Goal: Task Accomplishment & Management: Use online tool/utility

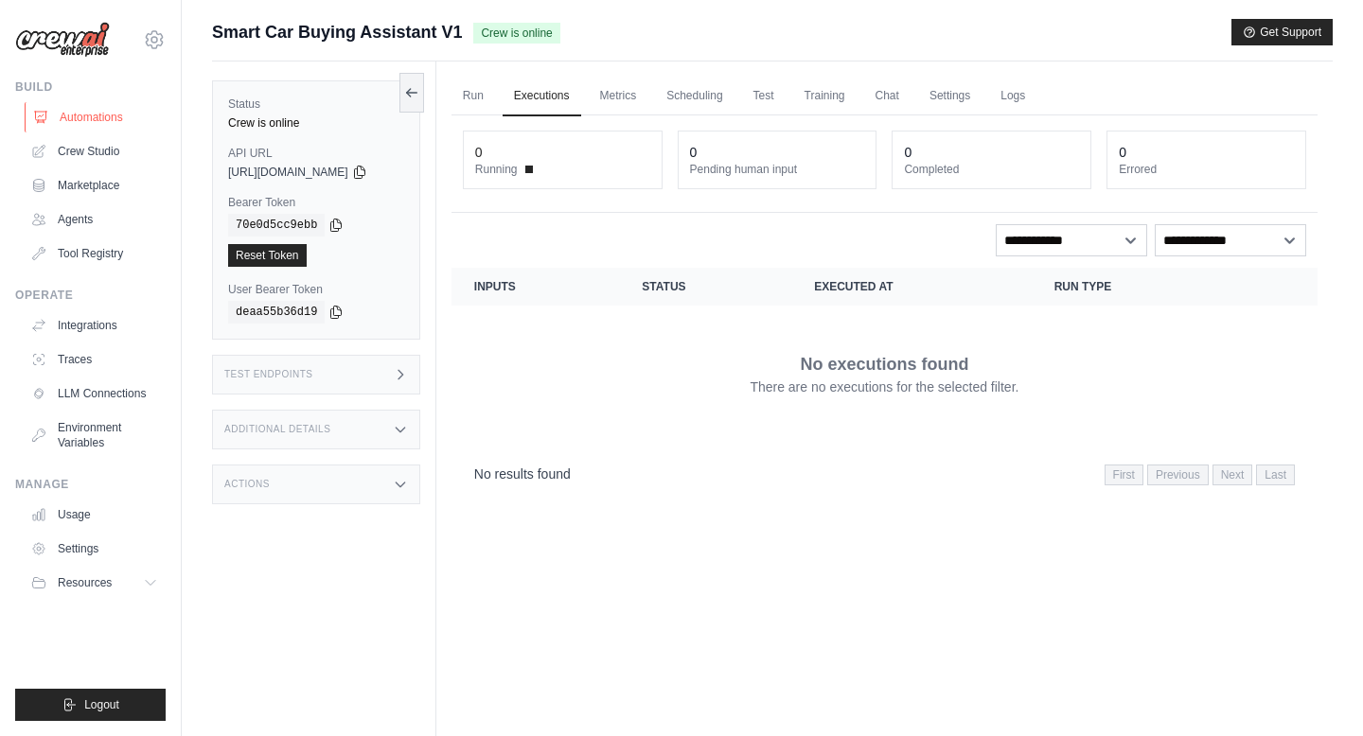
click at [97, 120] on link "Automations" at bounding box center [96, 117] width 143 height 30
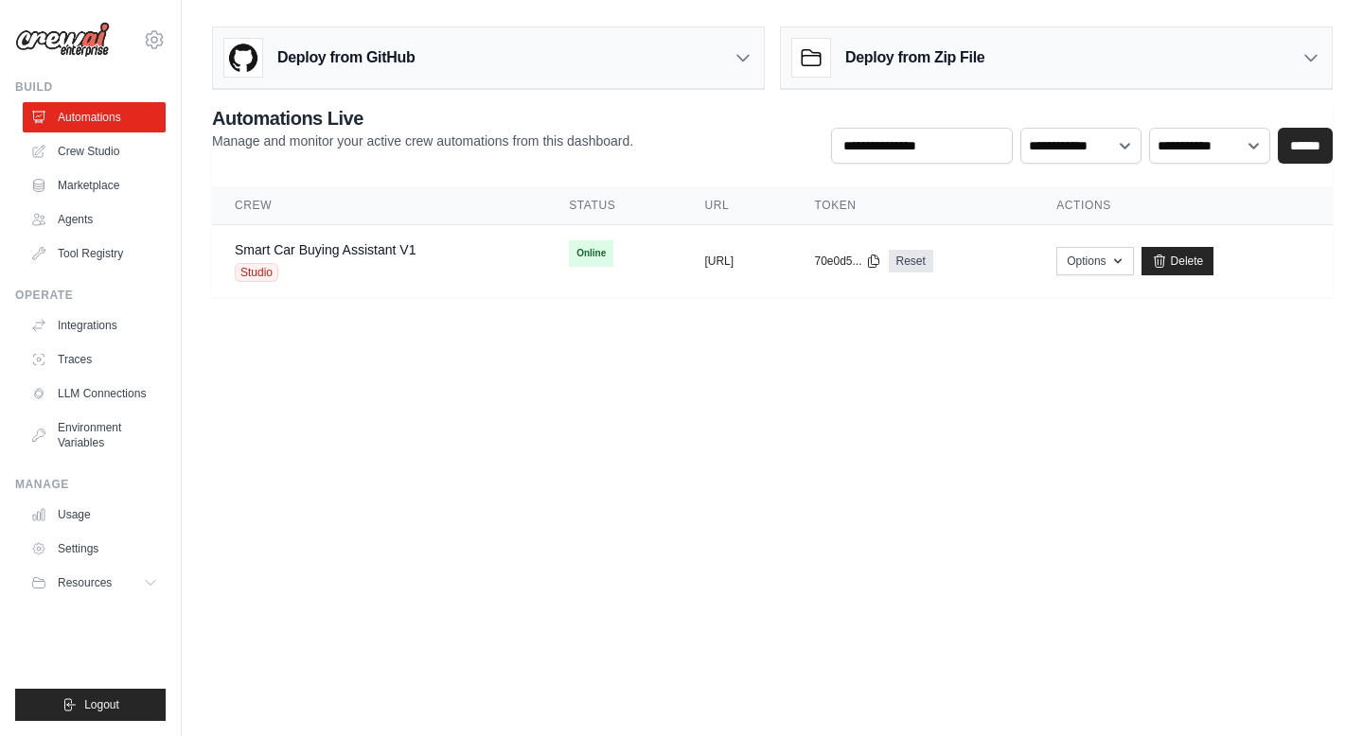
click at [88, 42] on img at bounding box center [62, 40] width 95 height 36
click at [87, 43] on img at bounding box center [62, 40] width 95 height 36
click at [59, 41] on img at bounding box center [62, 40] width 95 height 36
click at [32, 32] on img at bounding box center [62, 40] width 95 height 36
click at [33, 33] on img at bounding box center [62, 40] width 95 height 36
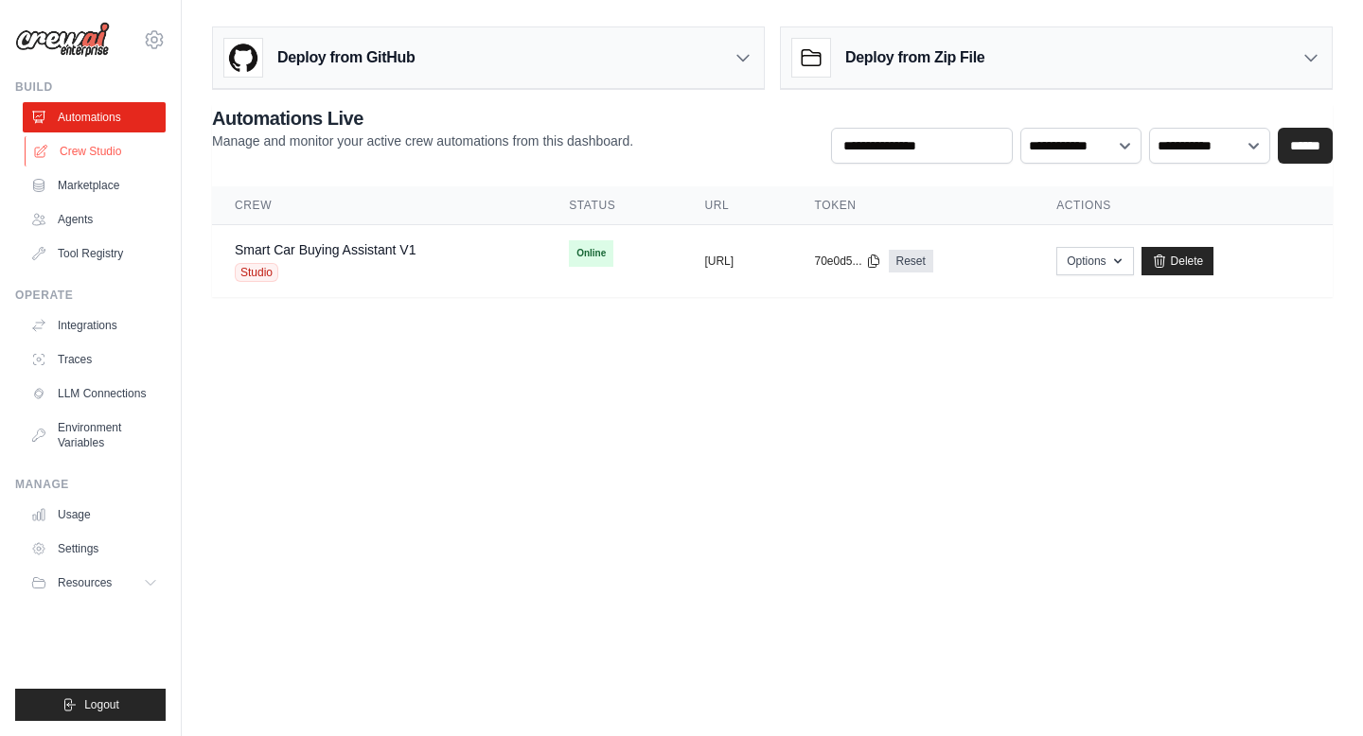
click at [49, 138] on link "Crew Studio" at bounding box center [96, 151] width 143 height 30
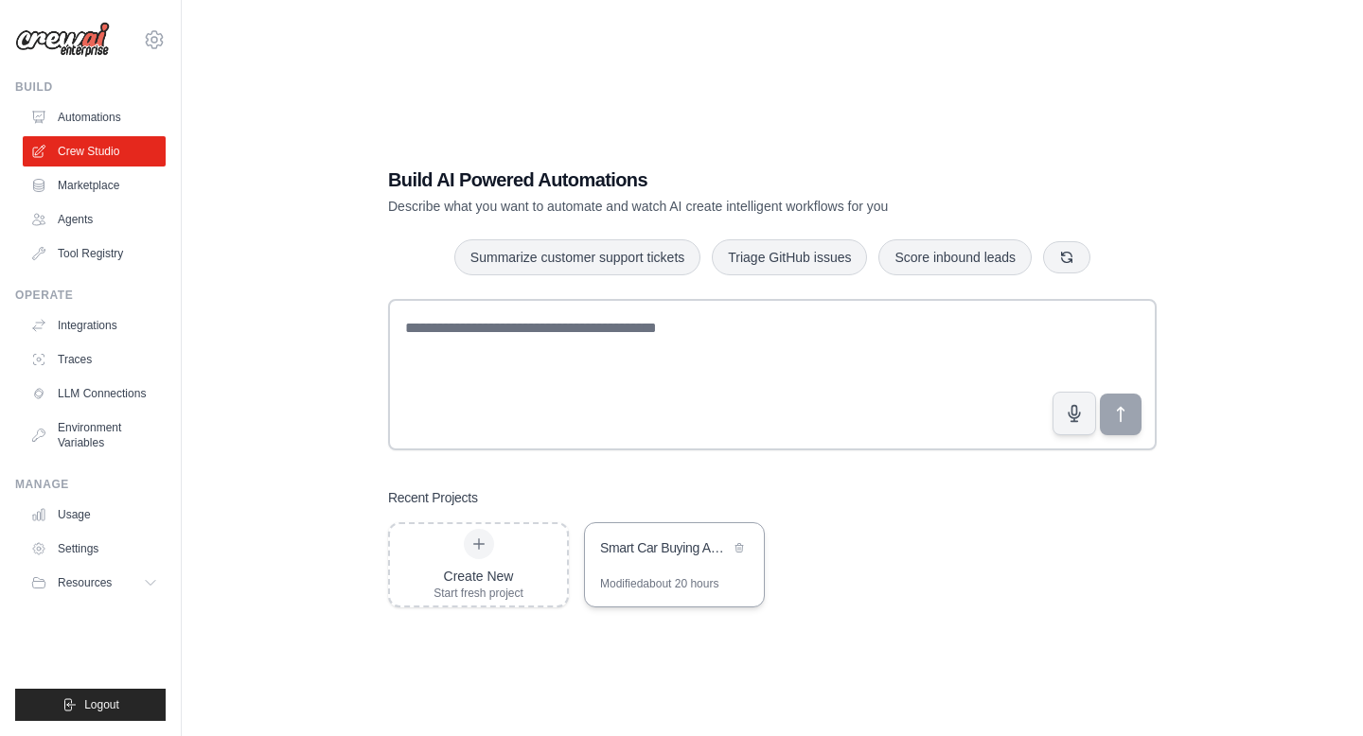
click at [691, 544] on div "Smart Car Buying Assistant" at bounding box center [665, 547] width 130 height 19
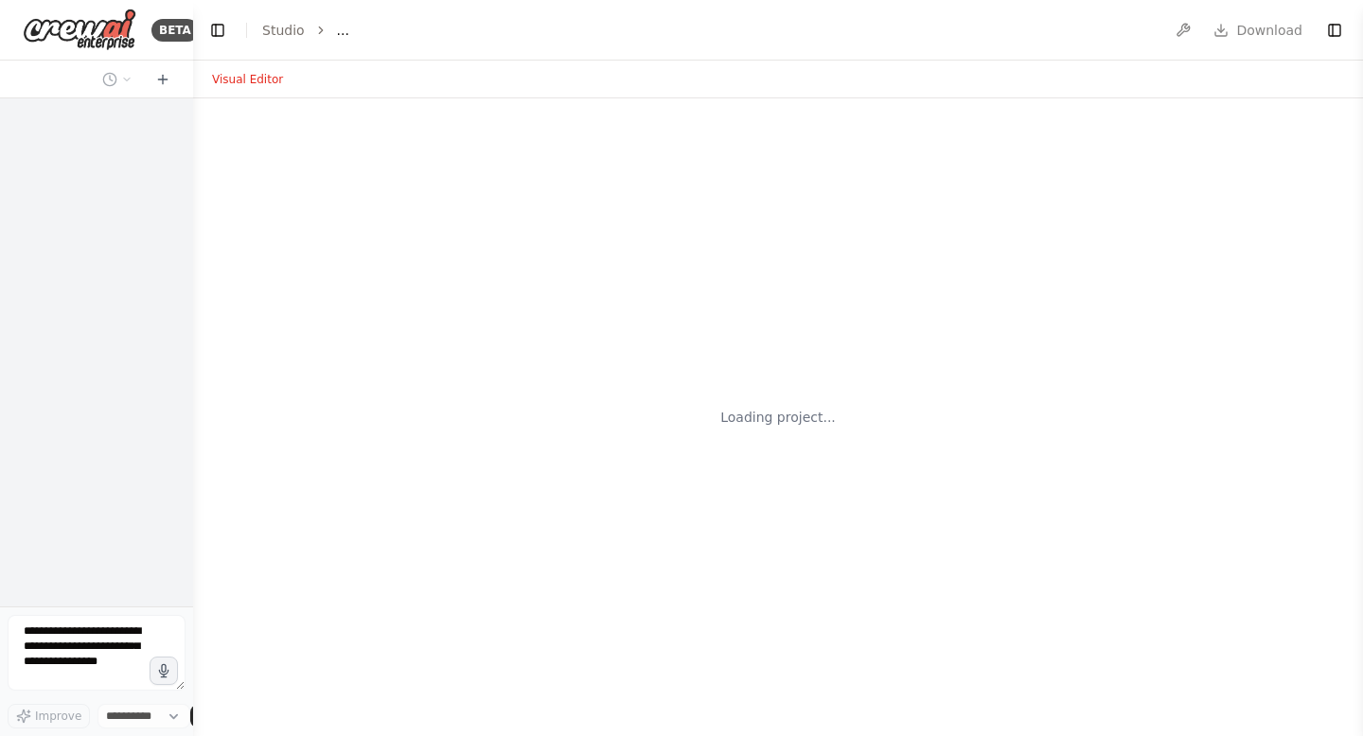
select select "****"
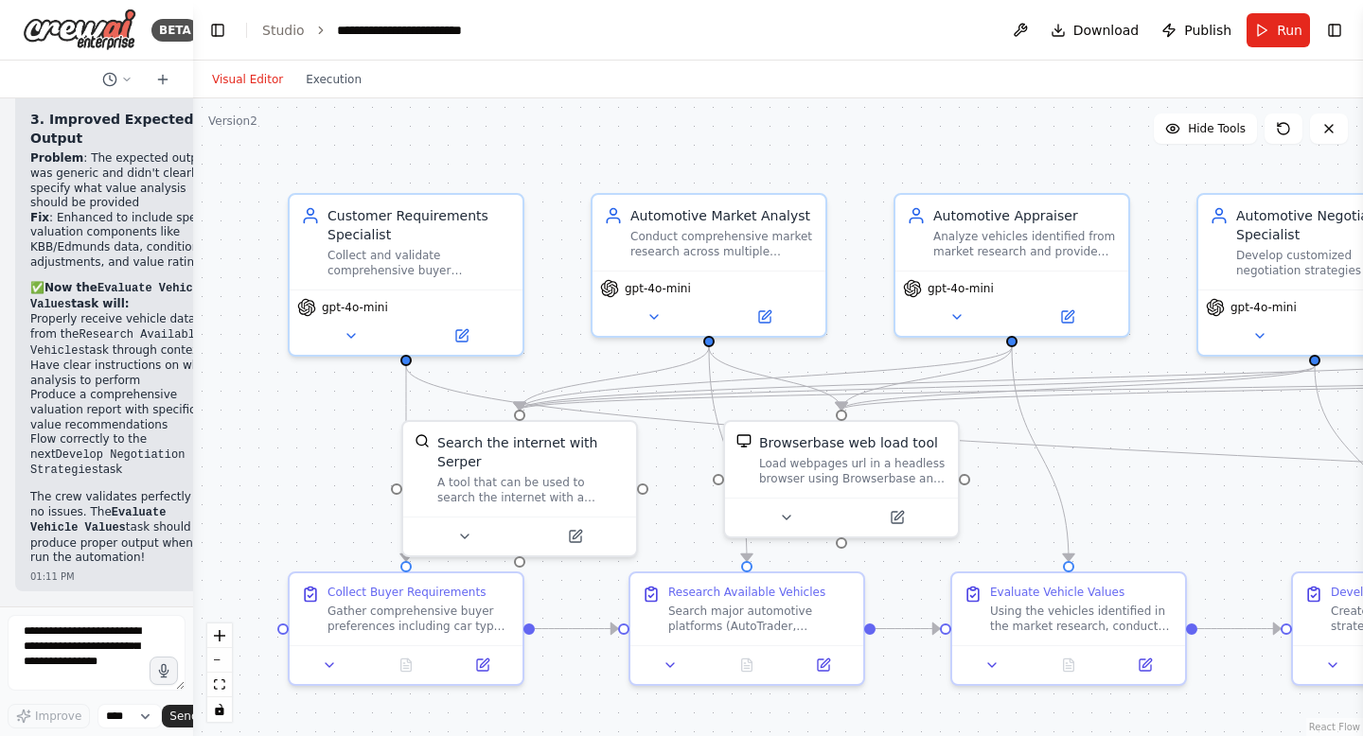
scroll to position [17844, 0]
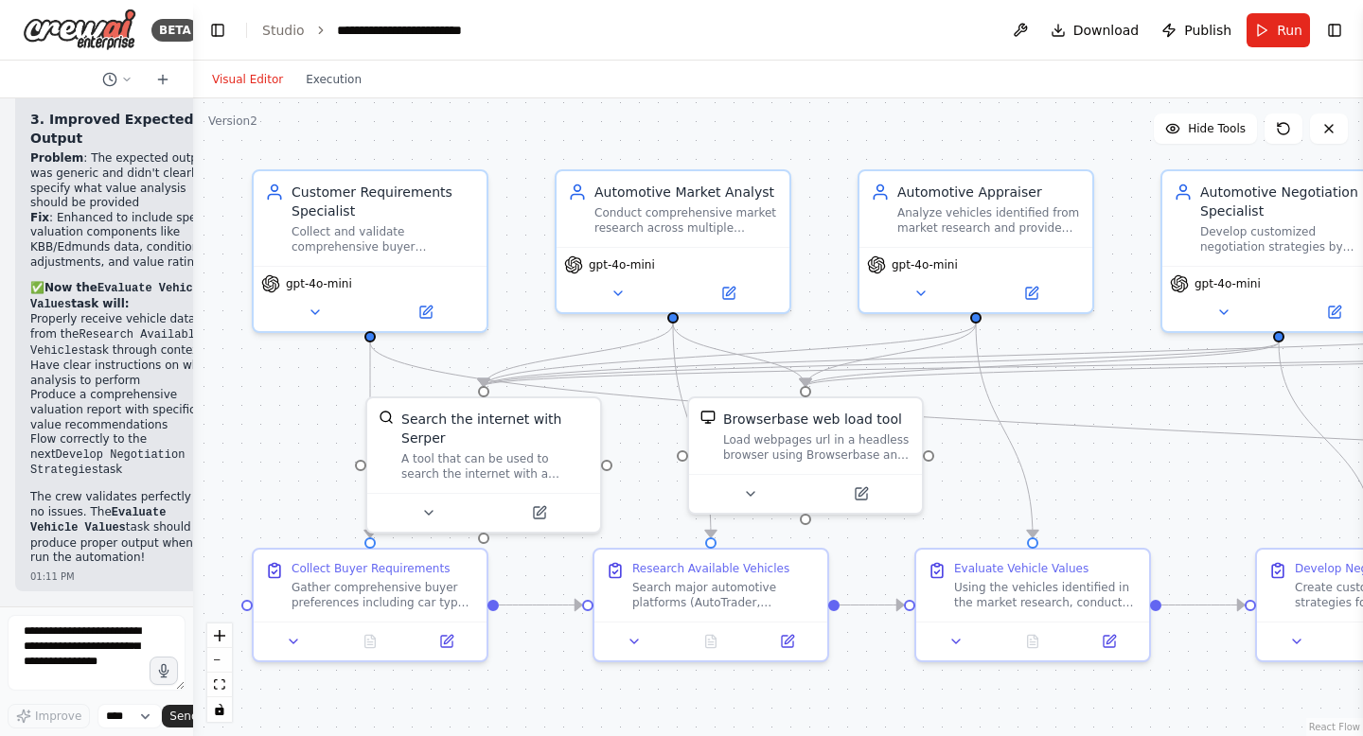
drag, startPoint x: 575, startPoint y: 174, endPoint x: 539, endPoint y: 150, distance: 43.0
click at [539, 150] on div ".deletable-edge-delete-btn { width: 20px; height: 20px; border: 0px solid #ffff…" at bounding box center [778, 417] width 1170 height 638
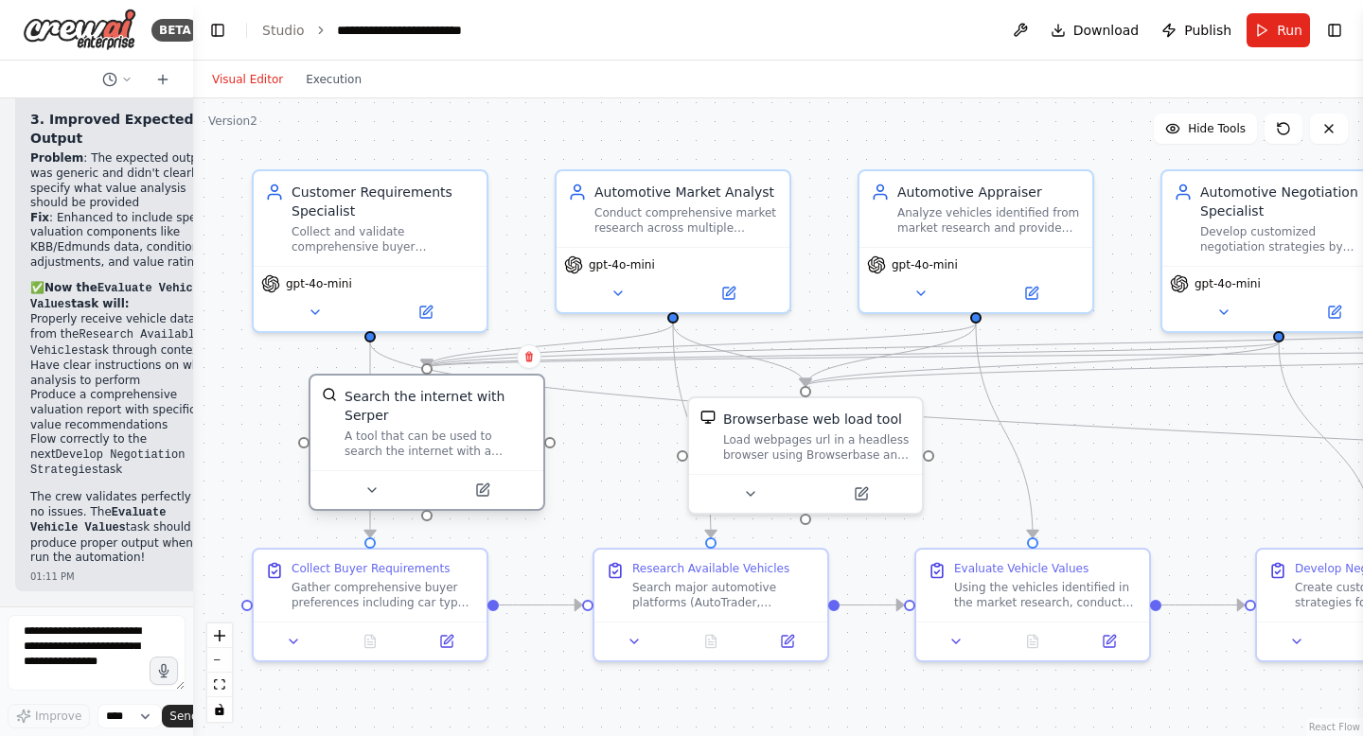
drag, startPoint x: 425, startPoint y: 411, endPoint x: 361, endPoint y: 390, distance: 67.6
click at [361, 390] on div "Search the internet with Serper" at bounding box center [437, 406] width 187 height 38
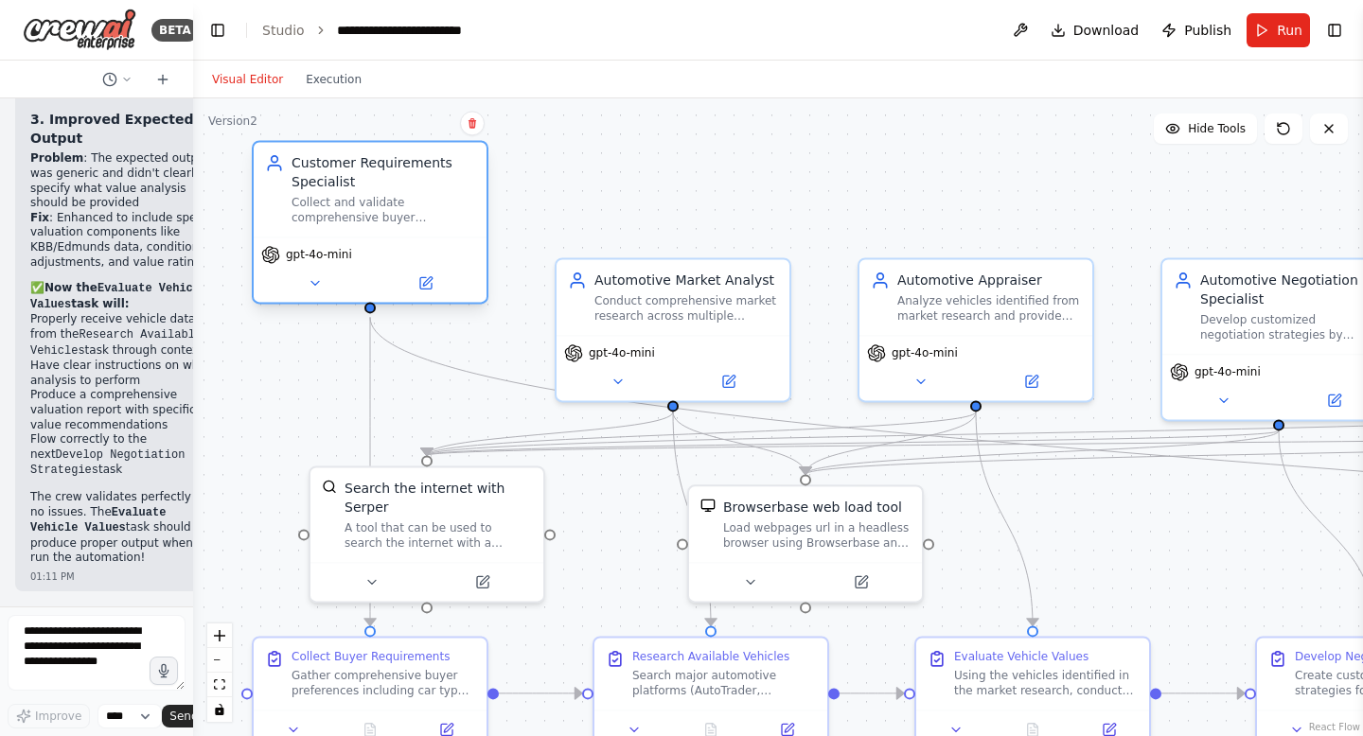
drag, startPoint x: 407, startPoint y: 195, endPoint x: 402, endPoint y: 163, distance: 32.5
click at [402, 163] on div "Customer Requirements Specialist" at bounding box center [383, 172] width 184 height 38
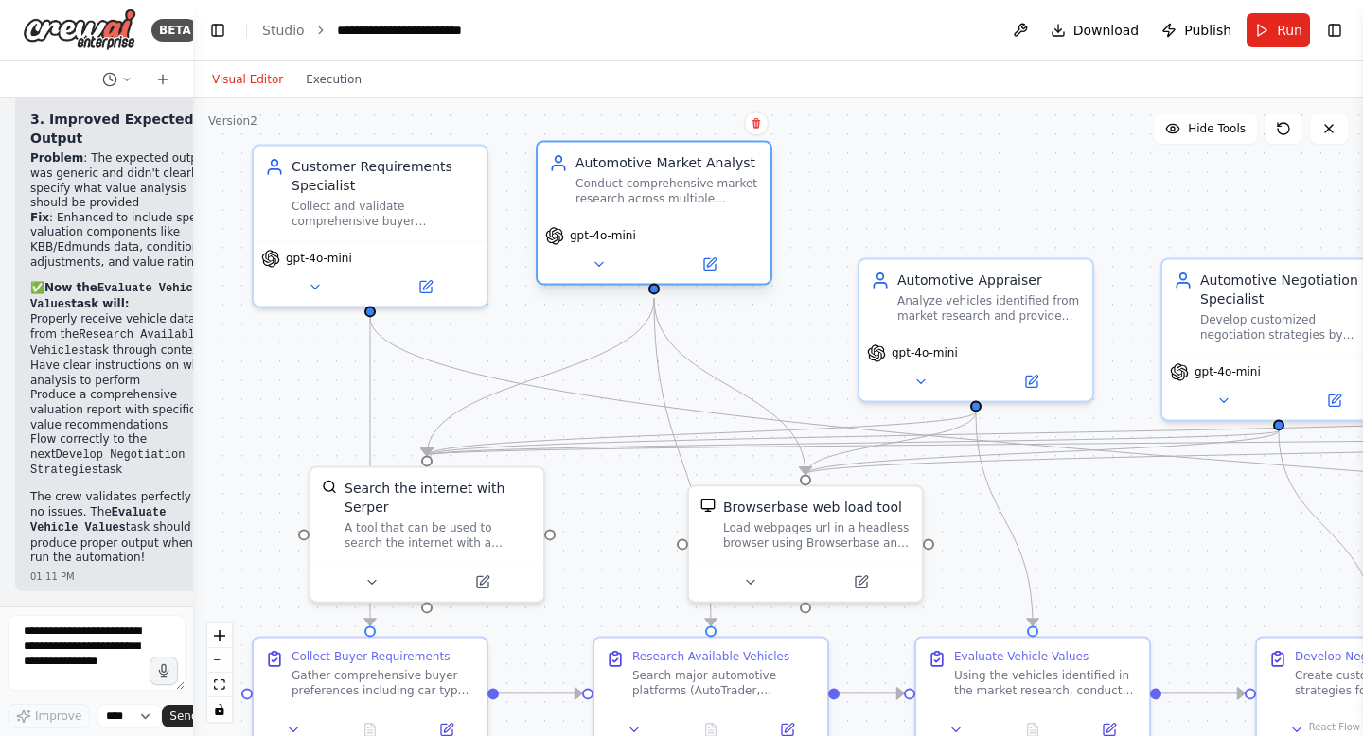
drag, startPoint x: 648, startPoint y: 272, endPoint x: 625, endPoint y: 152, distance: 121.4
click at [625, 152] on div "Automotive Market Analyst Conduct comprehensive market research across multiple…" at bounding box center [653, 180] width 233 height 76
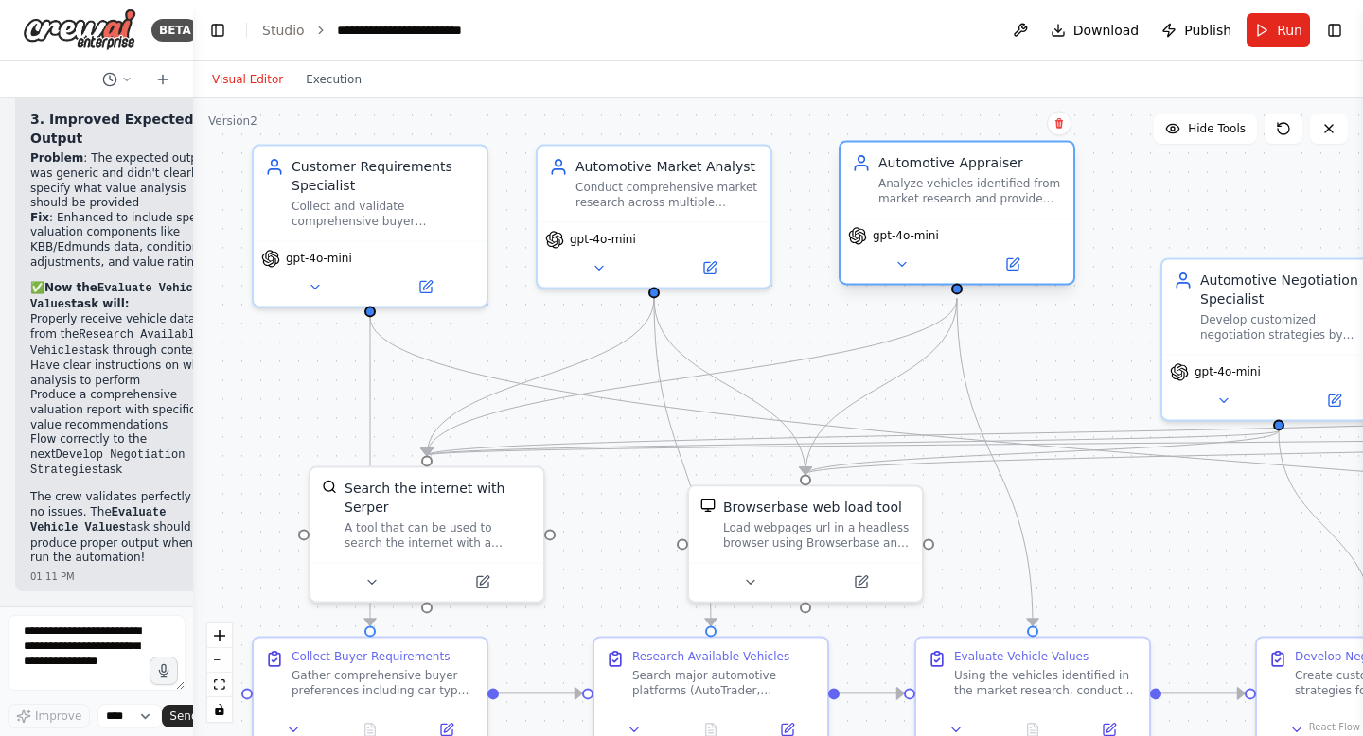
drag, startPoint x: 912, startPoint y: 282, endPoint x: 900, endPoint y: 166, distance: 117.0
click at [900, 166] on div "Automotive Appraiser" at bounding box center [970, 162] width 184 height 19
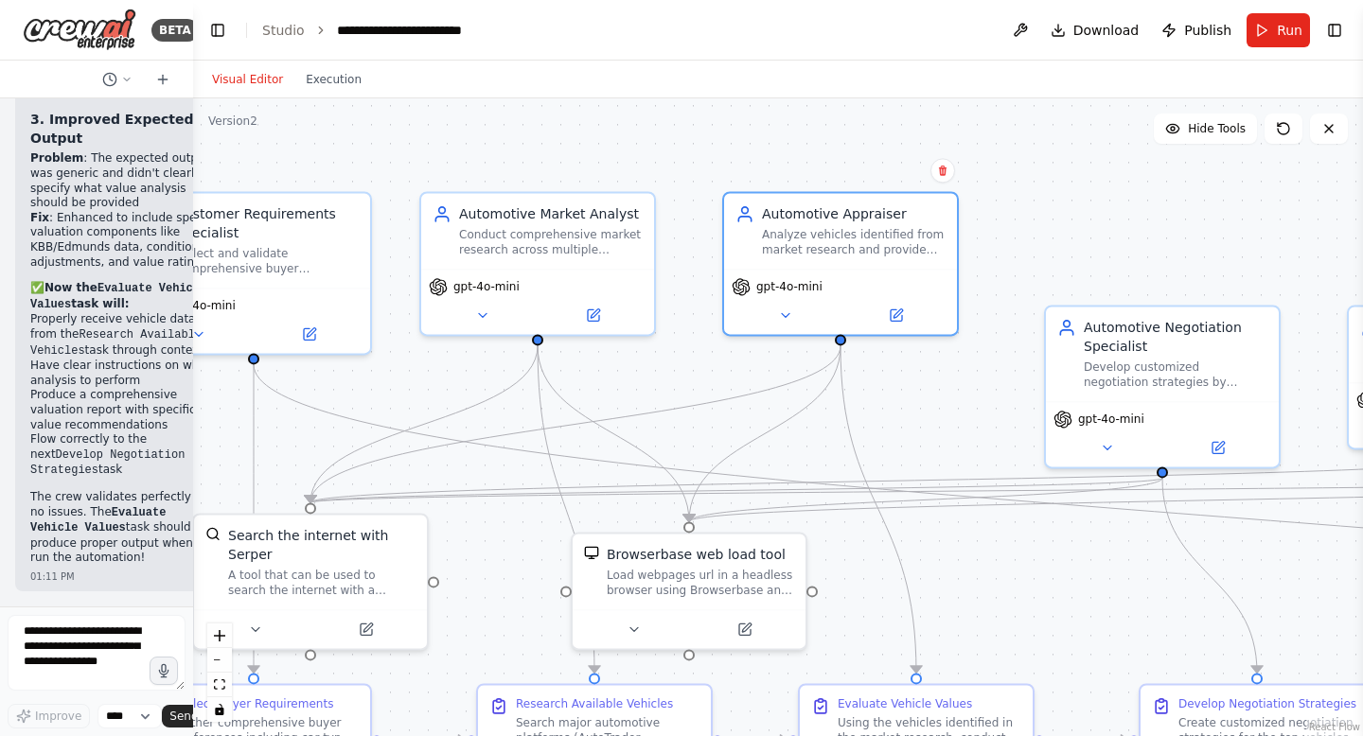
drag, startPoint x: 351, startPoint y: 394, endPoint x: 234, endPoint y: 441, distance: 126.5
click at [235, 441] on div ".deletable-edge-delete-btn { width: 20px; height: 20px; border: 0px solid #ffff…" at bounding box center [778, 417] width 1170 height 638
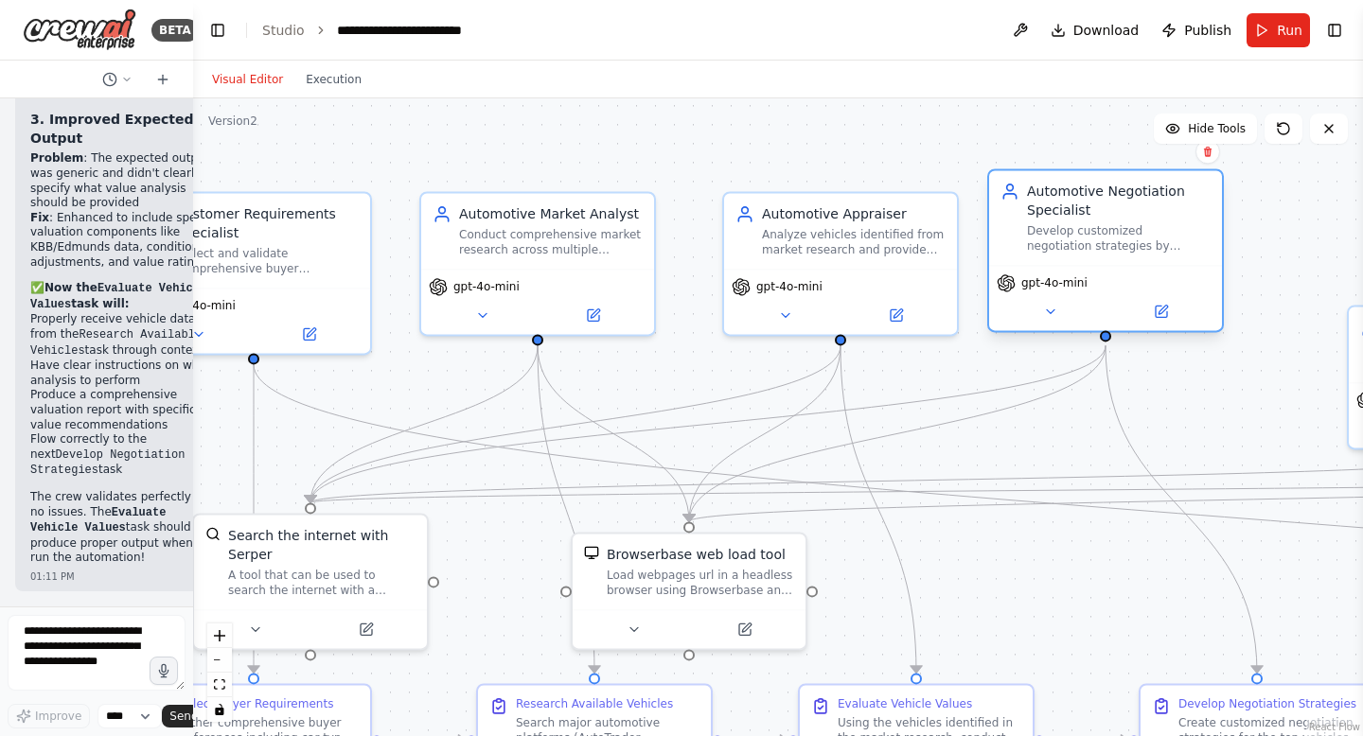
drag, startPoint x: 1112, startPoint y: 343, endPoint x: 1057, endPoint y: 216, distance: 138.2
click at [1057, 215] on div "Automotive Negotiation Specialist" at bounding box center [1119, 201] width 184 height 38
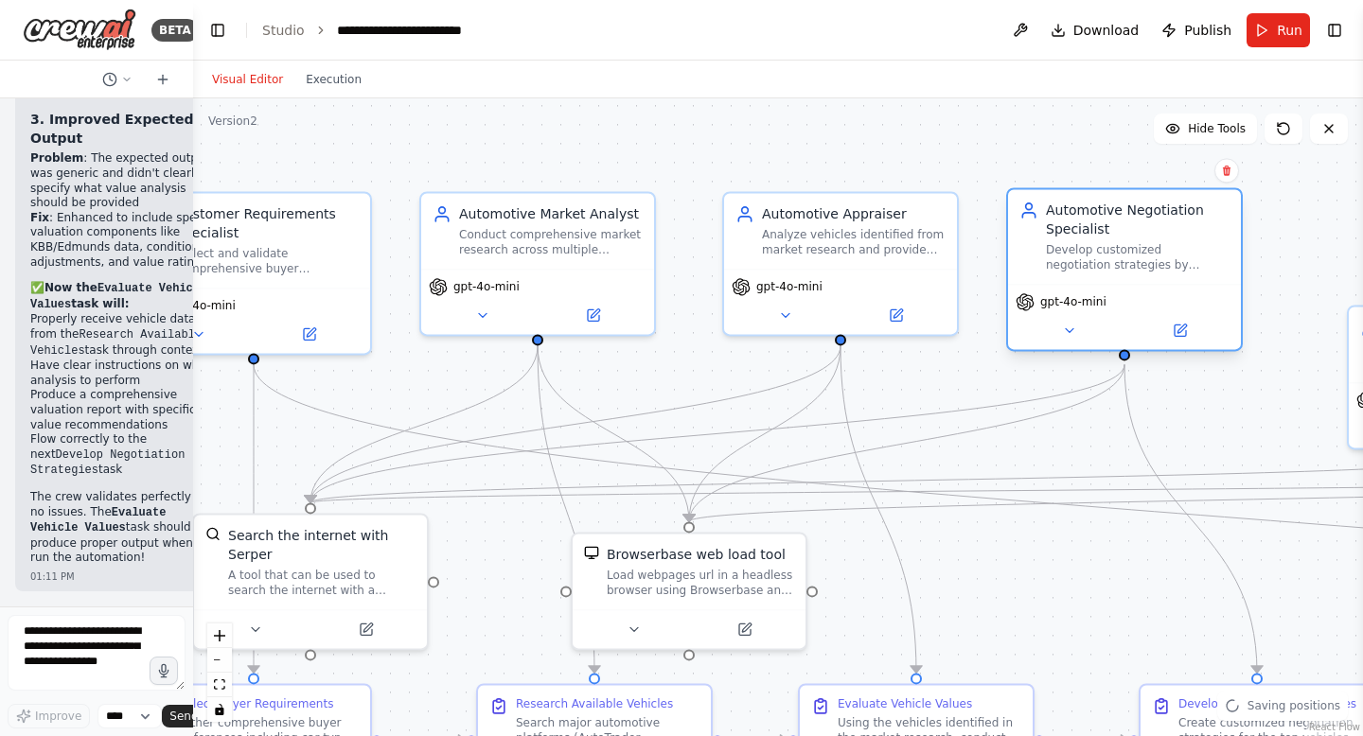
drag, startPoint x: 1057, startPoint y: 216, endPoint x: 1067, endPoint y: 238, distance: 25.0
click at [1069, 239] on div "Automotive Negotiation Specialist Develop customized negotiation strategies by …" at bounding box center [1138, 237] width 184 height 72
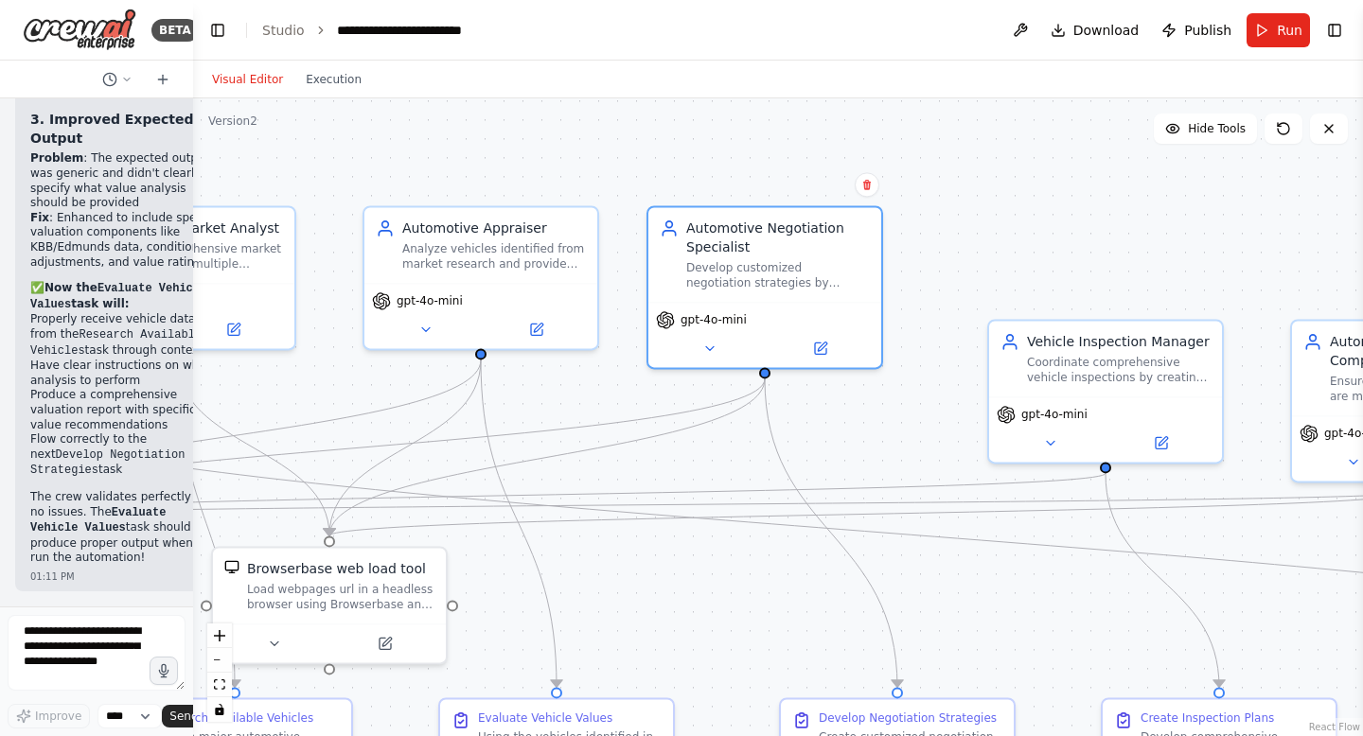
drag, startPoint x: 1024, startPoint y: 444, endPoint x: 662, endPoint y: 456, distance: 361.7
click at [662, 456] on div ".deletable-edge-delete-btn { width: 20px; height: 20px; border: 0px solid #ffff…" at bounding box center [778, 417] width 1170 height 638
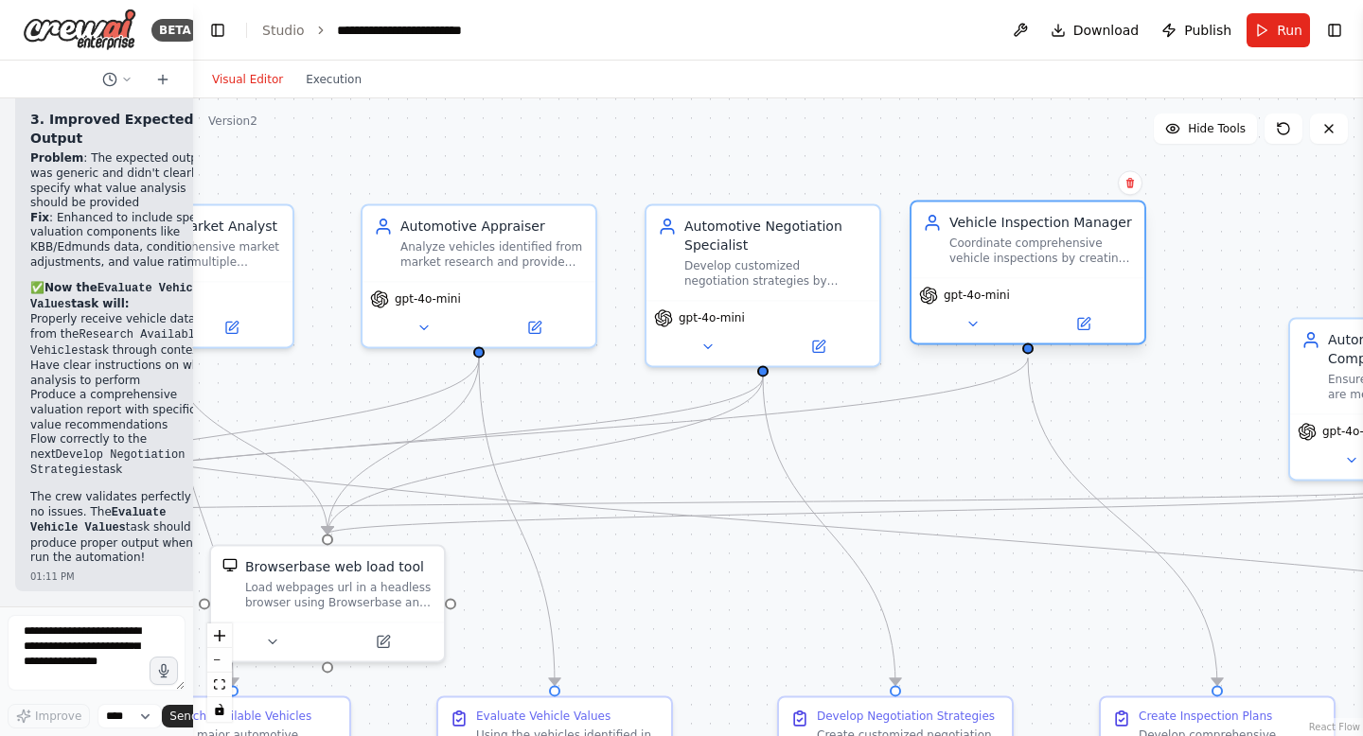
drag, startPoint x: 1138, startPoint y: 344, endPoint x: 1062, endPoint y: 238, distance: 130.8
click at [1062, 238] on div "Vehicle Inspection Manager Coordinate comprehensive vehicle inspections by crea…" at bounding box center [1041, 239] width 184 height 53
click at [1065, 245] on div "Coordinate comprehensive vehicle inspections by creating vehicle-specific inspe…" at bounding box center [1041, 251] width 184 height 30
click at [1075, 427] on div ".deletable-edge-delete-btn { width: 20px; height: 20px; border: 0px solid #ffff…" at bounding box center [778, 417] width 1170 height 638
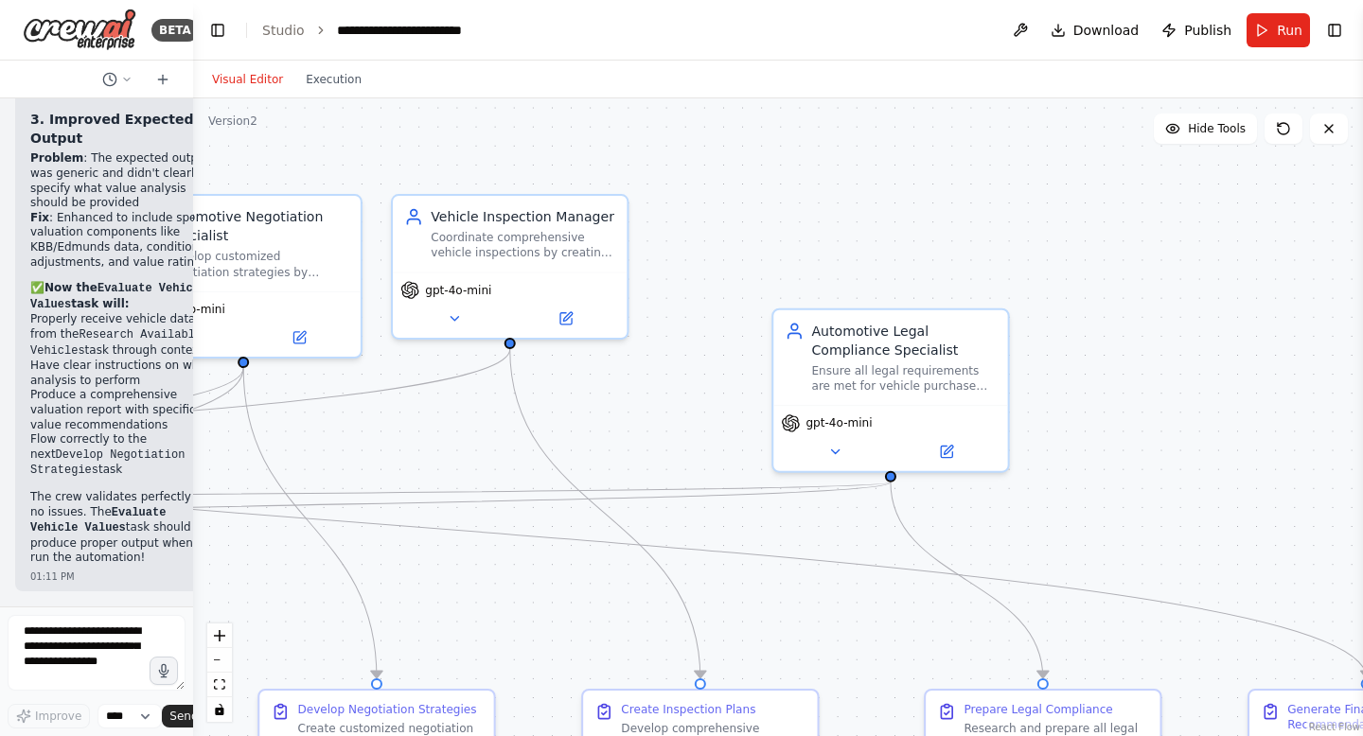
drag, startPoint x: 1075, startPoint y: 427, endPoint x: 556, endPoint y: 417, distance: 518.6
click at [556, 417] on div ".deletable-edge-delete-btn { width: 20px; height: 20px; border: 0px solid #ffff…" at bounding box center [778, 417] width 1170 height 638
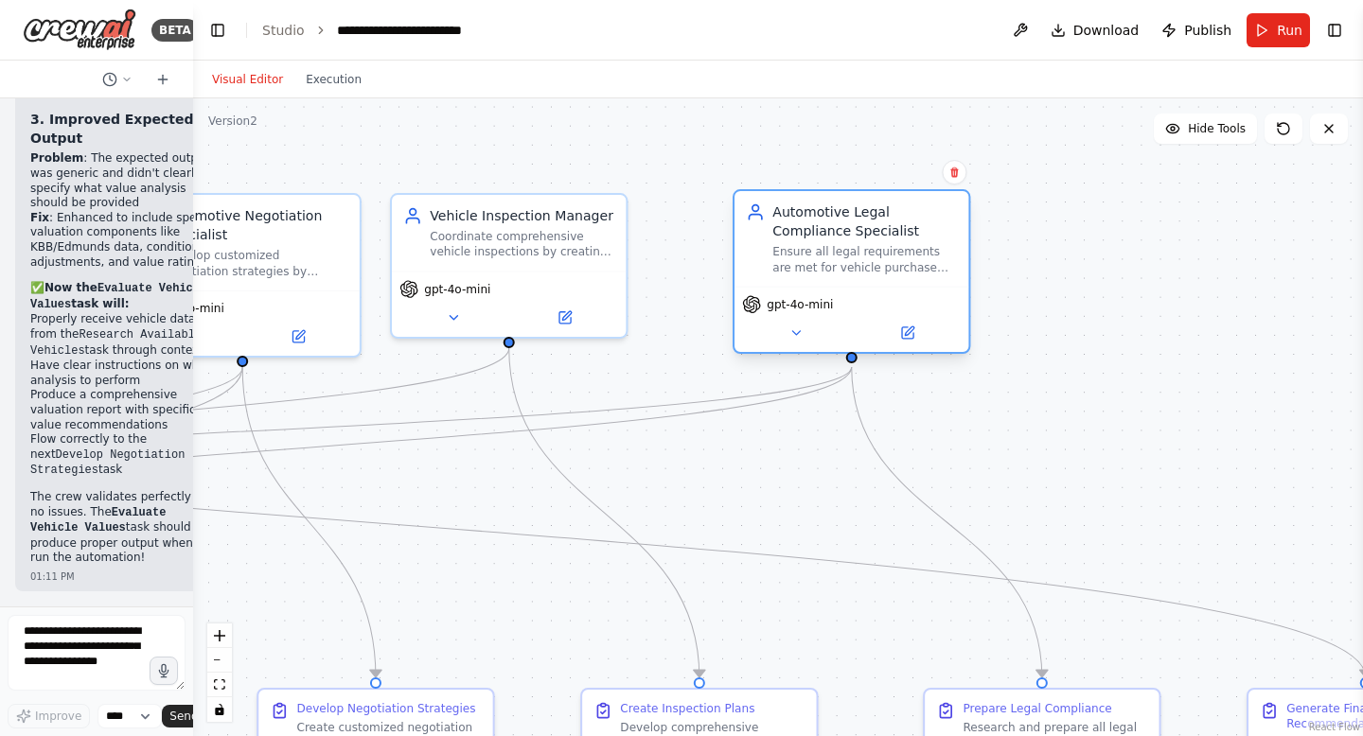
drag, startPoint x: 904, startPoint y: 352, endPoint x: 862, endPoint y: 235, distance: 124.5
click at [862, 234] on div "Automotive Legal Compliance Specialist" at bounding box center [864, 222] width 185 height 38
click at [1174, 403] on div ".deletable-edge-delete-btn { width: 20px; height: 20px; border: 0px solid #ffff…" at bounding box center [778, 417] width 1170 height 638
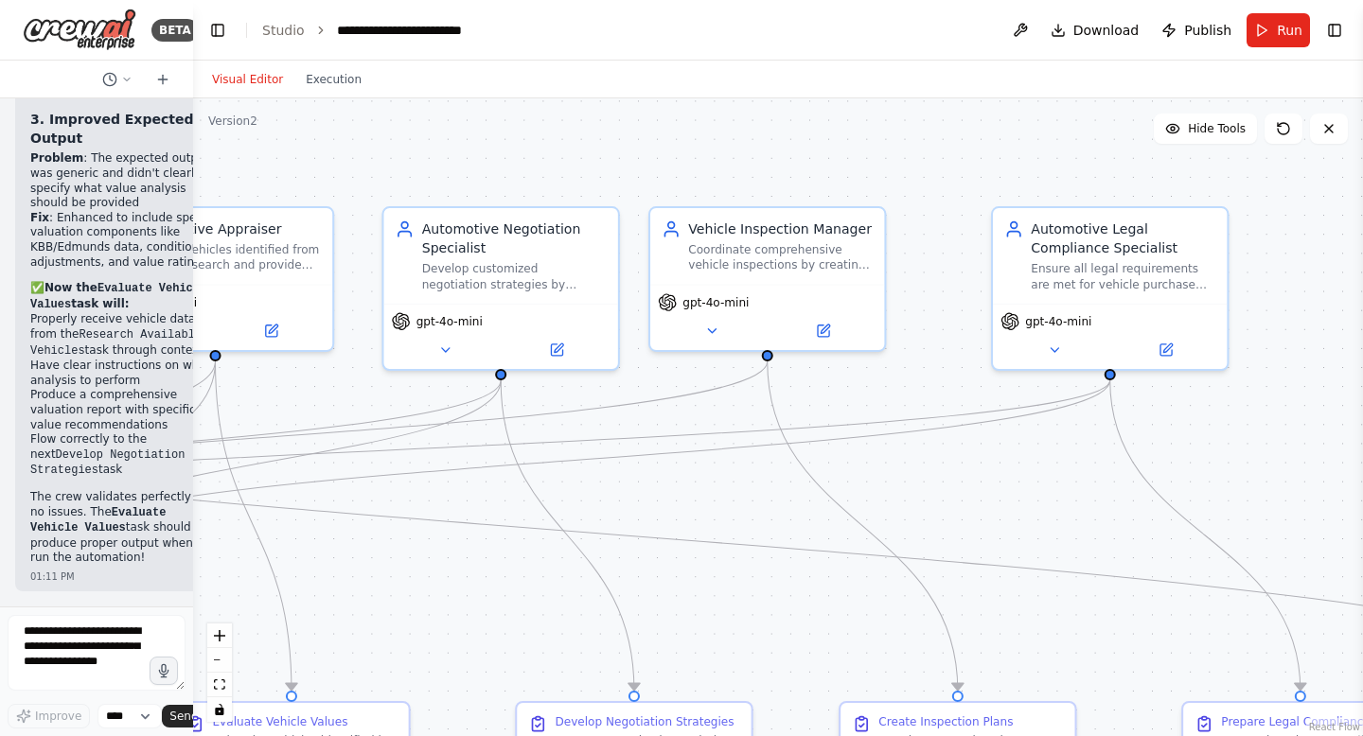
drag, startPoint x: 1103, startPoint y: 414, endPoint x: 1356, endPoint y: 418, distance: 252.7
click at [1360, 418] on div "BETA CrewAI Smart Car Buying Assistant - Implementation Prompt Project Overview…" at bounding box center [681, 368] width 1363 height 736
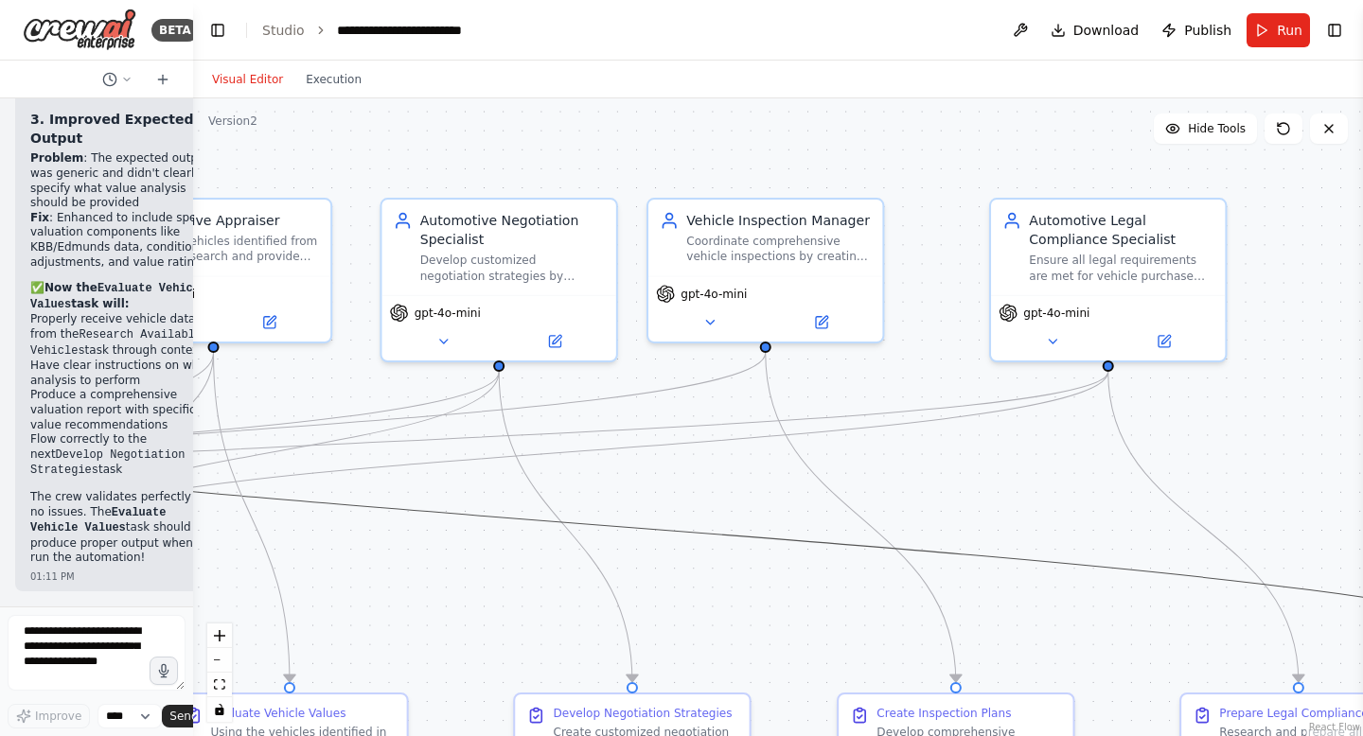
drag, startPoint x: 900, startPoint y: 549, endPoint x: 1281, endPoint y: 489, distance: 386.0
click at [1281, 489] on div ".deletable-edge-delete-btn { width: 20px; height: 20px; border: 0px solid #ffff…" at bounding box center [778, 417] width 1170 height 638
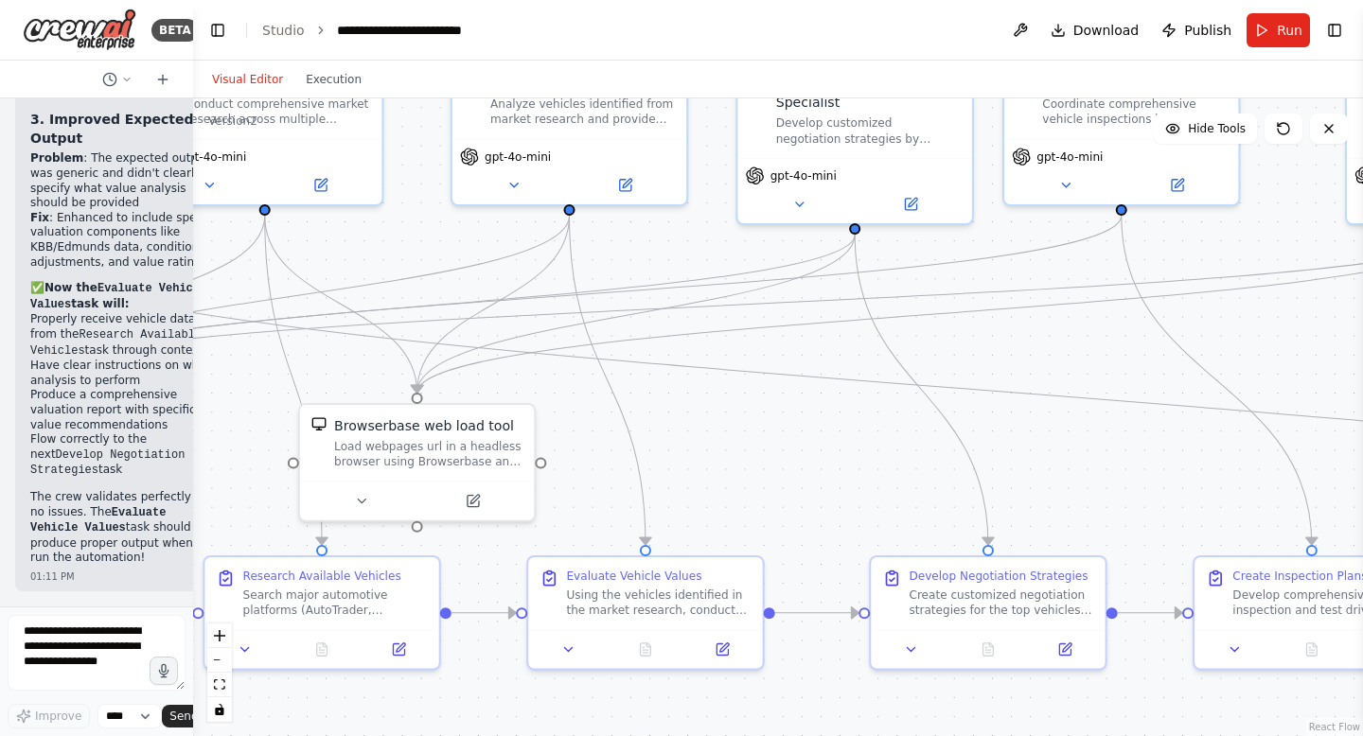
drag, startPoint x: 977, startPoint y: 513, endPoint x: 1343, endPoint y: 366, distance: 393.6
click at [1343, 366] on div ".deletable-edge-delete-btn { width: 20px; height: 20px; border: 0px solid #ffff…" at bounding box center [778, 417] width 1170 height 638
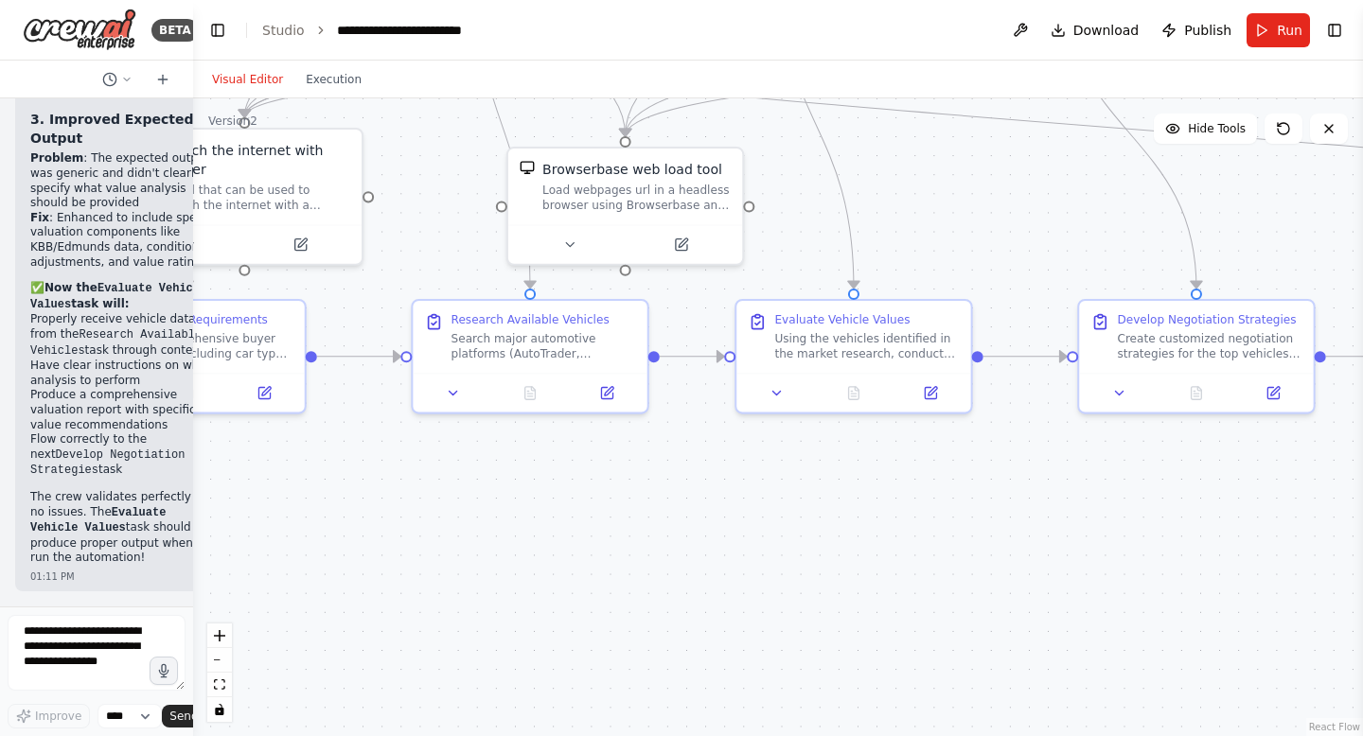
drag, startPoint x: 739, startPoint y: 422, endPoint x: 935, endPoint y: 169, distance: 319.7
click at [935, 169] on div ".deletable-edge-delete-btn { width: 20px; height: 20px; border: 0px solid #ffff…" at bounding box center [778, 417] width 1170 height 638
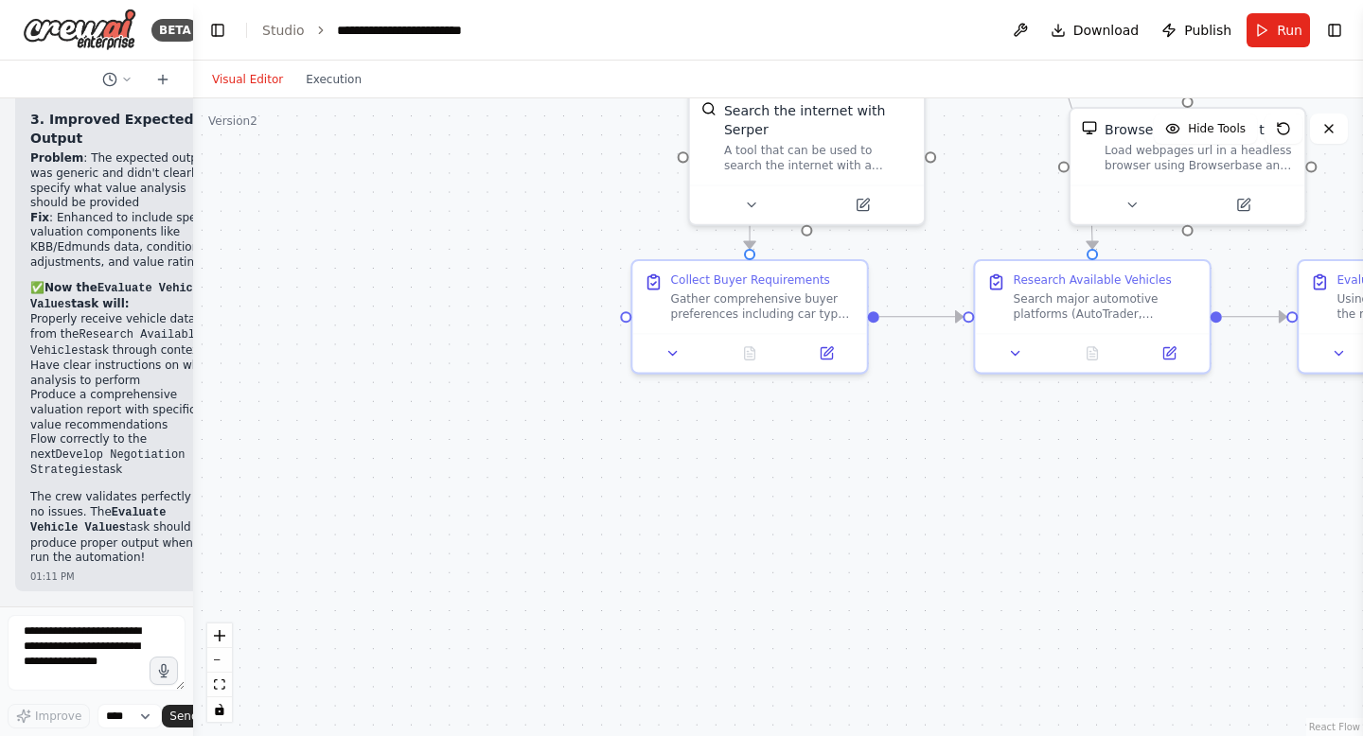
drag, startPoint x: 658, startPoint y: 532, endPoint x: 1223, endPoint y: 498, distance: 565.9
click at [1223, 498] on div ".deletable-edge-delete-btn { width: 20px; height: 20px; border: 0px solid #ffff…" at bounding box center [778, 417] width 1170 height 638
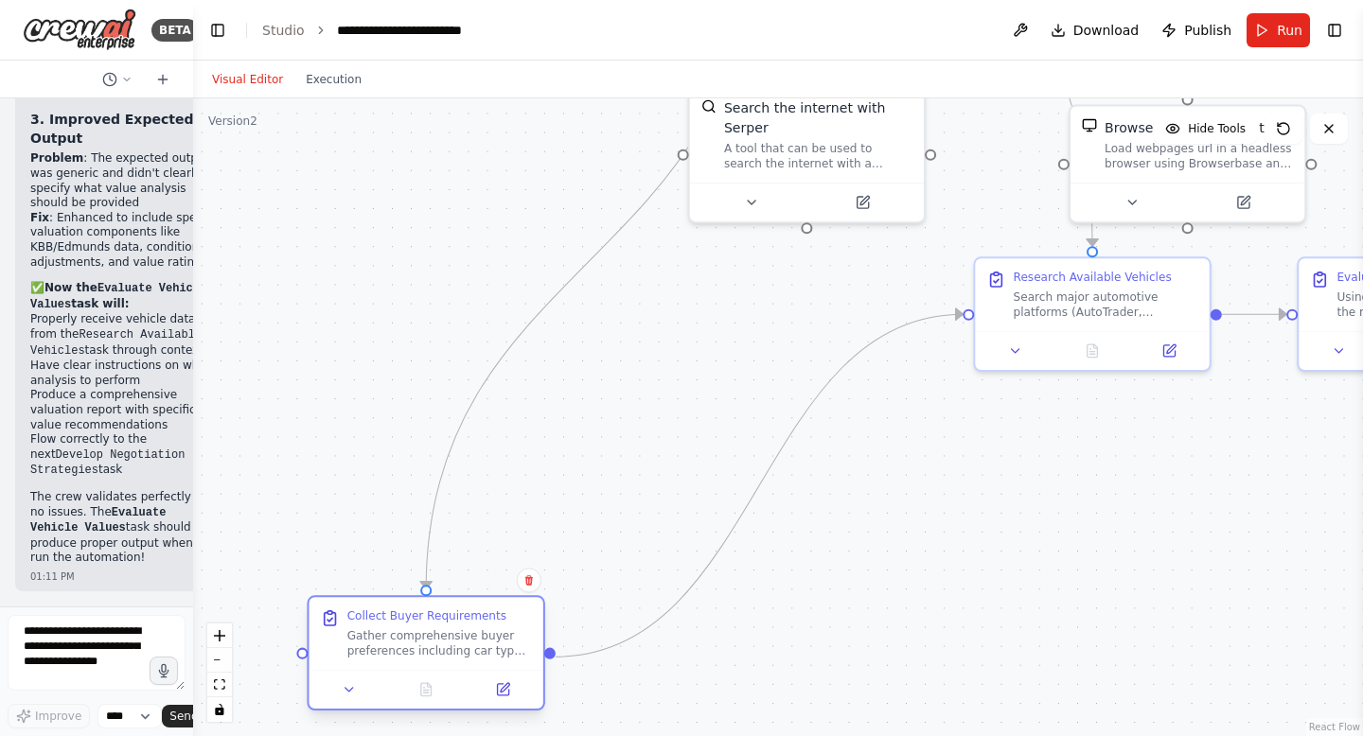
drag, startPoint x: 748, startPoint y: 311, endPoint x: 420, endPoint y: 651, distance: 471.8
click at [419, 651] on div "Gather comprehensive buyer preferences including car type (sedan, SUV, truck, e…" at bounding box center [439, 642] width 185 height 30
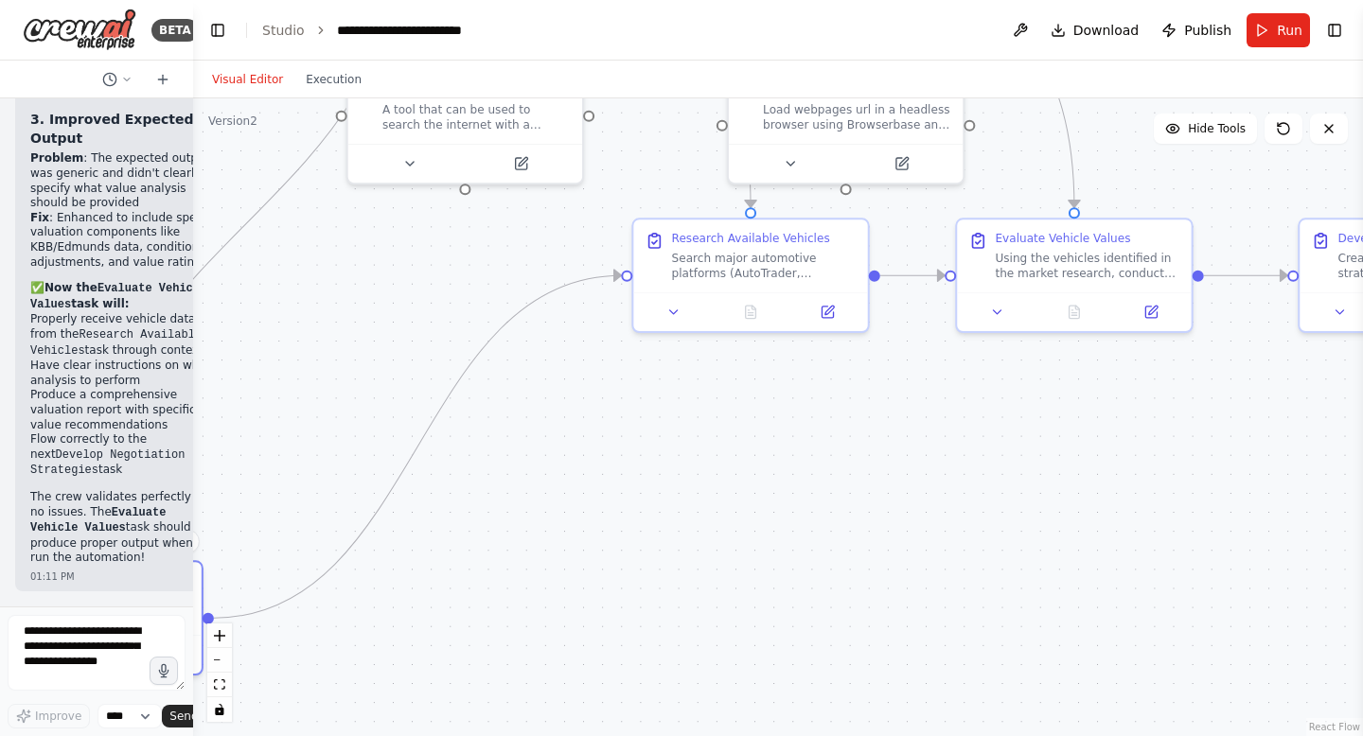
drag, startPoint x: 794, startPoint y: 567, endPoint x: 431, endPoint y: 509, distance: 367.9
click at [431, 509] on div ".deletable-edge-delete-btn { width: 20px; height: 20px; border: 0px solid #ffff…" at bounding box center [778, 417] width 1170 height 638
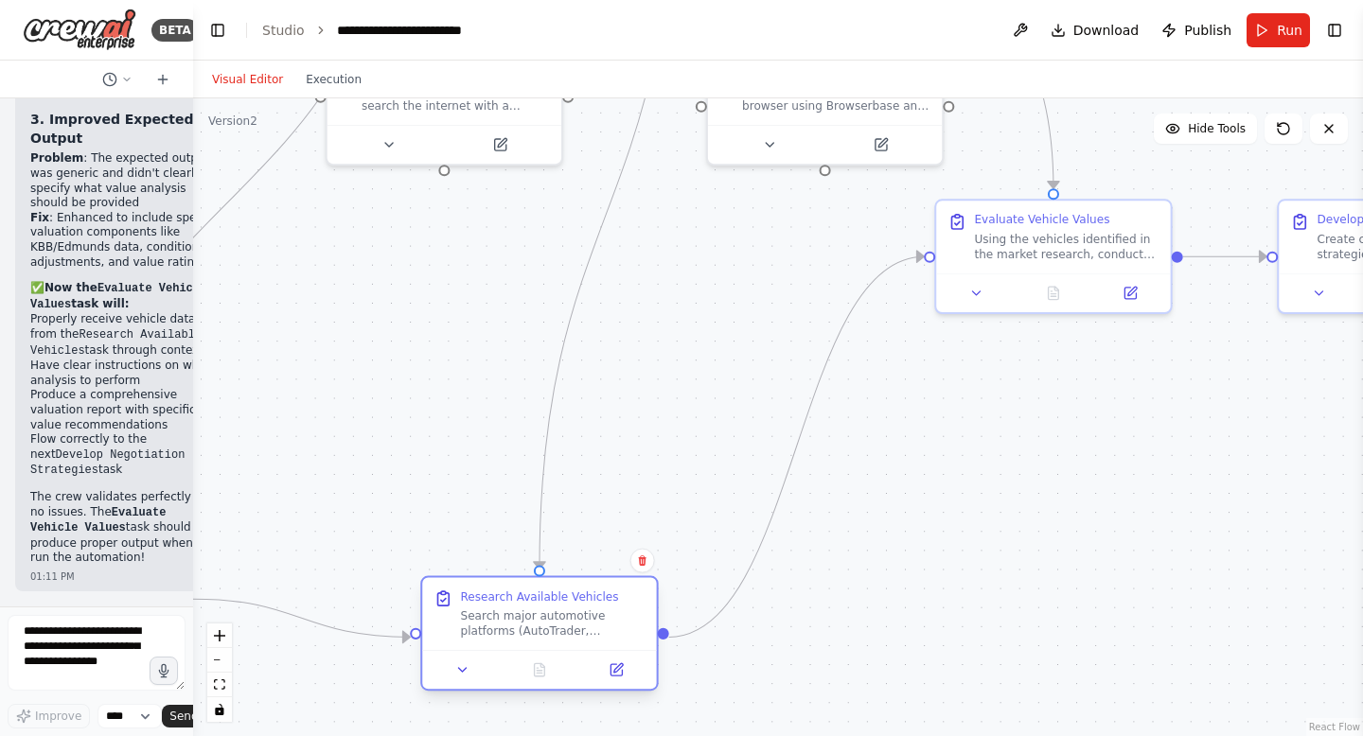
drag, startPoint x: 664, startPoint y: 240, endPoint x: 470, endPoint y: 623, distance: 428.7
click at [468, 621] on div "Search major automotive platforms (AutoTrader, Cars.com, CarMax, Carvana, Faceb…" at bounding box center [552, 623] width 185 height 30
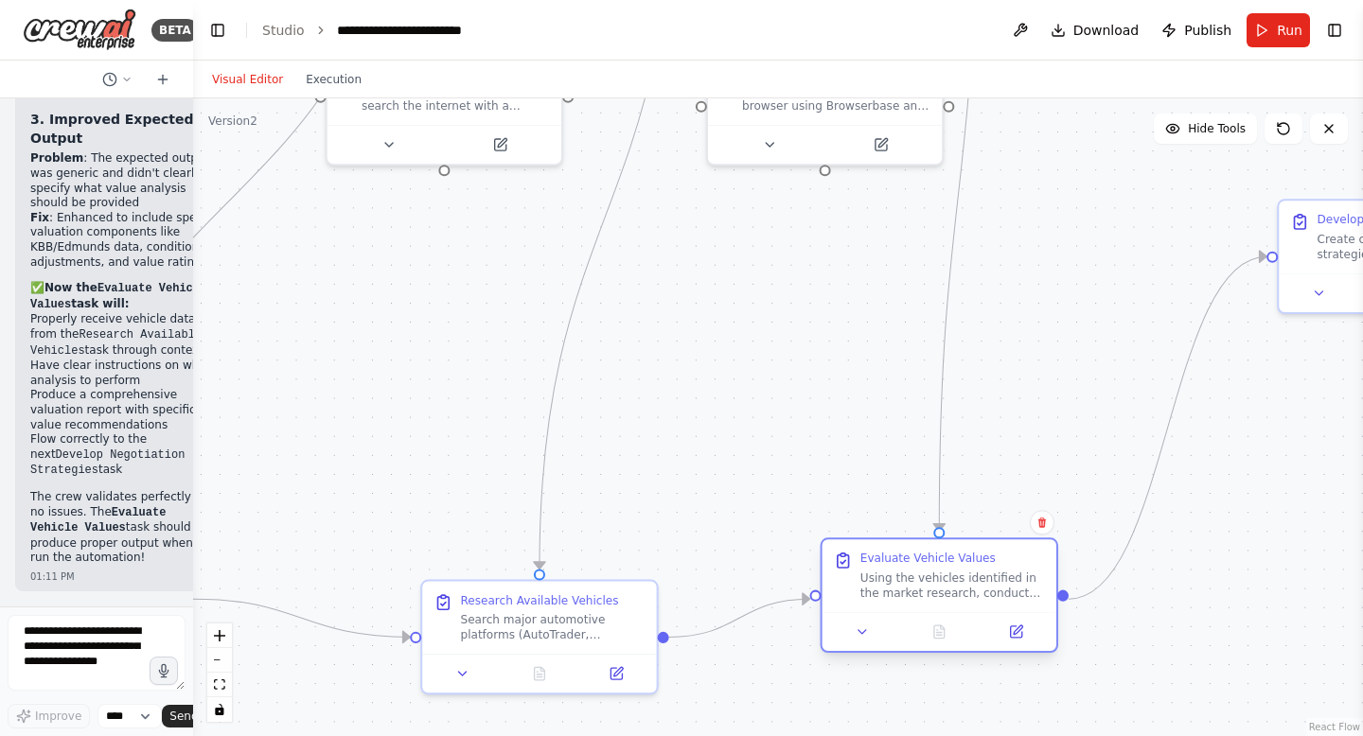
drag, startPoint x: 1052, startPoint y: 255, endPoint x: 934, endPoint y: 606, distance: 370.5
click at [934, 606] on div "Evaluate Vehicle Values Using the vehicles identified in the market research, c…" at bounding box center [939, 575] width 234 height 72
click at [653, 526] on div ".deletable-edge-delete-btn { width: 20px; height: 20px; border: 0px solid #ffff…" at bounding box center [778, 417] width 1170 height 638
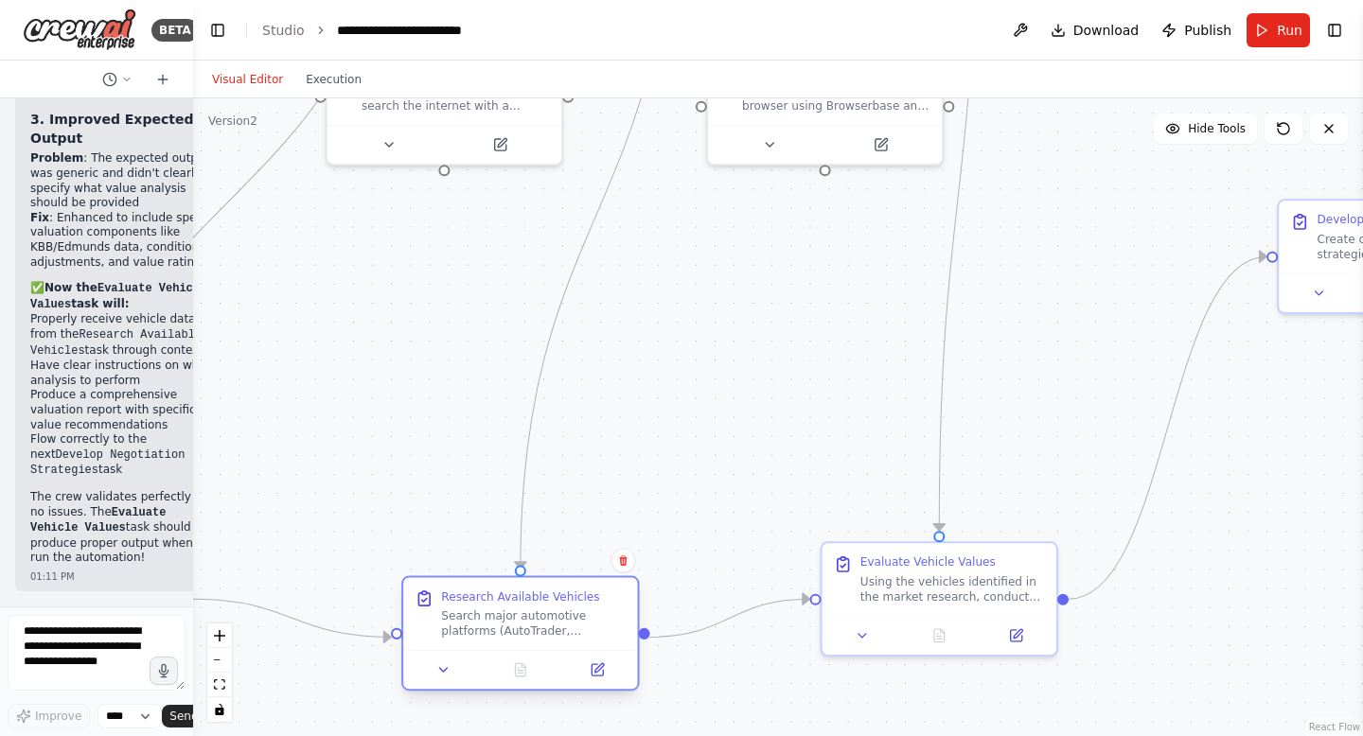
drag, startPoint x: 623, startPoint y: 592, endPoint x: 603, endPoint y: 590, distance: 20.0
click at [603, 590] on div "Research Available Vehicles" at bounding box center [533, 597] width 185 height 15
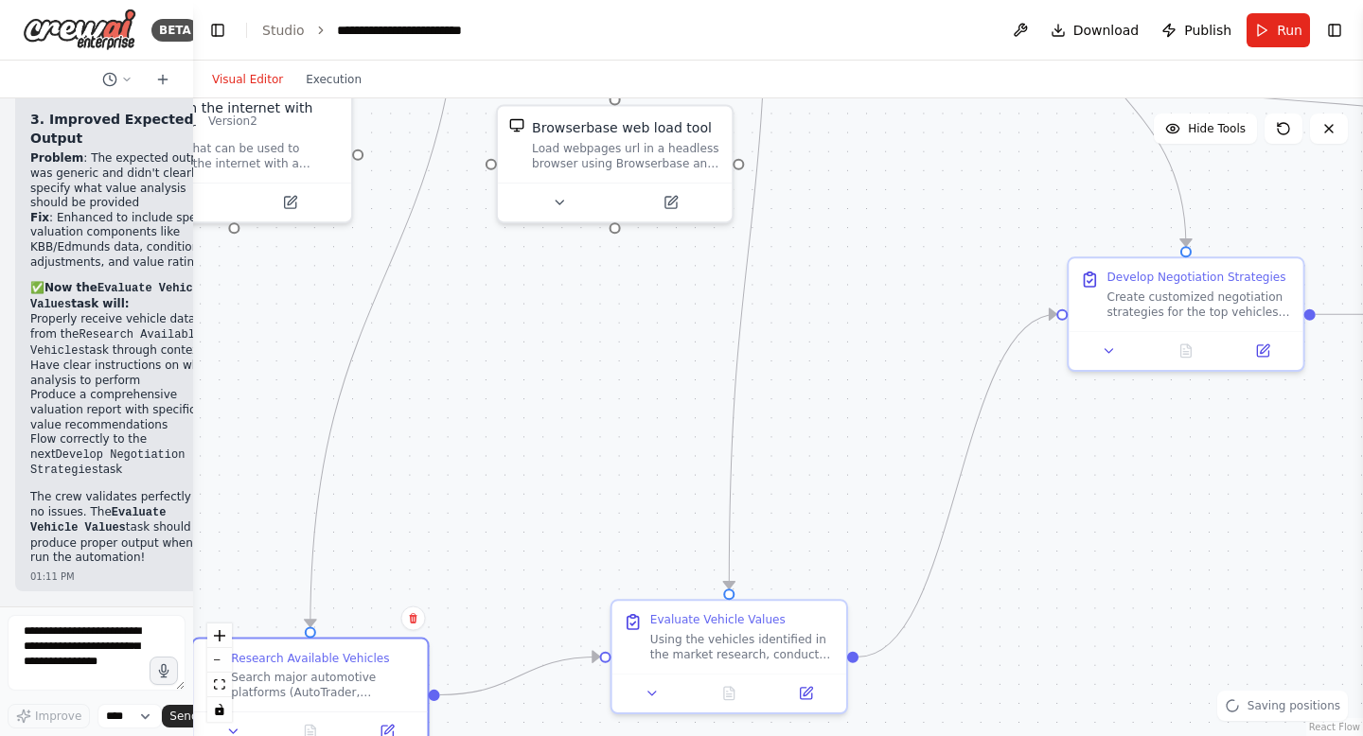
drag, startPoint x: 1000, startPoint y: 420, endPoint x: 525, endPoint y: 449, distance: 475.9
click at [525, 449] on div ".deletable-edge-delete-btn { width: 20px; height: 20px; border: 0px solid #ffff…" at bounding box center [778, 417] width 1170 height 638
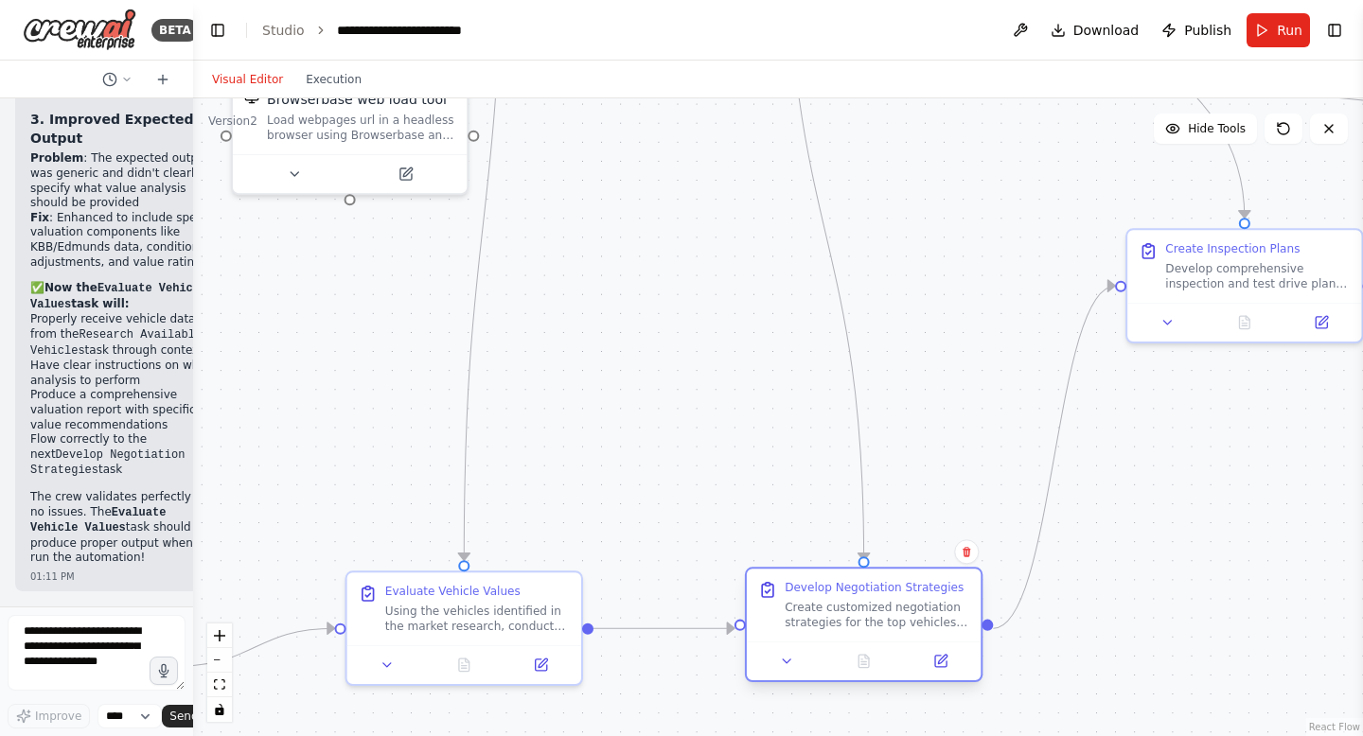
drag, startPoint x: 885, startPoint y: 263, endPoint x: 829, endPoint y: 601, distance: 342.4
click at [829, 601] on div "Create customized negotiation strategies for the top vehicles by researching se…" at bounding box center [876, 614] width 185 height 30
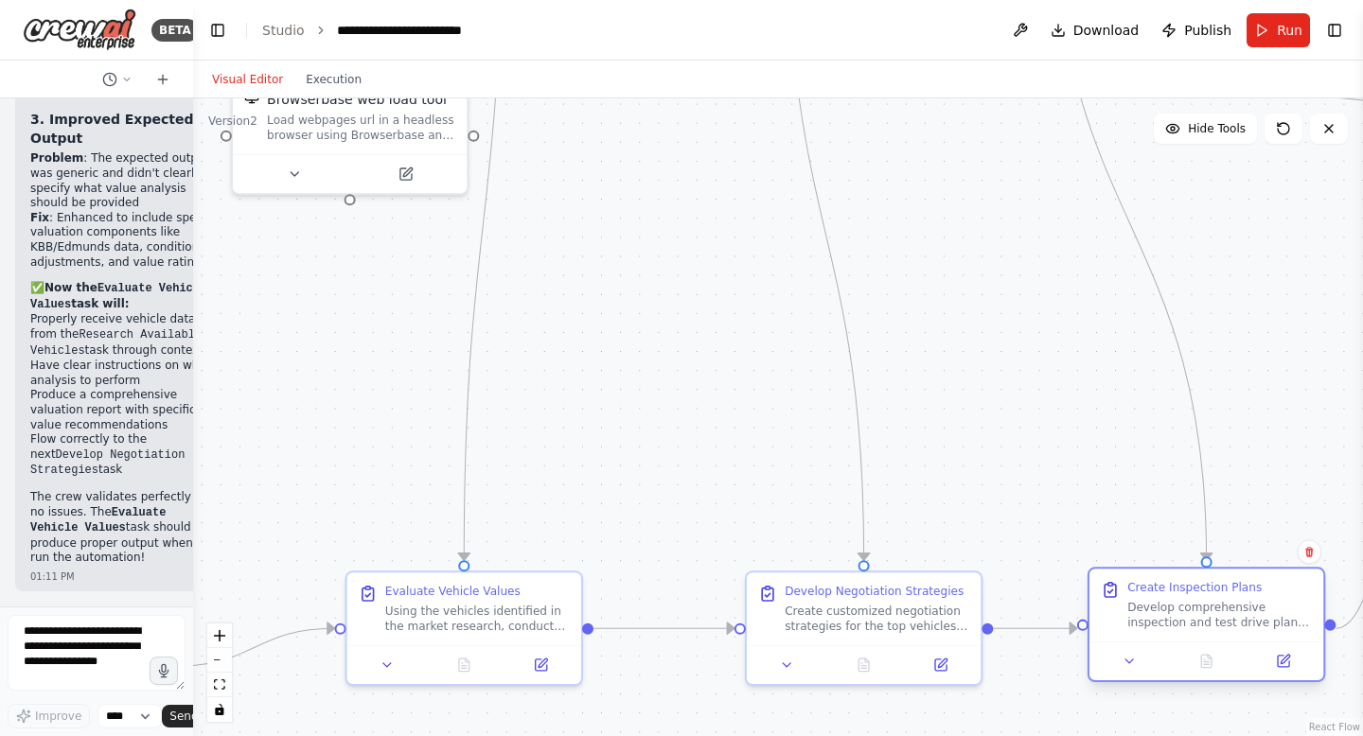
drag, startPoint x: 1249, startPoint y: 258, endPoint x: 1218, endPoint y: 597, distance: 340.2
click at [1218, 597] on div "Create Inspection Plans Develop comprehensive inspection and test drive plans f…" at bounding box center [1219, 604] width 185 height 49
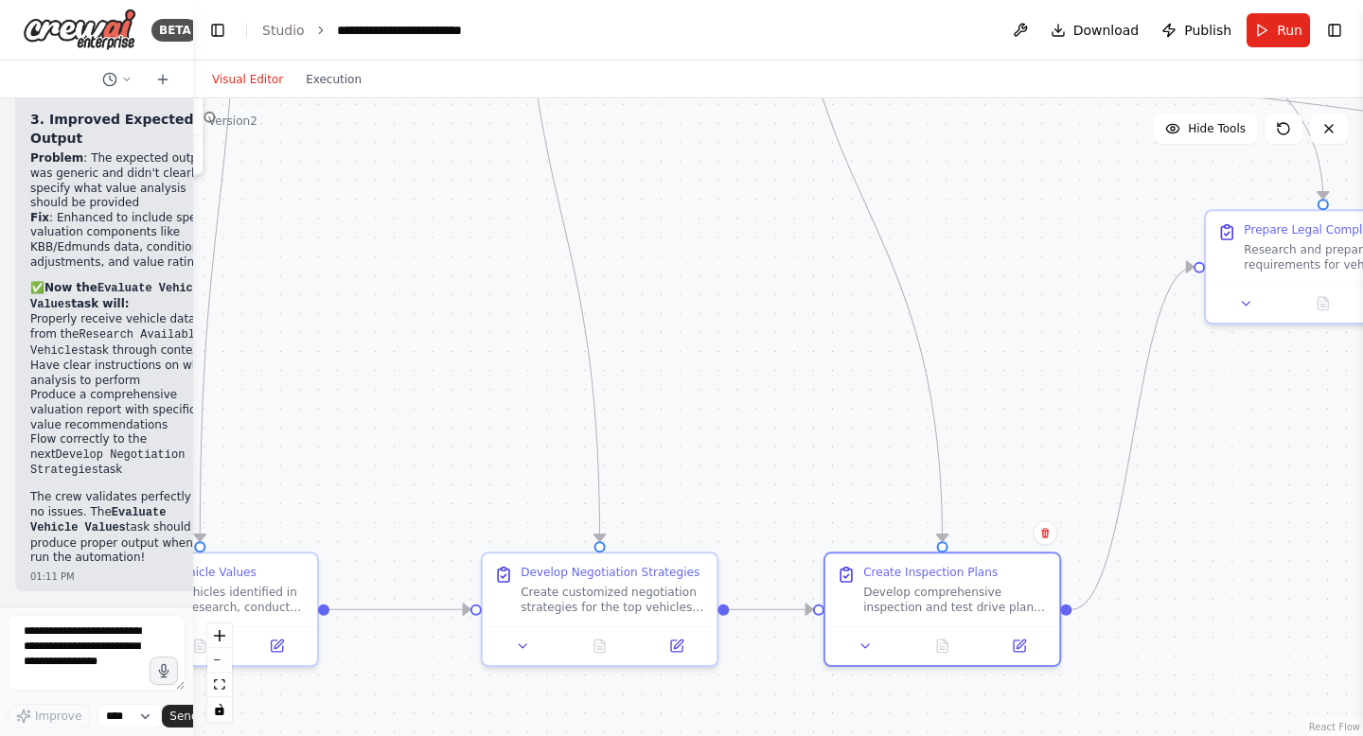
drag, startPoint x: 952, startPoint y: 366, endPoint x: 574, endPoint y: 246, distance: 396.2
click at [576, 268] on div ".deletable-edge-delete-btn { width: 20px; height: 20px; border: 0px solid #ffff…" at bounding box center [778, 417] width 1170 height 638
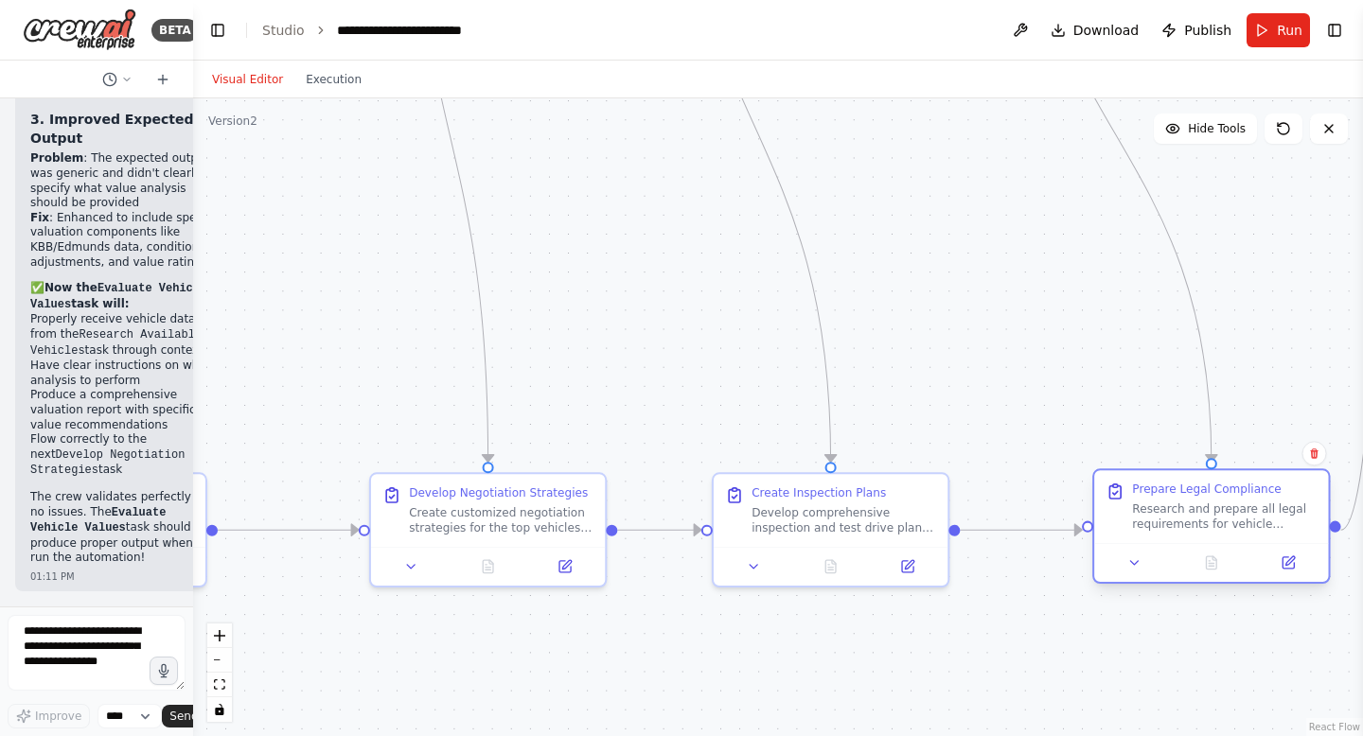
drag, startPoint x: 1188, startPoint y: 189, endPoint x: 1185, endPoint y: 527, distance: 337.8
click at [1185, 527] on div "Prepare Legal Compliance Research and prepare all legal requirements for vehicl…" at bounding box center [1211, 506] width 234 height 72
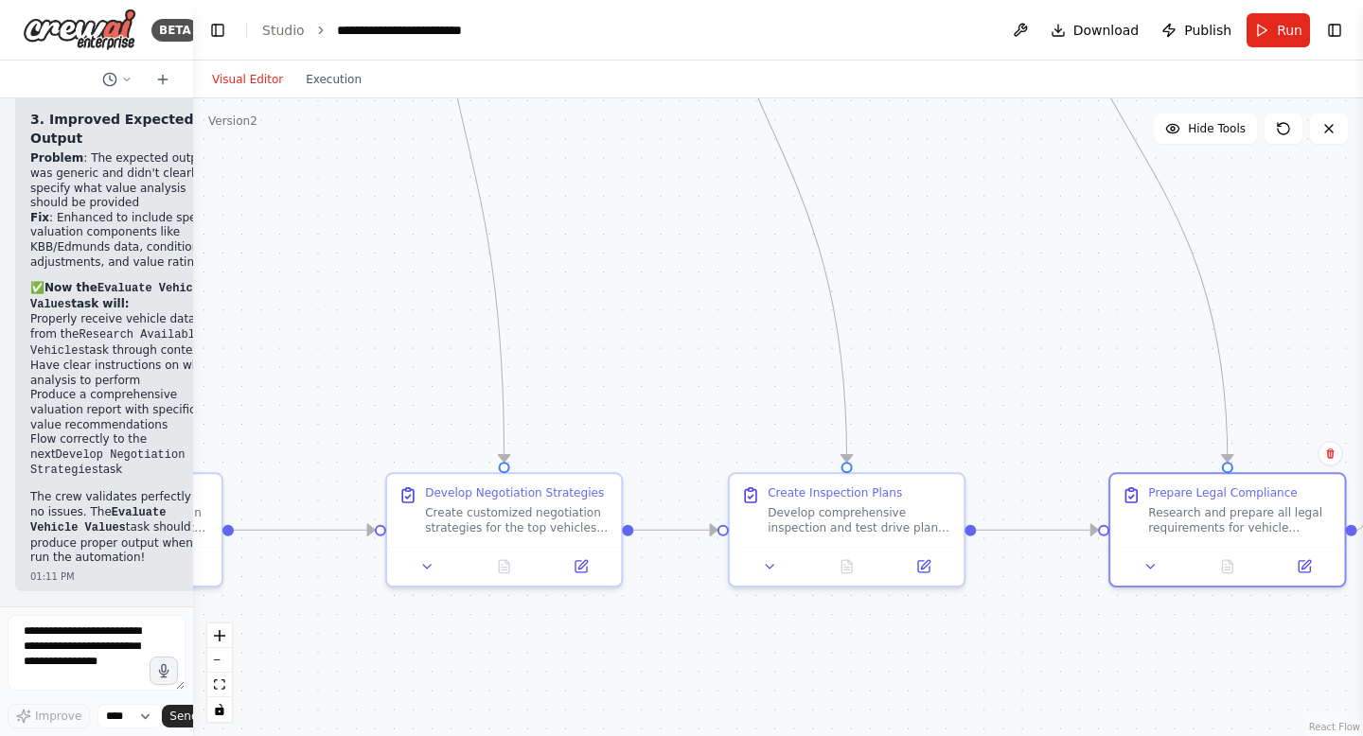
drag, startPoint x: 957, startPoint y: 605, endPoint x: 1362, endPoint y: 605, distance: 405.0
click at [1362, 605] on div "BETA CrewAI Smart Car Buying Assistant - Implementation Prompt Project Overview…" at bounding box center [681, 368] width 1363 height 736
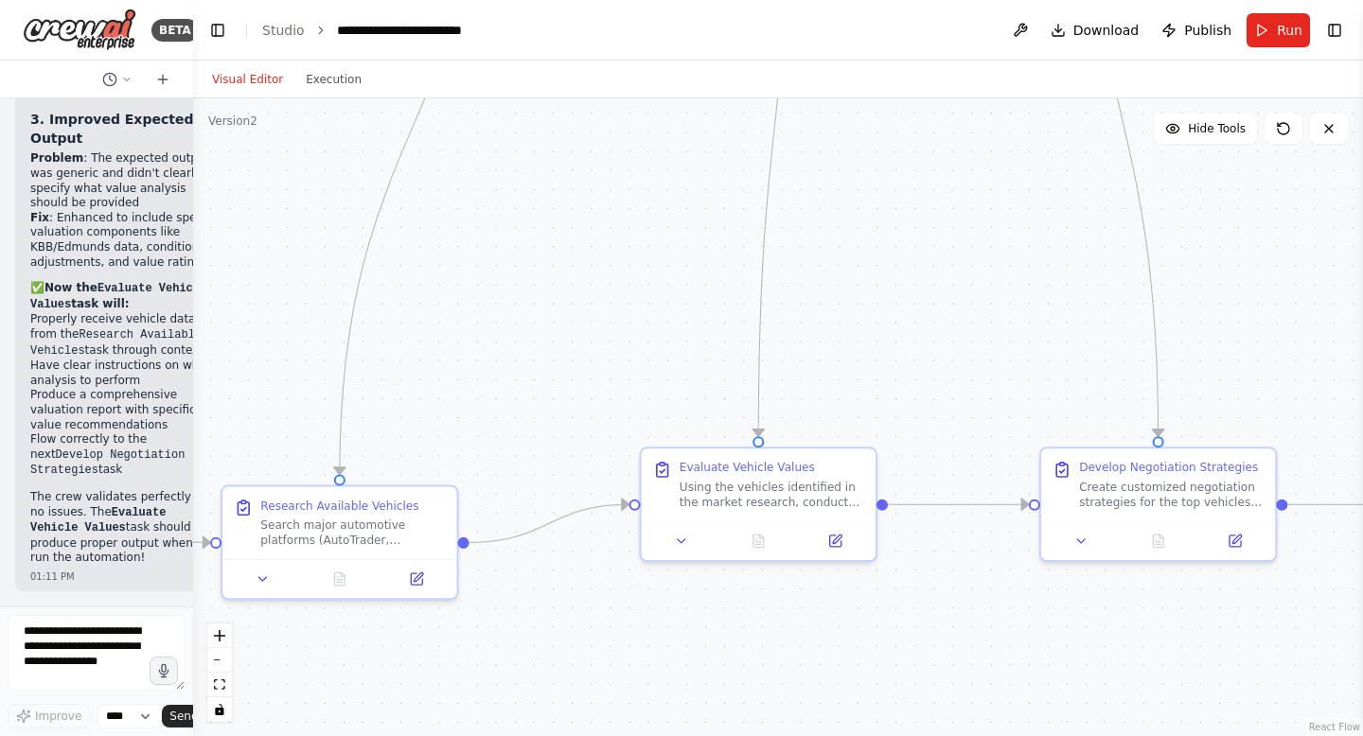
drag, startPoint x: 943, startPoint y: 649, endPoint x: 1203, endPoint y: 622, distance: 260.7
click at [1209, 623] on div ".deletable-edge-delete-btn { width: 20px; height: 20px; border: 0px solid #ffff…" at bounding box center [778, 417] width 1170 height 638
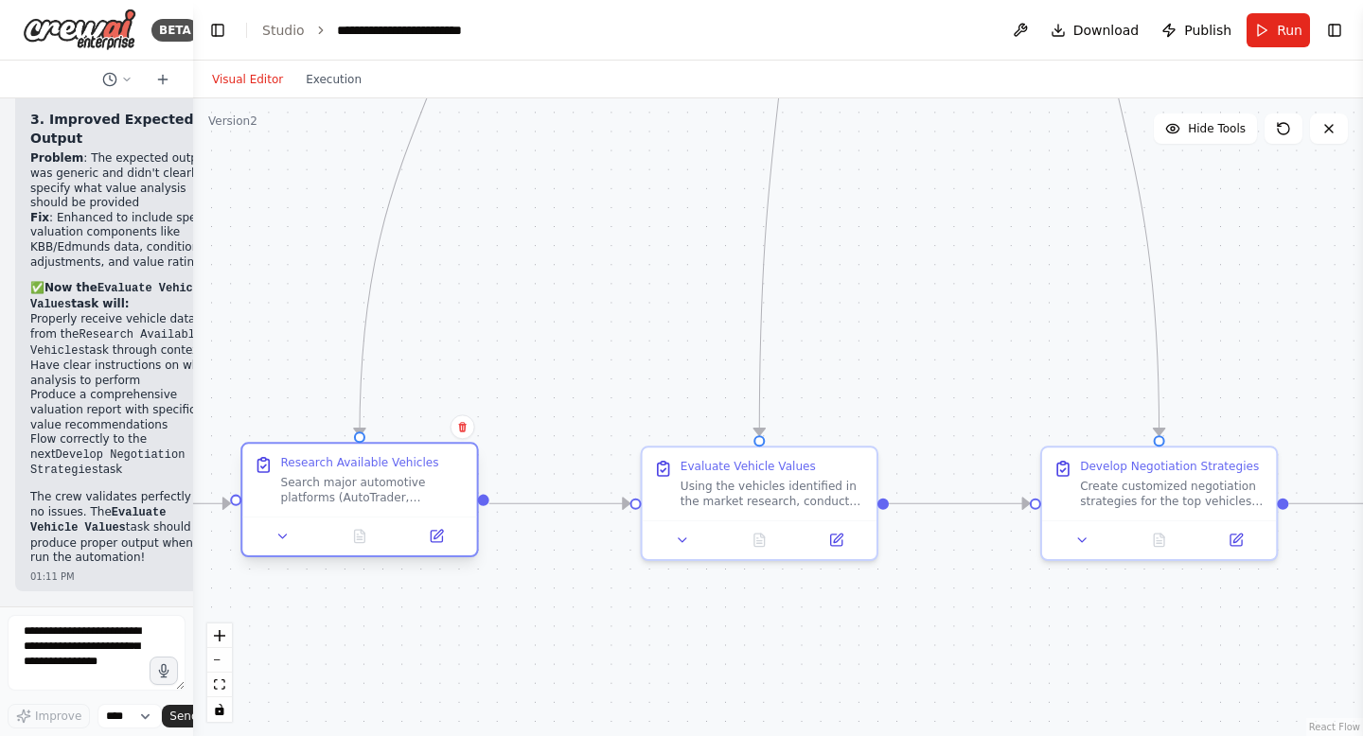
drag, startPoint x: 396, startPoint y: 542, endPoint x: 409, endPoint y: 510, distance: 34.4
click at [408, 510] on div "Research Available Vehicles Search major automotive platforms (AutoTrader, Cars…" at bounding box center [359, 480] width 234 height 72
click at [528, 647] on div ".deletable-edge-delete-btn { width: 20px; height: 20px; border: 0px solid #ffff…" at bounding box center [778, 417] width 1170 height 638
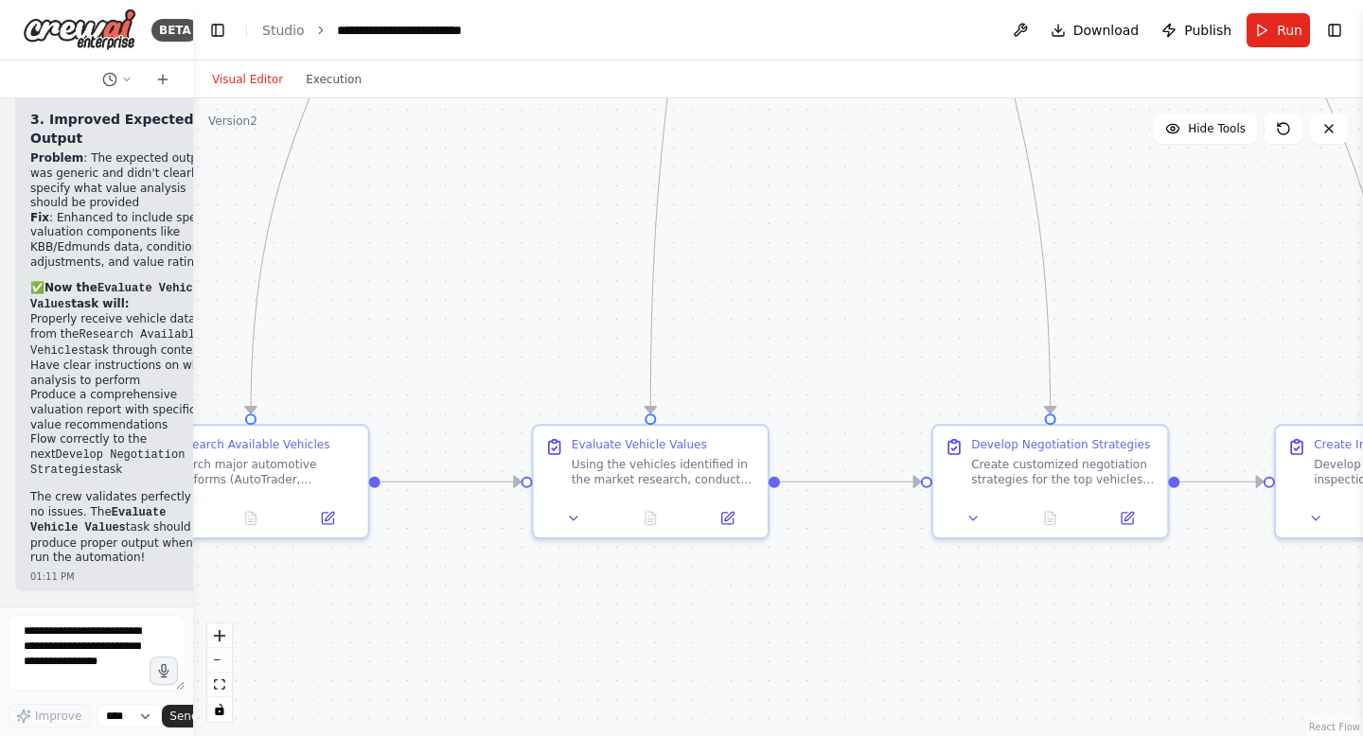
drag, startPoint x: 528, startPoint y: 647, endPoint x: 498, endPoint y: 735, distance: 93.1
click at [502, 735] on div ".deletable-edge-delete-btn { width: 20px; height: 20px; border: 0px solid #ffff…" at bounding box center [778, 417] width 1170 height 638
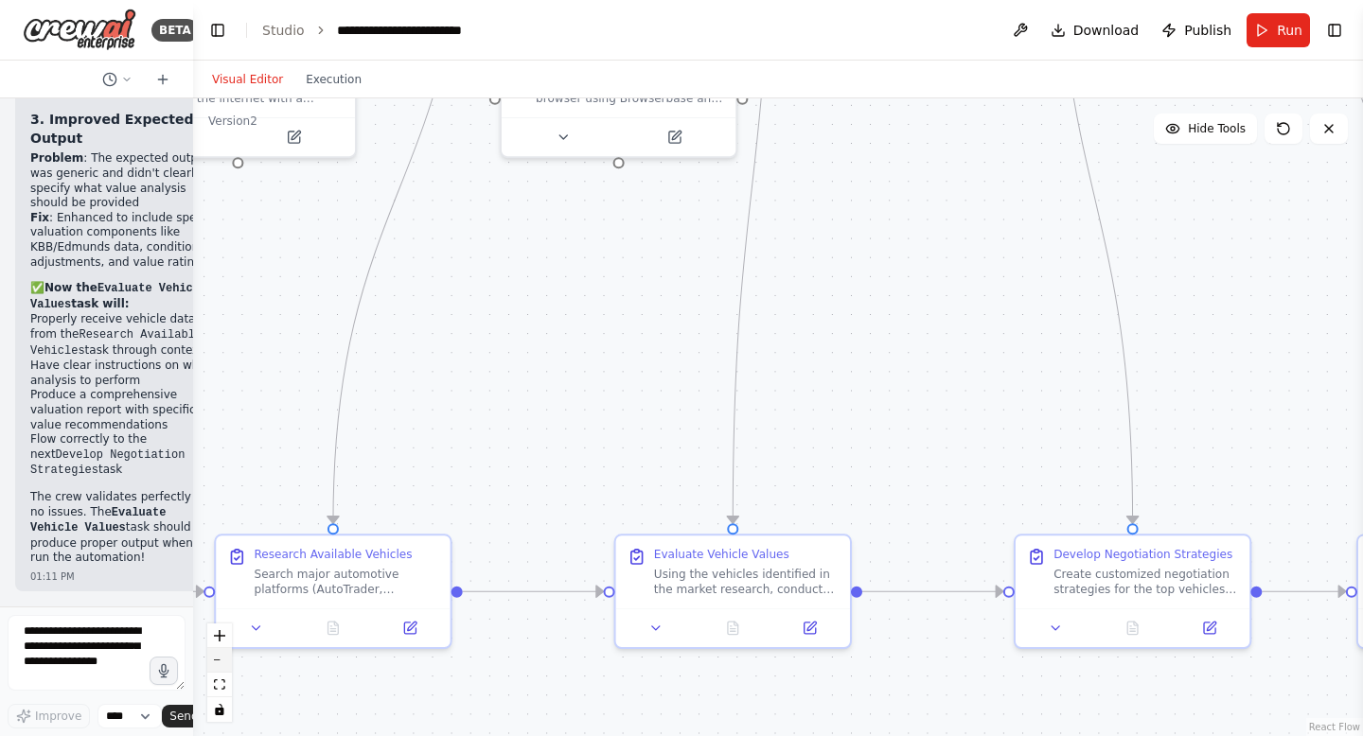
click at [220, 663] on button "zoom out" at bounding box center [219, 660] width 25 height 25
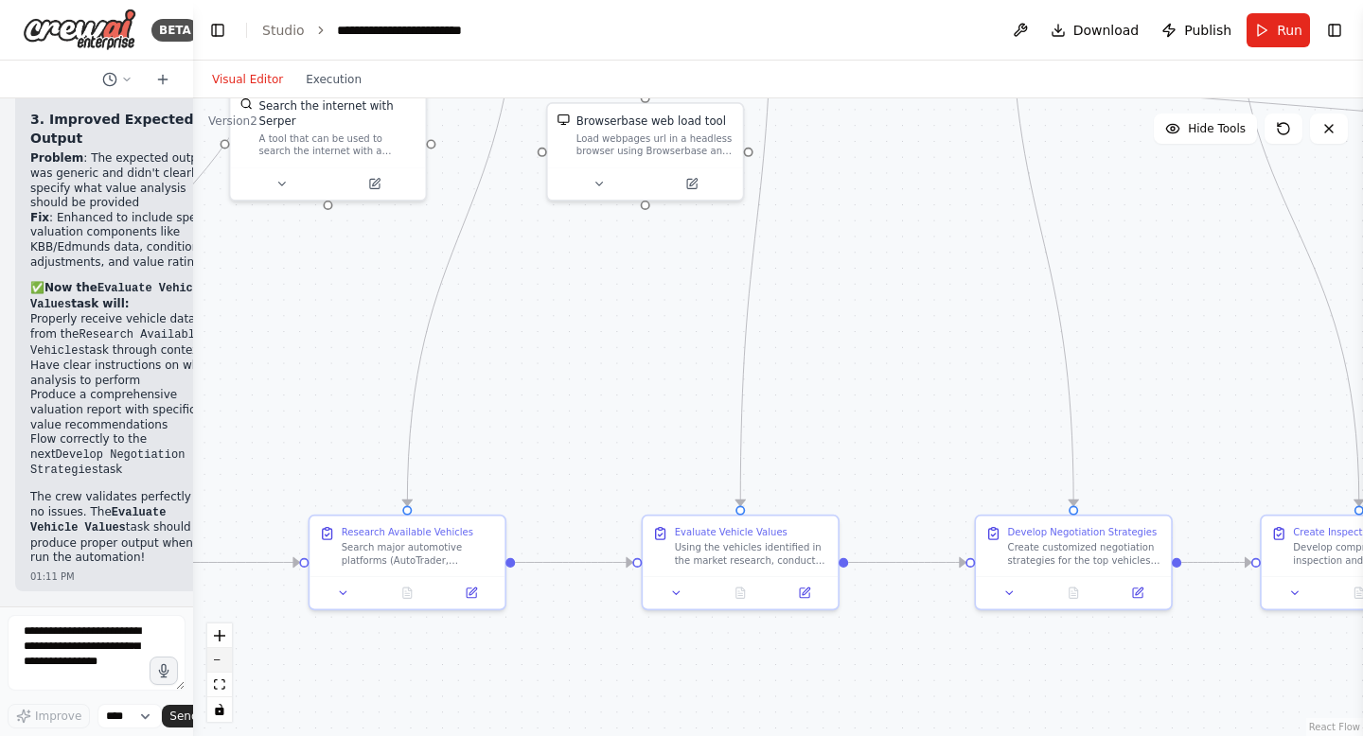
click at [220, 663] on button "zoom out" at bounding box center [219, 660] width 25 height 25
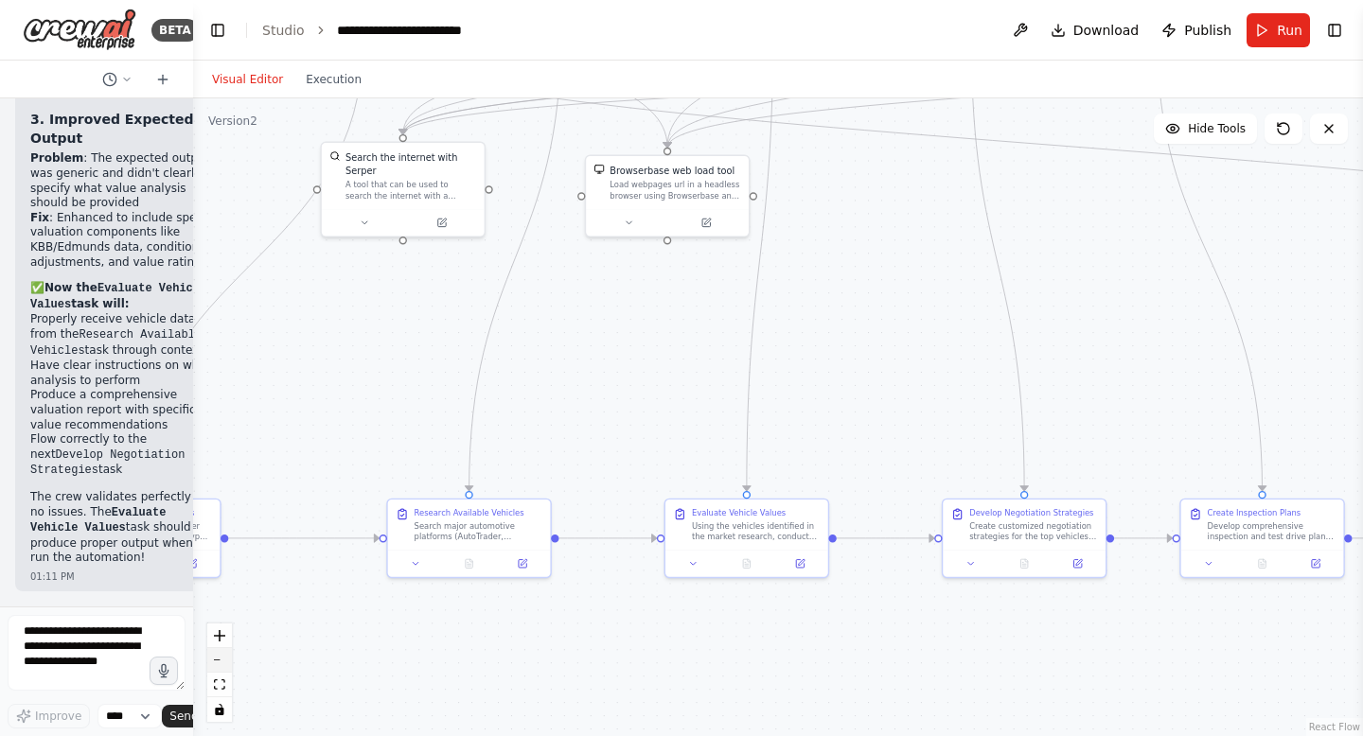
click at [220, 663] on button "zoom out" at bounding box center [219, 660] width 25 height 25
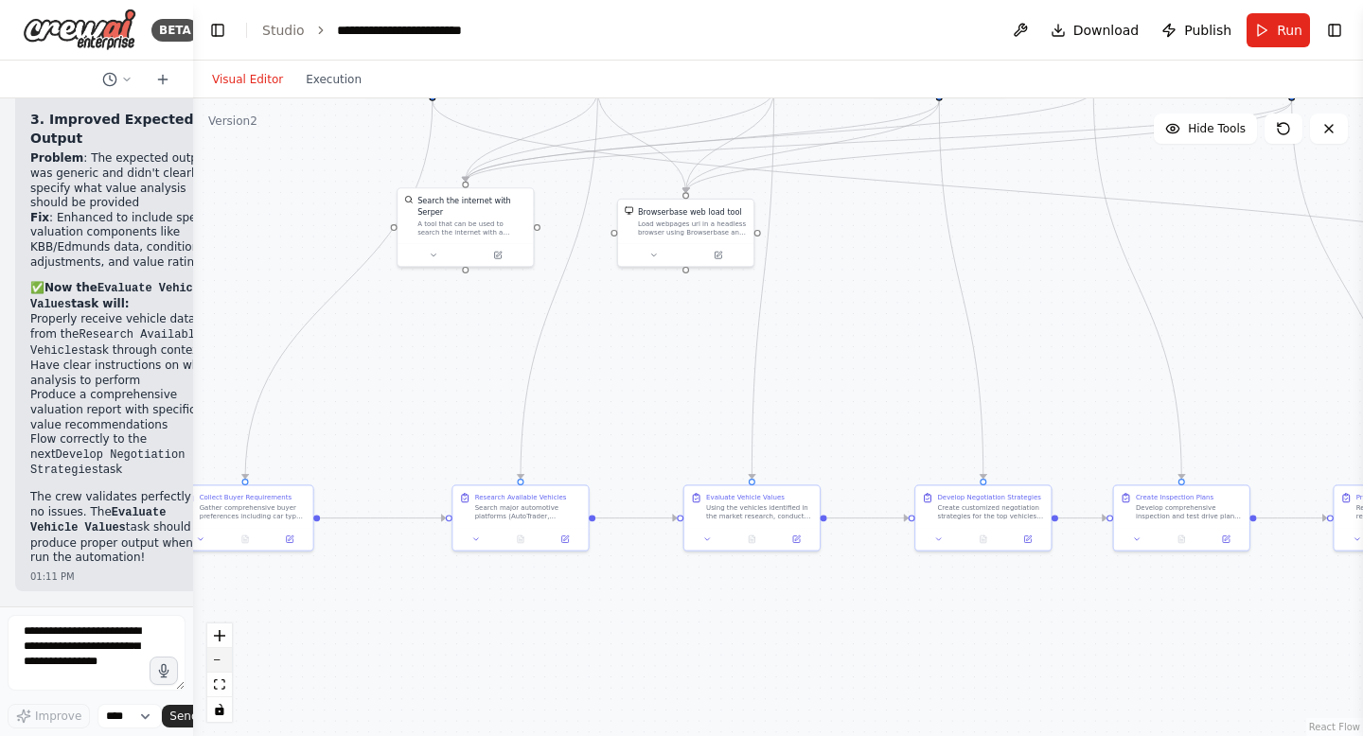
click at [220, 663] on button "zoom out" at bounding box center [219, 660] width 25 height 25
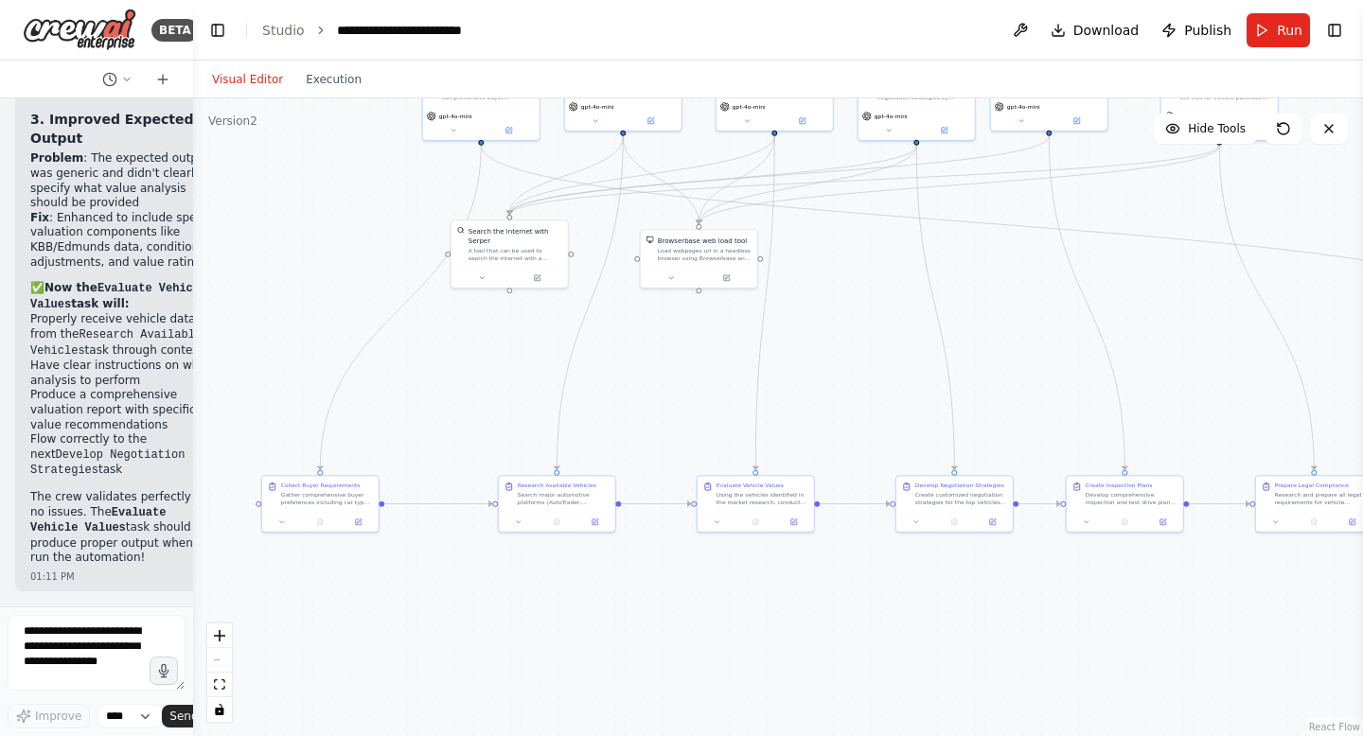
click at [221, 650] on div "React Flow controls" at bounding box center [219, 673] width 25 height 98
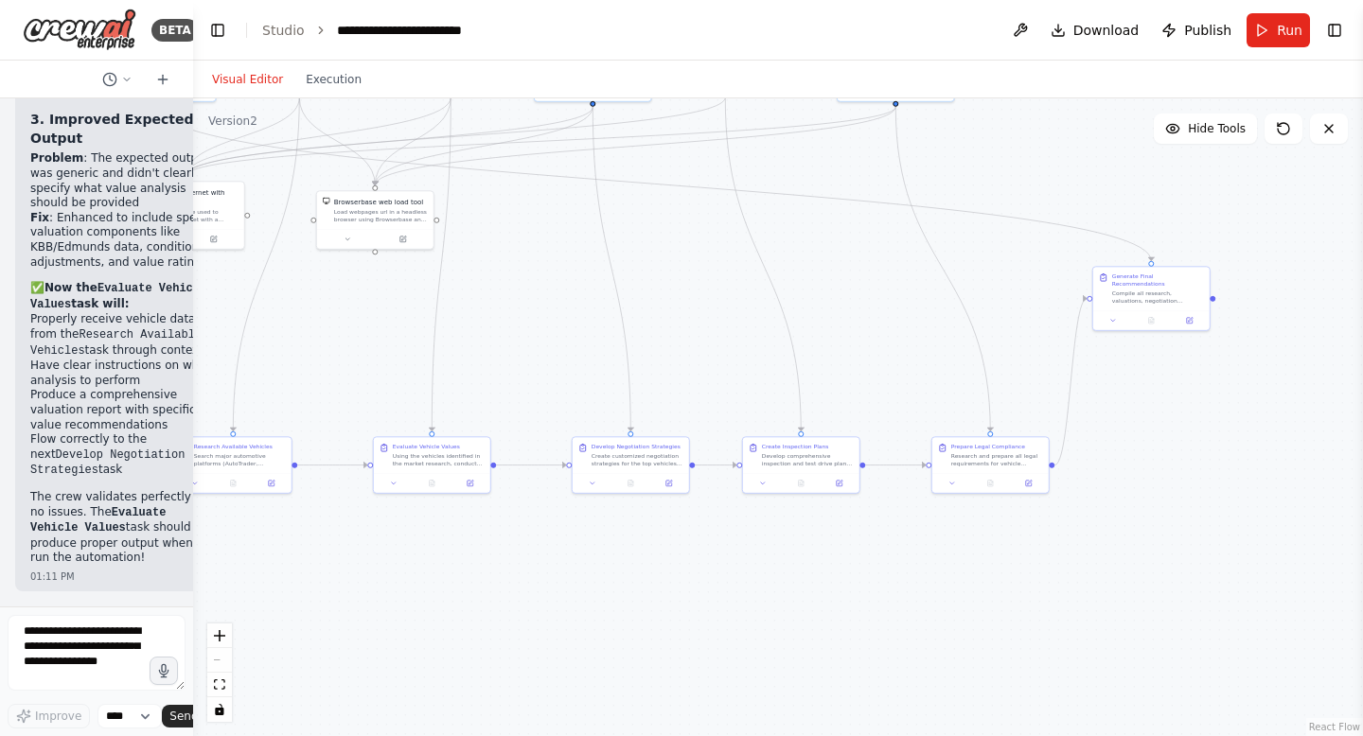
drag, startPoint x: 504, startPoint y: 388, endPoint x: 183, endPoint y: 347, distance: 324.3
click at [181, 347] on div "BETA CrewAI Smart Car Buying Assistant - Implementation Prompt Project Overview…" at bounding box center [681, 368] width 1363 height 736
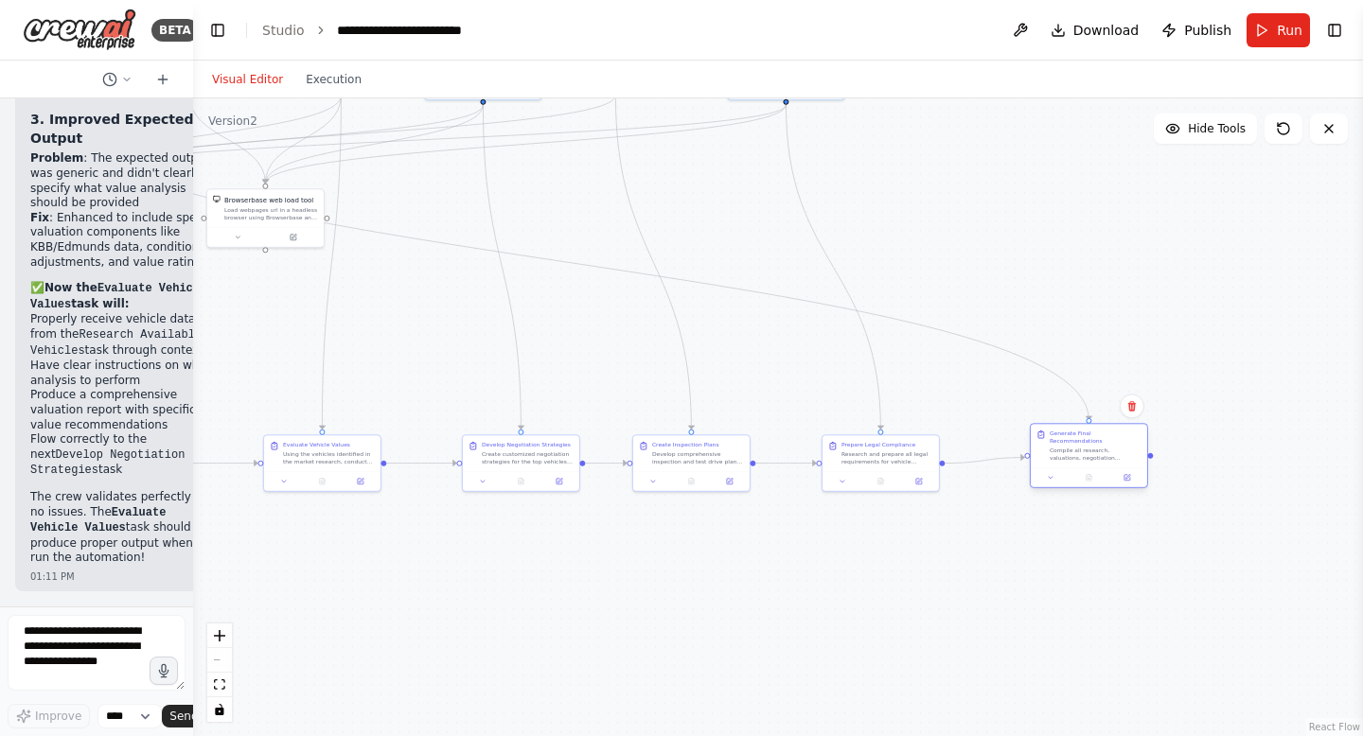
drag, startPoint x: 1151, startPoint y: 290, endPoint x: 1095, endPoint y: 458, distance: 177.4
click at [1095, 457] on div "Compile all research, valuations, negotiation strategies, inspection plans, and…" at bounding box center [1095, 454] width 92 height 15
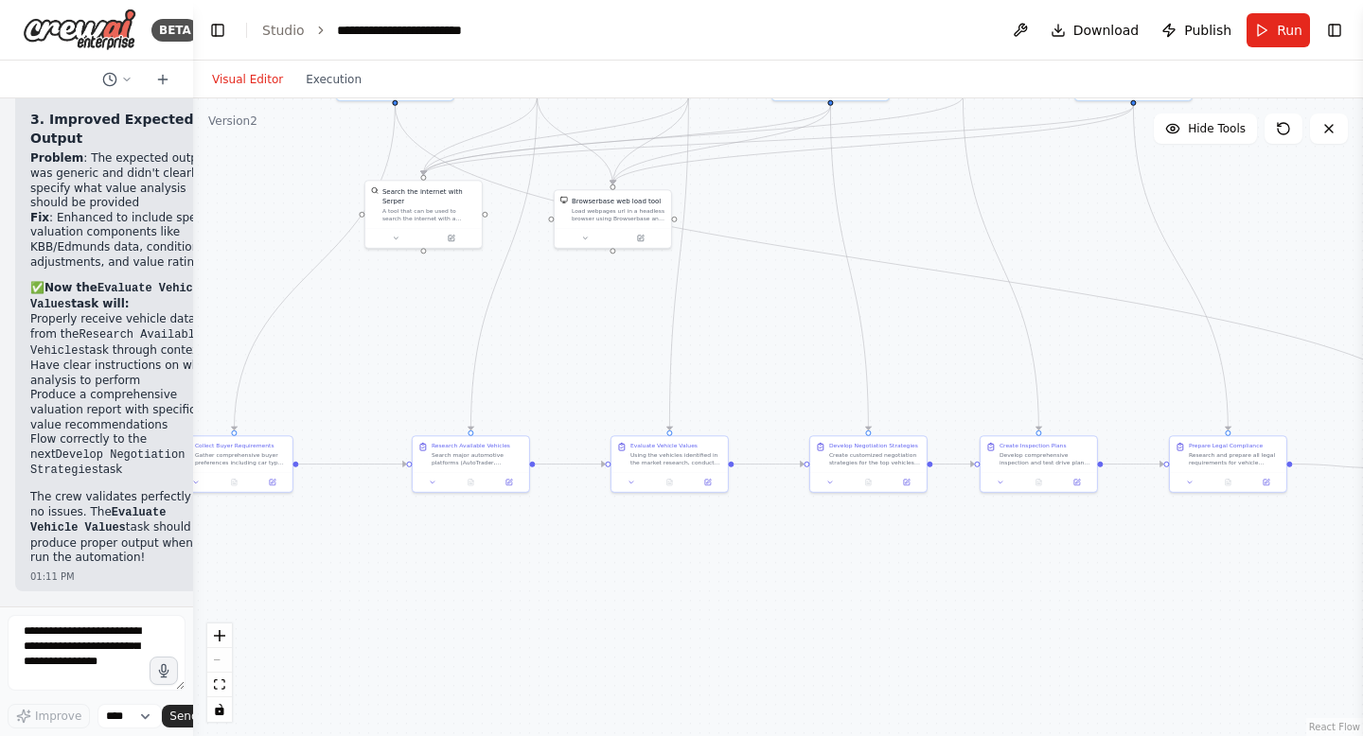
drag, startPoint x: 925, startPoint y: 658, endPoint x: 1272, endPoint y: 659, distance: 347.3
click at [1272, 659] on div ".deletable-edge-delete-btn { width: 20px; height: 20px; border: 0px solid #ffff…" at bounding box center [778, 417] width 1170 height 638
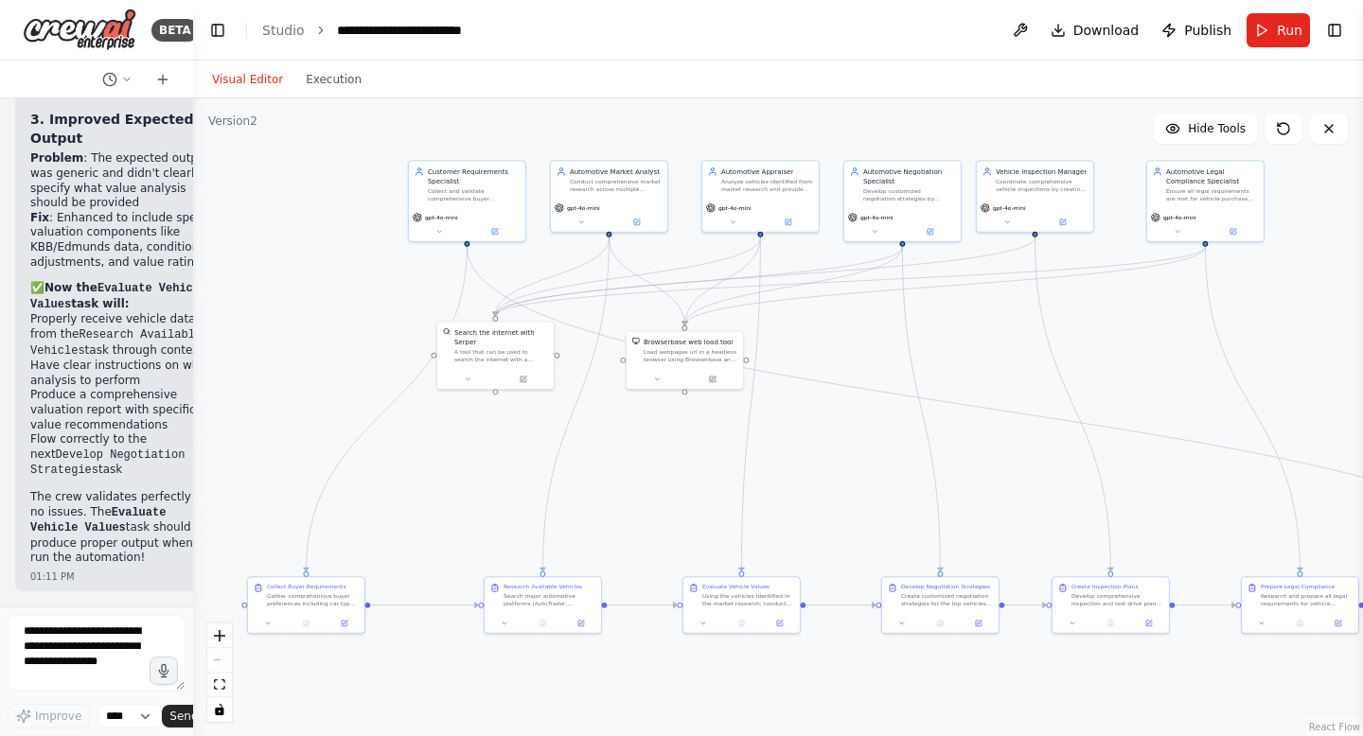
drag, startPoint x: 889, startPoint y: 594, endPoint x: 949, endPoint y: 735, distance: 153.4
click at [956, 735] on div ".deletable-edge-delete-btn { width: 20px; height: 20px; border: 0px solid #ffff…" at bounding box center [778, 417] width 1170 height 638
drag, startPoint x: 668, startPoint y: 355, endPoint x: 660, endPoint y: 451, distance: 96.8
click at [660, 451] on div "Load webpages url in a headless browser using Browserbase and return the conten…" at bounding box center [676, 448] width 94 height 15
drag, startPoint x: 492, startPoint y: 362, endPoint x: 437, endPoint y: 484, distance: 133.8
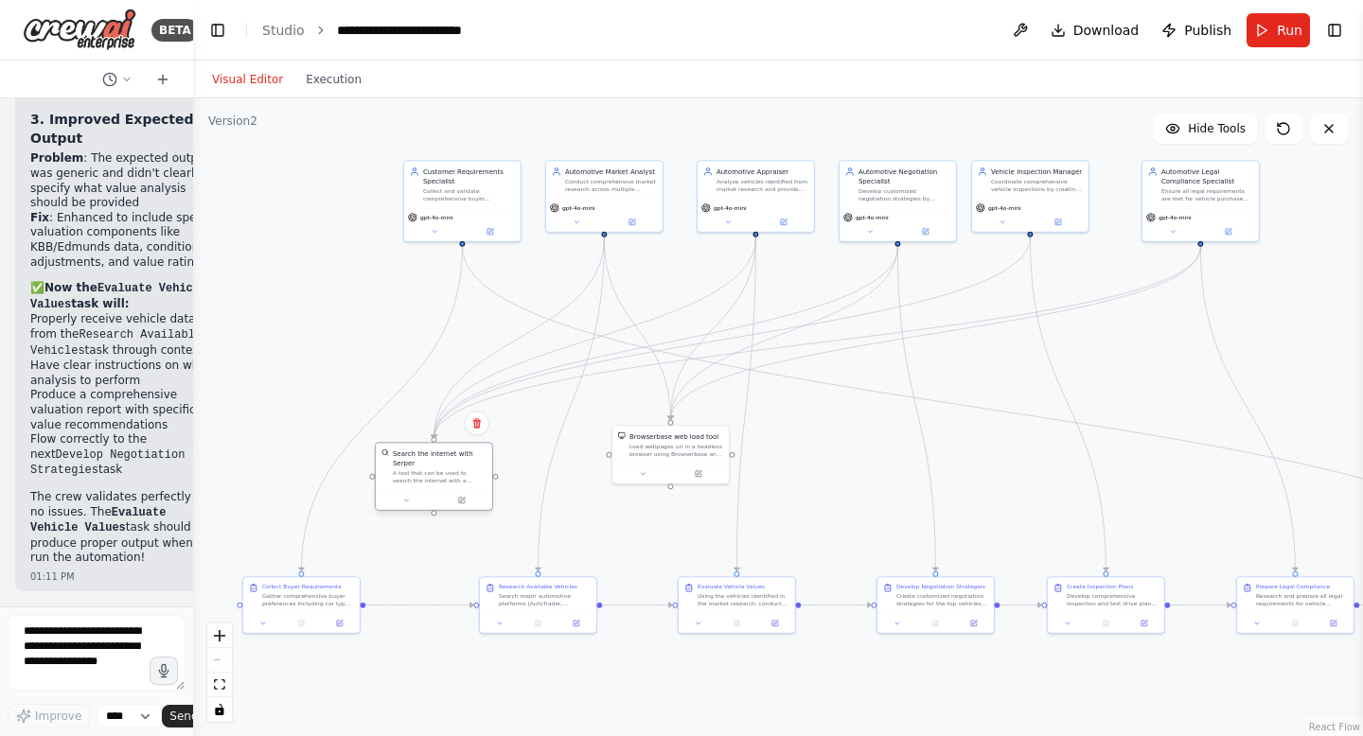
click at [437, 484] on div "Search the internet with Serper A tool that can be used to search the internet …" at bounding box center [434, 466] width 116 height 47
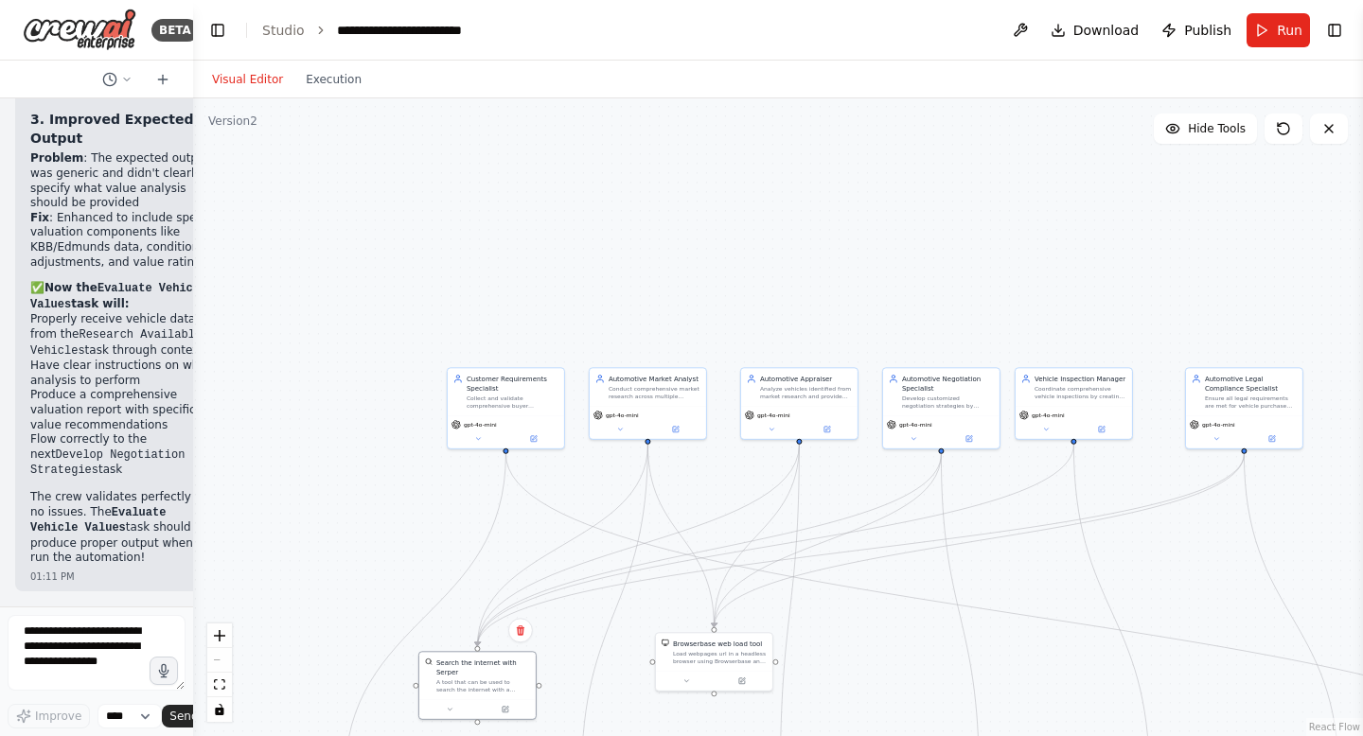
drag, startPoint x: 313, startPoint y: 405, endPoint x: 336, endPoint y: 607, distance: 202.8
click at [336, 607] on div ".deletable-edge-delete-btn { width: 20px; height: 20px; border: 0px solid #ffff…" at bounding box center [778, 417] width 1170 height 638
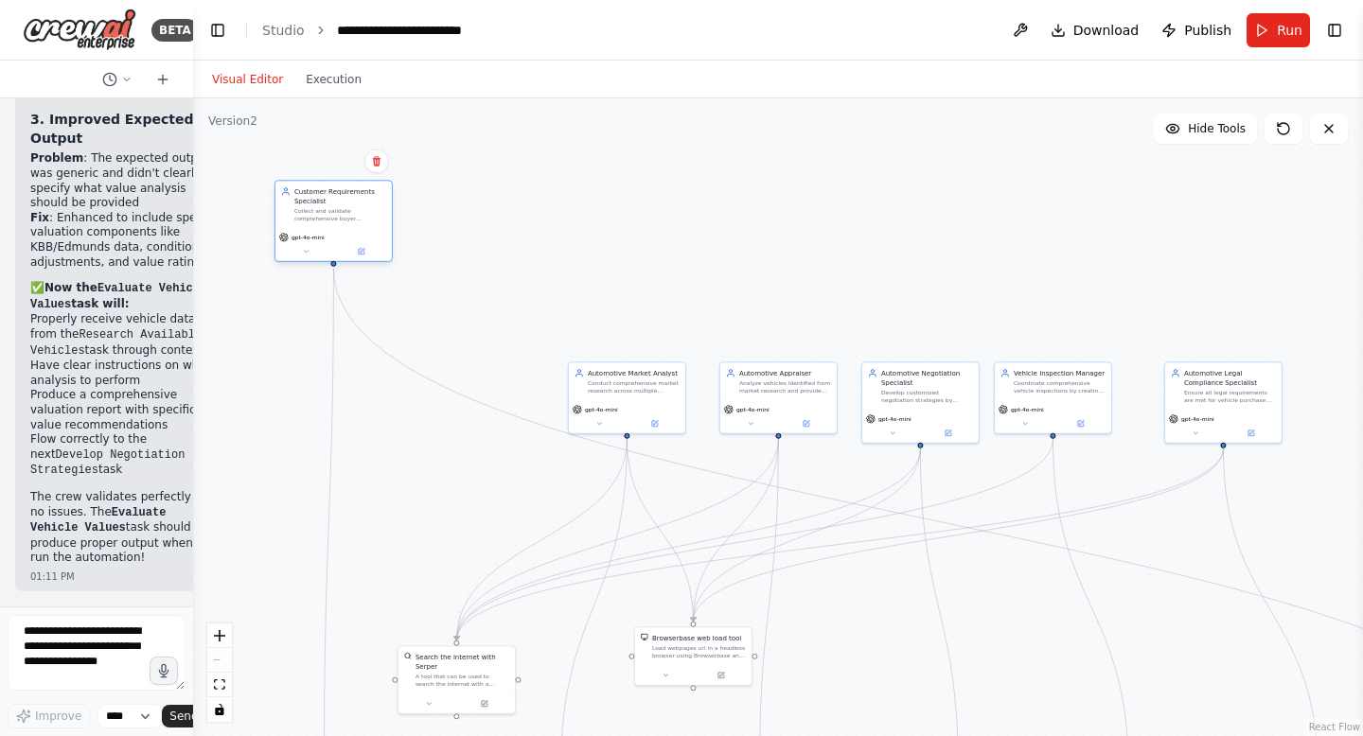
drag, startPoint x: 477, startPoint y: 402, endPoint x: 326, endPoint y: 221, distance: 235.8
click at [326, 221] on div "Customer Requirements Specialist Collect and validate comprehensive buyer prefe…" at bounding box center [333, 204] width 116 height 47
drag, startPoint x: 615, startPoint y: 393, endPoint x: 572, endPoint y: 193, distance: 204.2
click at [572, 193] on div "Automotive Market Analyst Conduct comprehensive market research across multiple…" at bounding box center [589, 181] width 116 height 38
drag, startPoint x: 774, startPoint y: 375, endPoint x: 778, endPoint y: 184, distance: 191.2
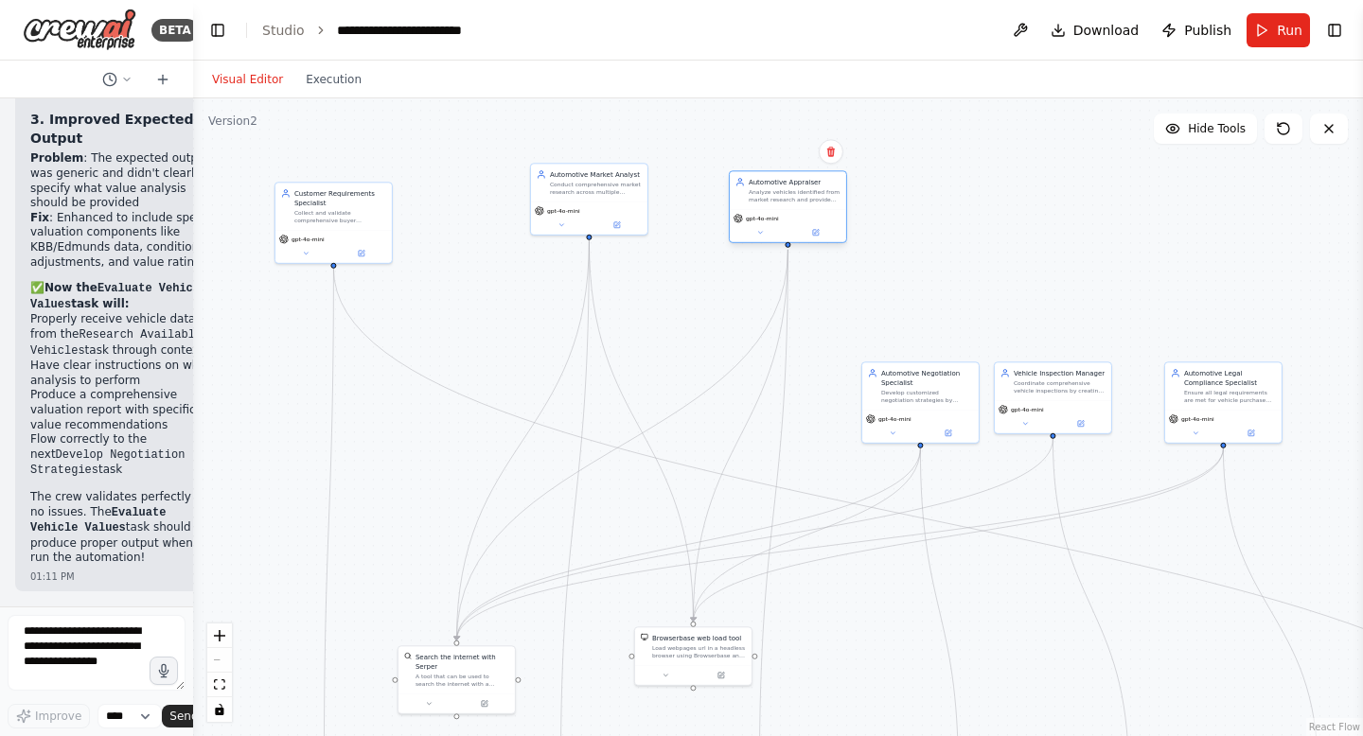
click at [778, 184] on div "Automotive Appraiser" at bounding box center [794, 181] width 92 height 9
drag, startPoint x: 910, startPoint y: 392, endPoint x: 925, endPoint y: 186, distance: 205.8
click at [925, 187] on div "Automotive Negotiation Specialist Develop customized negotiation strategies by …" at bounding box center [946, 185] width 92 height 36
drag, startPoint x: 1052, startPoint y: 391, endPoint x: 1081, endPoint y: 200, distance: 193.2
click at [1081, 200] on div "Coordinate comprehensive vehicle inspections by creating vehicle-specific inspe…" at bounding box center [1088, 195] width 92 height 15
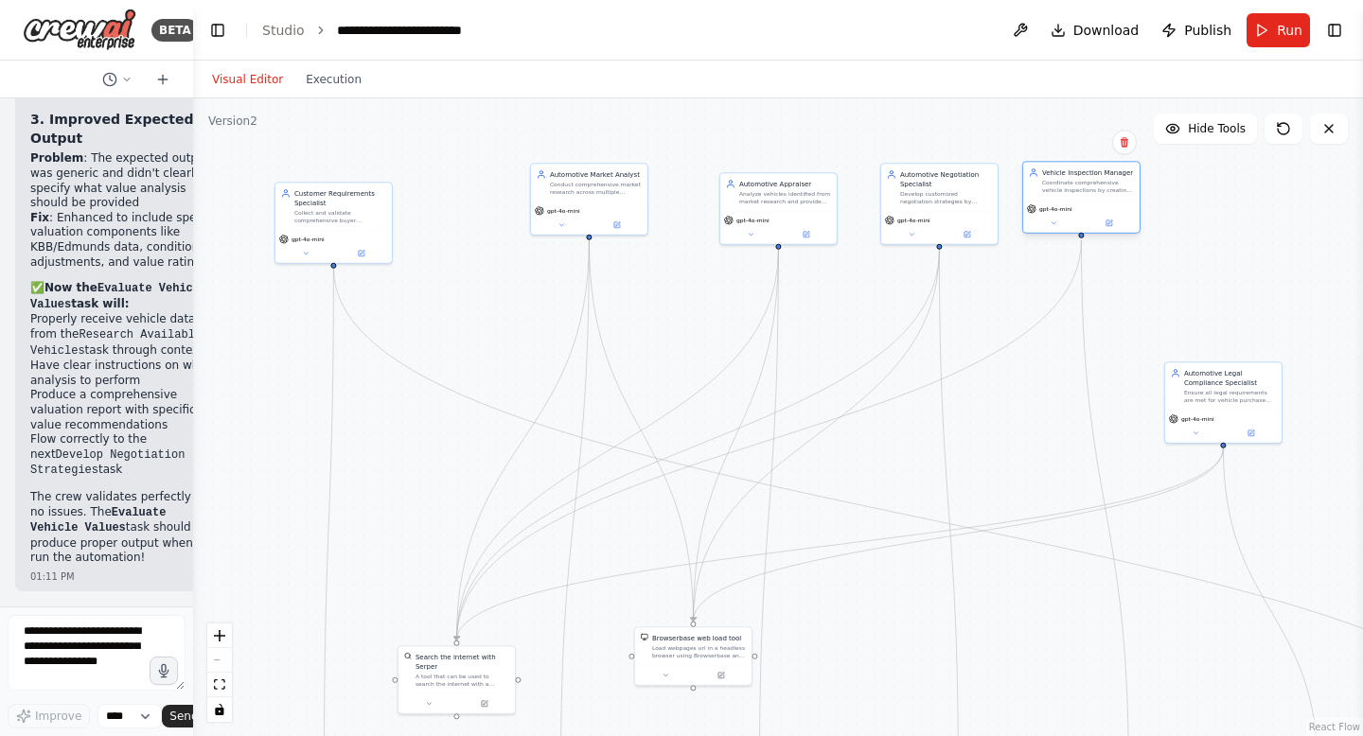
drag, startPoint x: 1081, startPoint y: 200, endPoint x: 1079, endPoint y: 190, distance: 9.7
click at [1080, 190] on div "Coordinate comprehensive vehicle inspections by creating vehicle-specific inspe…" at bounding box center [1088, 186] width 92 height 15
drag, startPoint x: 1241, startPoint y: 405, endPoint x: 1234, endPoint y: 197, distance: 208.3
click at [1238, 199] on div "Automotive Legal Compliance Specialist Ensure all legal requirements are met fo…" at bounding box center [1223, 185] width 116 height 47
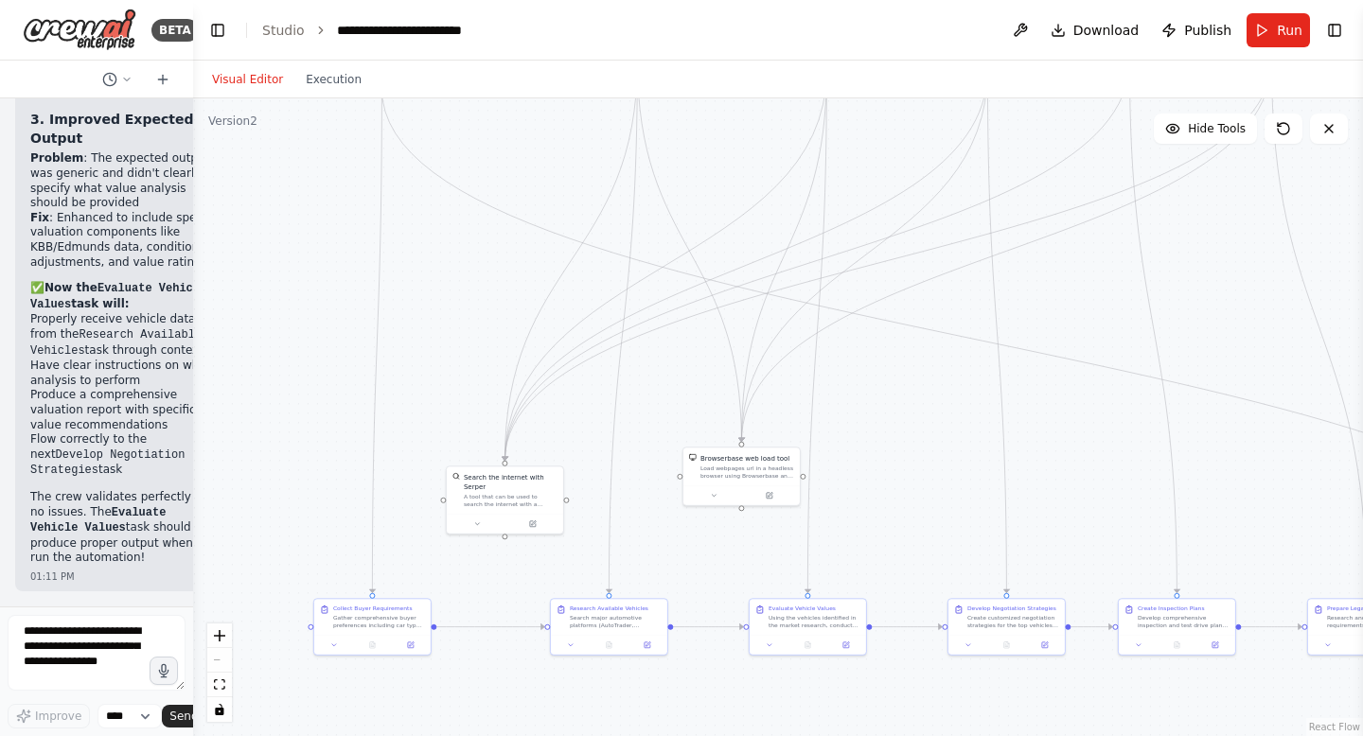
drag, startPoint x: 916, startPoint y: 591, endPoint x: 963, endPoint y: 413, distance: 185.0
click at [964, 413] on div ".deletable-edge-delete-btn { width: 20px; height: 20px; border: 0px solid #ffff…" at bounding box center [778, 417] width 1170 height 638
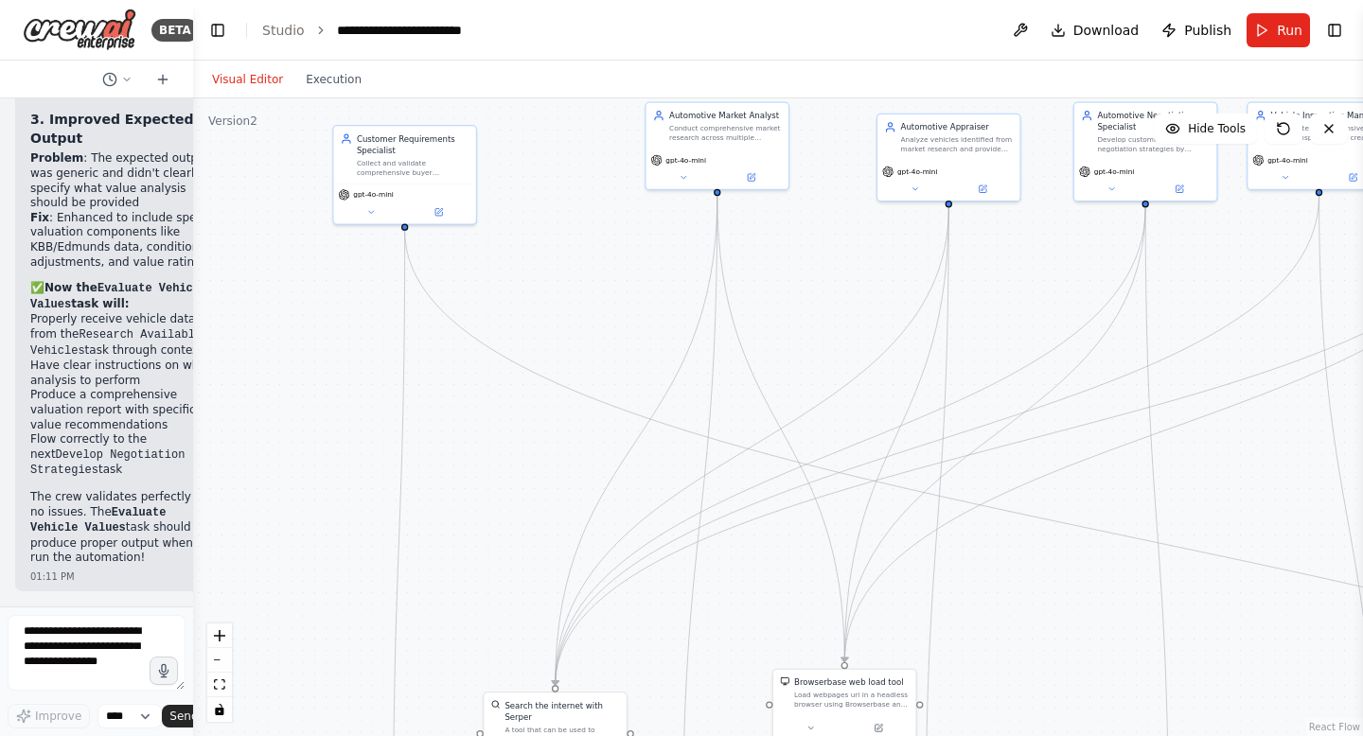
drag, startPoint x: 390, startPoint y: 304, endPoint x: 441, endPoint y: 534, distance: 235.6
click at [441, 534] on div ".deletable-edge-delete-btn { width: 20px; height: 20px; border: 0px solid #ffff…" at bounding box center [778, 417] width 1170 height 638
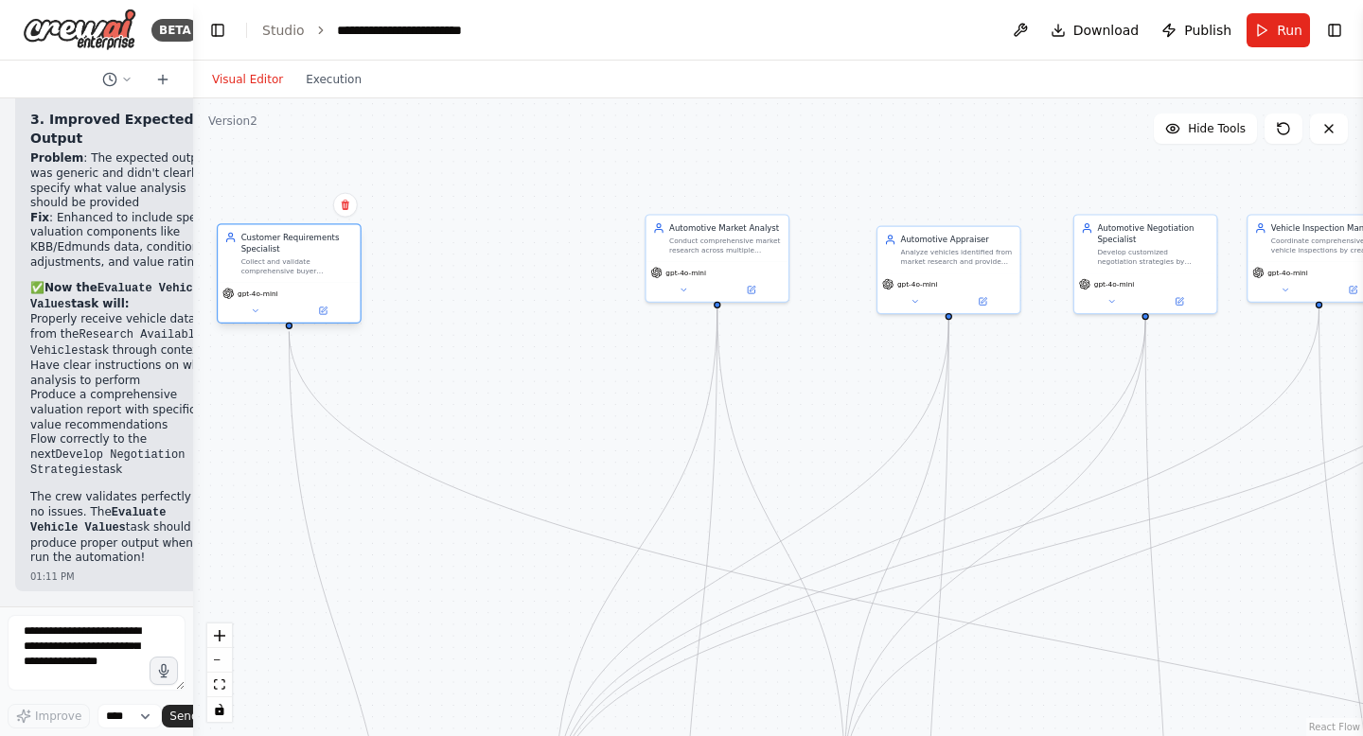
drag, startPoint x: 388, startPoint y: 179, endPoint x: 277, endPoint y: 276, distance: 147.5
click at [277, 276] on div "Customer Requirements Specialist Collect and validate comprehensive buyer prefe…" at bounding box center [289, 253] width 142 height 58
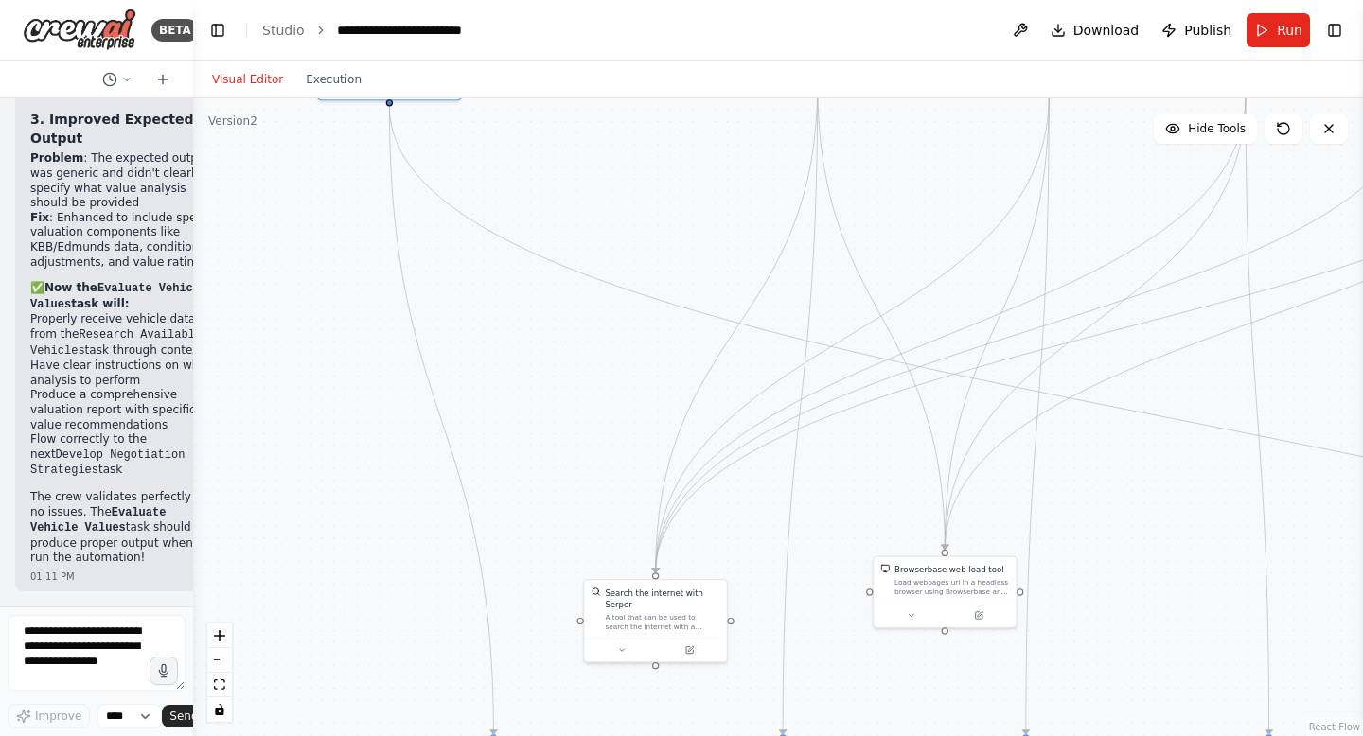
drag, startPoint x: 551, startPoint y: 337, endPoint x: 652, endPoint y: 116, distance: 242.6
click at [652, 114] on div ".deletable-edge-delete-btn { width: 20px; height: 20px; border: 0px solid #ffff…" at bounding box center [778, 417] width 1170 height 638
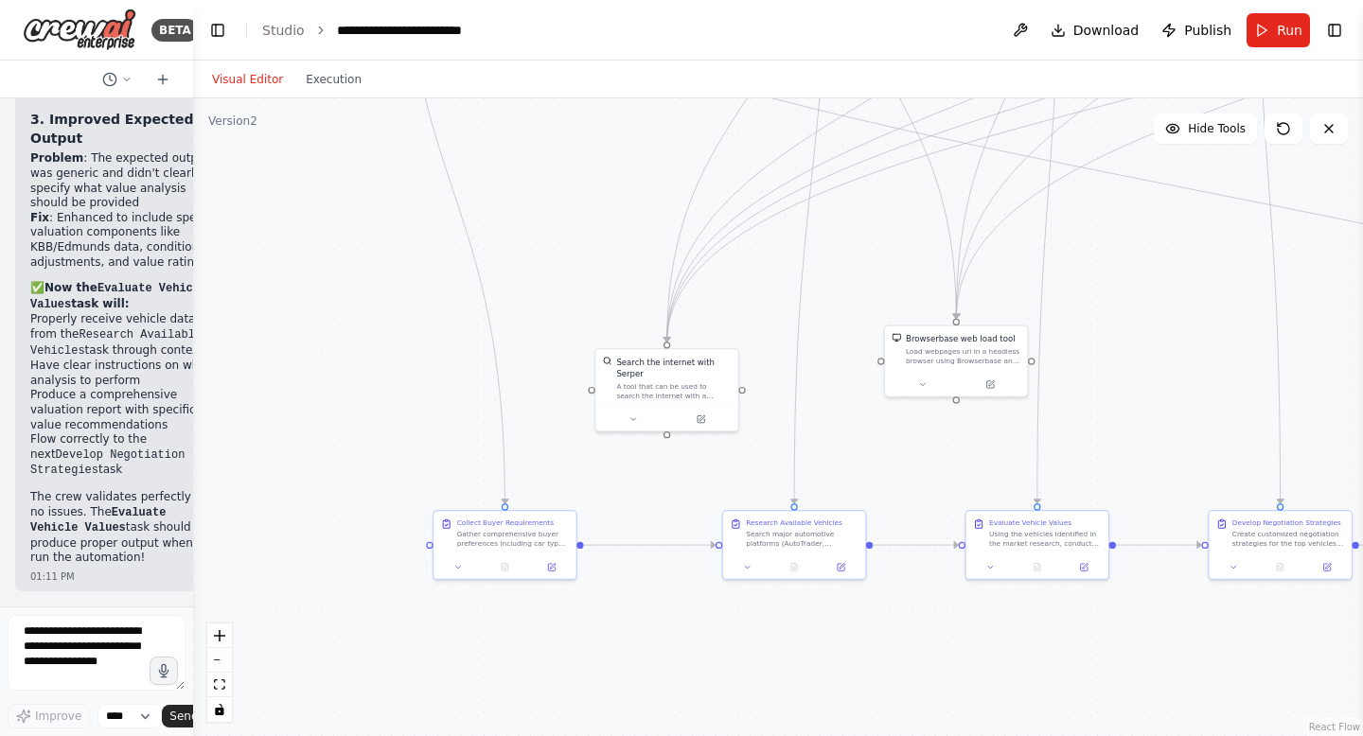
drag, startPoint x: 302, startPoint y: 470, endPoint x: 308, endPoint y: 238, distance: 232.9
click at [311, 238] on div ".deletable-edge-delete-btn { width: 20px; height: 20px; border: 0px solid #ffff…" at bounding box center [778, 417] width 1170 height 638
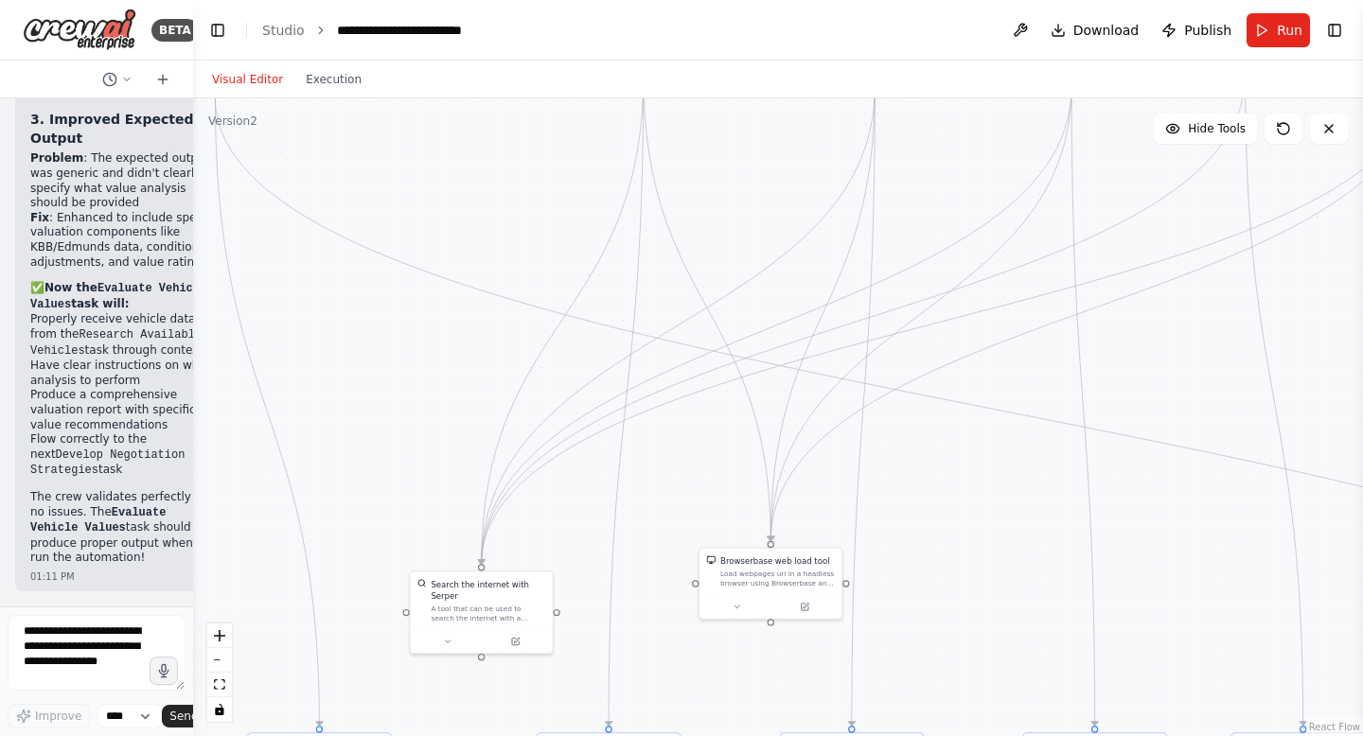
drag, startPoint x: 548, startPoint y: 243, endPoint x: 364, endPoint y: 466, distance: 288.4
click at [365, 466] on div ".deletable-edge-delete-btn { width: 20px; height: 20px; border: 0px solid #ffff…" at bounding box center [778, 417] width 1170 height 638
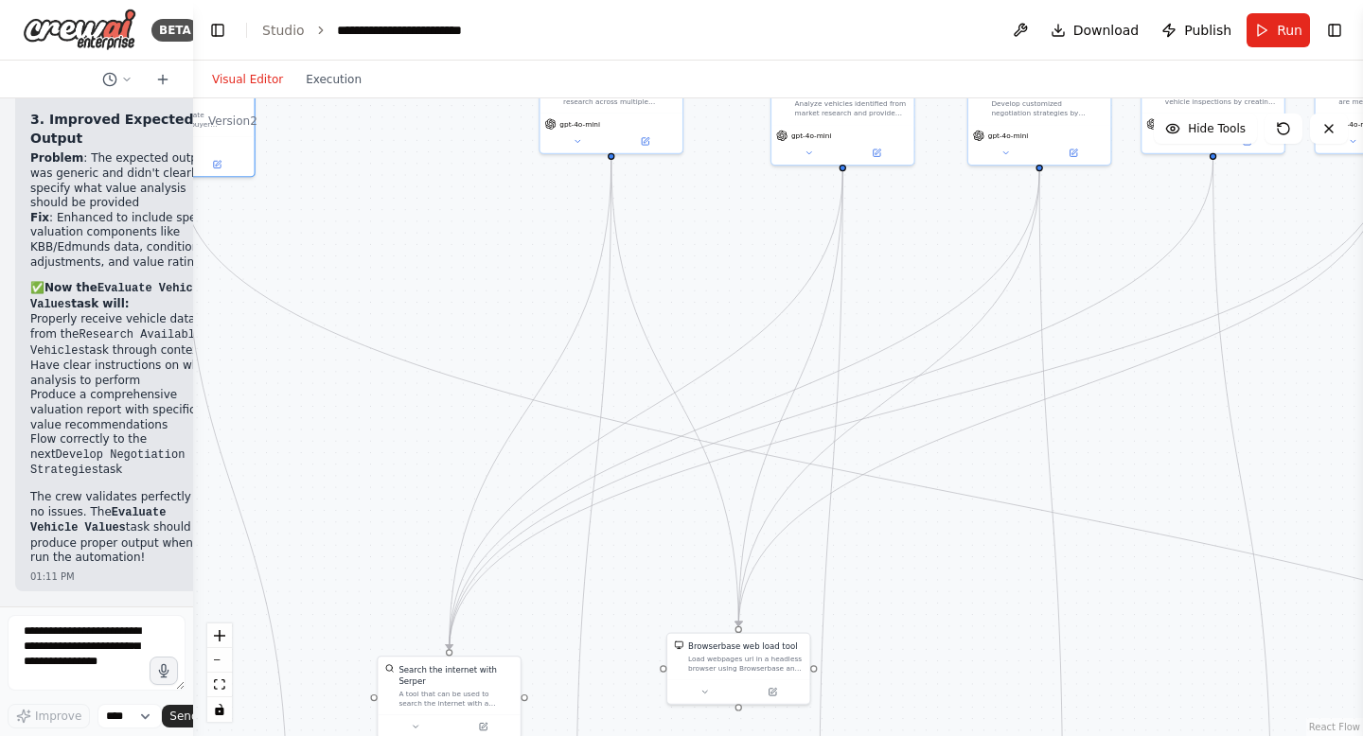
drag, startPoint x: 430, startPoint y: 424, endPoint x: 396, endPoint y: 508, distance: 90.8
click at [396, 508] on div ".deletable-edge-delete-btn { width: 20px; height: 20px; border: 0px solid #ffff…" at bounding box center [778, 417] width 1170 height 638
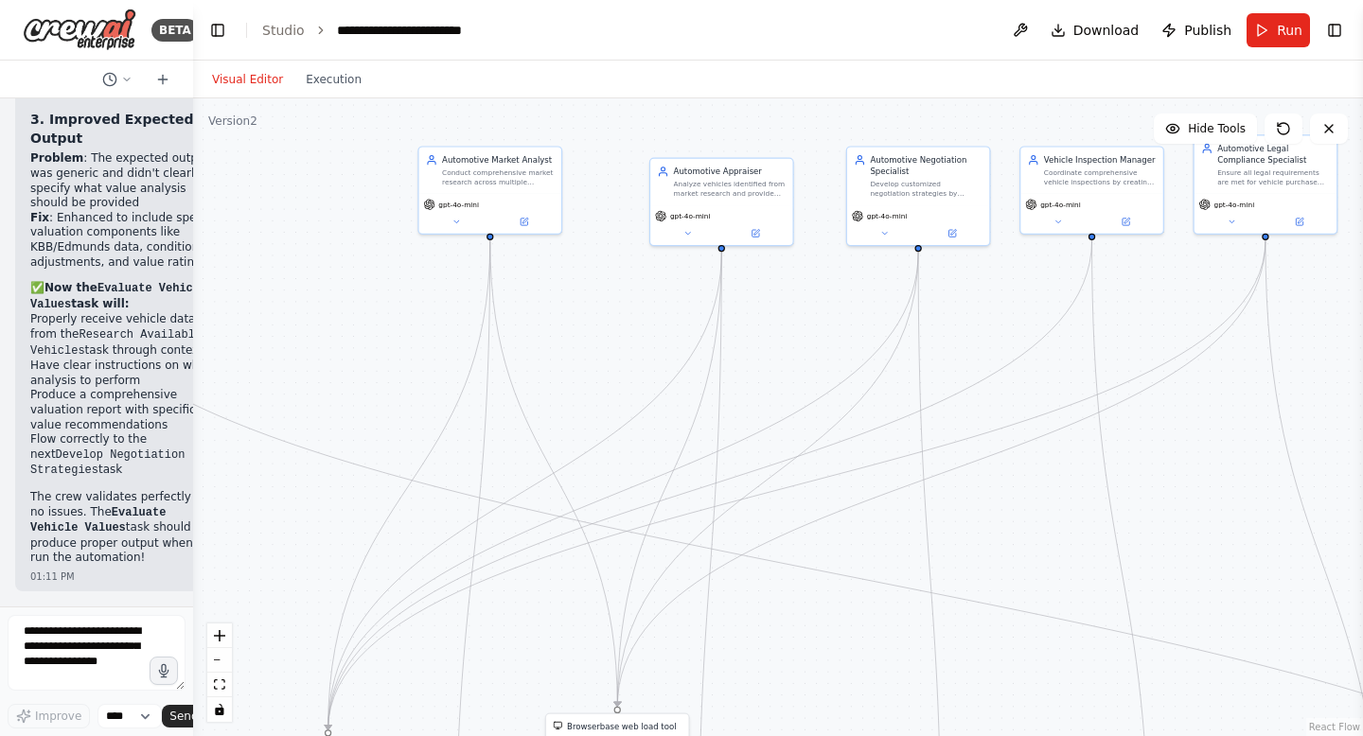
drag, startPoint x: 396, startPoint y: 508, endPoint x: 273, endPoint y: 590, distance: 147.2
click at [273, 590] on div ".deletable-edge-delete-btn { width: 20px; height: 20px; border: 0px solid #ffff…" at bounding box center [778, 417] width 1170 height 638
drag, startPoint x: 497, startPoint y: 202, endPoint x: 399, endPoint y: 192, distance: 97.9
click at [400, 192] on div "gpt-4o-mini" at bounding box center [396, 190] width 133 height 11
click at [379, 403] on icon "Edge from e7835928-c9b1-4553-800c-d9f8cacbb1c6 to bbbef884-f8b5-4812-beef-b99f8…" at bounding box center [361, 480] width 69 height 501
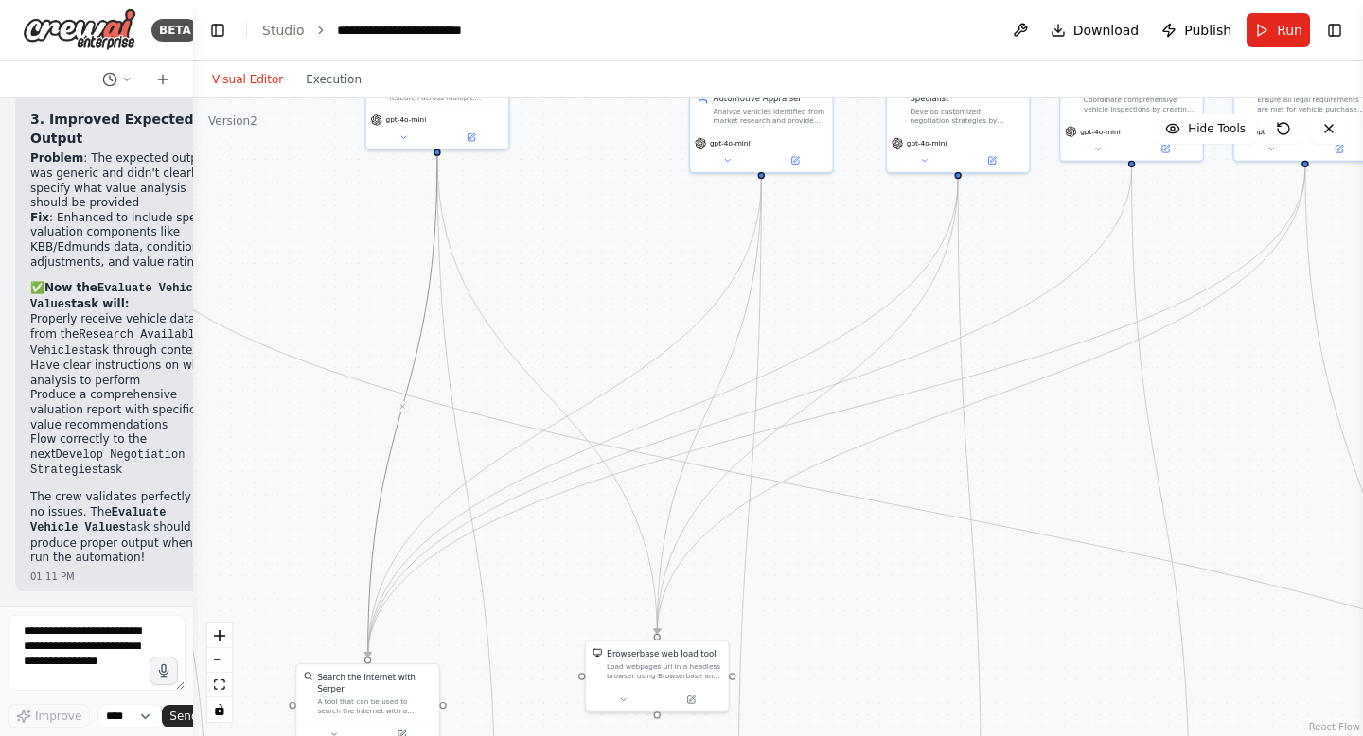
drag, startPoint x: 572, startPoint y: 314, endPoint x: 682, endPoint y: 187, distance: 168.3
click at [680, 188] on div ".deletable-edge-delete-btn { width: 20px; height: 20px; border: 0px solid #ffff…" at bounding box center [778, 417] width 1170 height 638
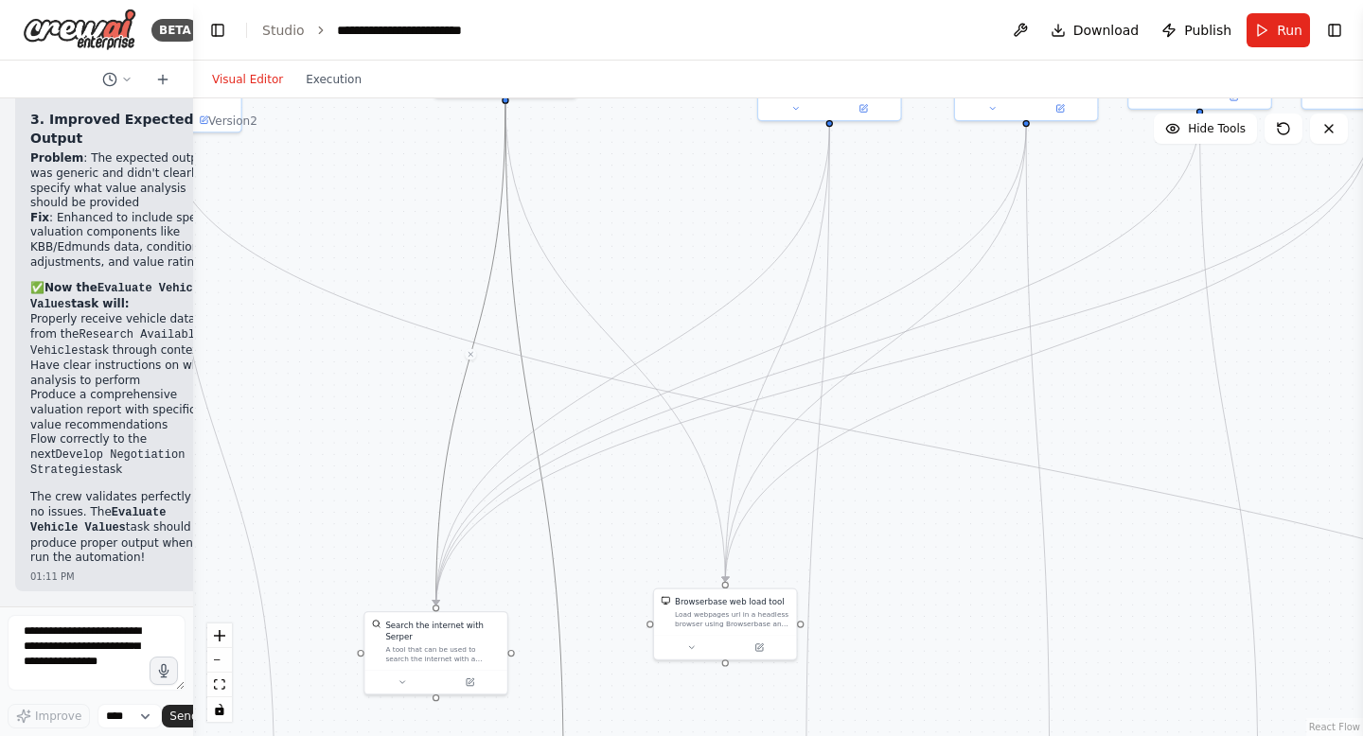
click at [527, 368] on icon "Edge from e7835928-c9b1-4553-800c-d9f8cacbb1c6 to 55348356-914d-44f3-976b-e6c5d…" at bounding box center [534, 435] width 58 height 663
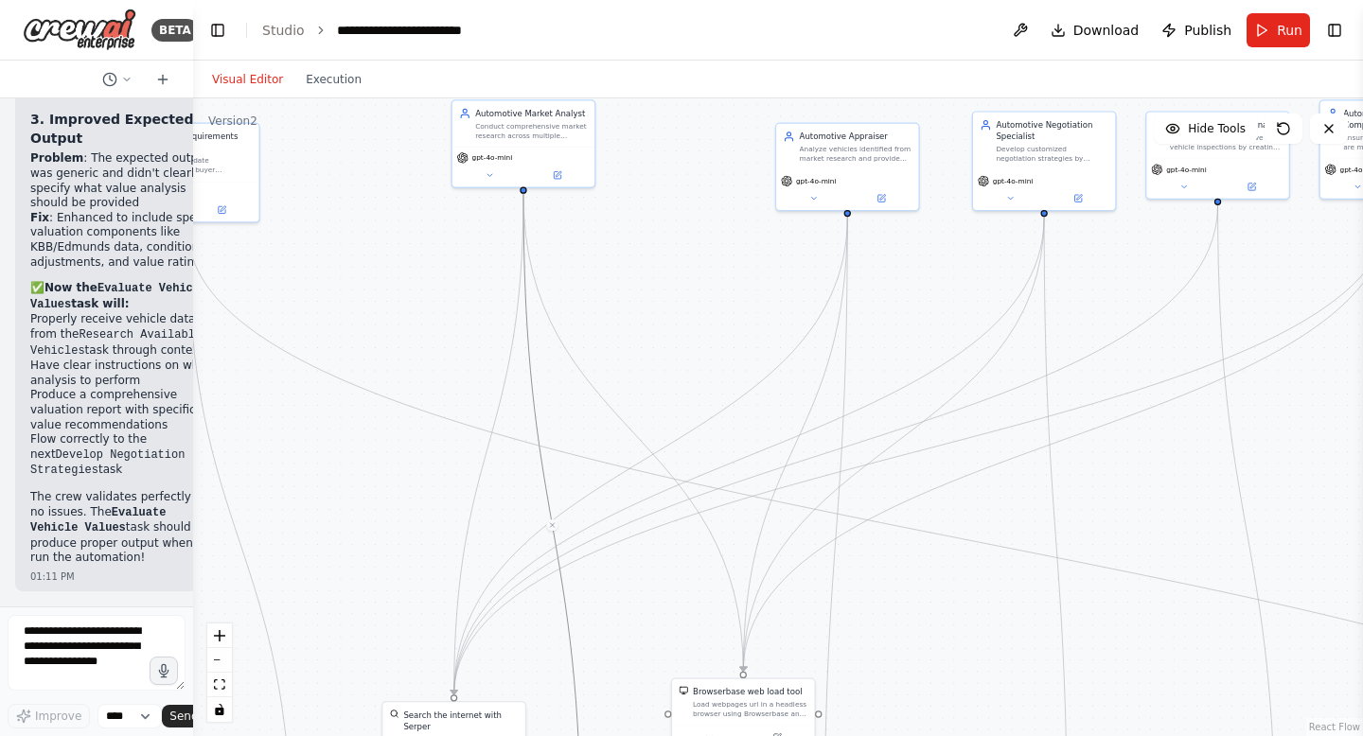
drag, startPoint x: 543, startPoint y: 377, endPoint x: 560, endPoint y: 467, distance: 91.5
click at [560, 467] on div ".deletable-edge-delete-btn { width: 20px; height: 20px; border: 0px solid #ffff…" at bounding box center [778, 417] width 1170 height 638
click at [608, 410] on icon "Edge from e7835928-c9b1-4553-800c-d9f8cacbb1c6 to b6e03759-48f6-4e07-86aa-6b5c8…" at bounding box center [632, 433] width 220 height 478
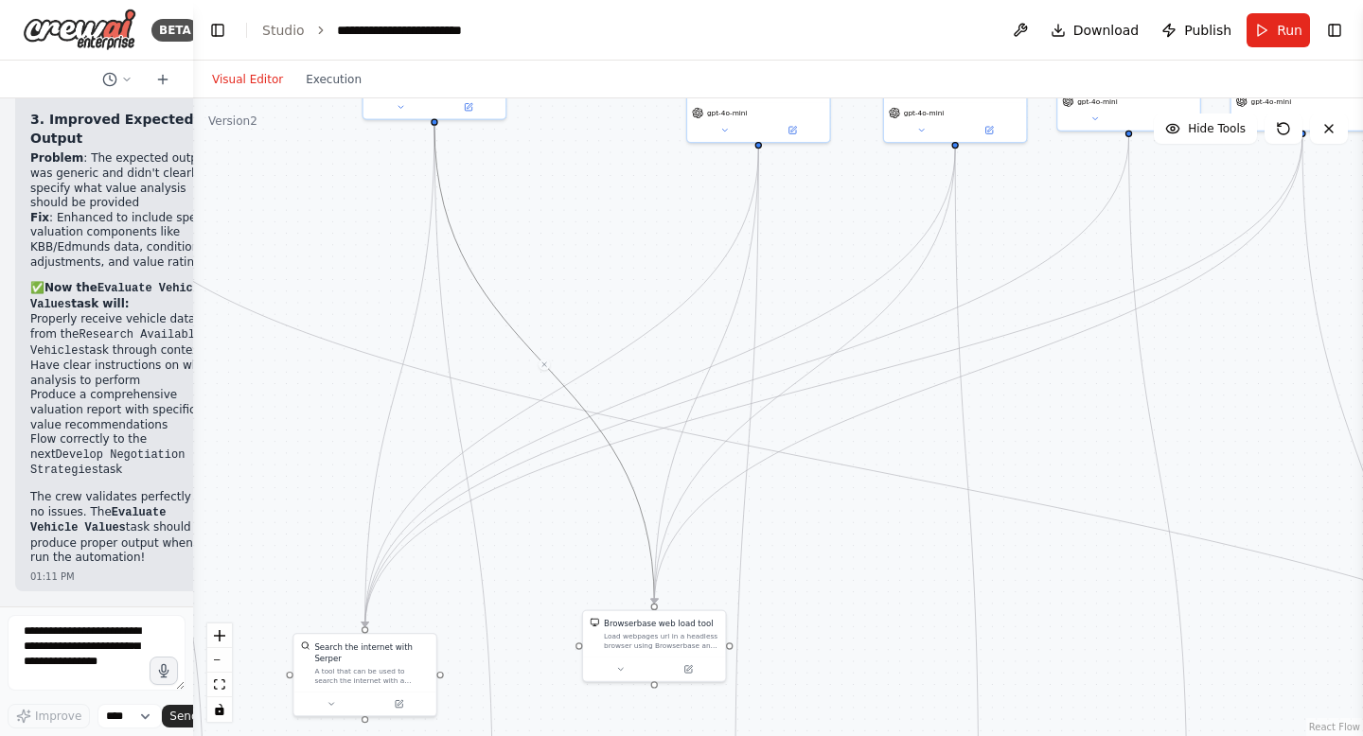
drag, startPoint x: 691, startPoint y: 643, endPoint x: 598, endPoint y: 574, distance: 115.1
click at [599, 574] on div ".deletable-edge-delete-btn { width: 20px; height: 20px; border: 0px solid #ffff…" at bounding box center [778, 417] width 1170 height 638
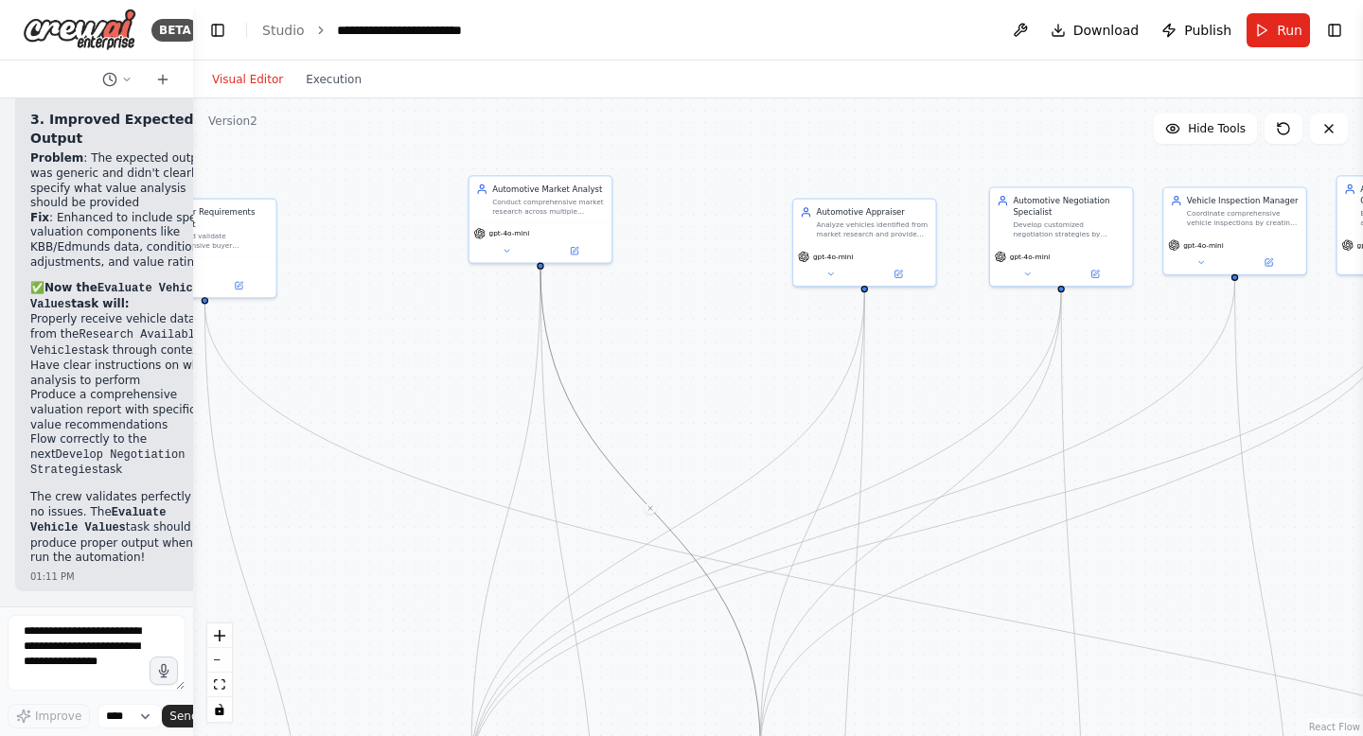
drag, startPoint x: 598, startPoint y: 574, endPoint x: 702, endPoint y: 719, distance: 178.3
click at [702, 719] on div ".deletable-edge-delete-btn { width: 20px; height: 20px; border: 0px solid #ffff…" at bounding box center [778, 417] width 1170 height 638
click at [523, 210] on div "Conduct comprehensive market research across multiple platforms including AutoT…" at bounding box center [542, 205] width 113 height 19
click at [501, 258] on div "gpt-4o-mini" at bounding box center [535, 241] width 142 height 40
click at [592, 204] on div "Conduct comprehensive market research across multiple platforms including AutoT…" at bounding box center [542, 205] width 113 height 19
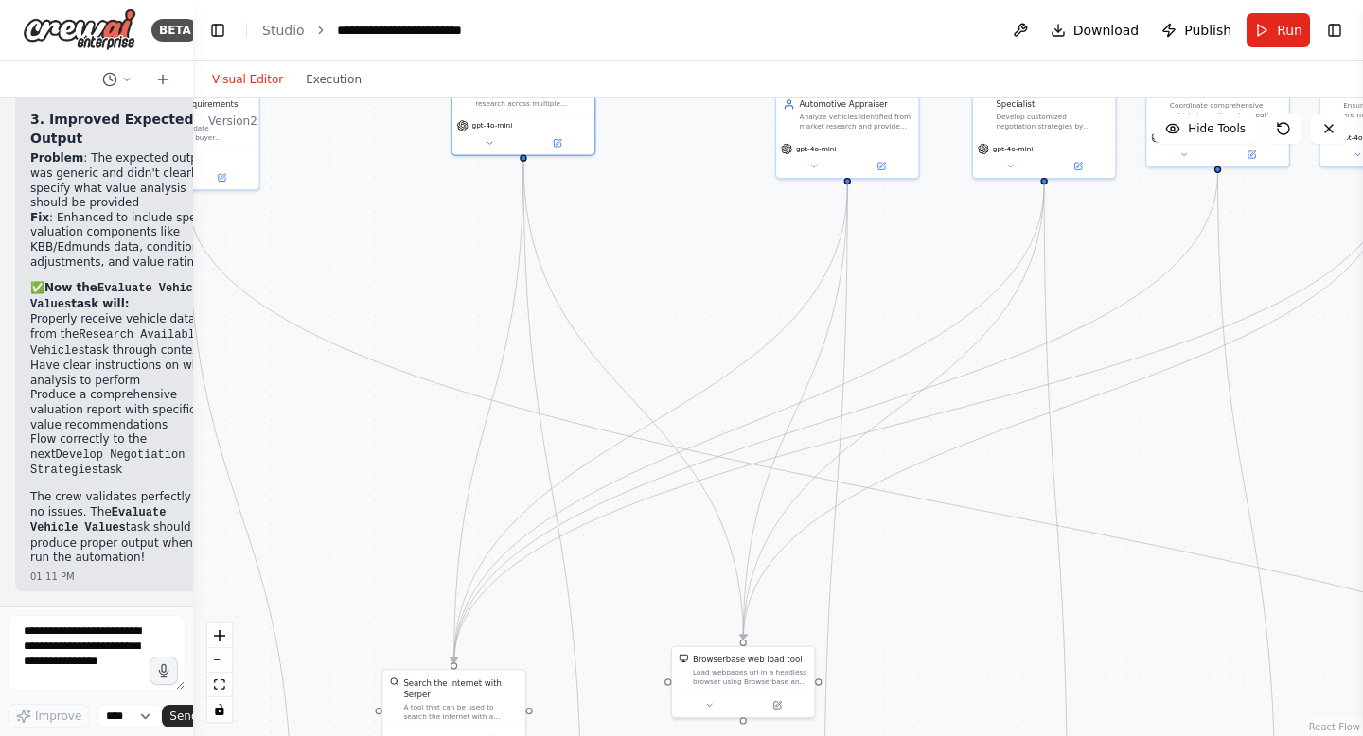
drag, startPoint x: 608, startPoint y: 204, endPoint x: 600, endPoint y: 96, distance: 109.2
click at [602, 96] on div "Visual Editor Execution Version 2 Hide Tools .deletable-edge-delete-btn { width…" at bounding box center [778, 399] width 1170 height 676
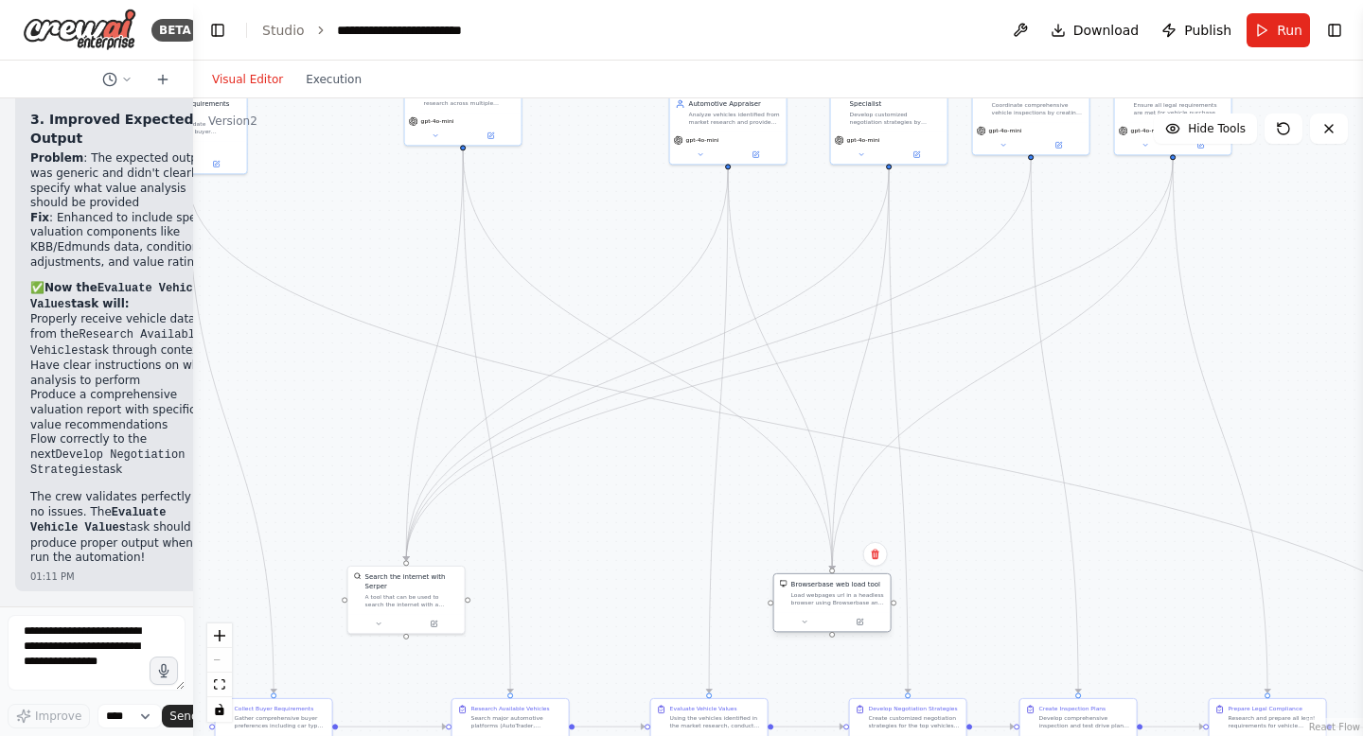
drag, startPoint x: 663, startPoint y: 572, endPoint x: 855, endPoint y: 597, distance: 193.8
click at [855, 597] on div "Load webpages url in a headless browser using Browserbase and return the conten…" at bounding box center [838, 598] width 94 height 15
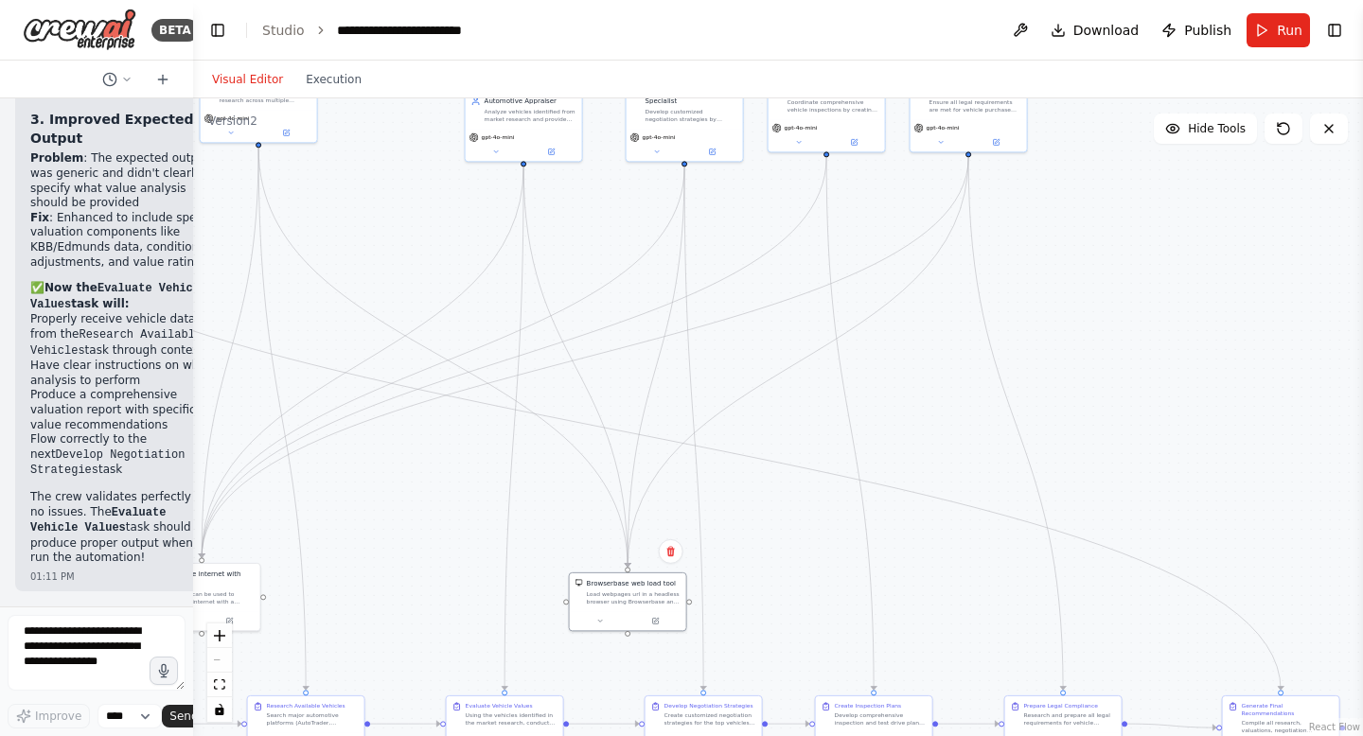
drag, startPoint x: 625, startPoint y: 551, endPoint x: 423, endPoint y: 549, distance: 202.5
click at [422, 549] on div ".deletable-edge-delete-btn { width: 20px; height: 20px; border: 0px solid #ffff…" at bounding box center [778, 417] width 1170 height 638
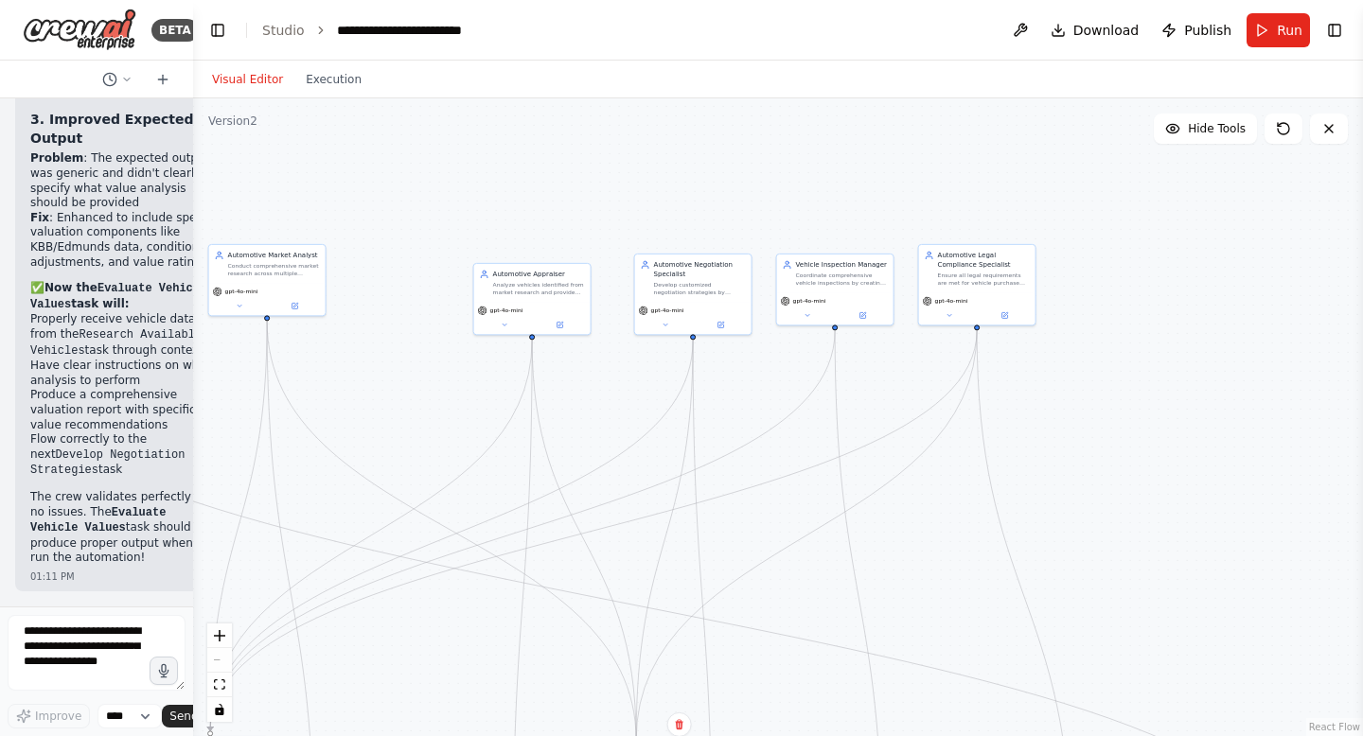
drag, startPoint x: 587, startPoint y: 203, endPoint x: 594, endPoint y: 376, distance: 172.4
click at [594, 376] on div ".deletable-edge-delete-btn { width: 20px; height: 20px; border: 0px solid #ffff…" at bounding box center [778, 417] width 1170 height 638
click at [507, 323] on icon at bounding box center [505, 323] width 8 height 8
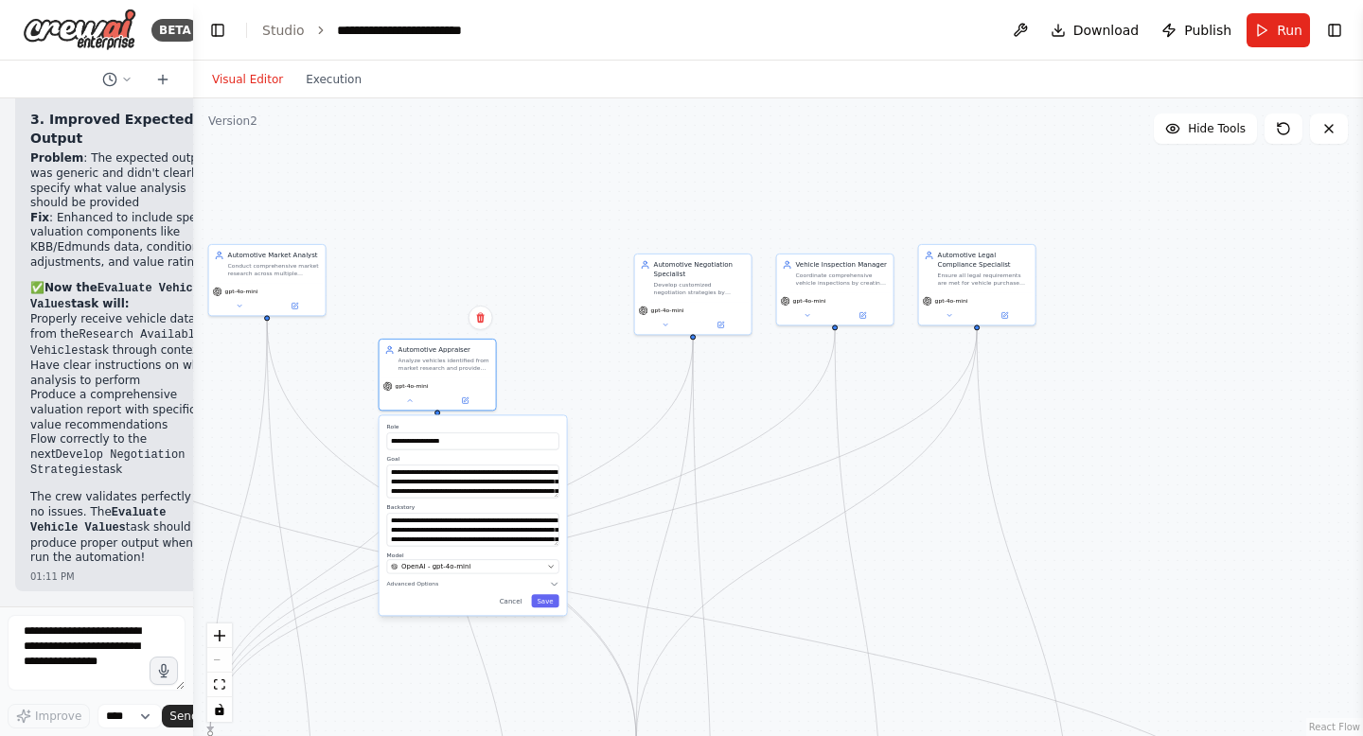
drag, startPoint x: 656, startPoint y: 476, endPoint x: 565, endPoint y: 548, distance: 115.9
click at [565, 548] on div "**********" at bounding box center [472, 515] width 187 height 200
click at [523, 539] on textarea "**********" at bounding box center [473, 529] width 172 height 33
drag, startPoint x: 553, startPoint y: 538, endPoint x: 545, endPoint y: 603, distance: 64.8
click at [545, 603] on textarea "**********" at bounding box center [473, 561] width 172 height 97
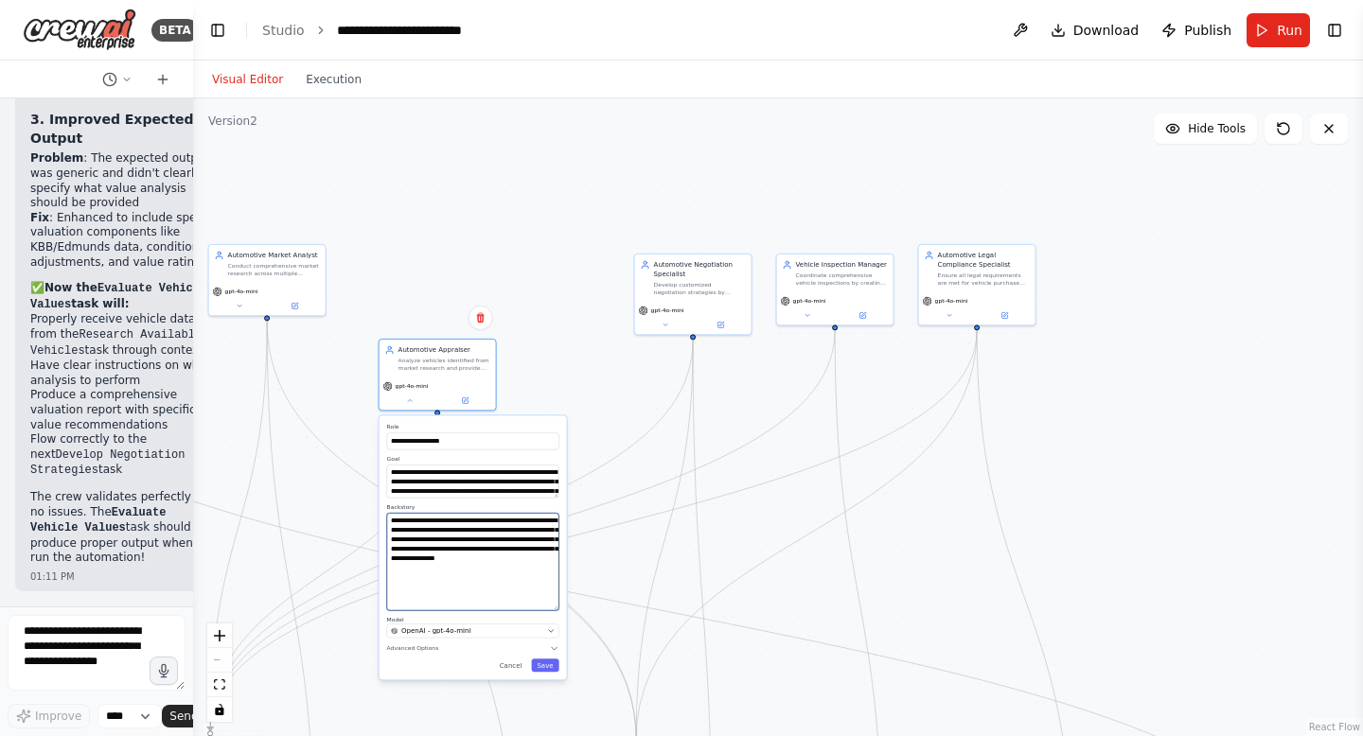
click at [550, 610] on textarea "**********" at bounding box center [473, 561] width 172 height 97
drag, startPoint x: 557, startPoint y: 609, endPoint x: 556, endPoint y: 593, distance: 16.1
click at [556, 593] on textarea "**********" at bounding box center [473, 553] width 172 height 81
click at [556, 315] on div ".deletable-edge-delete-btn { width: 20px; height: 20px; border: 0px solid #ffff…" at bounding box center [778, 417] width 1170 height 638
click at [513, 654] on button "Cancel" at bounding box center [511, 649] width 34 height 13
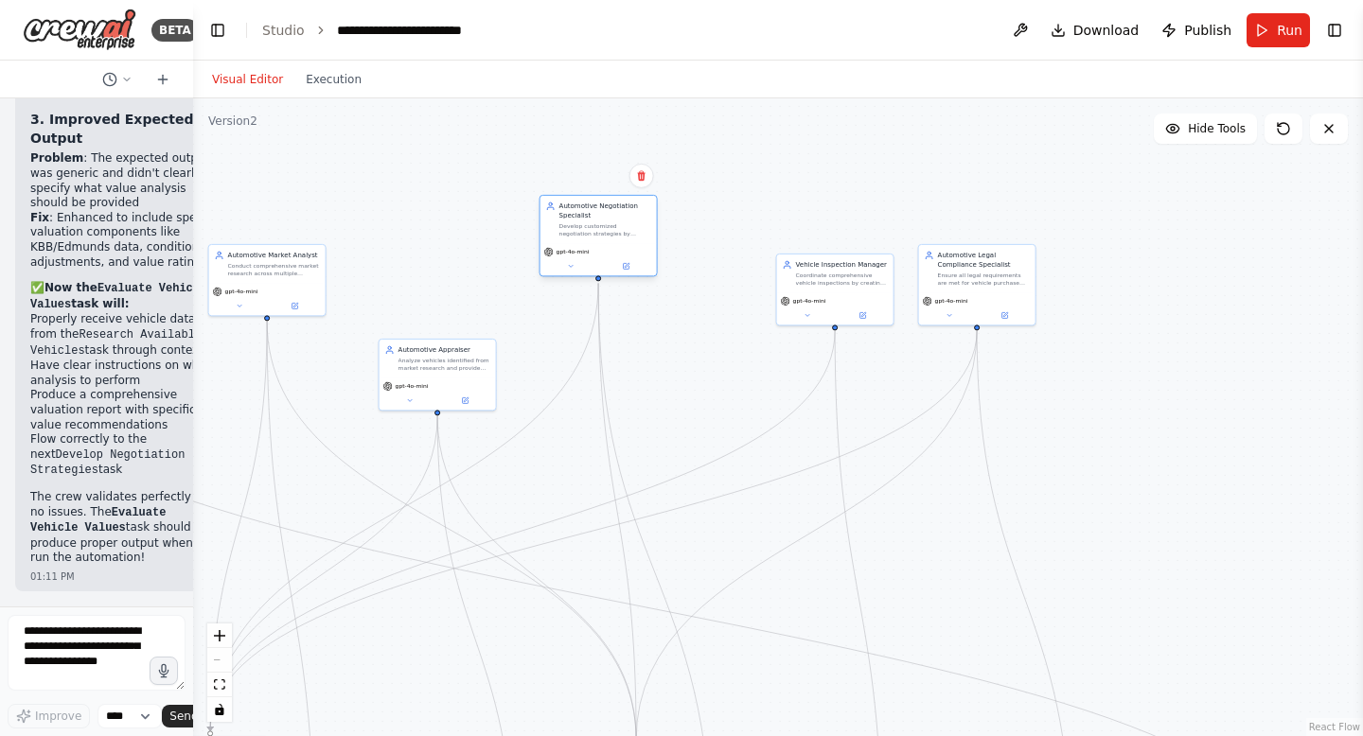
drag, startPoint x: 691, startPoint y: 308, endPoint x: 595, endPoint y: 254, distance: 110.2
click at [595, 254] on div "gpt-4o-mini" at bounding box center [598, 251] width 109 height 9
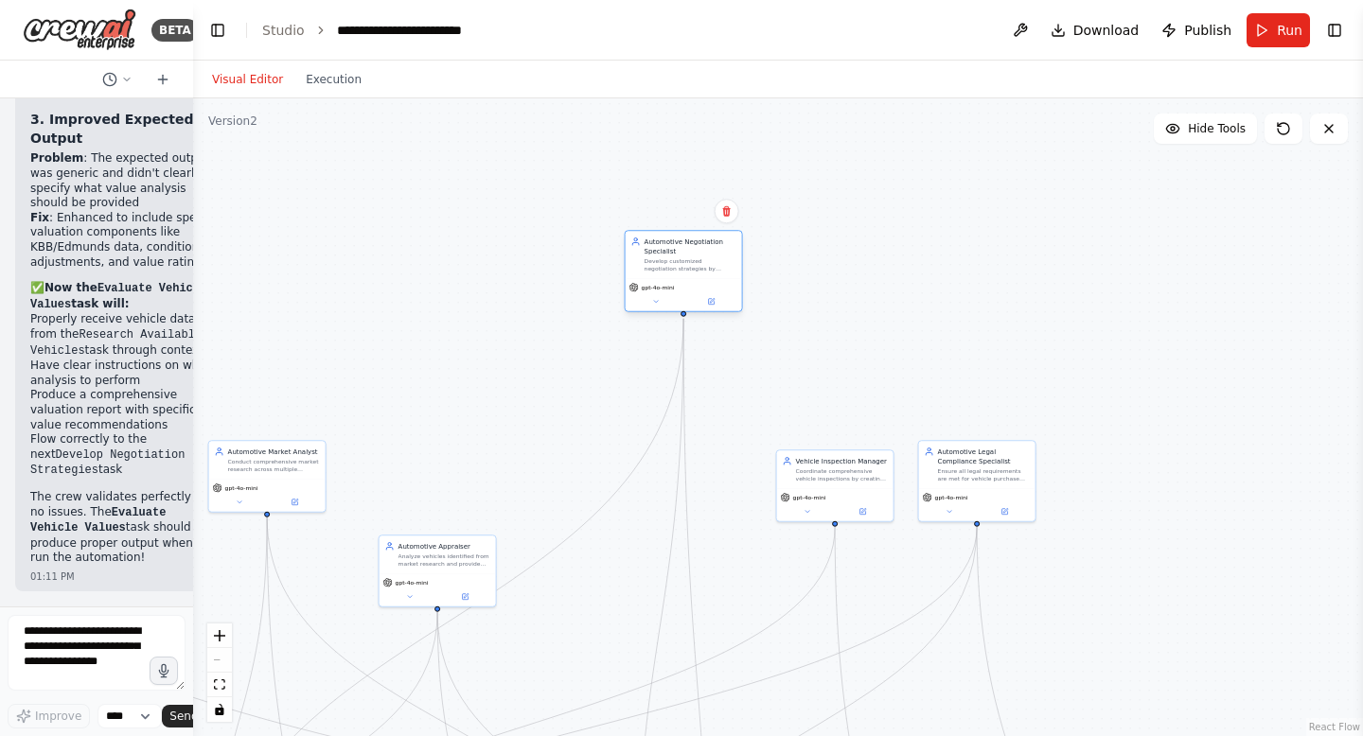
drag, startPoint x: 594, startPoint y: 254, endPoint x: 672, endPoint y: 293, distance: 87.2
click at [674, 293] on div "gpt-4o-mini" at bounding box center [683, 294] width 116 height 33
drag, startPoint x: 426, startPoint y: 549, endPoint x: 437, endPoint y: 426, distance: 123.5
click at [437, 426] on div "Automotive Appraiser Analyze vehicles identified from market research and provi…" at bounding box center [454, 429] width 92 height 26
click at [649, 313] on icon at bounding box center [647, 312] width 8 height 8
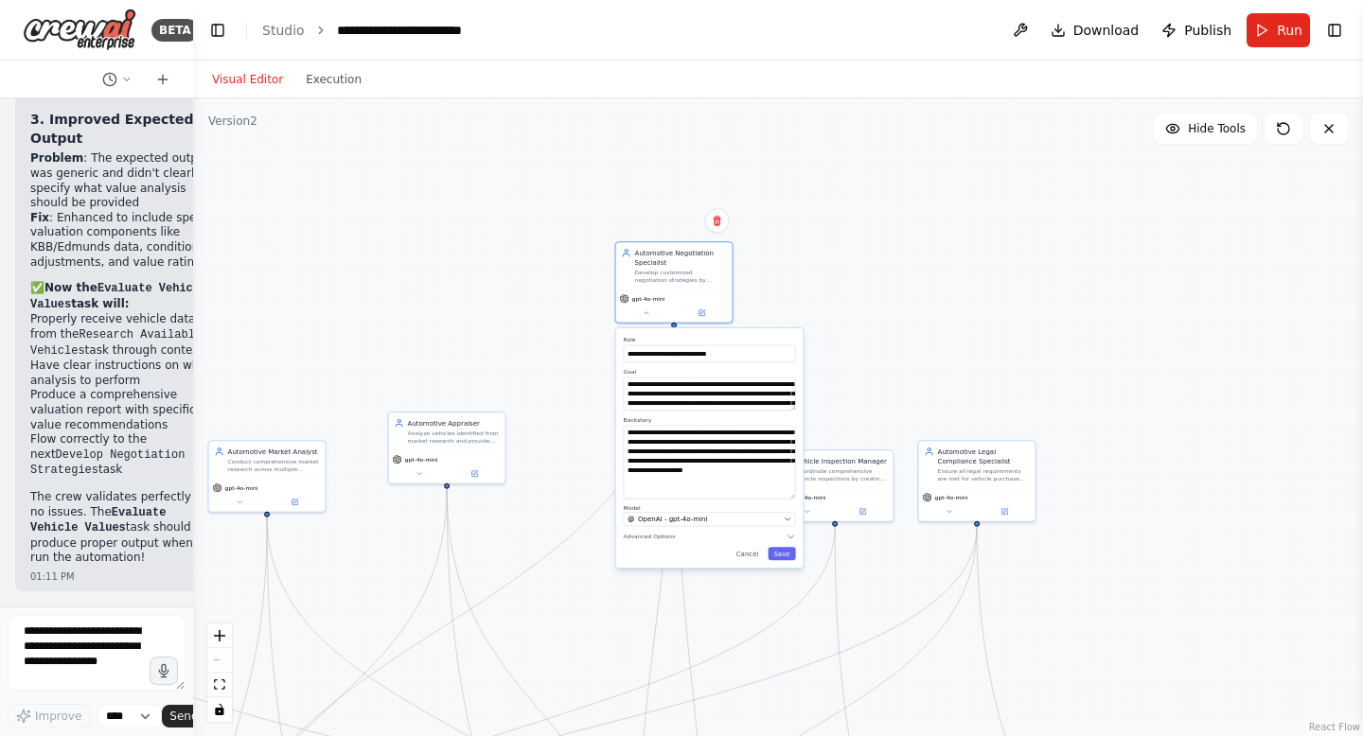
drag, startPoint x: 791, startPoint y: 453, endPoint x: 791, endPoint y: 493, distance: 39.7
click at [791, 493] on textarea "**********" at bounding box center [710, 463] width 172 height 74
drag, startPoint x: 837, startPoint y: 470, endPoint x: 906, endPoint y: 208, distance: 270.8
click at [907, 208] on div "Coordinate comprehensive vehicle inspections by creating vehicle-specific inspe…" at bounding box center [918, 208] width 92 height 15
drag, startPoint x: 993, startPoint y: 473, endPoint x: 1131, endPoint y: 275, distance: 241.2
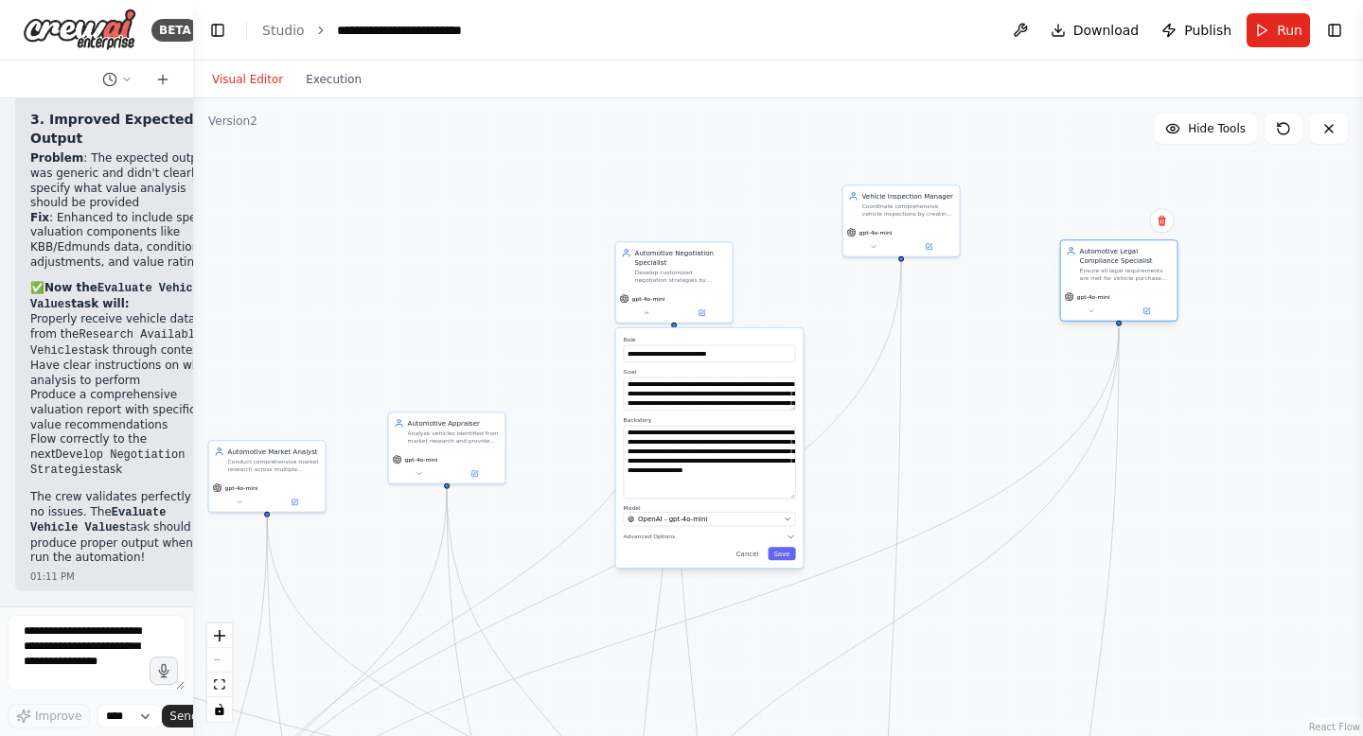
click at [1131, 275] on div "Ensure all legal requirements are met for vehicle purchase and registration by …" at bounding box center [1126, 274] width 92 height 15
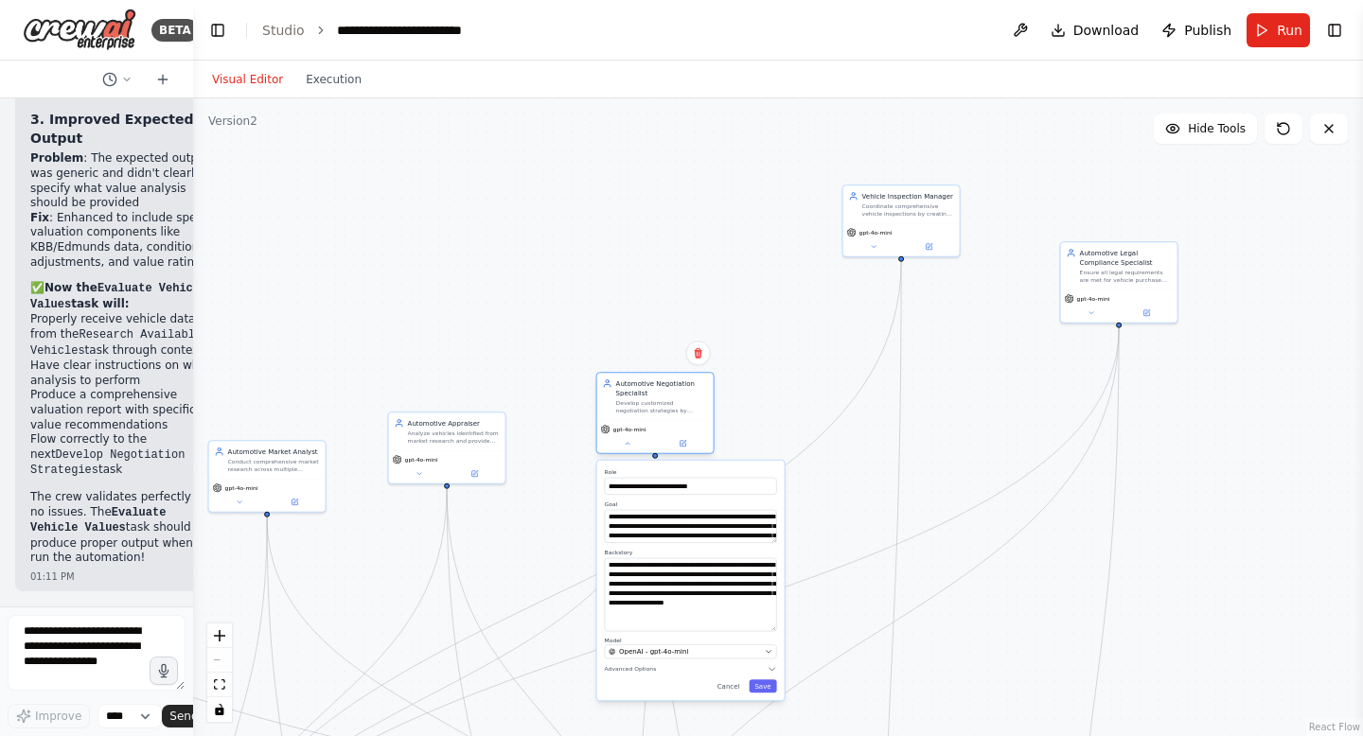
drag, startPoint x: 689, startPoint y: 273, endPoint x: 668, endPoint y: 405, distance: 134.1
click at [671, 405] on div "Develop customized negotiation strategies by researching seller backgrounds, an…" at bounding box center [662, 406] width 92 height 15
click at [703, 357] on icon at bounding box center [698, 352] width 11 height 11
click at [642, 343] on button "Confirm" at bounding box center [643, 352] width 67 height 23
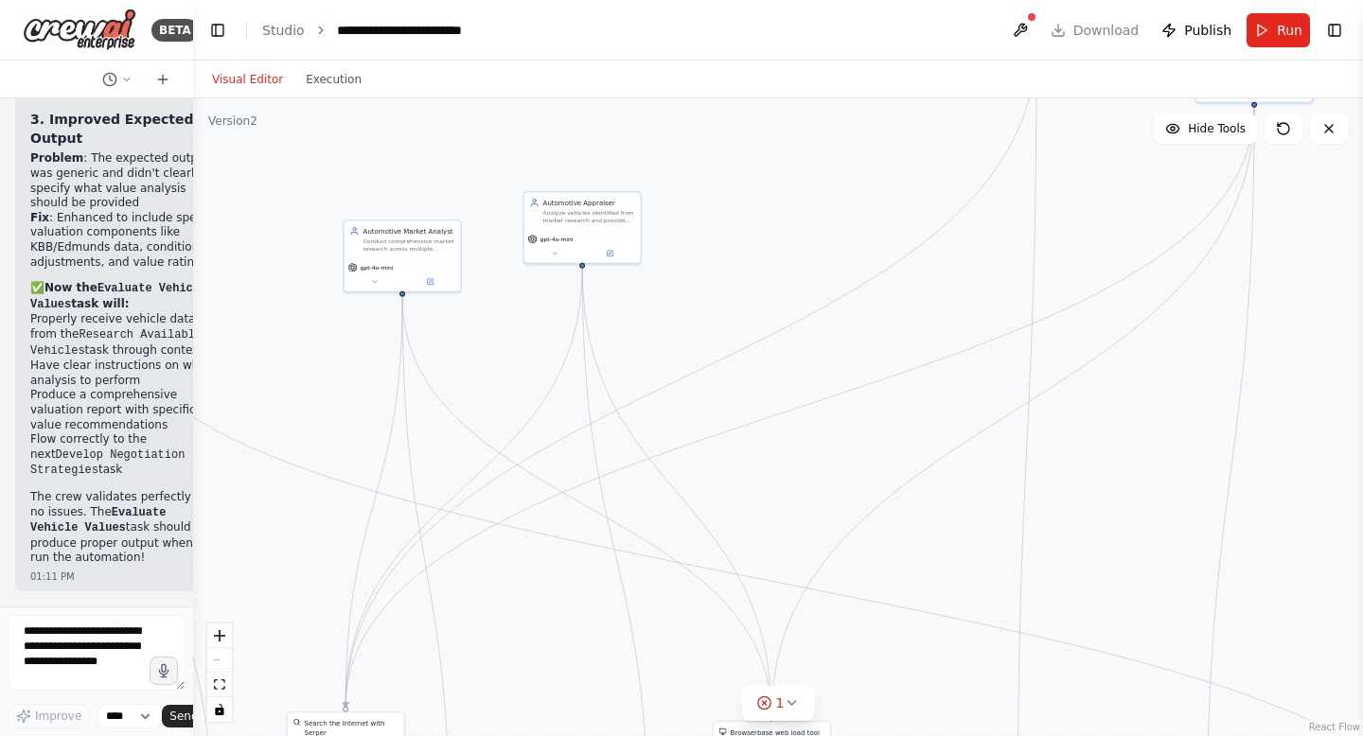
drag, startPoint x: 536, startPoint y: 484, endPoint x: 649, endPoint y: 276, distance: 236.3
click at [652, 270] on div ".deletable-edge-delete-btn { width: 20px; height: 20px; border: 0px solid #ffff…" at bounding box center [778, 417] width 1170 height 638
click at [792, 707] on icon at bounding box center [791, 703] width 15 height 15
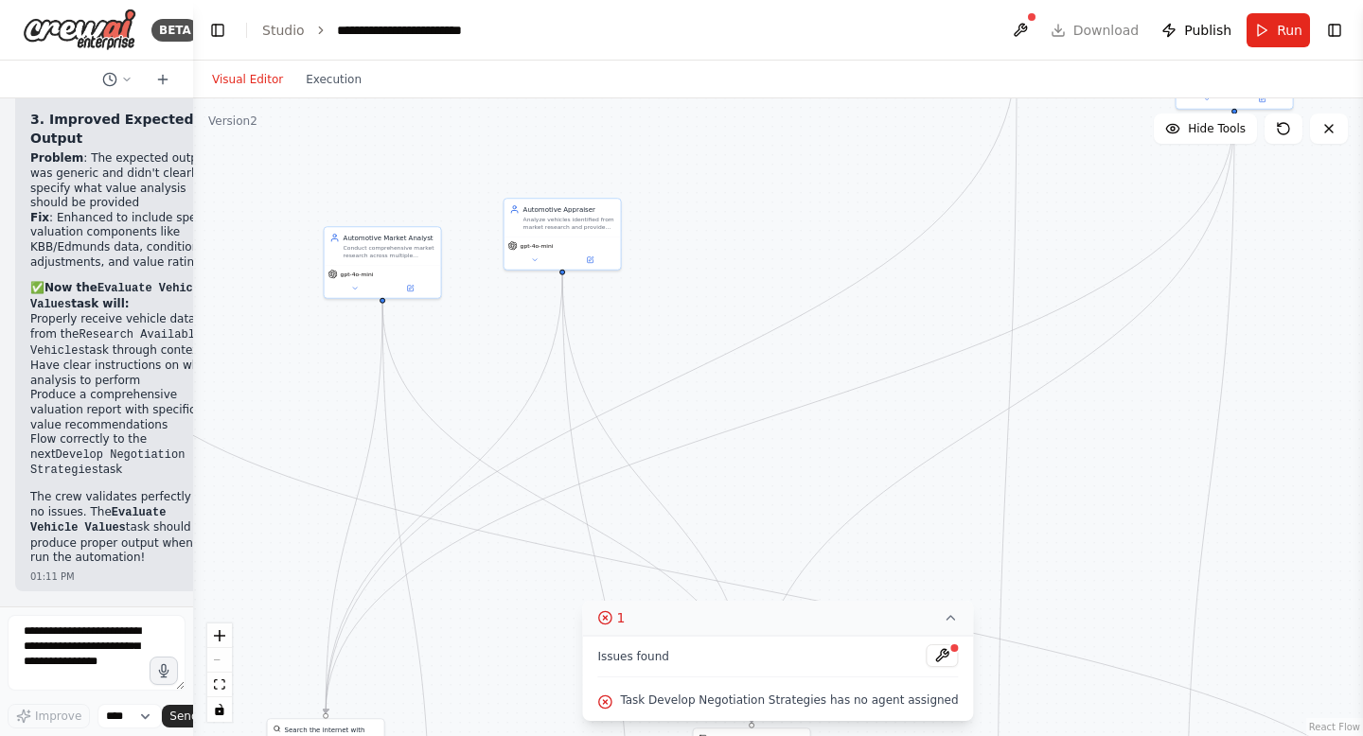
drag, startPoint x: 756, startPoint y: 491, endPoint x: 772, endPoint y: 401, distance: 91.3
click at [768, 410] on div ".deletable-edge-delete-btn { width: 20px; height: 20px; border: 0px solid #ffff…" at bounding box center [778, 417] width 1170 height 638
drag, startPoint x: 699, startPoint y: 502, endPoint x: 750, endPoint y: 316, distance: 192.4
click at [752, 316] on div ".deletable-edge-delete-btn { width: 20px; height: 20px; border: 0px solid #ffff…" at bounding box center [778, 417] width 1170 height 638
click at [606, 525] on div ".deletable-edge-delete-btn { width: 20px; height: 20px; border: 0px solid #ffff…" at bounding box center [778, 417] width 1170 height 638
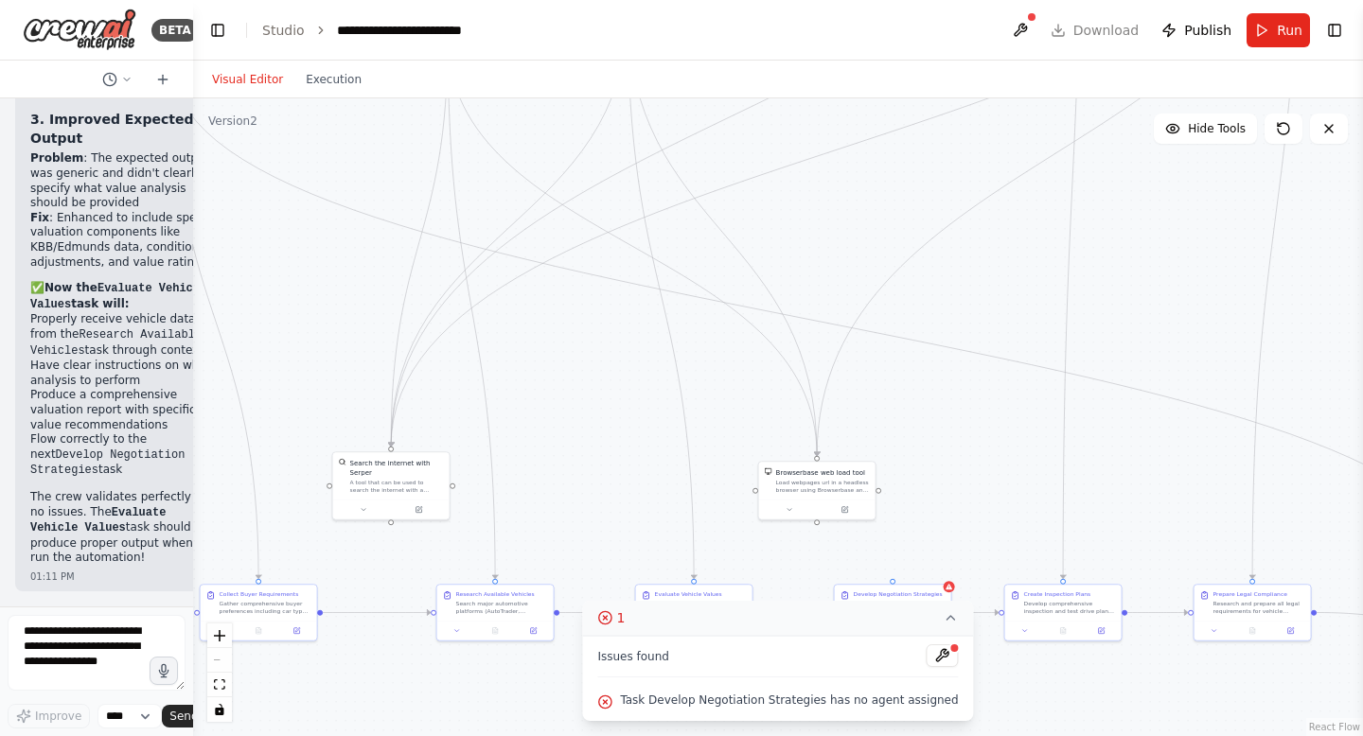
click at [612, 613] on icon at bounding box center [604, 617] width 15 height 15
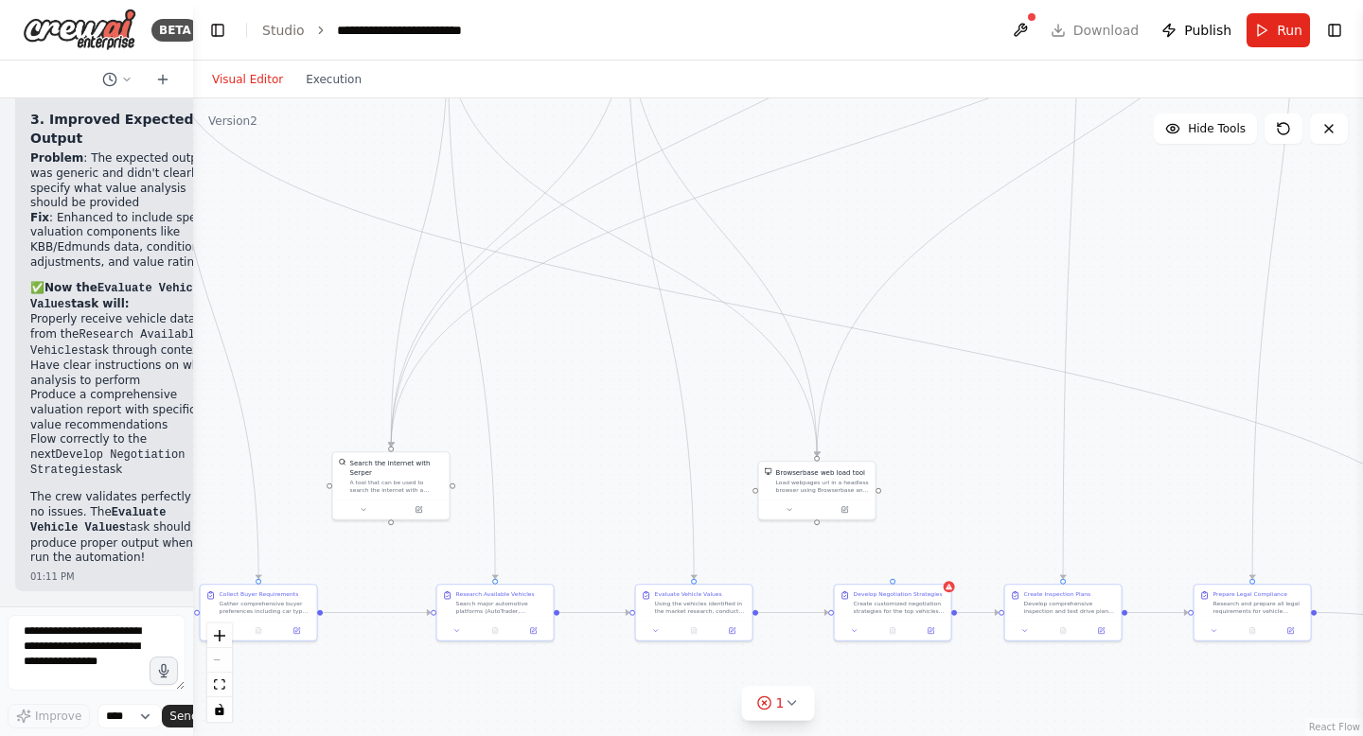
click at [596, 371] on div ".deletable-edge-delete-btn { width: 20px; height: 20px; border: 0px solid #ffff…" at bounding box center [778, 417] width 1170 height 638
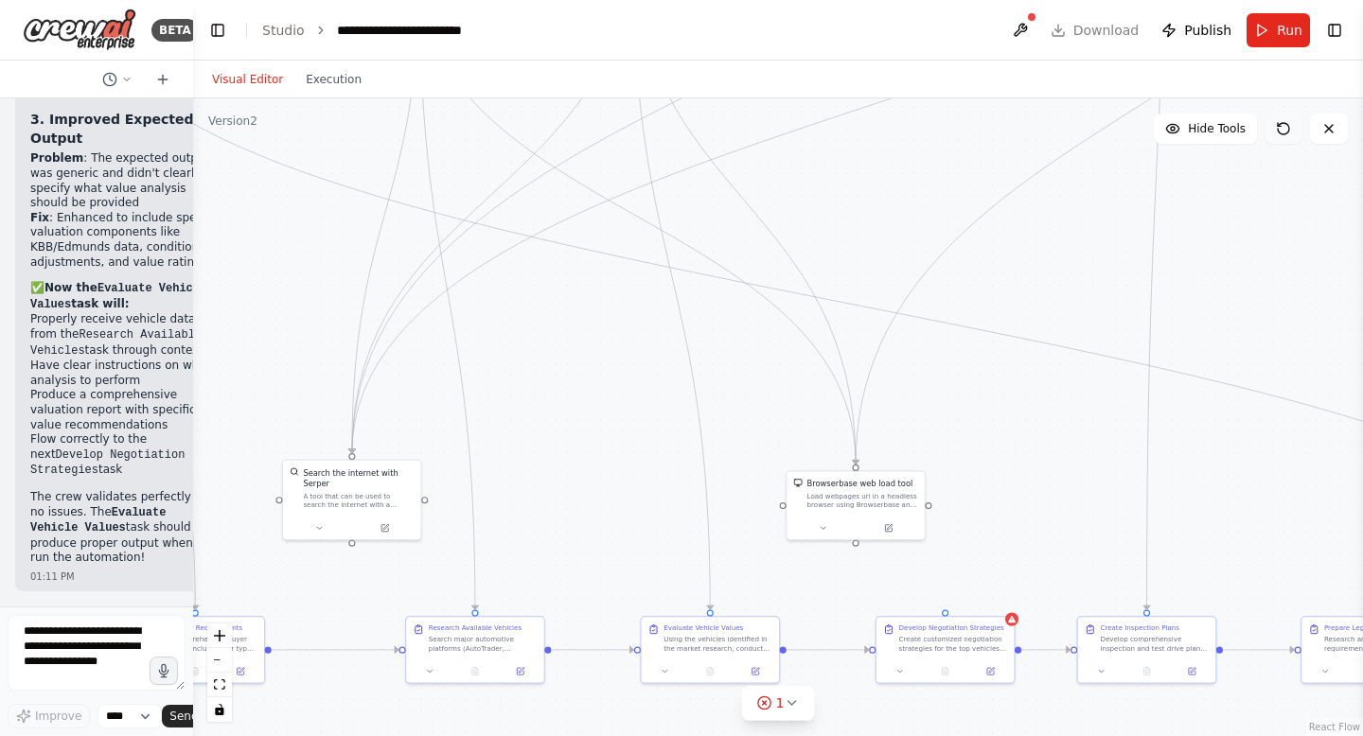
click at [1285, 125] on icon at bounding box center [1283, 128] width 15 height 15
click at [1285, 126] on icon at bounding box center [1283, 128] width 15 height 15
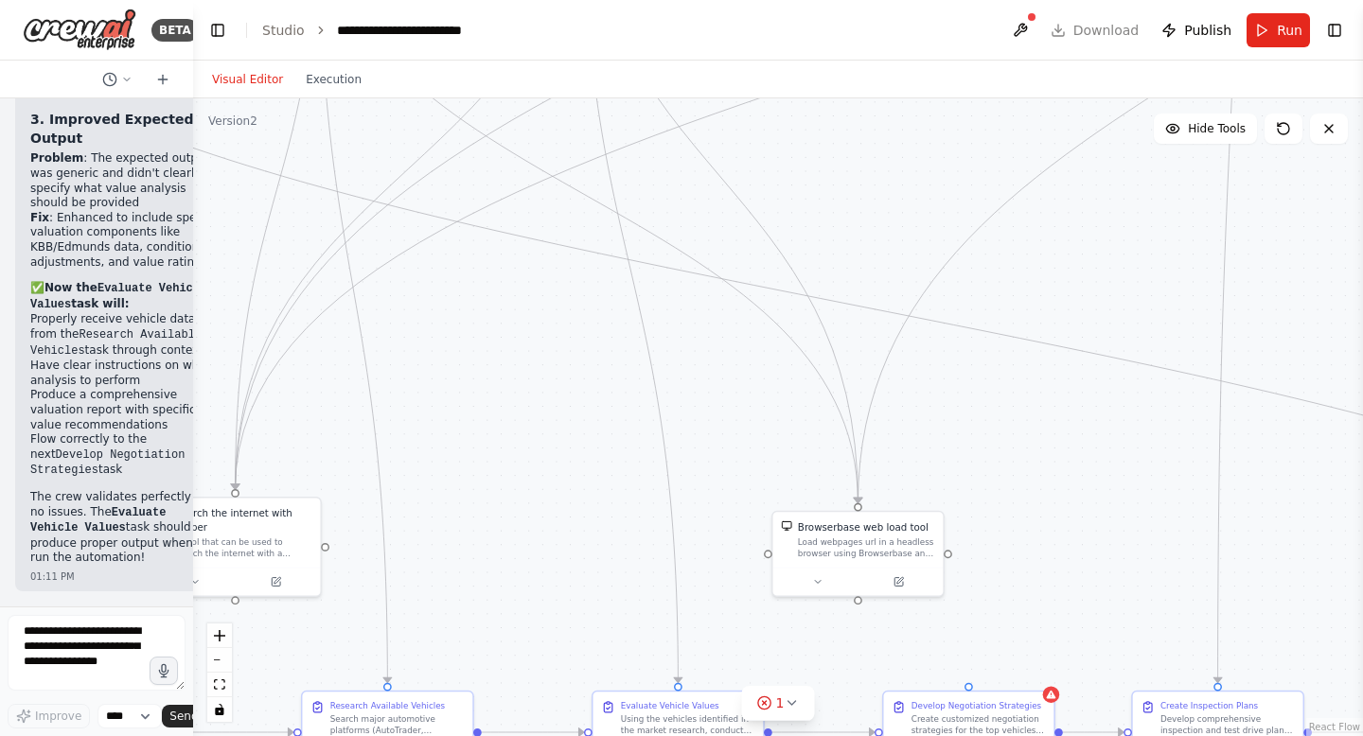
click at [849, 296] on div ".deletable-edge-delete-btn { width: 20px; height: 20px; border: 0px solid #ffff…" at bounding box center [778, 417] width 1170 height 638
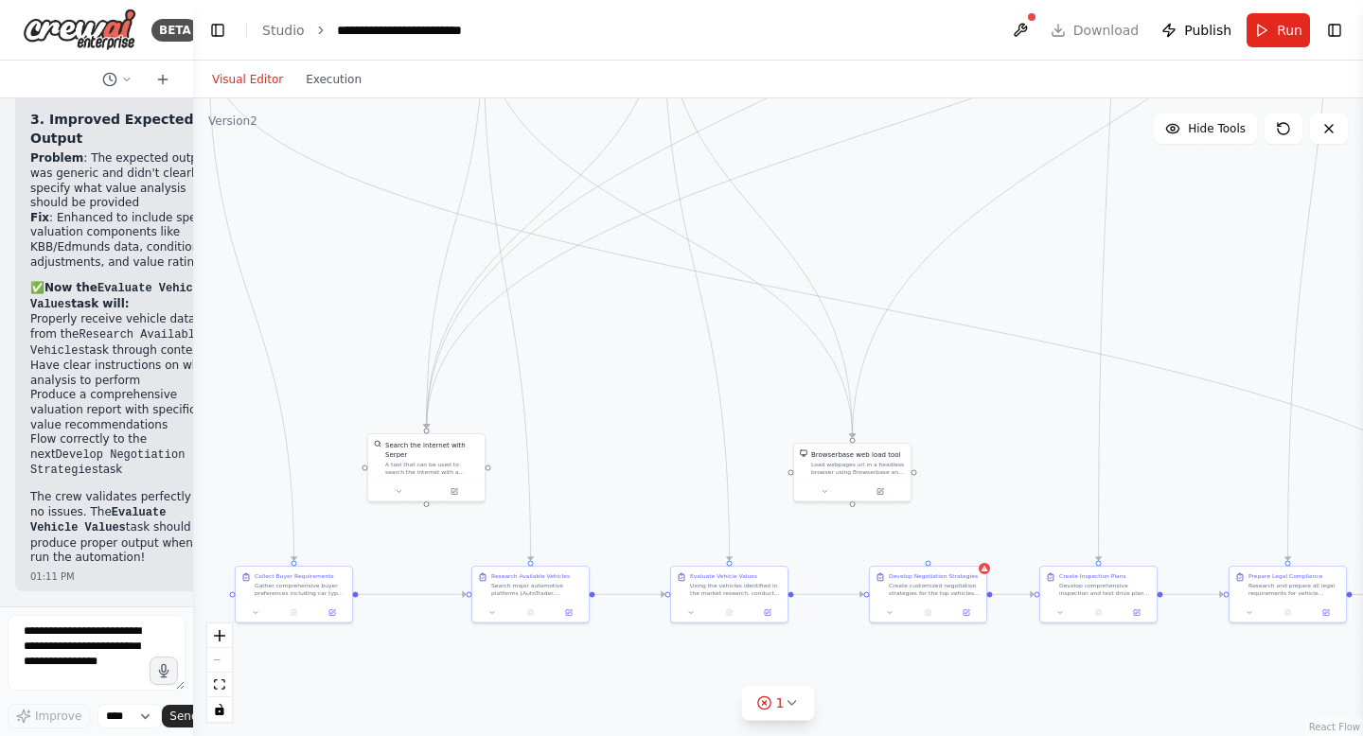
click at [221, 658] on div "React Flow controls" at bounding box center [219, 673] width 25 height 98
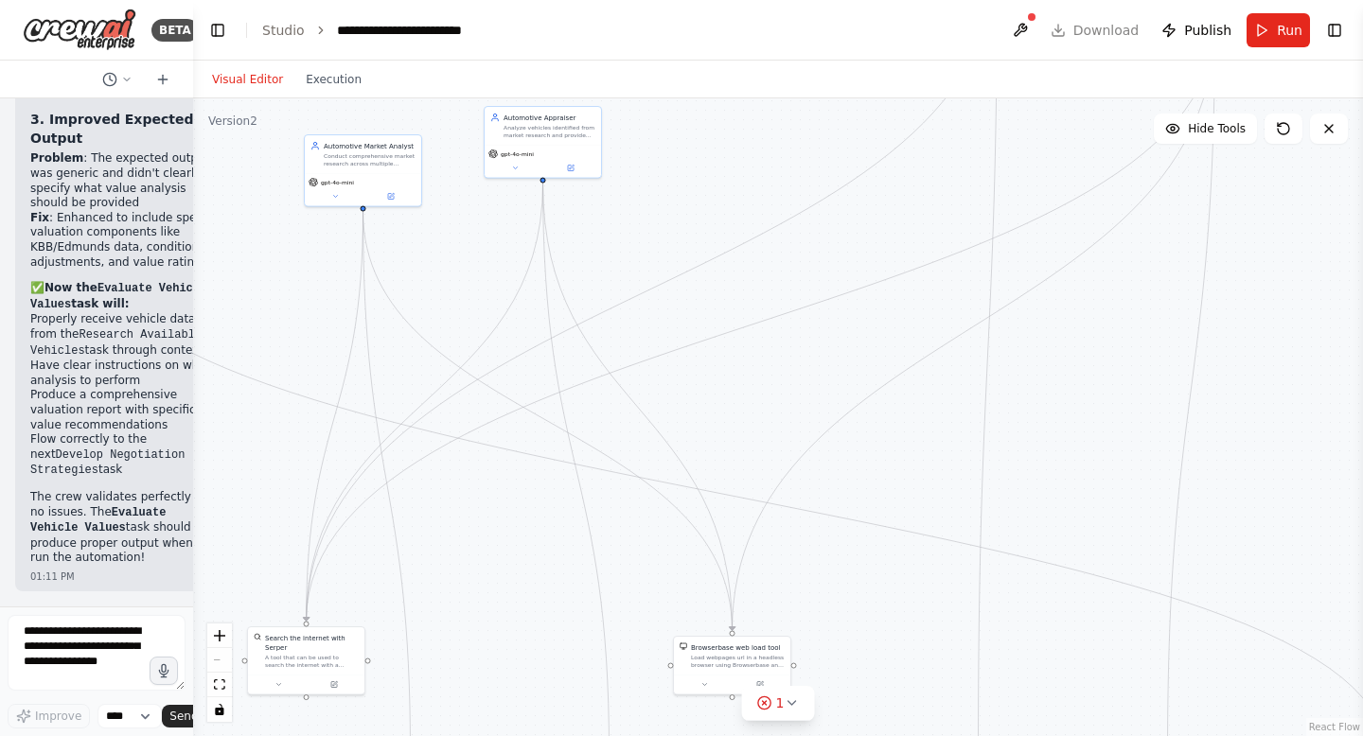
drag, startPoint x: 665, startPoint y: 540, endPoint x: 518, endPoint y: 735, distance: 244.5
click at [524, 735] on div ".deletable-edge-delete-btn { width: 20px; height: 20px; border: 0px solid #ffff…" at bounding box center [778, 417] width 1170 height 638
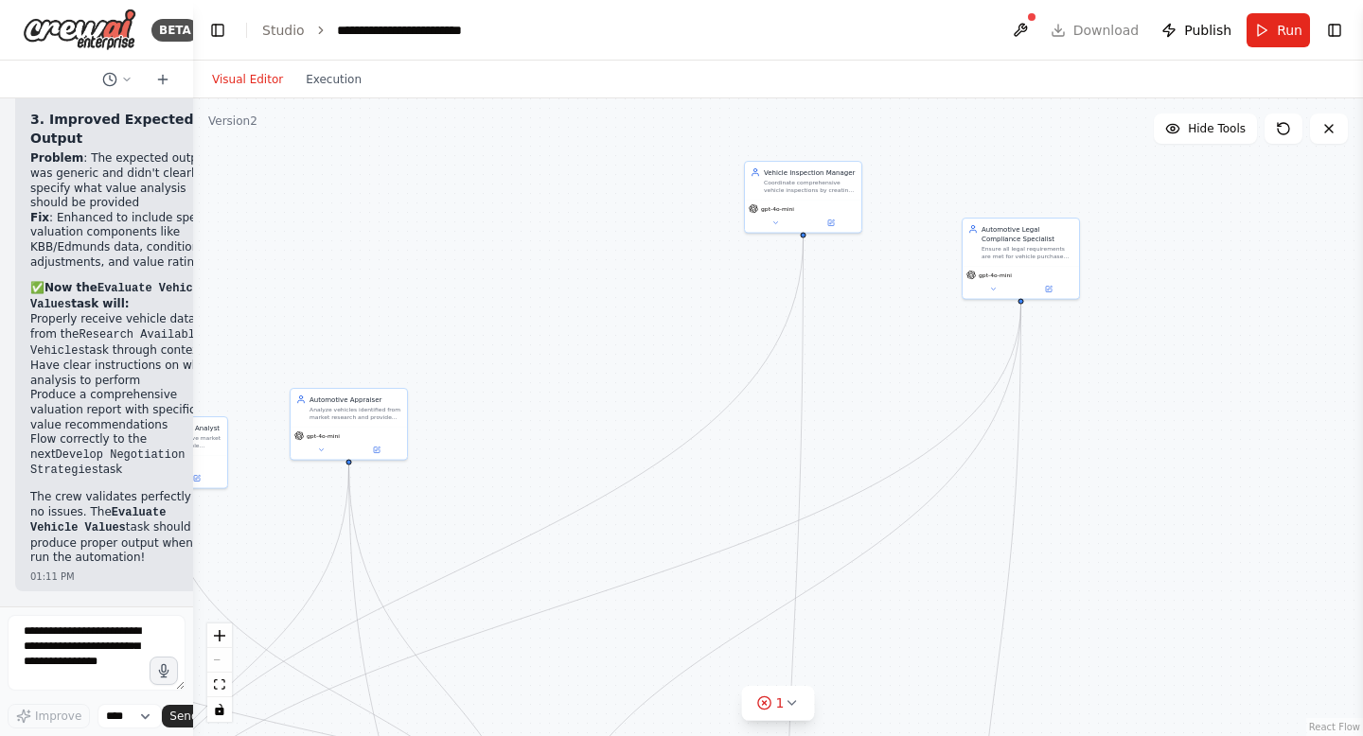
drag, startPoint x: 645, startPoint y: 361, endPoint x: 471, endPoint y: 641, distance: 329.8
click at [471, 641] on div ".deletable-edge-delete-btn { width: 20px; height: 20px; border: 0px solid #ffff…" at bounding box center [778, 417] width 1170 height 638
drag, startPoint x: 789, startPoint y: 214, endPoint x: 579, endPoint y: 425, distance: 297.8
click at [579, 425] on div "gpt-4o-mini" at bounding box center [595, 422] width 116 height 33
drag, startPoint x: 1003, startPoint y: 247, endPoint x: 800, endPoint y: 377, distance: 241.2
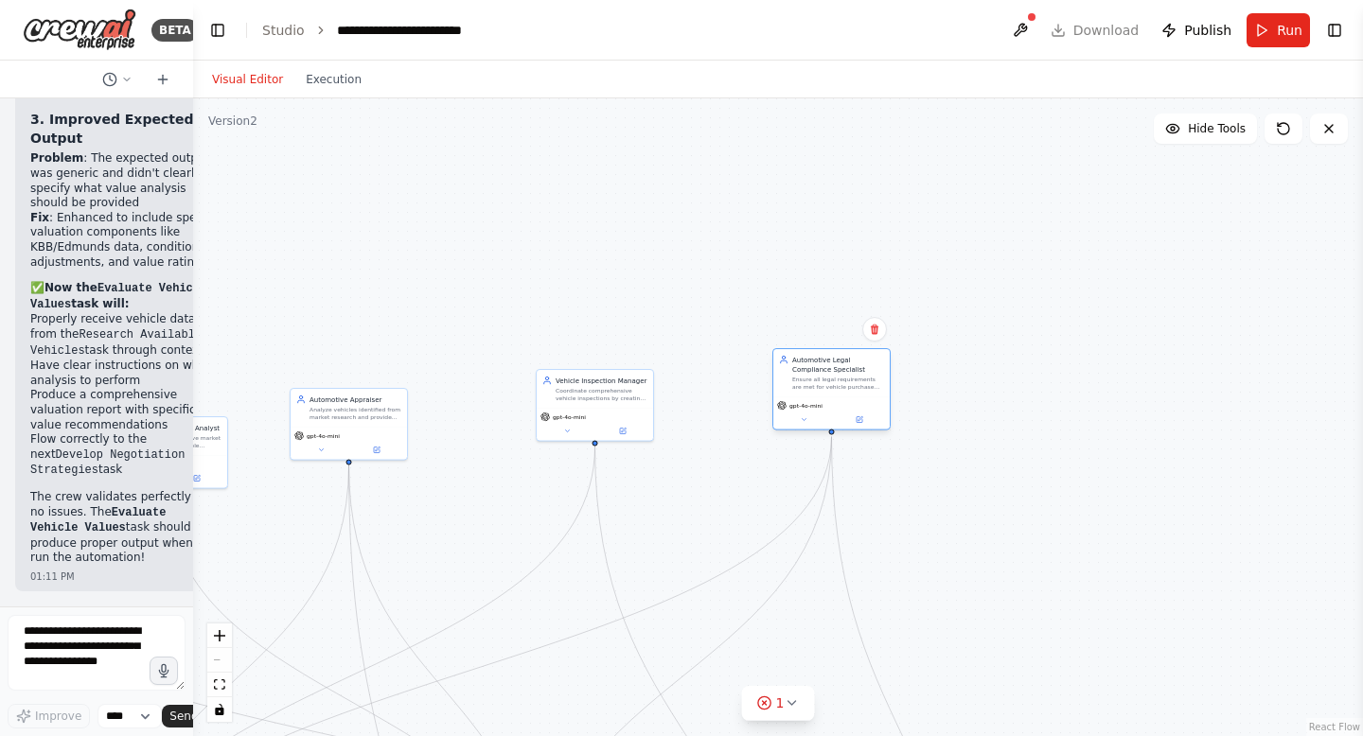
click at [805, 377] on div "Ensure all legal requirements are met for vehicle purchase and registration by …" at bounding box center [838, 383] width 92 height 15
drag, startPoint x: 978, startPoint y: 471, endPoint x: 1340, endPoint y: 393, distance: 369.9
click at [1320, 396] on div ".deletable-edge-delete-btn { width: 20px; height: 20px; border: 0px solid #ffff…" at bounding box center [778, 417] width 1170 height 638
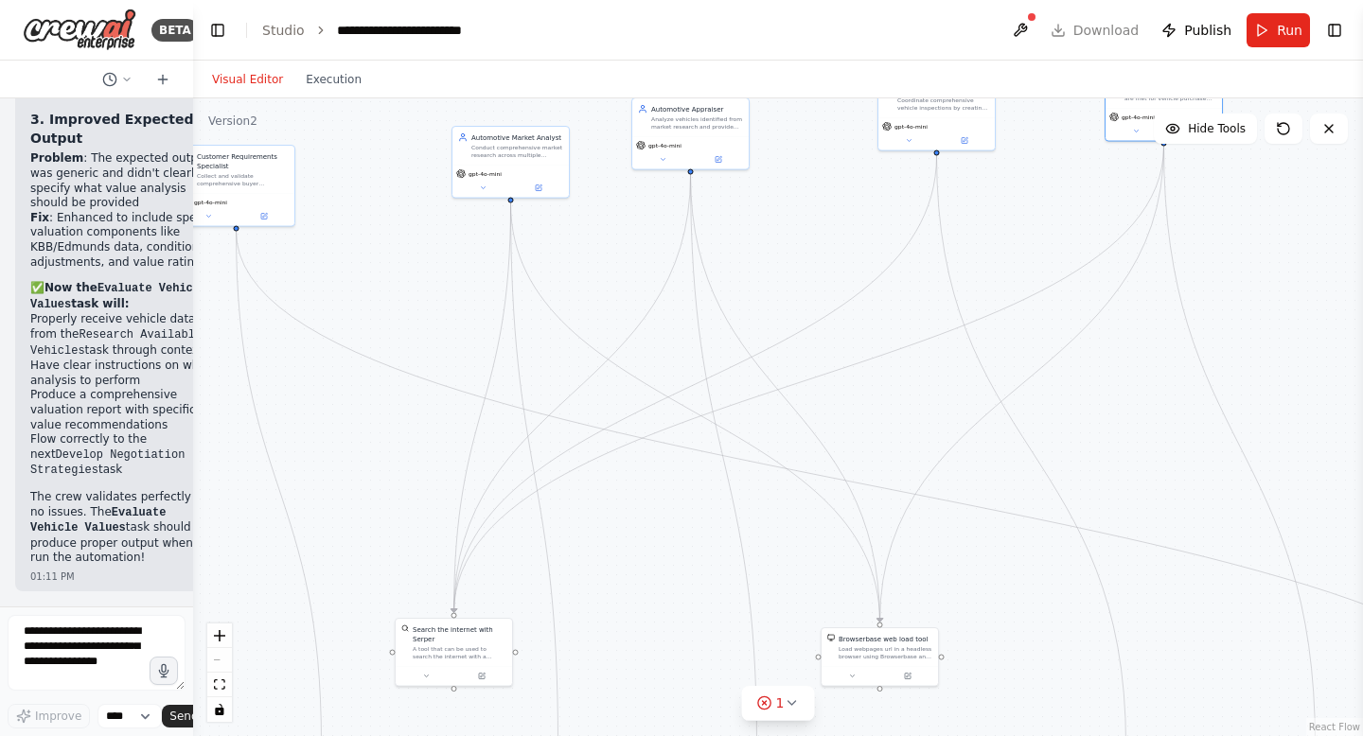
drag, startPoint x: 780, startPoint y: 420, endPoint x: 778, endPoint y: 203, distance: 216.7
click at [779, 203] on div ".deletable-edge-delete-btn { width: 20px; height: 20px; border: 0px solid #ffff…" at bounding box center [778, 417] width 1170 height 638
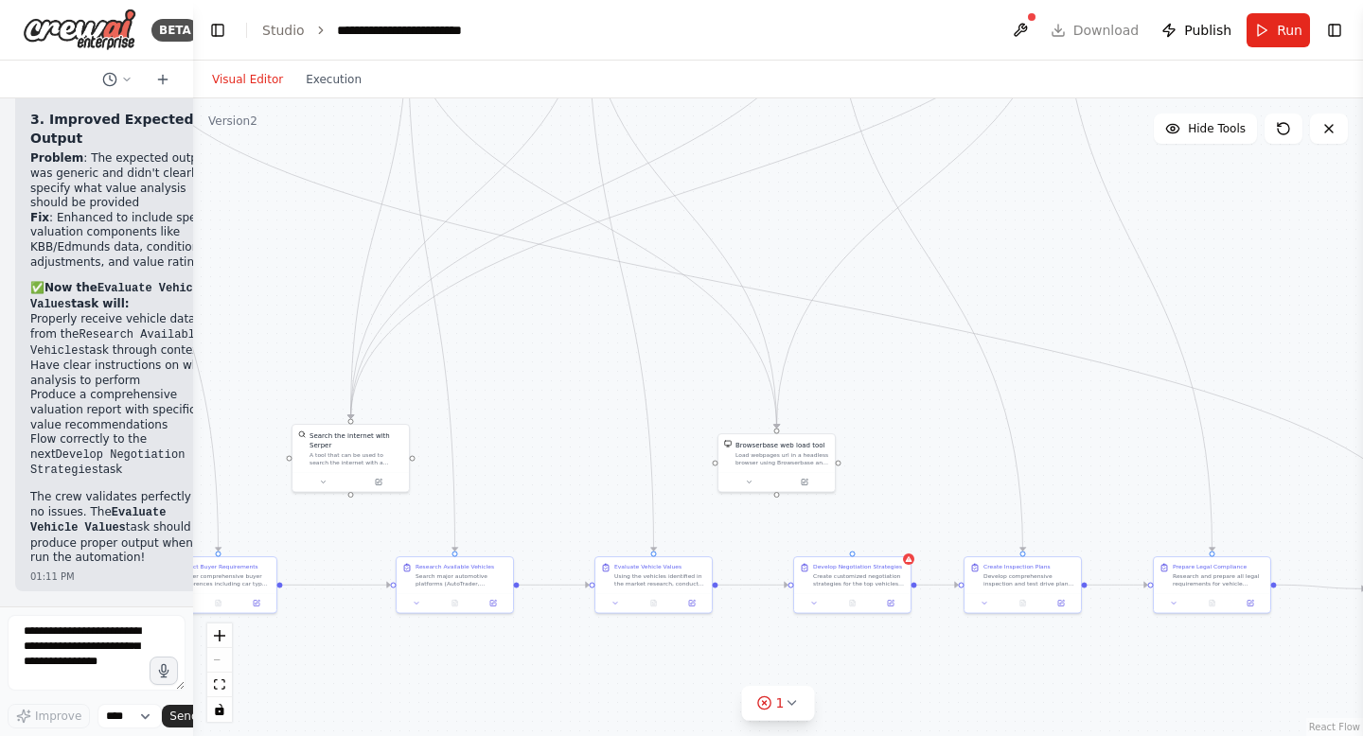
drag, startPoint x: 688, startPoint y: 343, endPoint x: 549, endPoint y: 147, distance: 241.0
click at [551, 147] on div ".deletable-edge-delete-btn { width: 20px; height: 20px; border: 0px solid #ffff…" at bounding box center [778, 417] width 1170 height 638
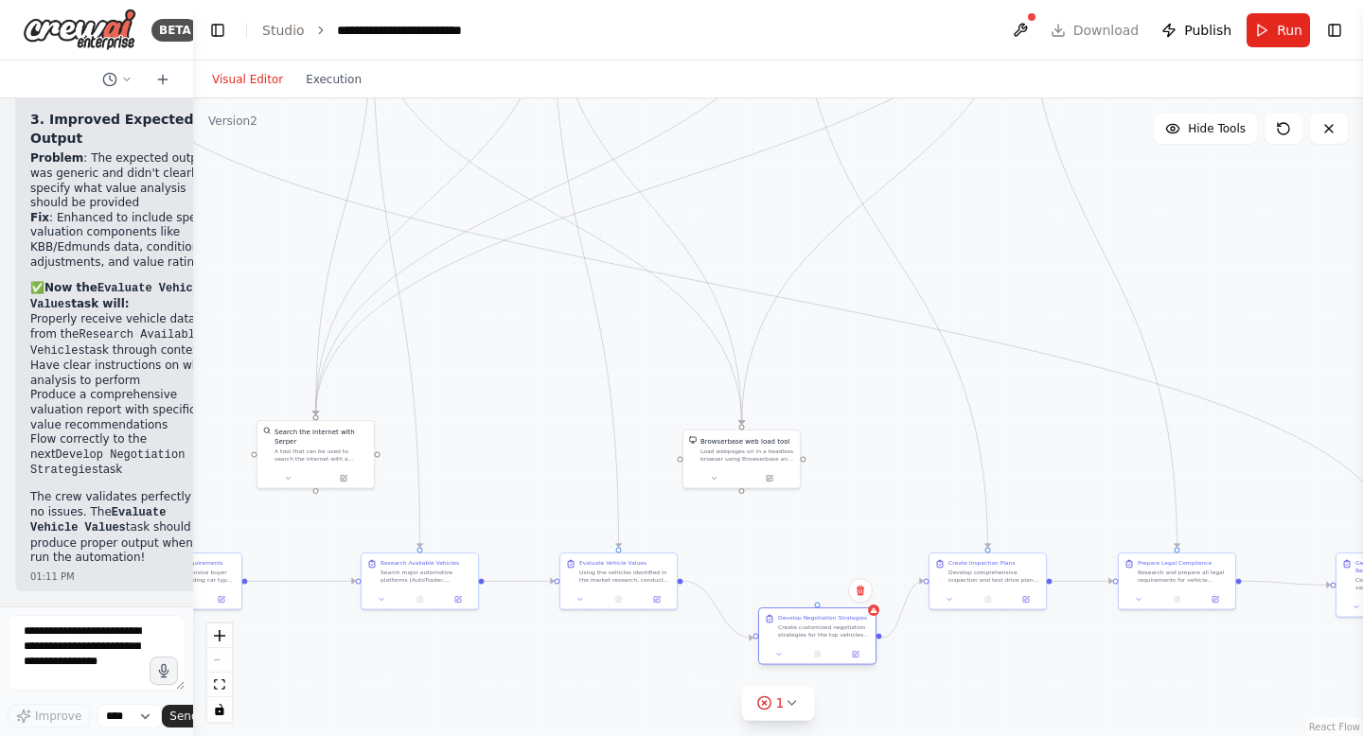
drag, startPoint x: 822, startPoint y: 570, endPoint x: 823, endPoint y: 624, distance: 53.9
click at [823, 624] on div "Create customized negotiation strategies for the top vehicles by researching se…" at bounding box center [824, 631] width 92 height 15
click at [863, 590] on icon at bounding box center [859, 590] width 11 height 11
click at [816, 589] on button "Confirm" at bounding box center [806, 589] width 67 height 23
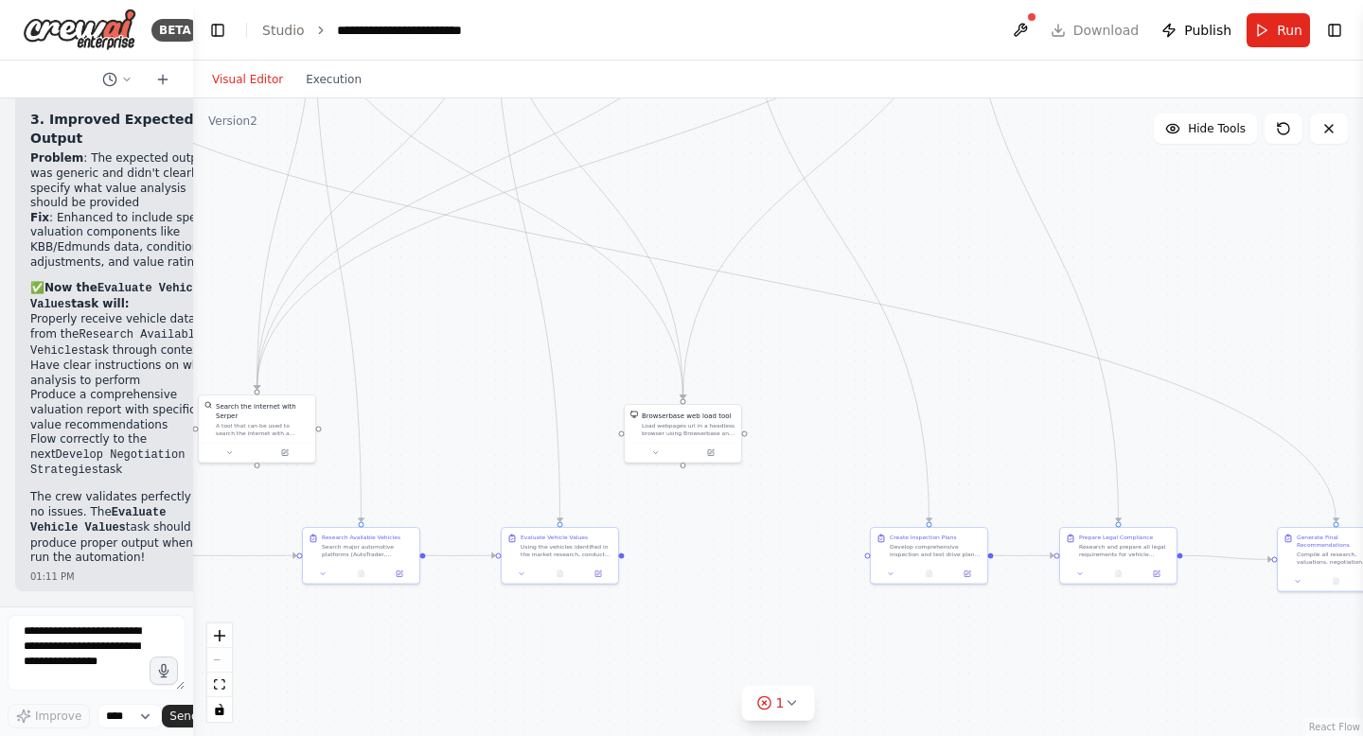
drag, startPoint x: 681, startPoint y: 586, endPoint x: 611, endPoint y: 555, distance: 76.3
click at [611, 555] on div ".deletable-edge-delete-btn { width: 20px; height: 20px; border: 0px solid #ffff…" at bounding box center [778, 417] width 1170 height 638
click at [646, 581] on div ".deletable-edge-delete-btn { width: 20px; height: 20px; border: 0px solid #ffff…" at bounding box center [778, 417] width 1170 height 638
click at [614, 555] on div ".deletable-edge-delete-btn { width: 20px; height: 20px; border: 0px solid #ffff…" at bounding box center [778, 417] width 1170 height 638
click at [562, 549] on div "Using the vehicles identified in the market research, conduct detailed fair mar…" at bounding box center [555, 544] width 92 height 15
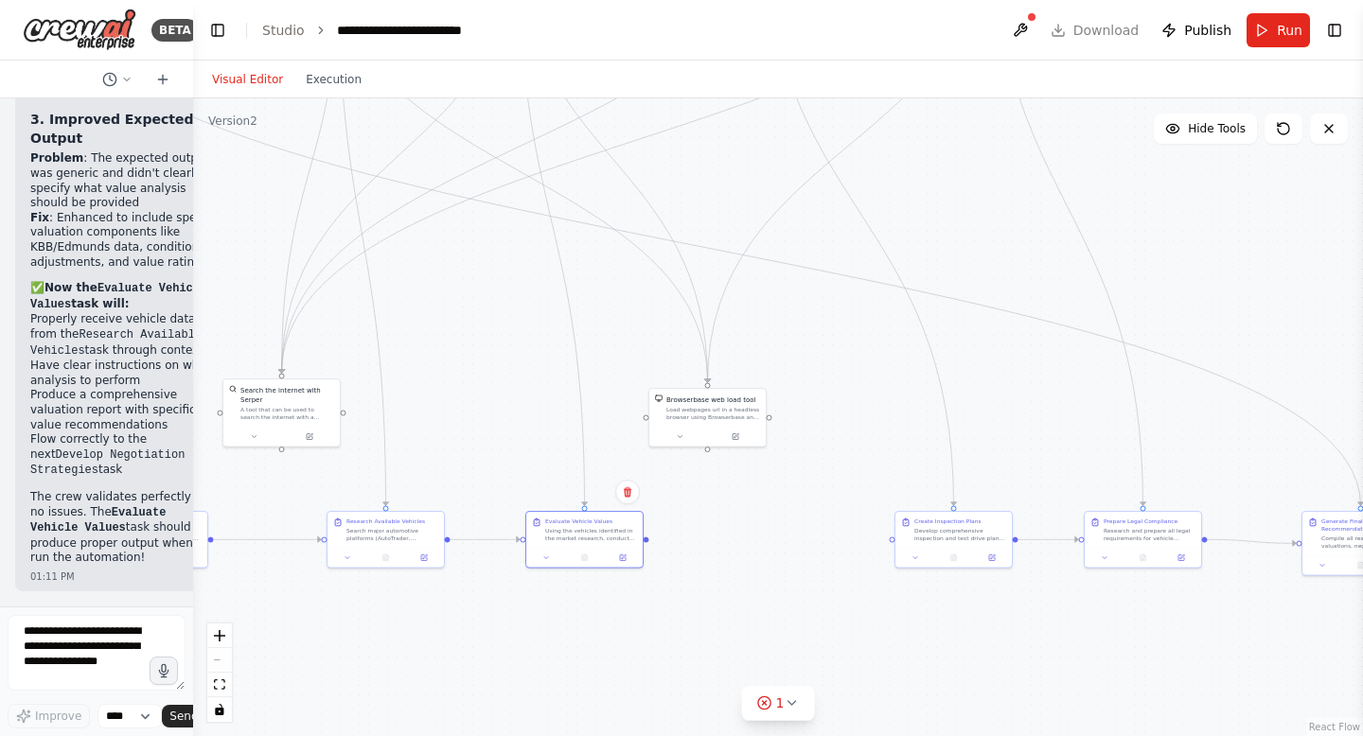
drag, startPoint x: 611, startPoint y: 555, endPoint x: 536, endPoint y: 530, distance: 79.6
click at [537, 530] on div ".deletable-edge-delete-btn { width: 20px; height: 20px; border: 0px solid #ffff…" at bounding box center [778, 417] width 1170 height 638
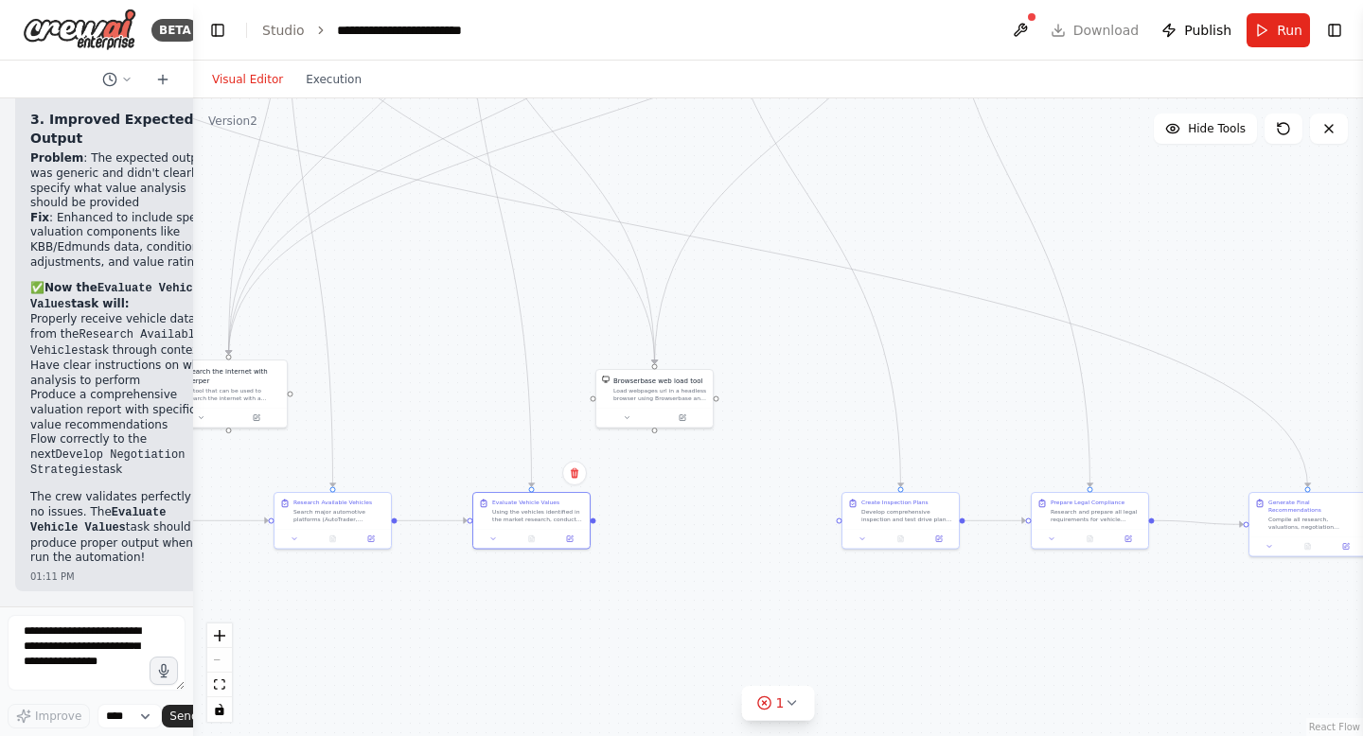
drag, startPoint x: 539, startPoint y: 533, endPoint x: 593, endPoint y: 524, distance: 54.6
click at [594, 524] on div ".deletable-edge-delete-btn { width: 20px; height: 20px; border: 0px solid #ffff…" at bounding box center [778, 417] width 1170 height 638
click at [598, 666] on div ".deletable-edge-delete-btn { width: 20px; height: 20px; border: 0px solid #ffff…" at bounding box center [778, 417] width 1170 height 638
click at [1346, 25] on button "Toggle Right Sidebar" at bounding box center [1334, 30] width 26 height 26
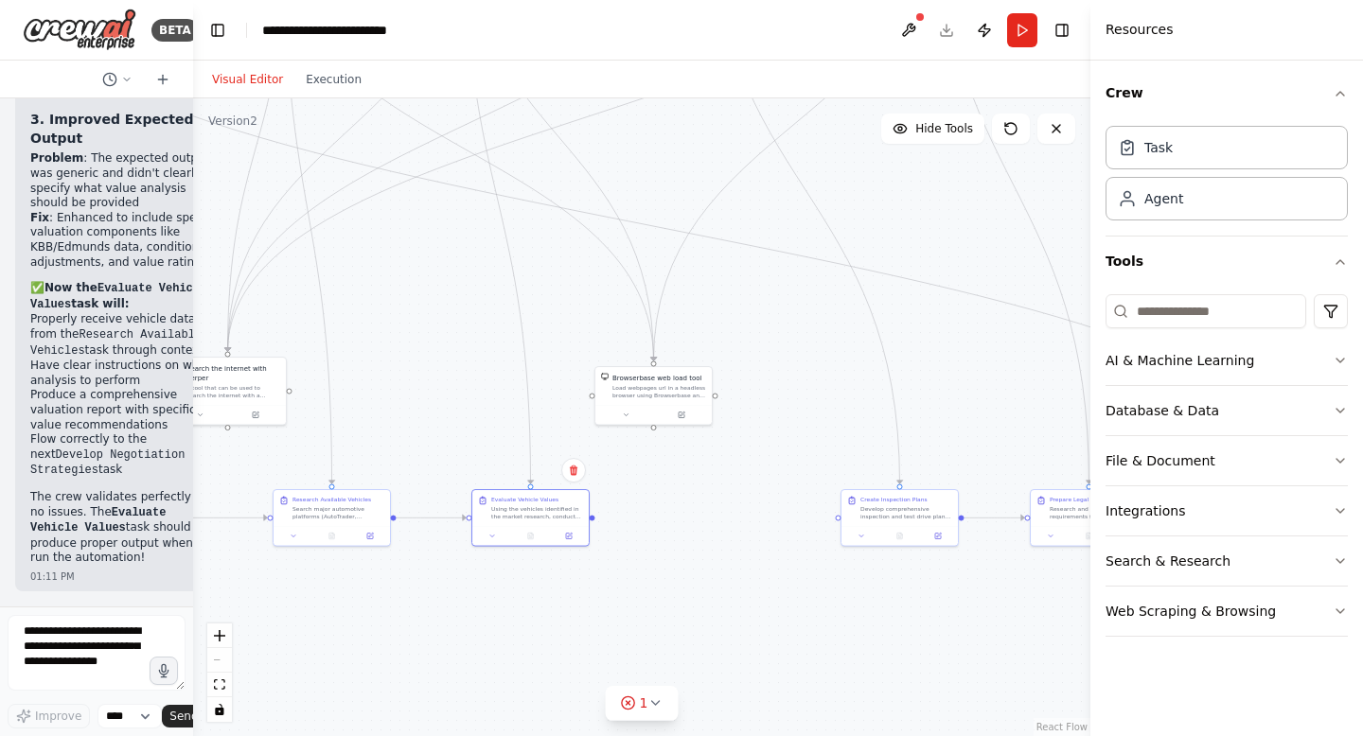
click at [850, 602] on div ".deletable-edge-delete-btn { width: 20px; height: 20px; border: 0px solid #ffff…" at bounding box center [641, 417] width 897 height 638
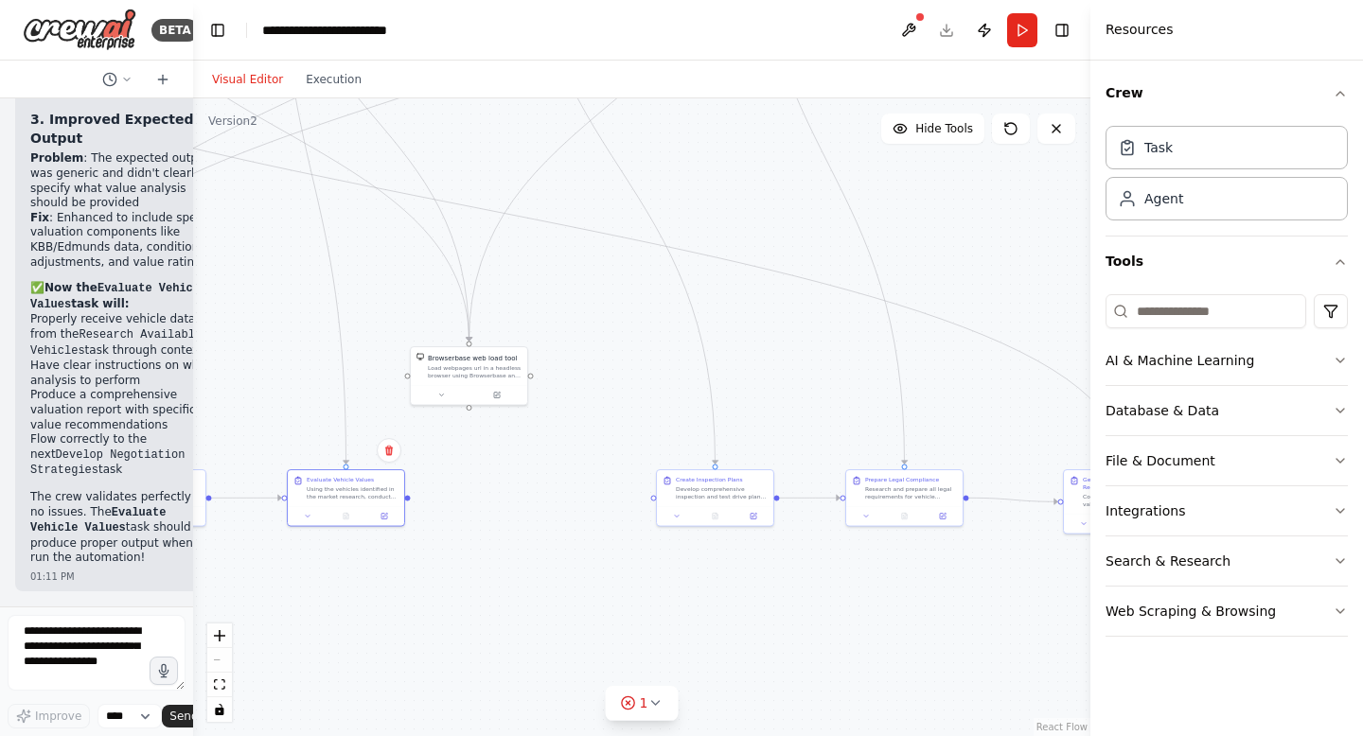
drag, startPoint x: 596, startPoint y: 524, endPoint x: 397, endPoint y: 483, distance: 203.0
click at [398, 484] on div ".deletable-edge-delete-btn { width: 20px; height: 20px; border: 0px solid #ffff…" at bounding box center [641, 417] width 897 height 638
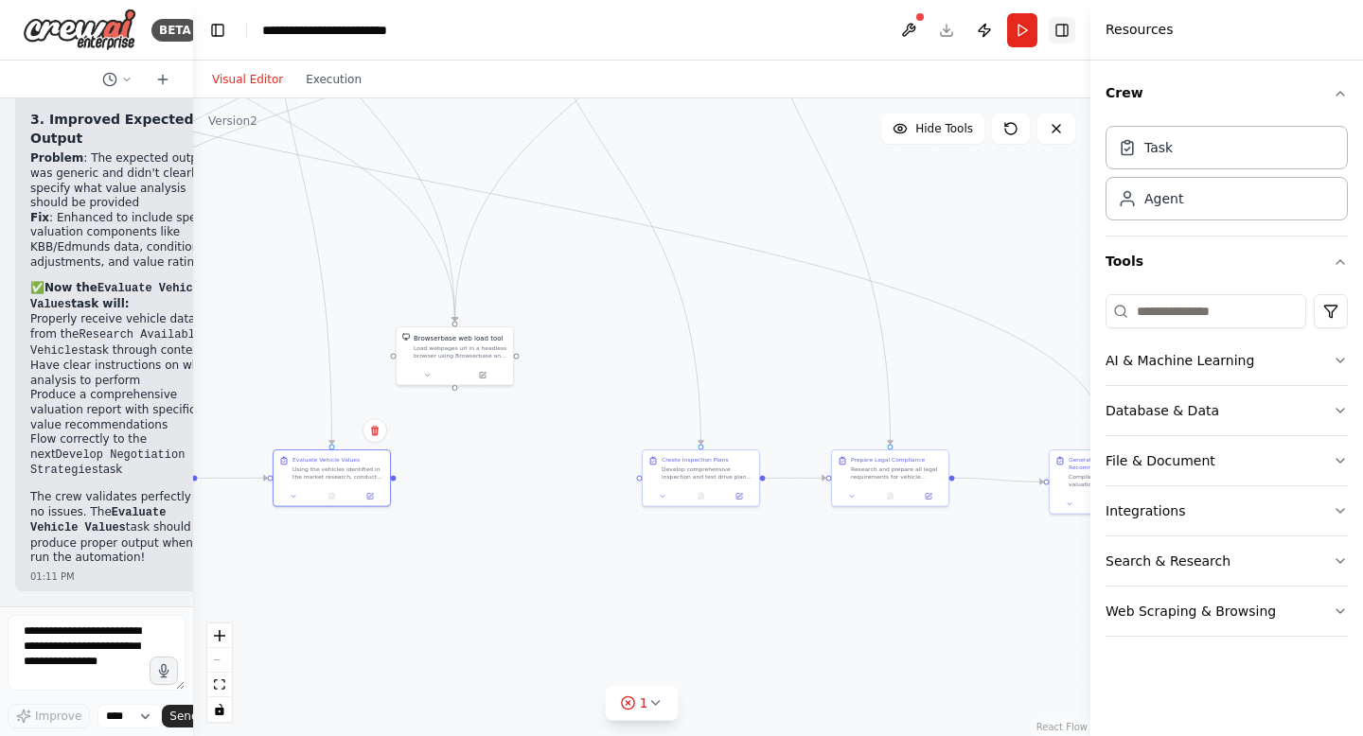
click at [1058, 33] on button "Toggle Right Sidebar" at bounding box center [1061, 30] width 26 height 26
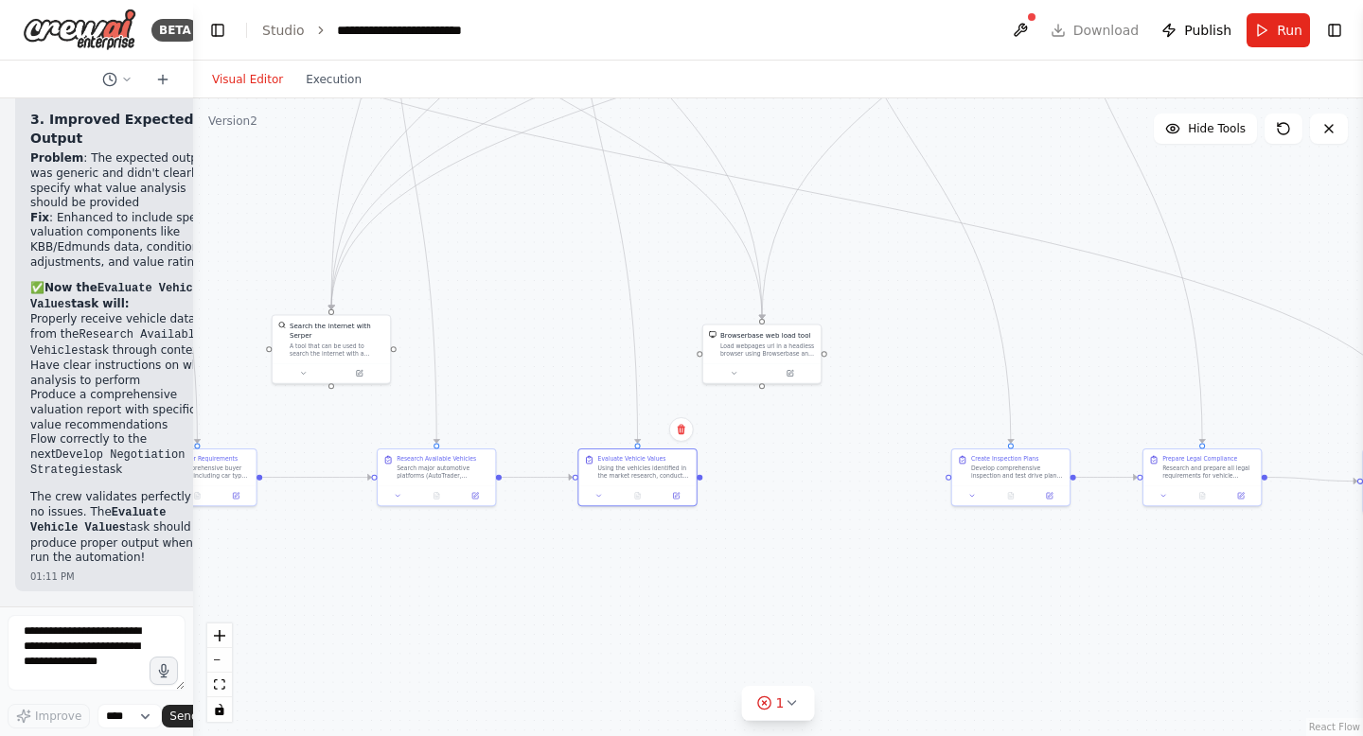
drag, startPoint x: 524, startPoint y: 537, endPoint x: 862, endPoint y: 539, distance: 337.8
click at [862, 539] on div ".deletable-edge-delete-btn { width: 20px; height: 20px; border: 0px solid #ffff…" at bounding box center [778, 417] width 1170 height 638
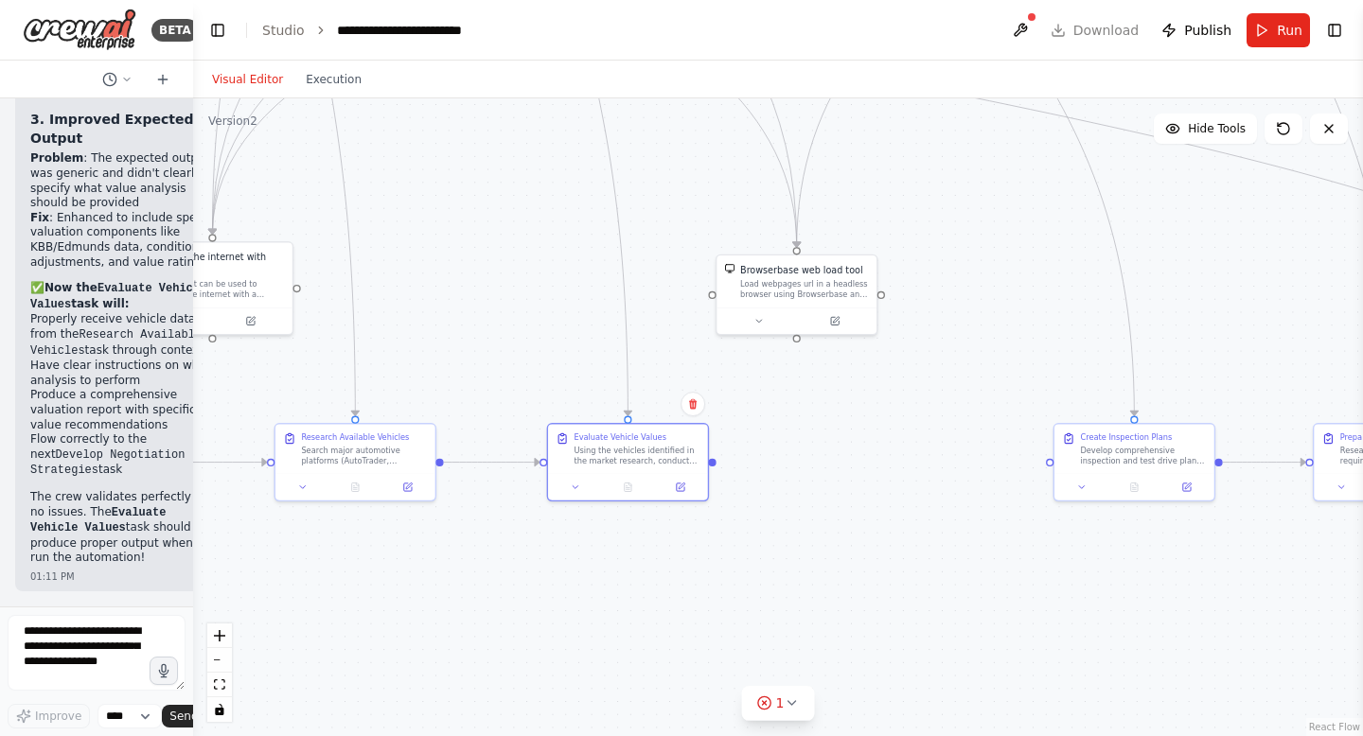
click at [776, 527] on div ".deletable-edge-delete-btn { width: 20px; height: 20px; border: 0px solid #ffff…" at bounding box center [778, 417] width 1170 height 638
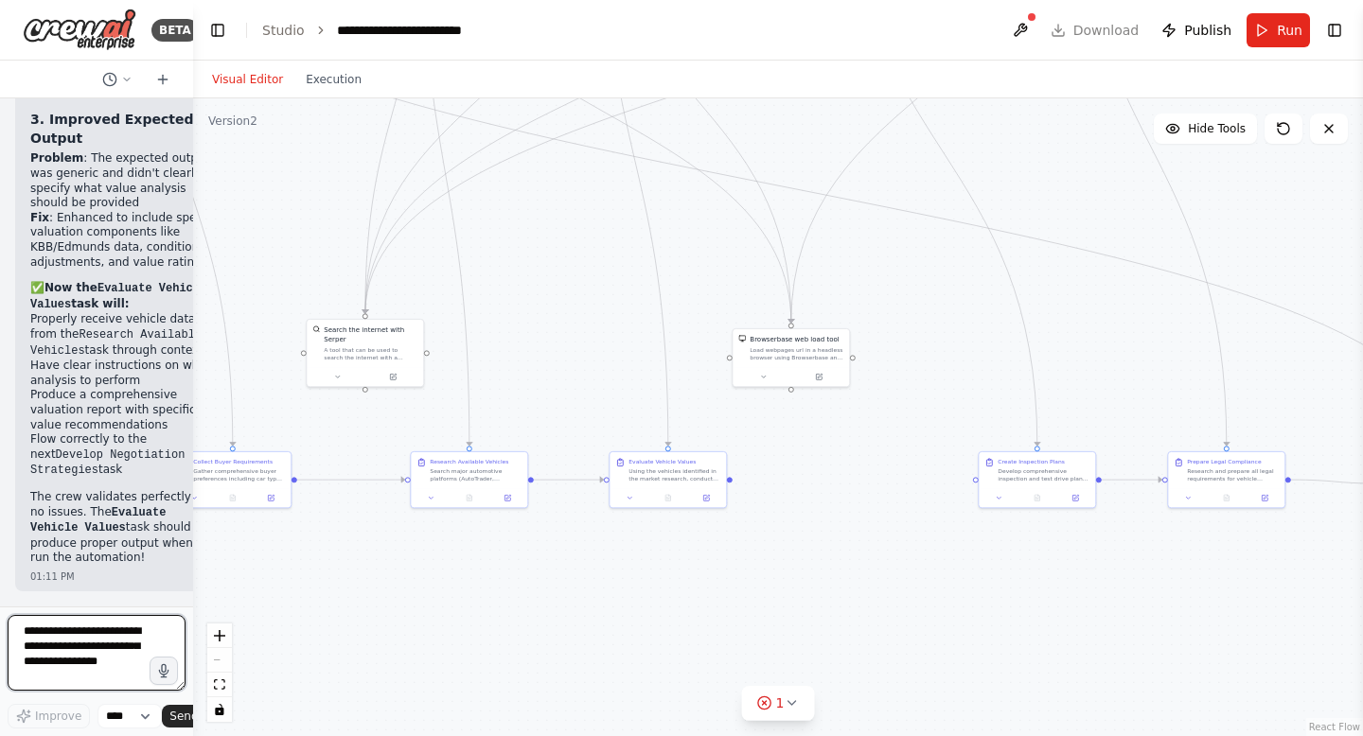
click at [124, 650] on textarea at bounding box center [97, 653] width 178 height 76
click at [1030, 44] on button at bounding box center [1020, 30] width 30 height 34
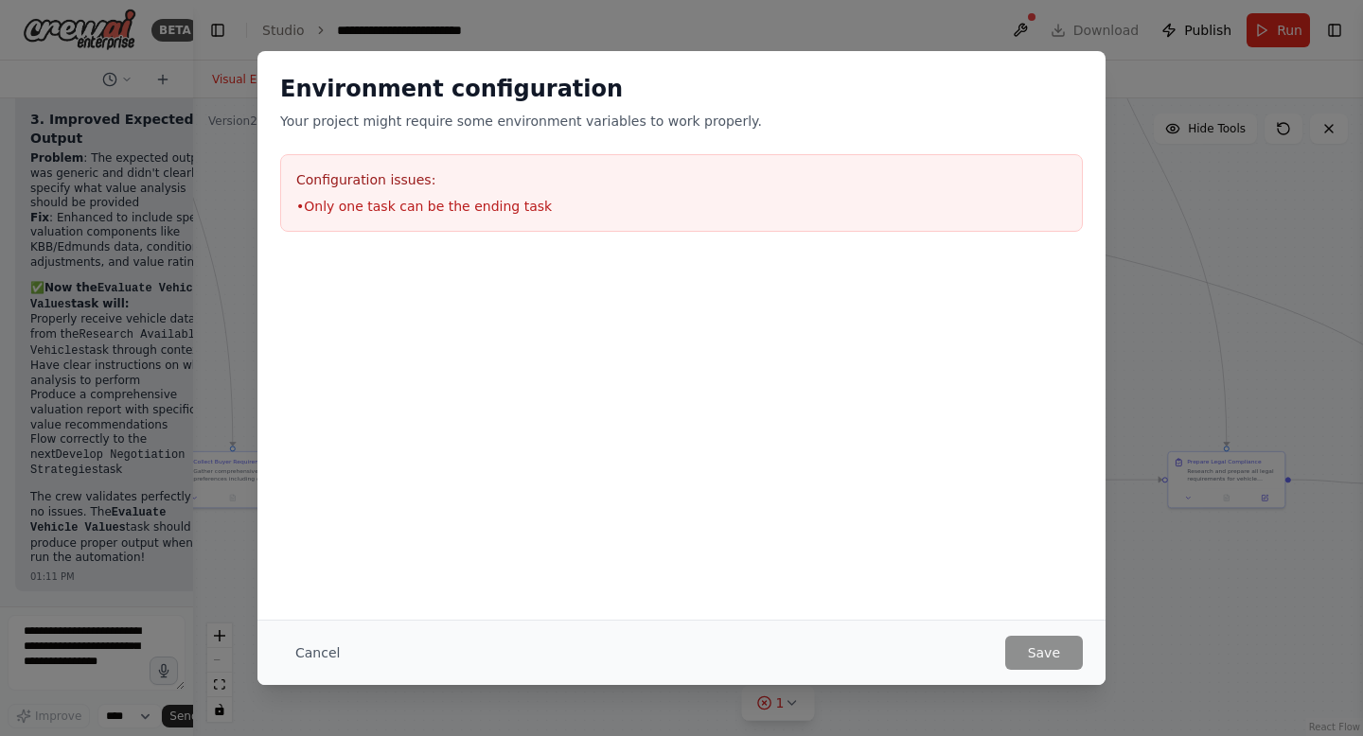
click at [1030, 28] on div "Environment configuration Your project might require some environment variables…" at bounding box center [681, 368] width 1363 height 736
click at [315, 643] on button "Cancel" at bounding box center [317, 653] width 75 height 34
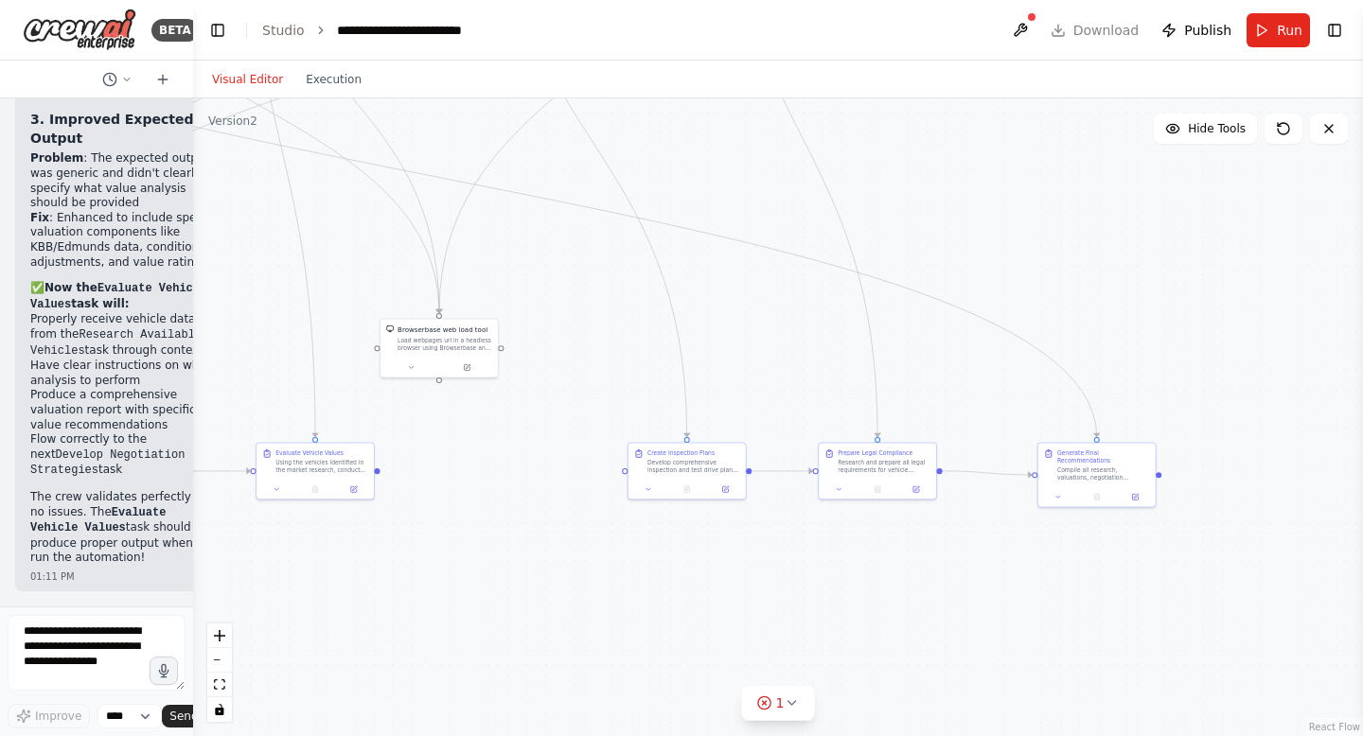
drag, startPoint x: 807, startPoint y: 512, endPoint x: 454, endPoint y: 502, distance: 353.1
click at [454, 502] on div ".deletable-edge-delete-btn { width: 20px; height: 20px; border: 0px solid #ffff…" at bounding box center [778, 417] width 1170 height 638
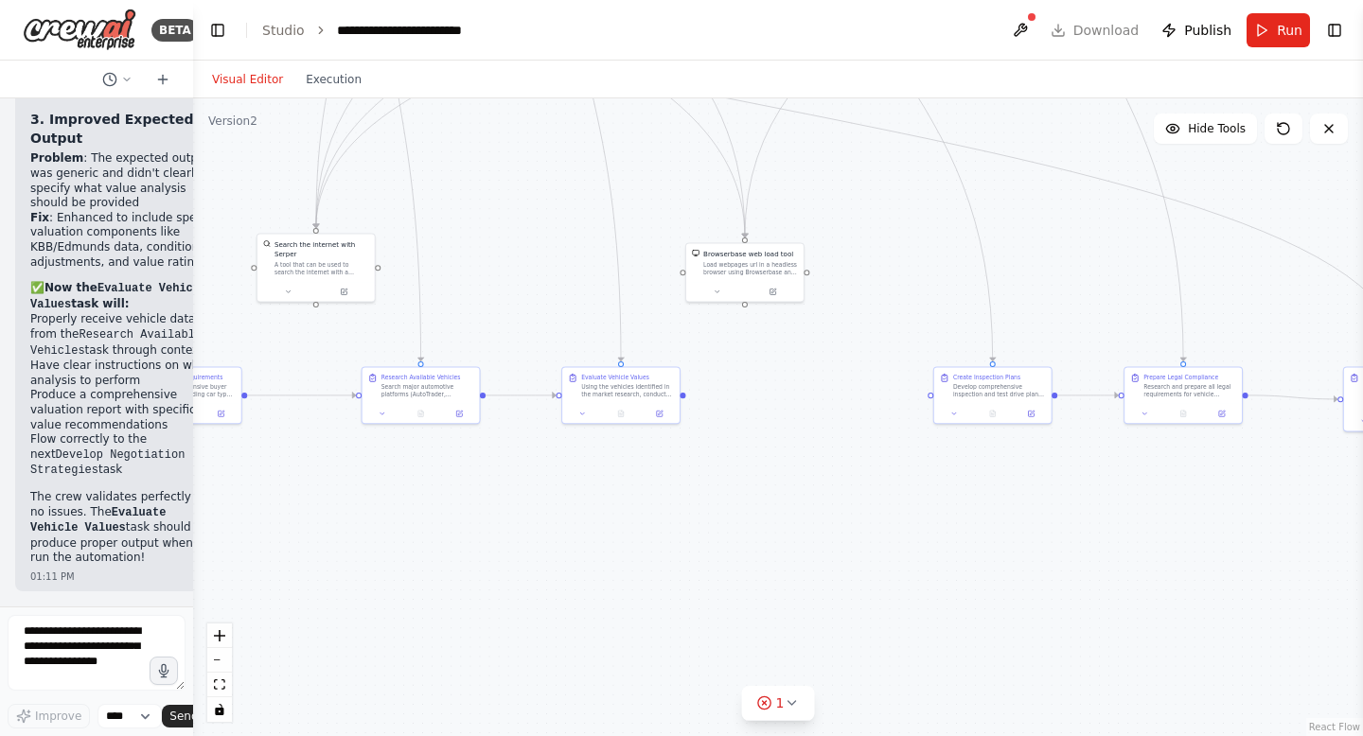
drag, startPoint x: 426, startPoint y: 467, endPoint x: 712, endPoint y: 371, distance: 301.3
click at [726, 372] on div ".deletable-edge-delete-btn { width: 20px; height: 20px; border: 0px solid #ffff…" at bounding box center [778, 417] width 1170 height 638
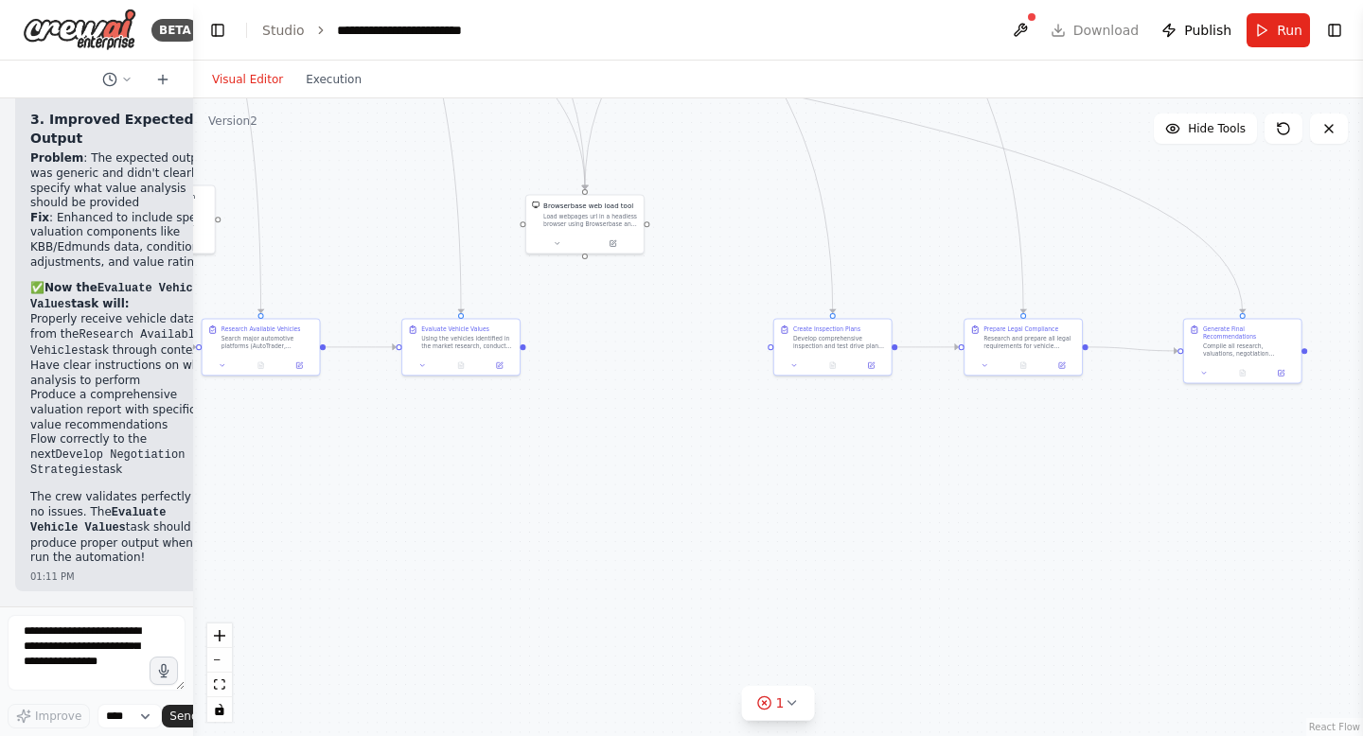
drag, startPoint x: 682, startPoint y: 380, endPoint x: 528, endPoint y: 350, distance: 157.2
click at [528, 351] on div ".deletable-edge-delete-btn { width: 20px; height: 20px; border: 0px solid #ffff…" at bounding box center [778, 417] width 1170 height 638
drag, startPoint x: 528, startPoint y: 352, endPoint x: 656, endPoint y: 352, distance: 127.7
click at [538, 352] on div ".deletable-edge-delete-btn { width: 20px; height: 20px; border: 0px solid #ffff…" at bounding box center [778, 417] width 1170 height 638
drag, startPoint x: 785, startPoint y: 352, endPoint x: 772, endPoint y: 353, distance: 13.3
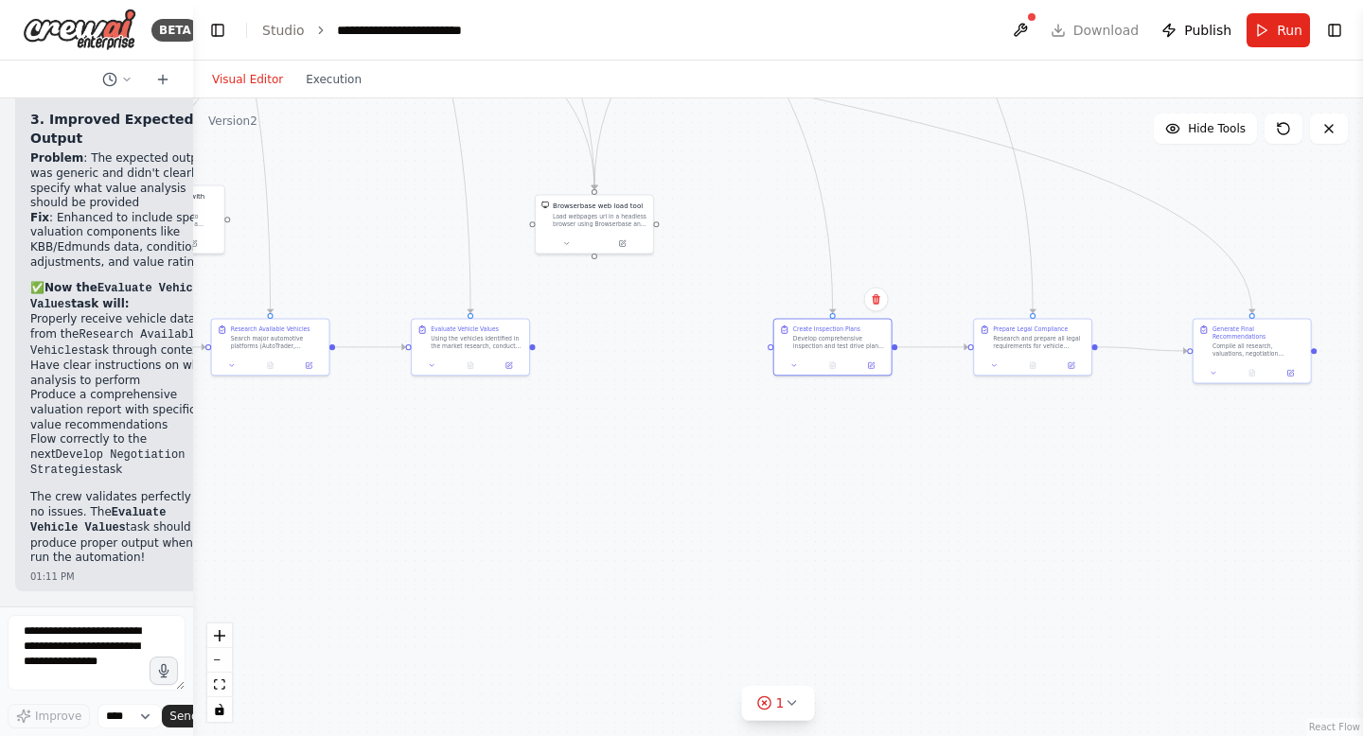
click at [772, 353] on div ".deletable-edge-delete-btn { width: 20px; height: 20px; border: 0px solid #ffff…" at bounding box center [778, 417] width 1170 height 638
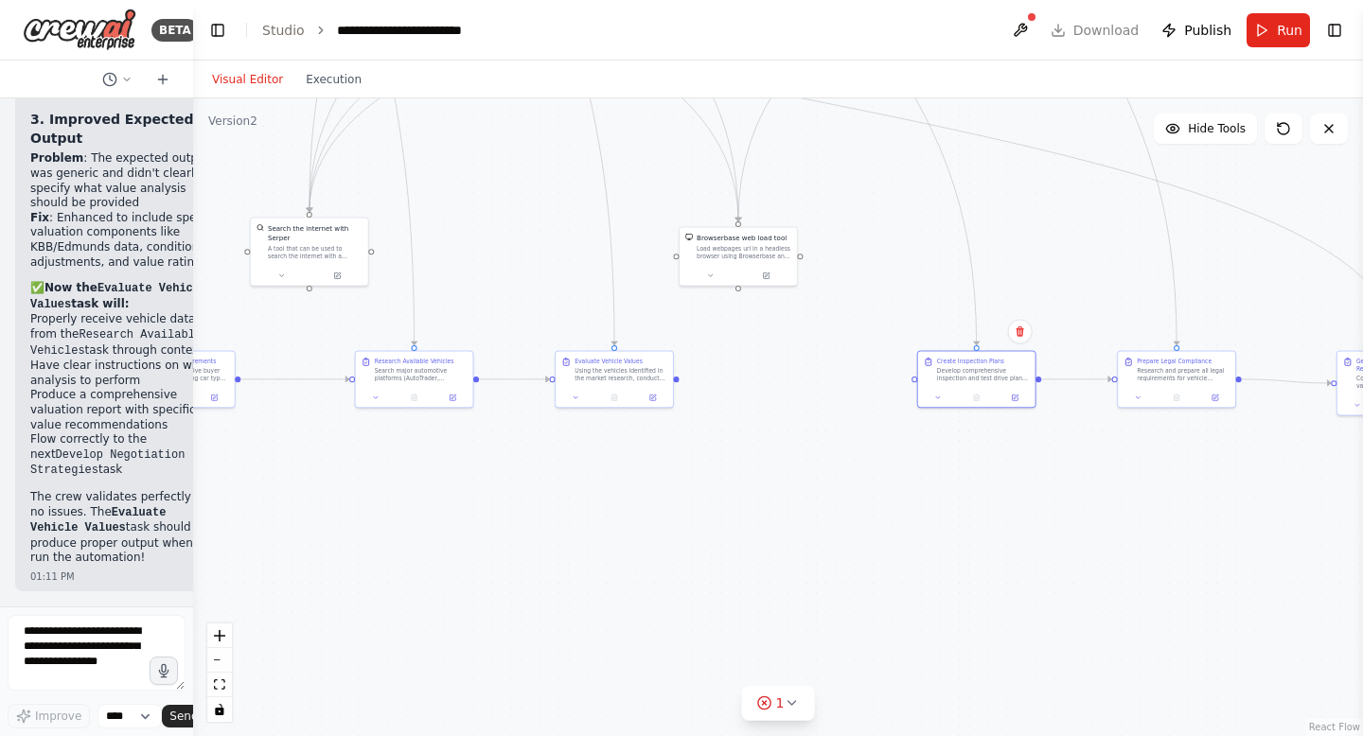
drag, startPoint x: 537, startPoint y: 352, endPoint x: 678, endPoint y: 383, distance: 145.3
click at [679, 383] on div ".deletable-edge-delete-btn { width: 20px; height: 20px; border: 0px solid #ffff…" at bounding box center [778, 417] width 1170 height 638
drag, startPoint x: 310, startPoint y: 295, endPoint x: 310, endPoint y: 313, distance: 18.0
click at [310, 298] on div ".deletable-edge-delete-btn { width: 20px; height: 20px; border: 0px solid #ffff…" at bounding box center [778, 417] width 1170 height 638
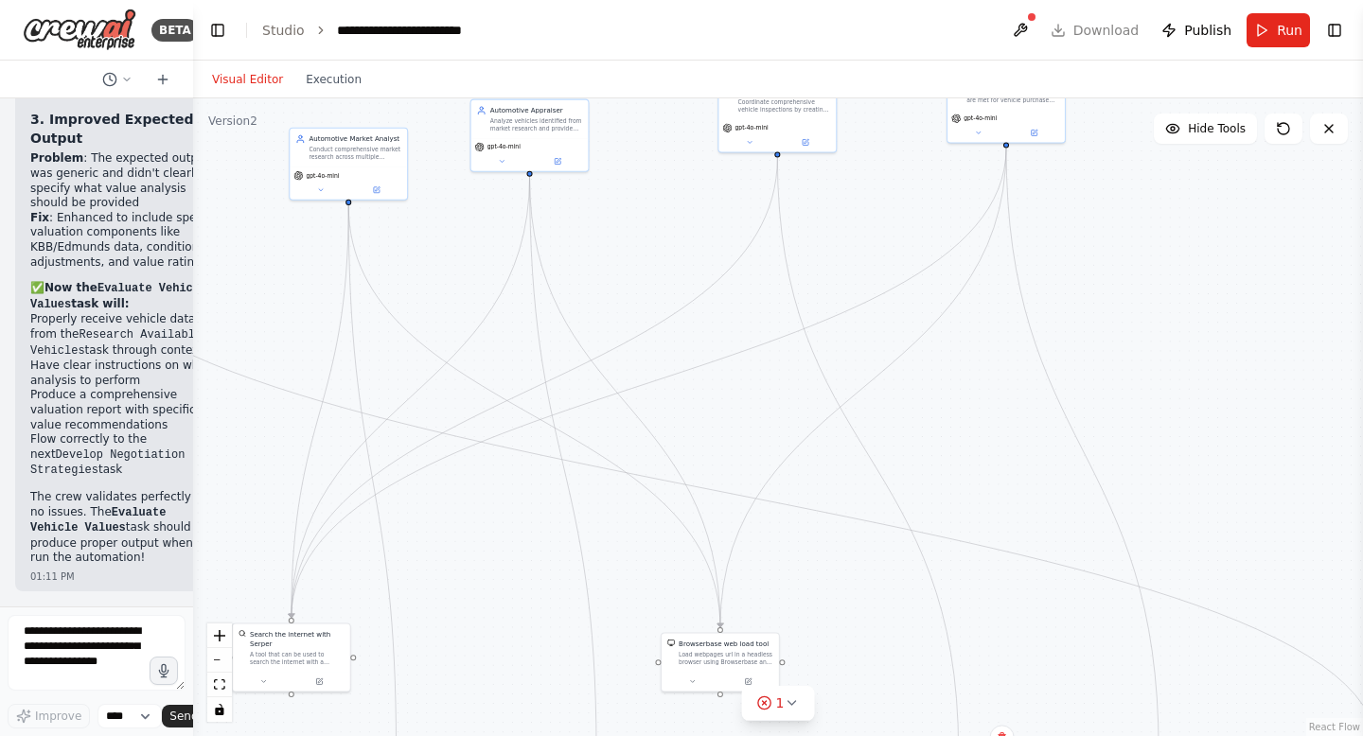
drag, startPoint x: 313, startPoint y: 295, endPoint x: 301, endPoint y: 718, distance: 423.2
click at [301, 718] on div ".deletable-edge-delete-btn { width: 20px; height: 20px; border: 0px solid #ffff…" at bounding box center [778, 417] width 1170 height 638
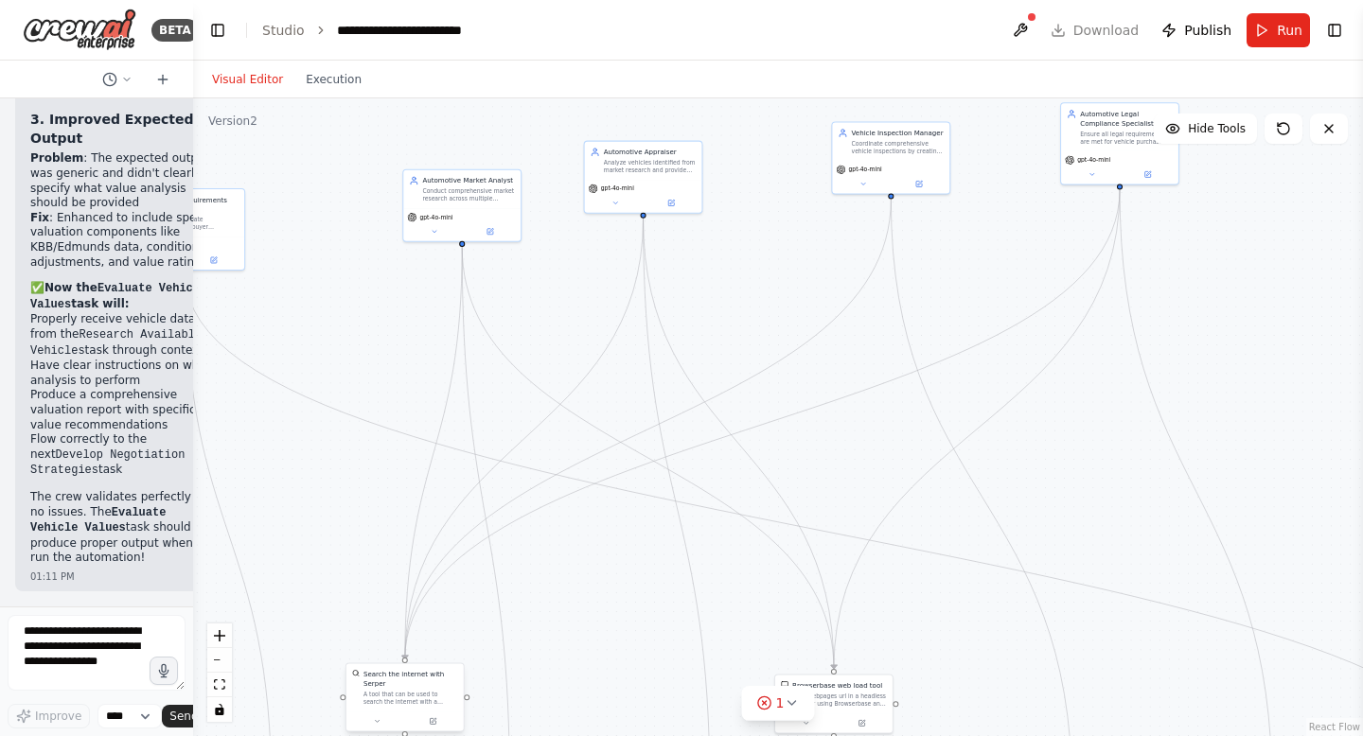
drag, startPoint x: 301, startPoint y: 713, endPoint x: 405, endPoint y: 732, distance: 106.0
click at [407, 734] on div ".deletable-edge-delete-btn { width: 20px; height: 20px; border: 0px solid #ffff…" at bounding box center [778, 417] width 1170 height 638
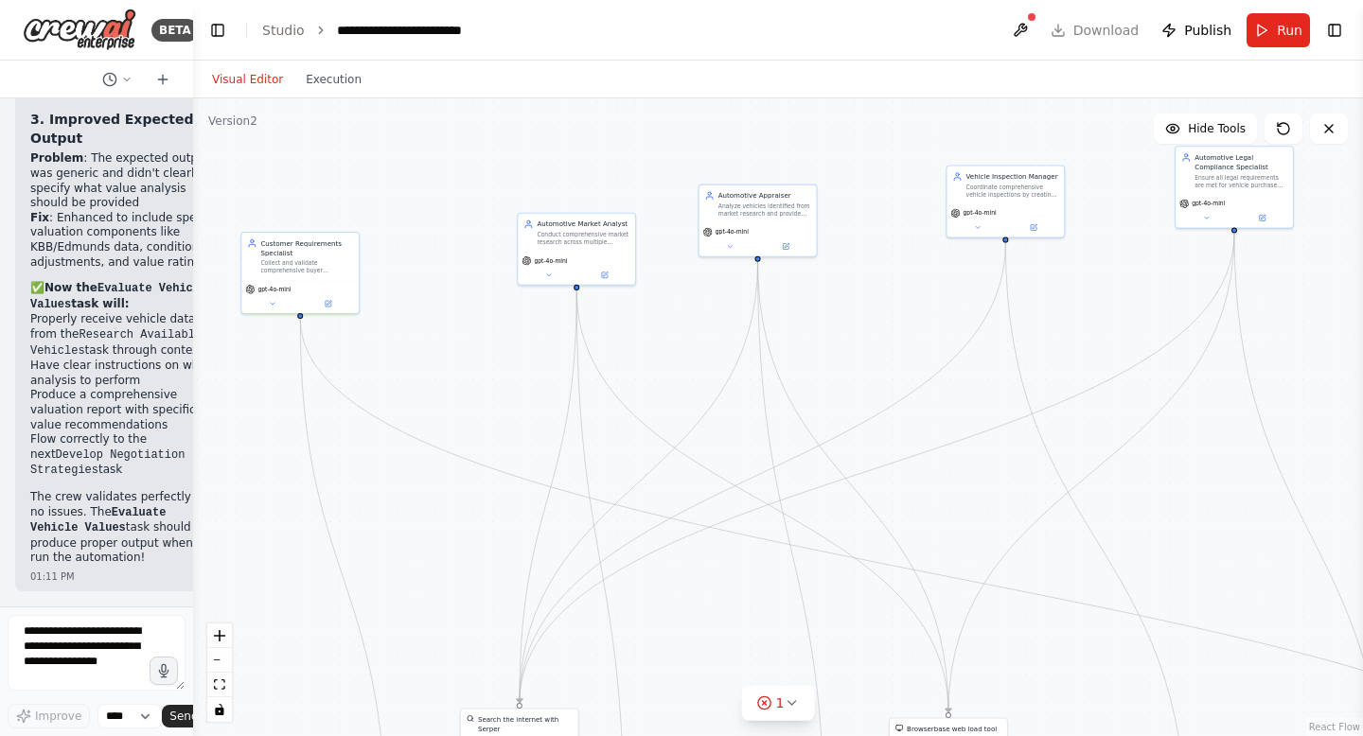
drag, startPoint x: 385, startPoint y: 452, endPoint x: 756, endPoint y: 540, distance: 381.2
click at [755, 540] on div ".deletable-edge-delete-btn { width: 20px; height: 20px; border: 0px solid #ffff…" at bounding box center [778, 417] width 1170 height 638
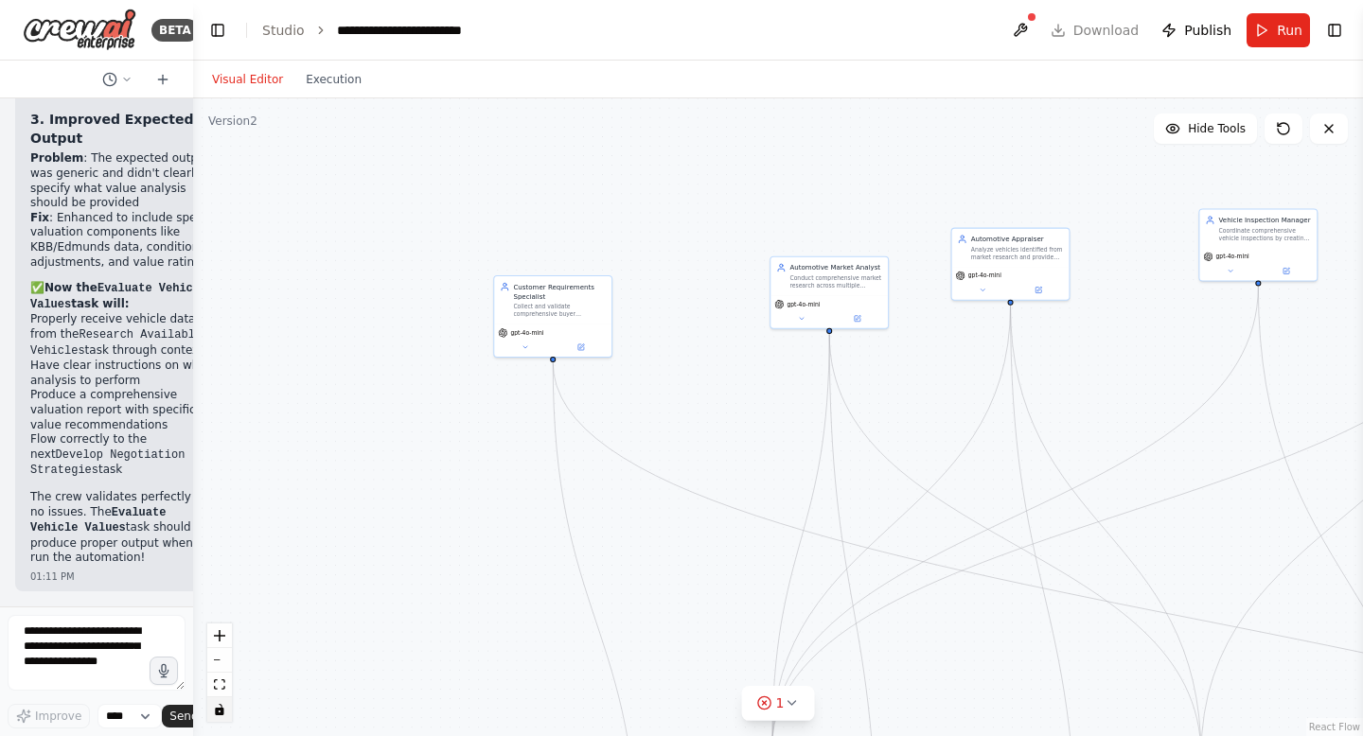
click at [220, 712] on icon "toggle interactivity" at bounding box center [219, 709] width 9 height 11
click at [221, 666] on button "zoom out" at bounding box center [219, 660] width 25 height 25
click at [218, 625] on button "zoom in" at bounding box center [219, 636] width 25 height 25
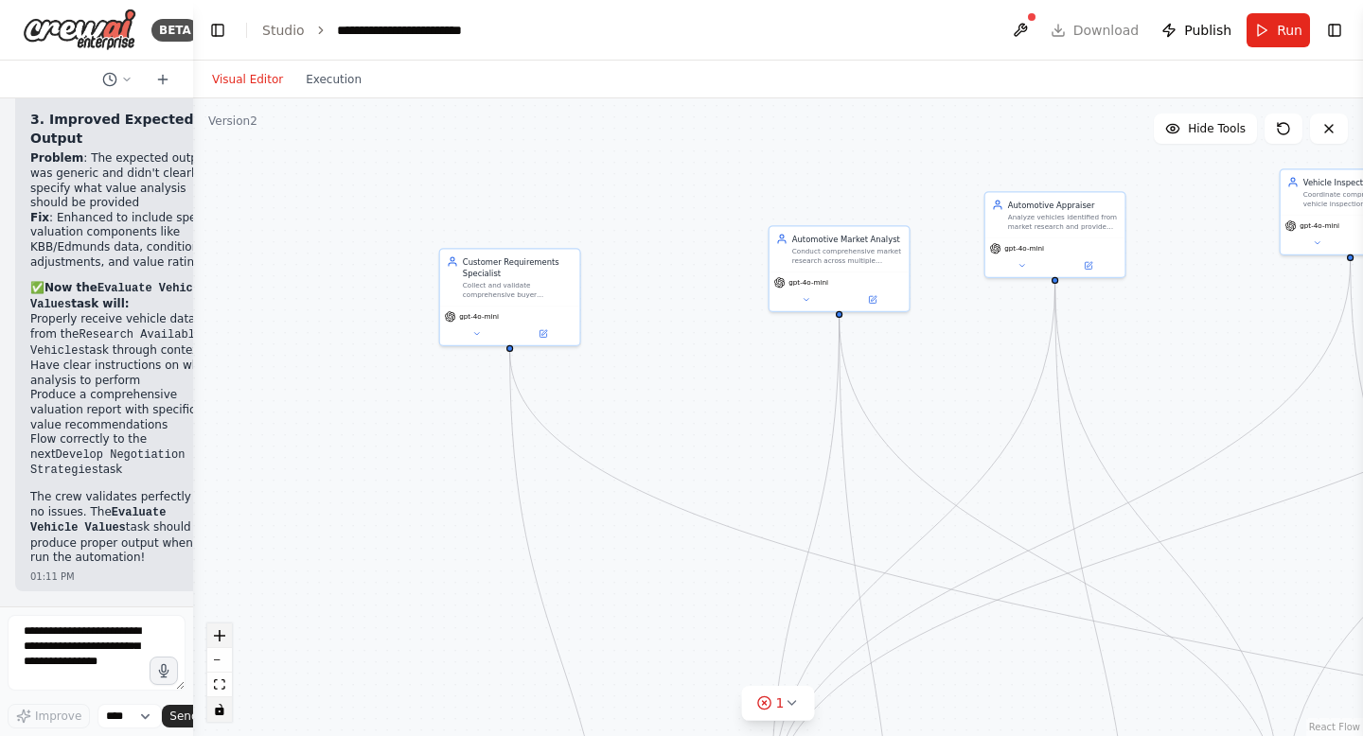
click at [218, 626] on button "zoom in" at bounding box center [219, 636] width 25 height 25
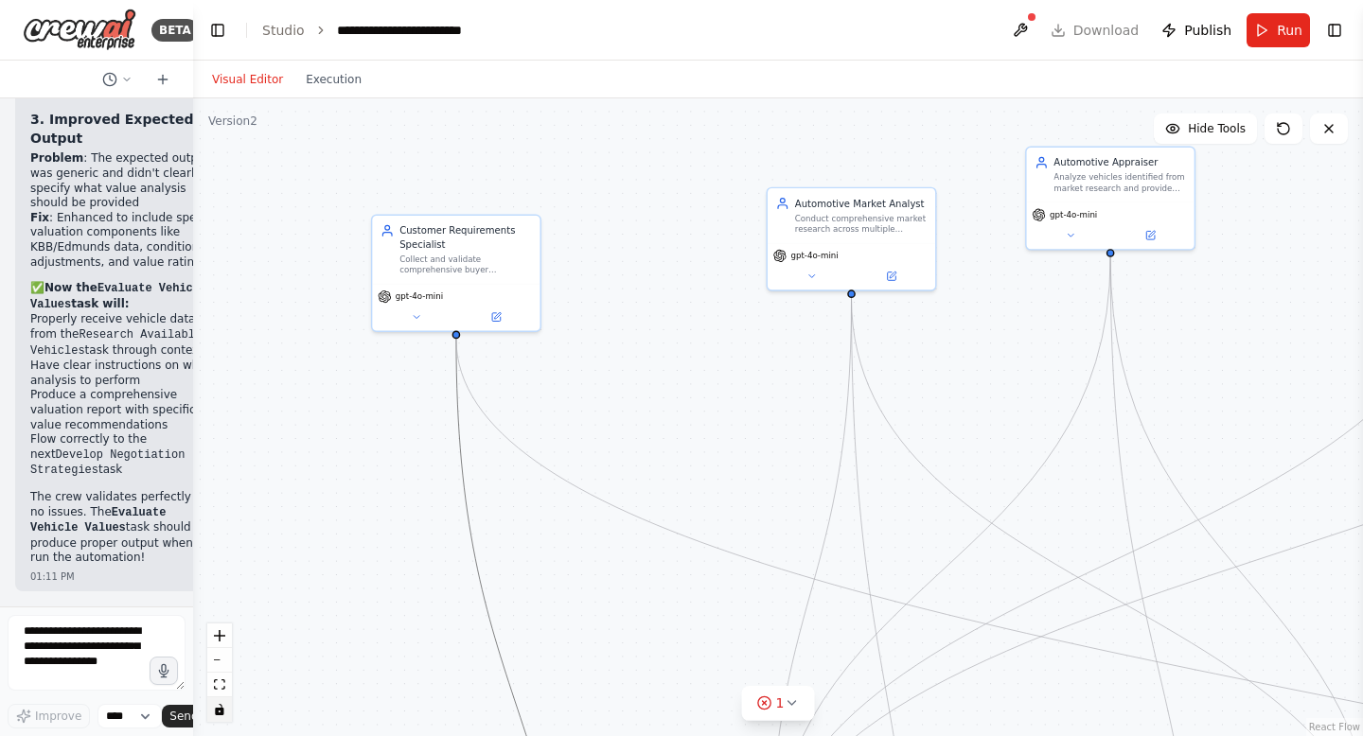
drag, startPoint x: 492, startPoint y: 604, endPoint x: 124, endPoint y: 326, distance: 461.4
click at [124, 326] on div "BETA CrewAI Smart Car Buying Assistant - Implementation Prompt Project Overview…" at bounding box center [681, 368] width 1363 height 736
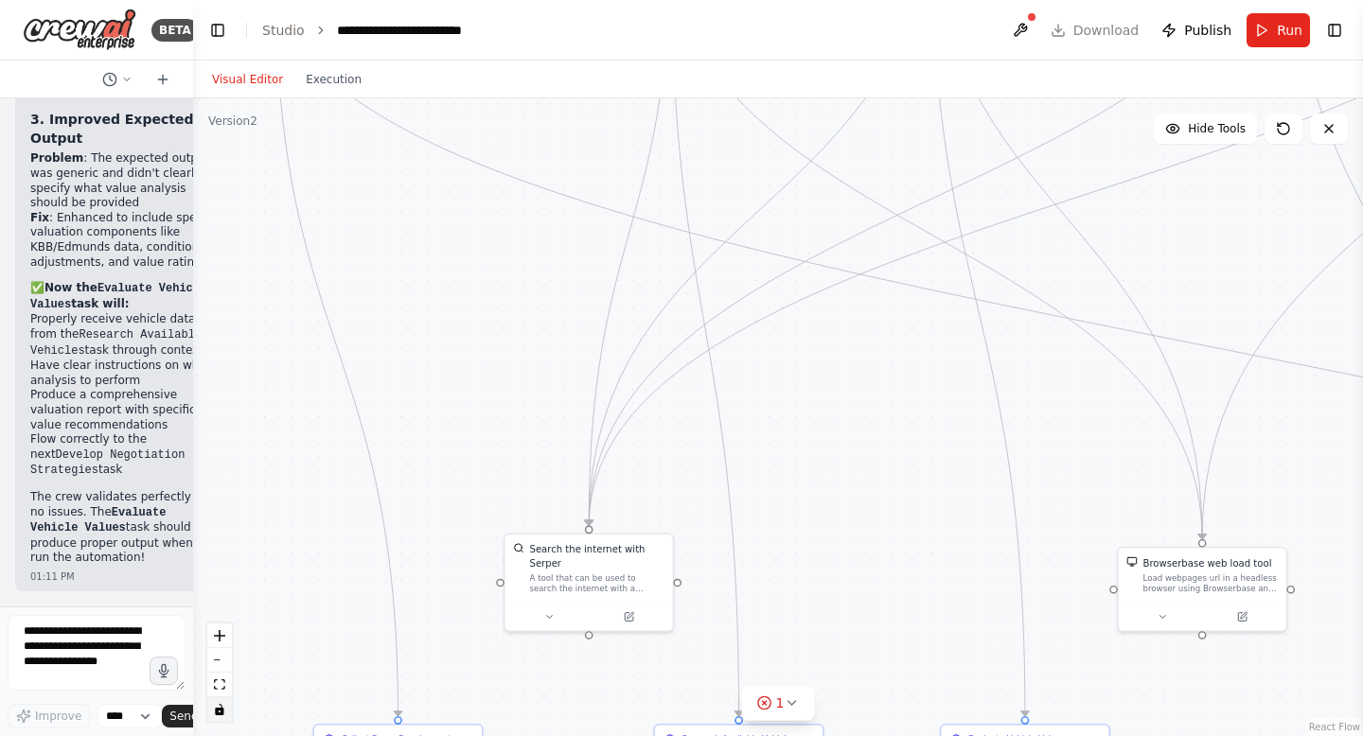
drag, startPoint x: 440, startPoint y: 376, endPoint x: 268, endPoint y: 17, distance: 397.8
click at [258, 12] on main "**********" at bounding box center [778, 368] width 1170 height 736
drag, startPoint x: 774, startPoint y: 271, endPoint x: 645, endPoint y: 348, distance: 150.3
click at [547, 200] on div ".deletable-edge-delete-btn { width: 20px; height: 20px; border: 0px solid #ffff…" at bounding box center [778, 417] width 1170 height 638
drag, startPoint x: 652, startPoint y: 361, endPoint x: 303, endPoint y: 187, distance: 389.8
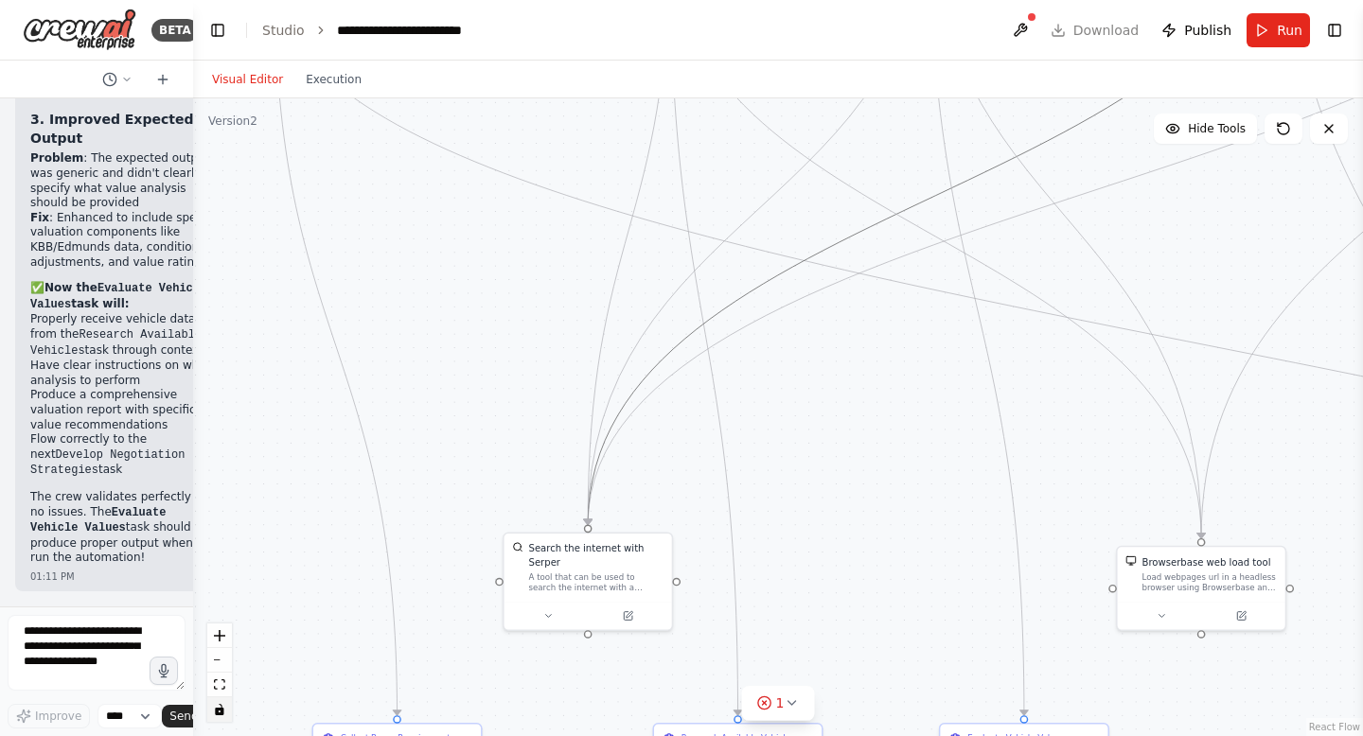
click at [303, 176] on div ".deletable-edge-delete-btn { width: 20px; height: 20px; border: 0px solid #ffff…" at bounding box center [778, 417] width 1170 height 638
click at [464, 273] on div ".deletable-edge-delete-btn { width: 20px; height: 20px; border: 0px solid #ffff…" at bounding box center [778, 417] width 1170 height 638
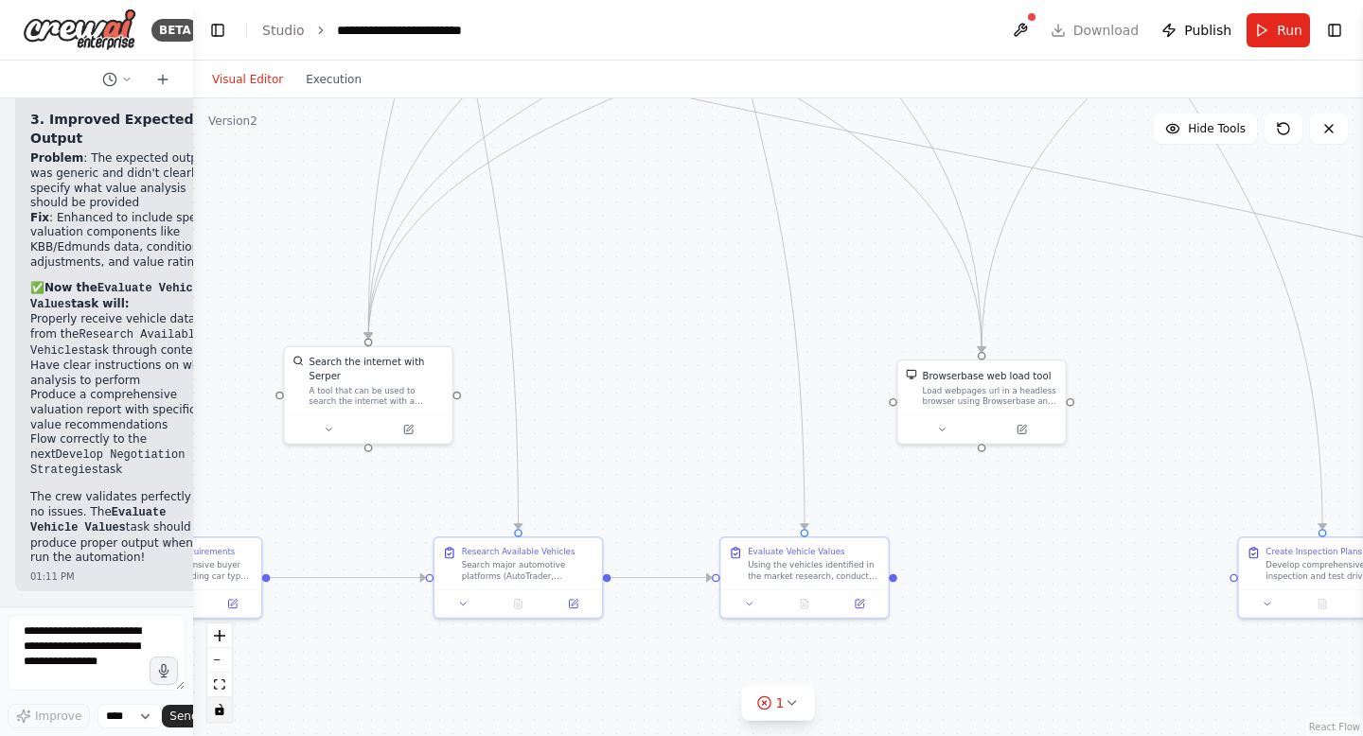
drag, startPoint x: 464, startPoint y: 273, endPoint x: 242, endPoint y: 87, distance: 289.4
click at [243, 87] on div "Visual Editor Execution Version 2 Hide Tools .deletable-edge-delete-btn { width…" at bounding box center [778, 399] width 1170 height 676
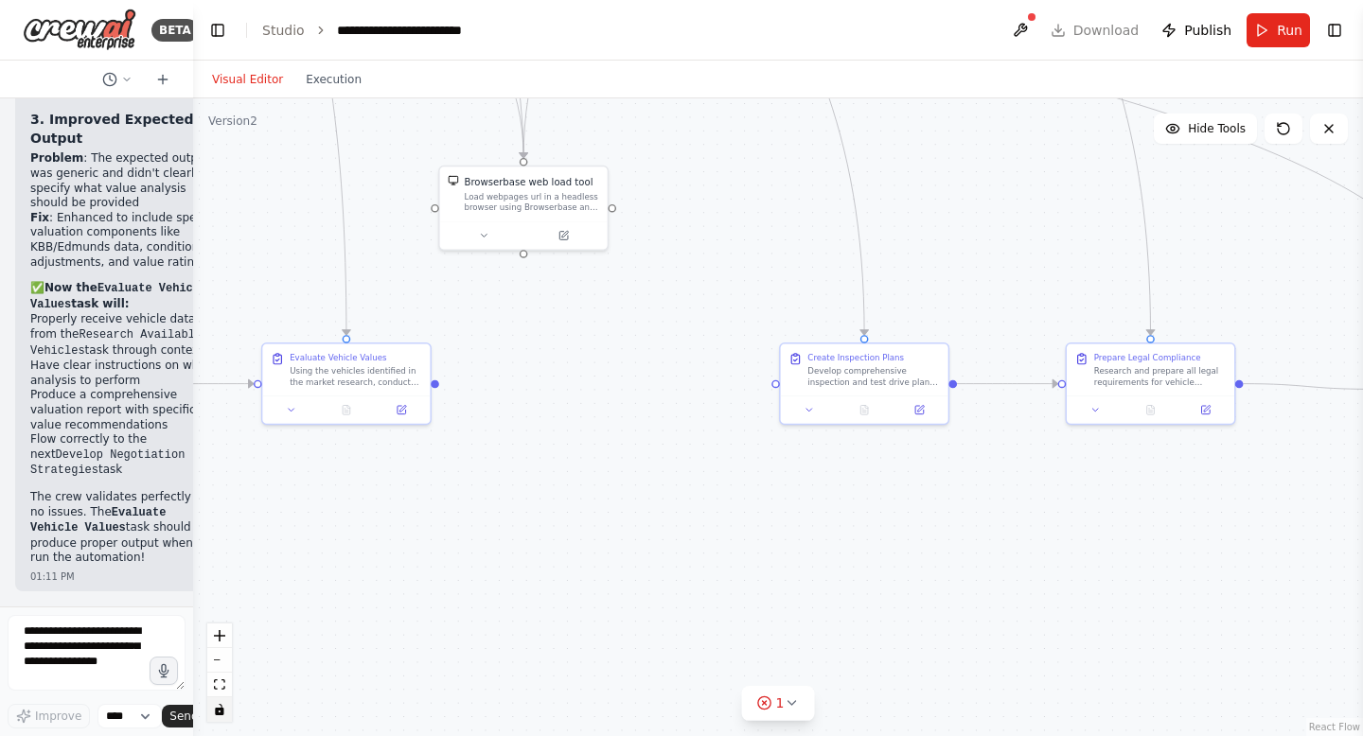
drag, startPoint x: 1006, startPoint y: 579, endPoint x: 544, endPoint y: 390, distance: 499.1
click at [544, 389] on div ".deletable-edge-delete-btn { width: 20px; height: 20px; border: 0px solid #ffff…" at bounding box center [778, 417] width 1170 height 638
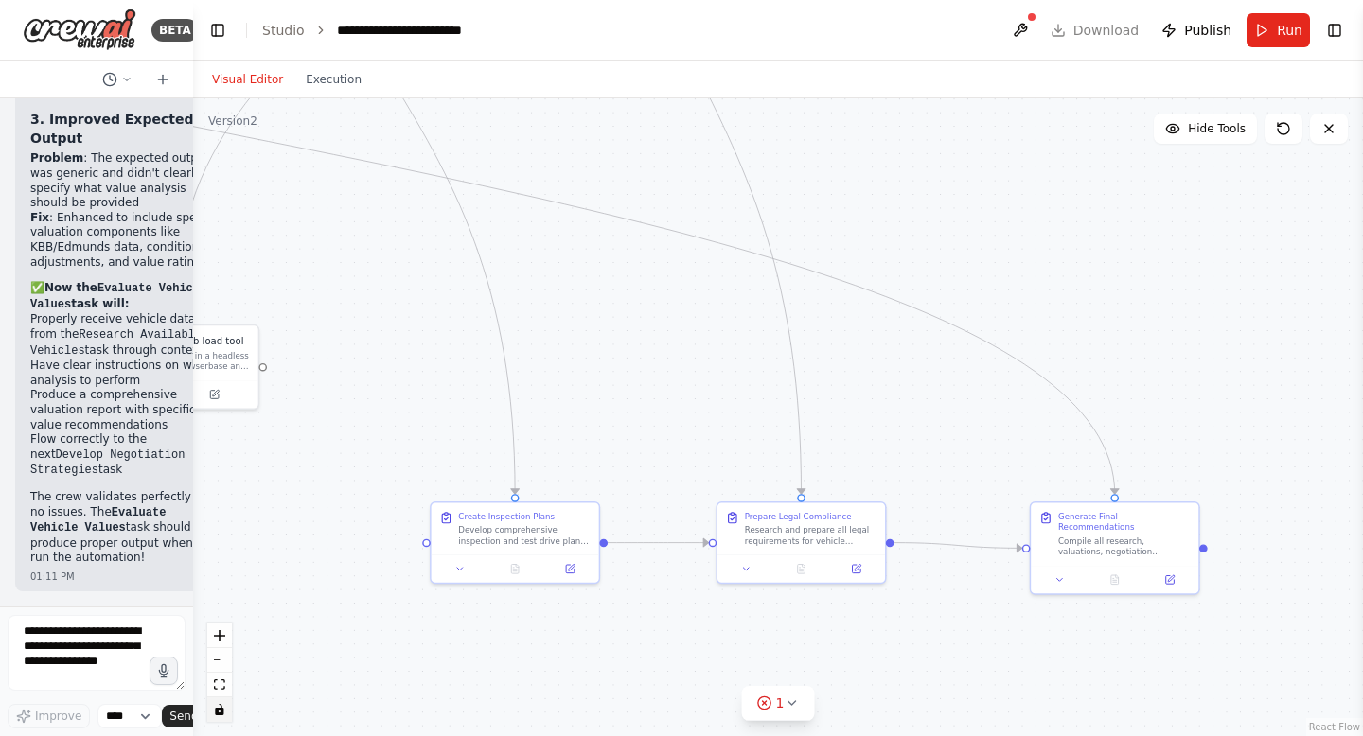
drag, startPoint x: 557, startPoint y: 393, endPoint x: 214, endPoint y: 544, distance: 375.4
click at [213, 545] on div ".deletable-edge-delete-btn { width: 20px; height: 20px; border: 0px solid #ffff…" at bounding box center [778, 417] width 1170 height 638
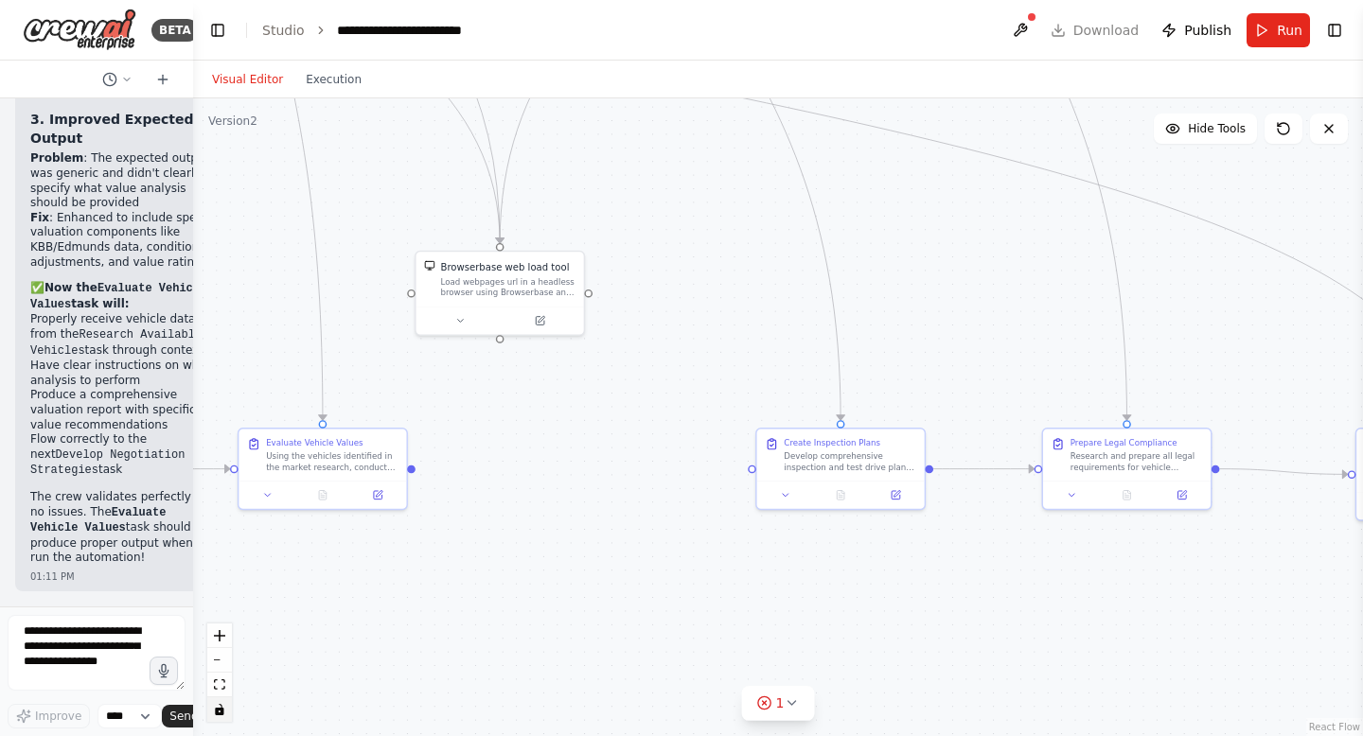
drag, startPoint x: 246, startPoint y: 543, endPoint x: 707, endPoint y: 569, distance: 461.5
click at [719, 570] on div ".deletable-edge-delete-btn { width: 20px; height: 20px; border: 0px solid #ffff…" at bounding box center [778, 417] width 1170 height 638
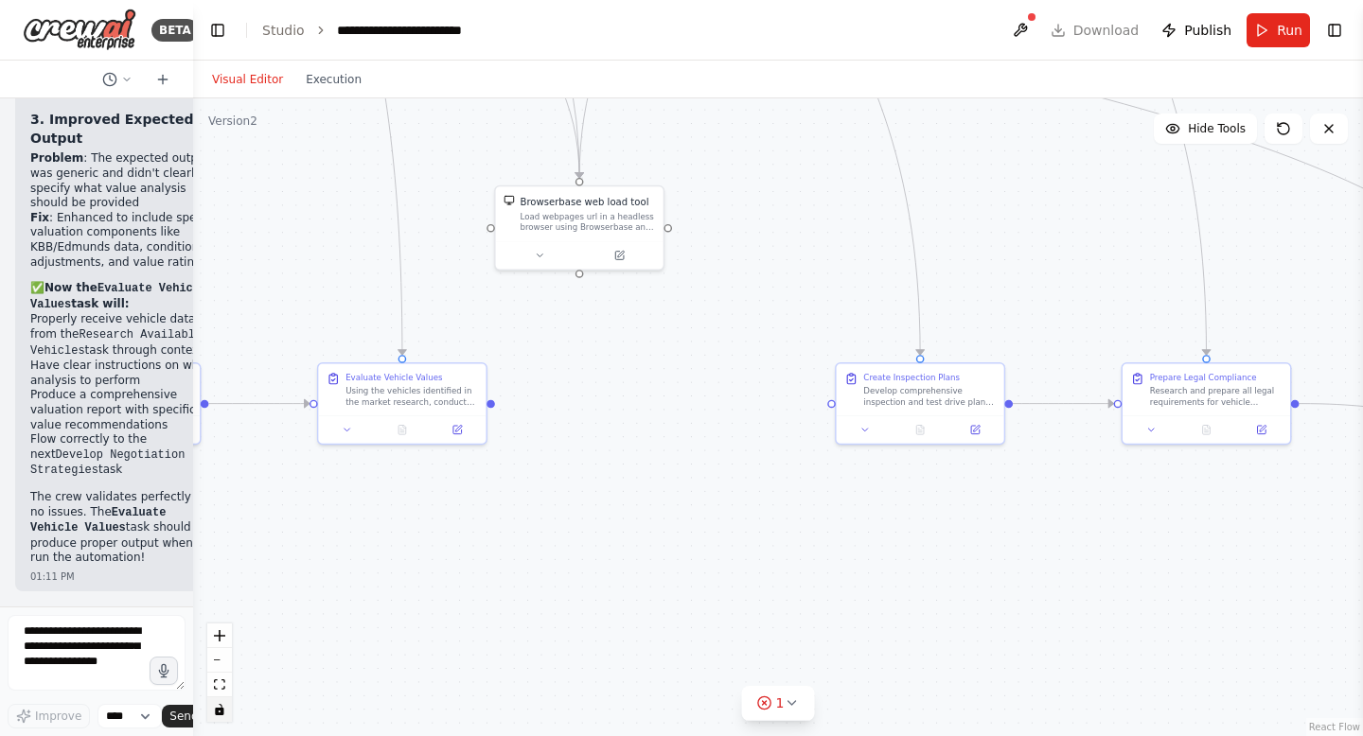
drag, startPoint x: 563, startPoint y: 572, endPoint x: 503, endPoint y: 403, distance: 179.6
click at [505, 404] on div ".deletable-edge-delete-btn { width: 20px; height: 20px; border: 0px solid #ffff…" at bounding box center [778, 417] width 1170 height 638
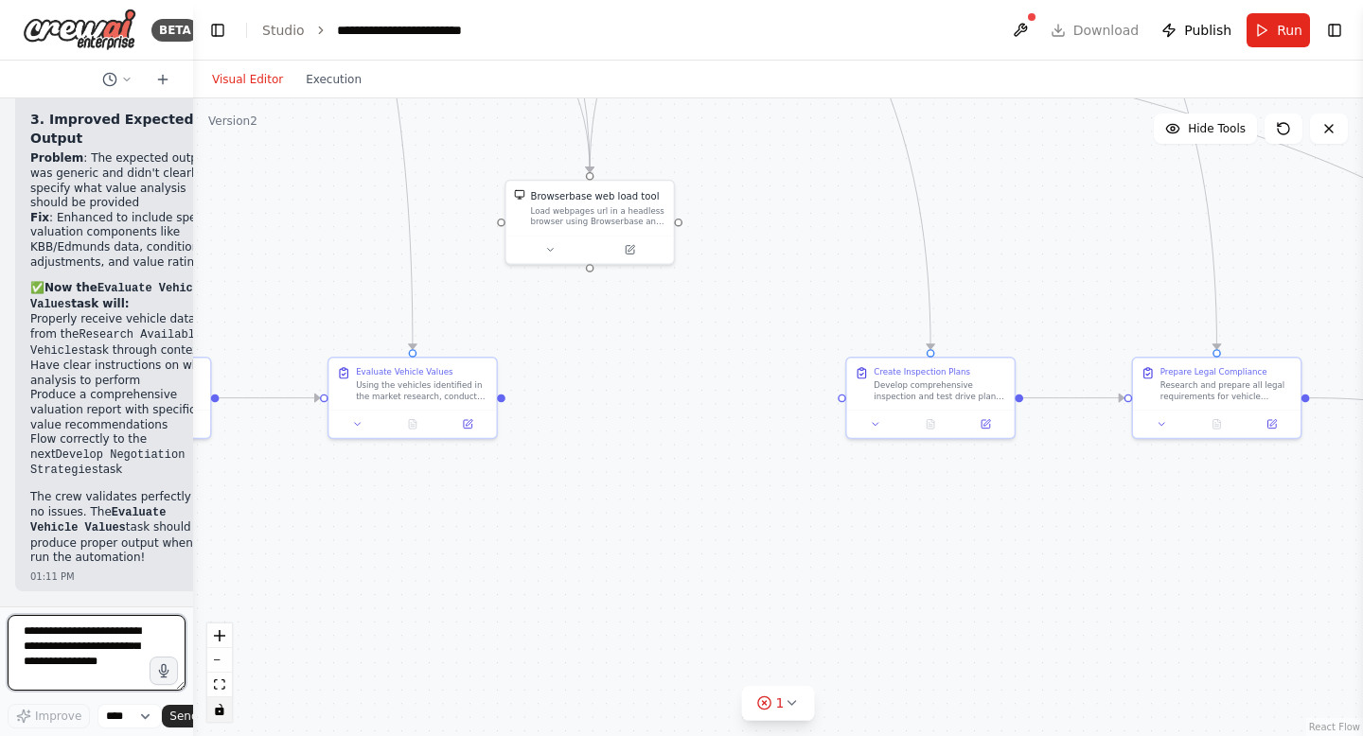
click at [75, 648] on textarea at bounding box center [97, 653] width 178 height 76
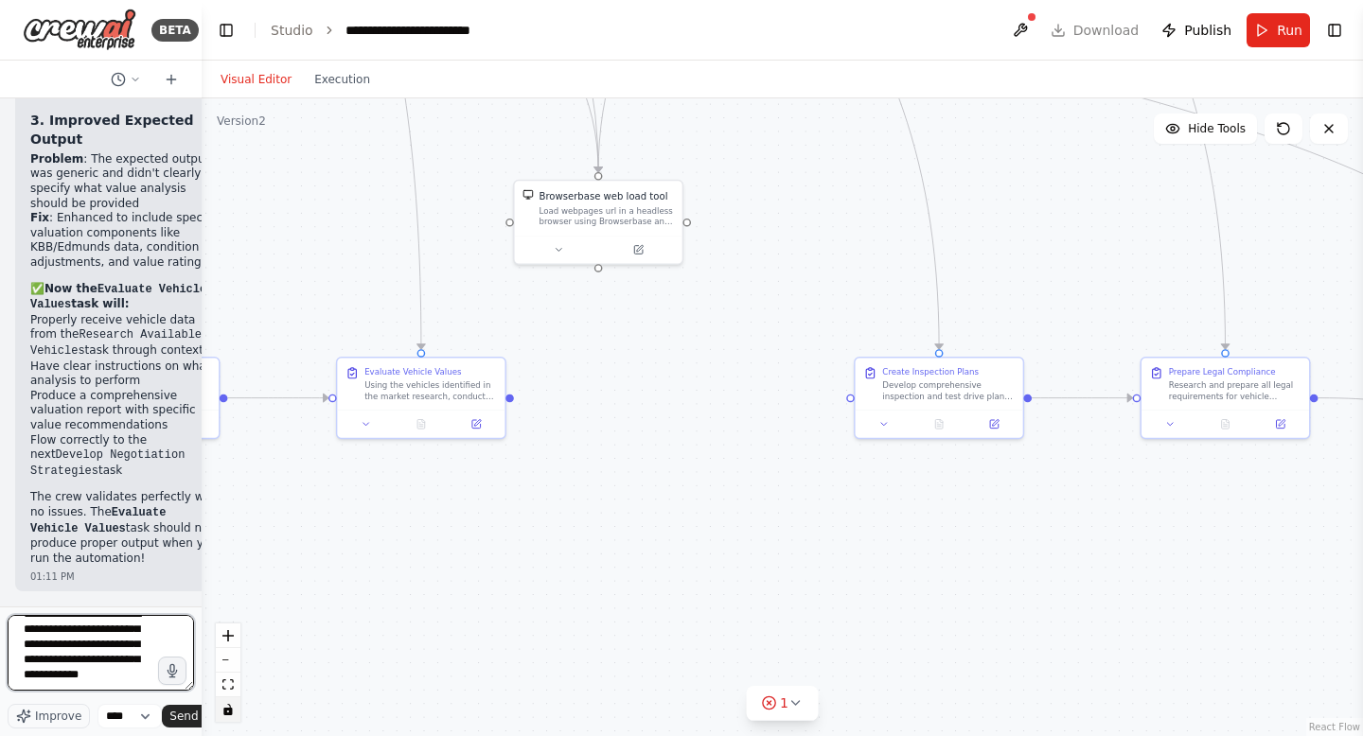
scroll to position [0, 0]
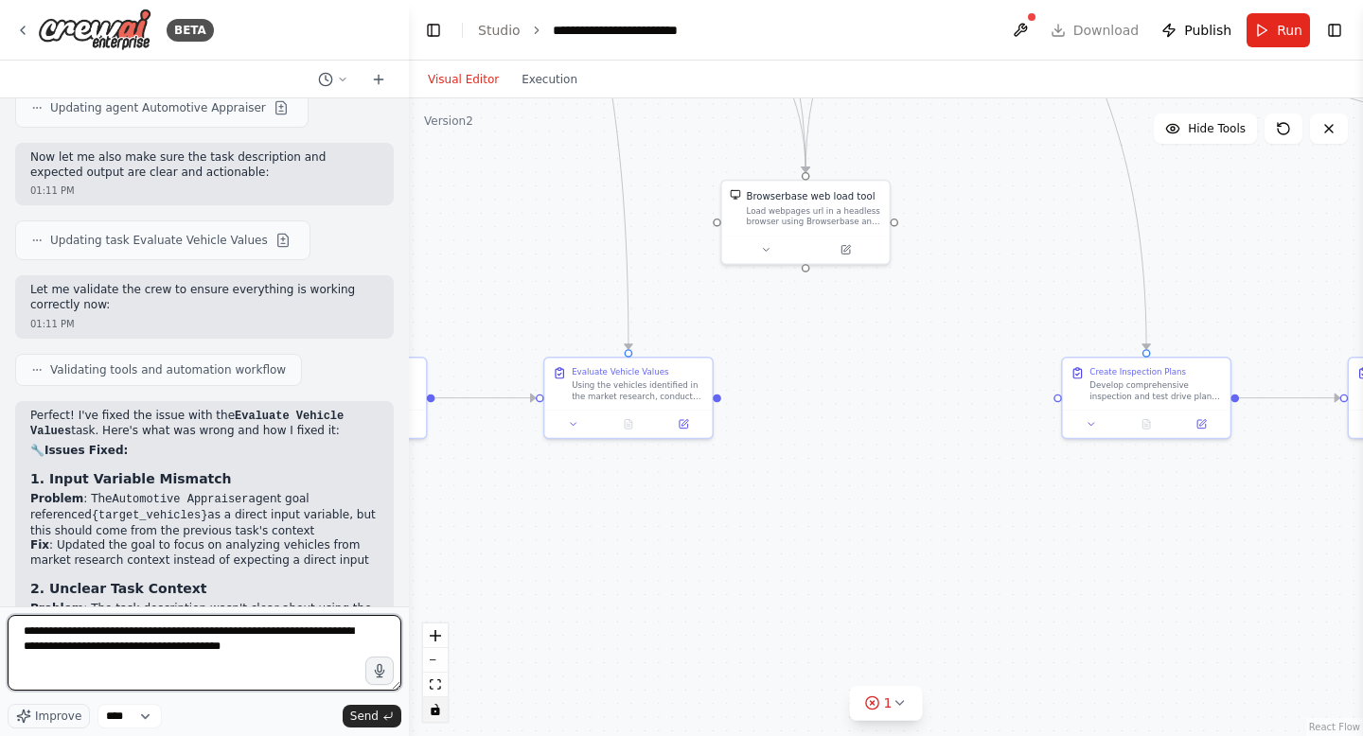
drag, startPoint x: 190, startPoint y: 607, endPoint x: 402, endPoint y: 592, distance: 212.4
click at [404, 592] on div at bounding box center [405, 368] width 8 height 736
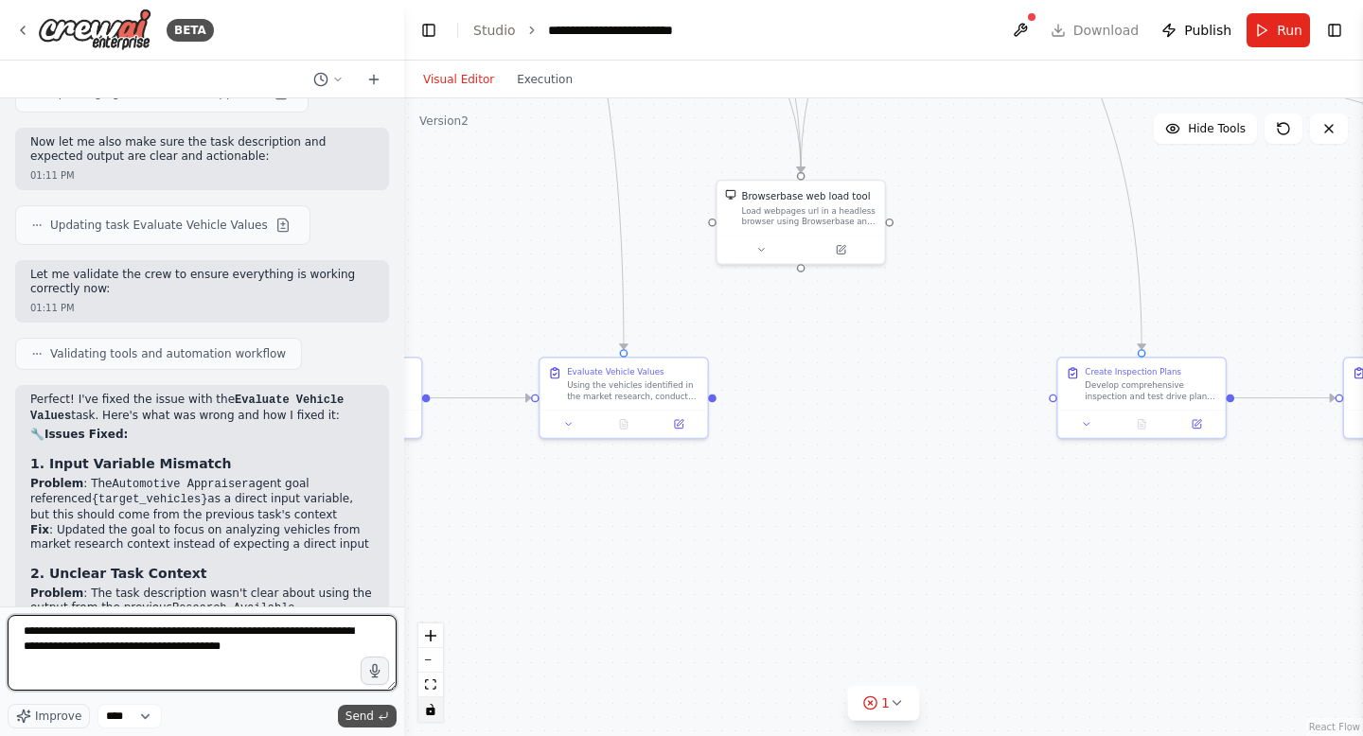
type textarea "**********"
click at [367, 714] on span "Send" at bounding box center [359, 716] width 28 height 15
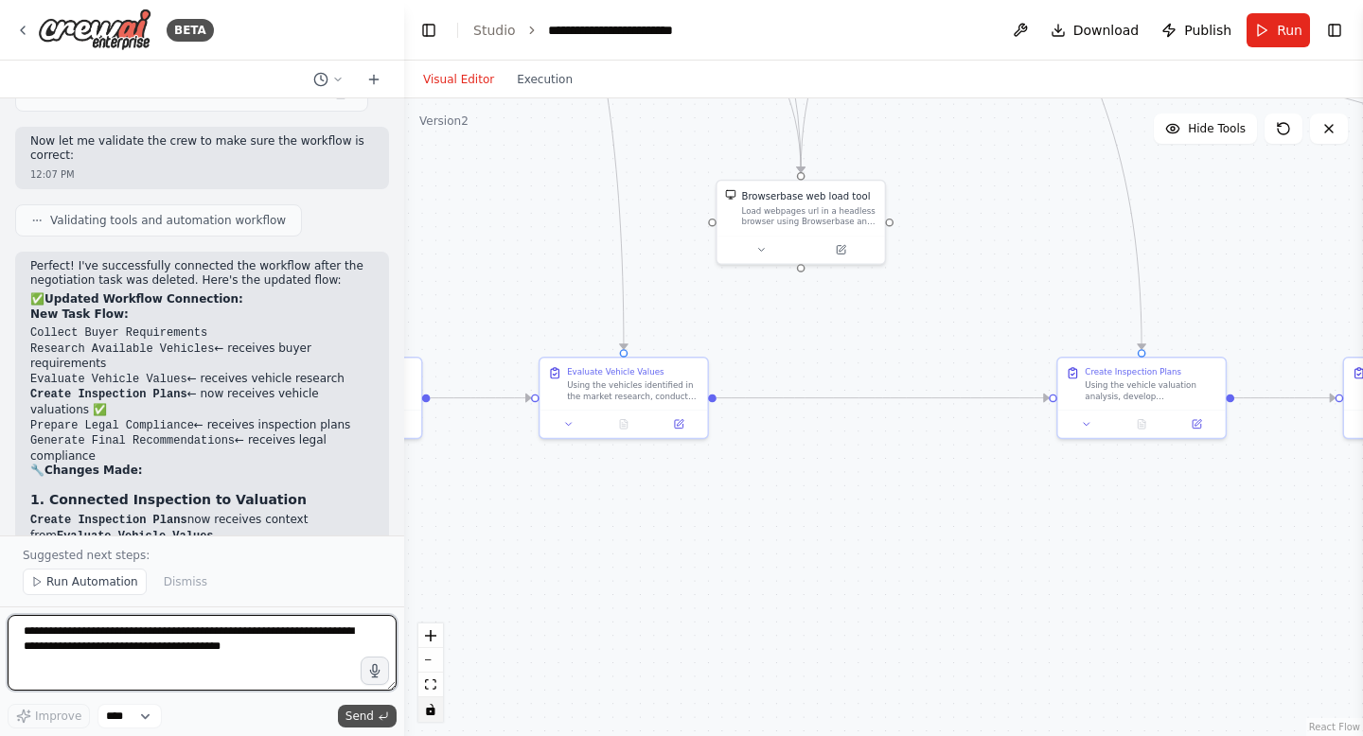
scroll to position [11038, 0]
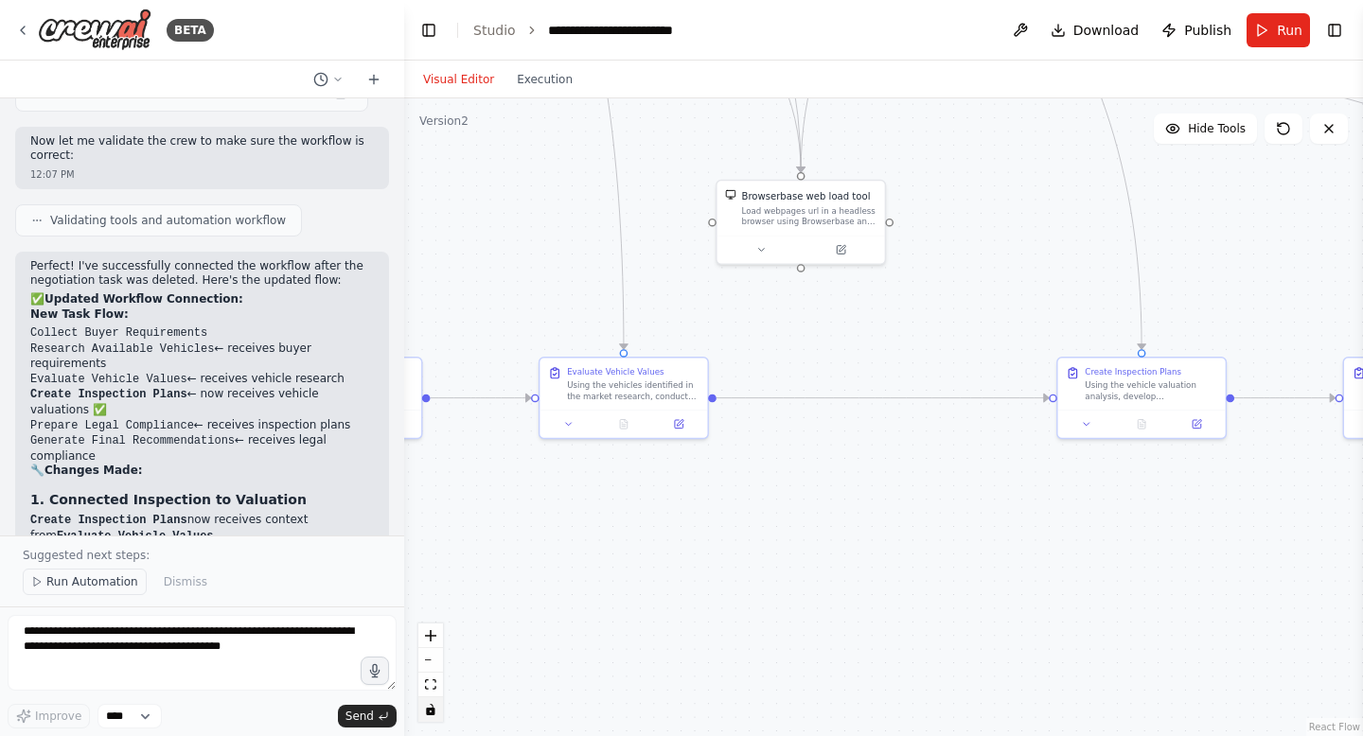
click at [99, 585] on span "Run Automation" at bounding box center [92, 581] width 92 height 15
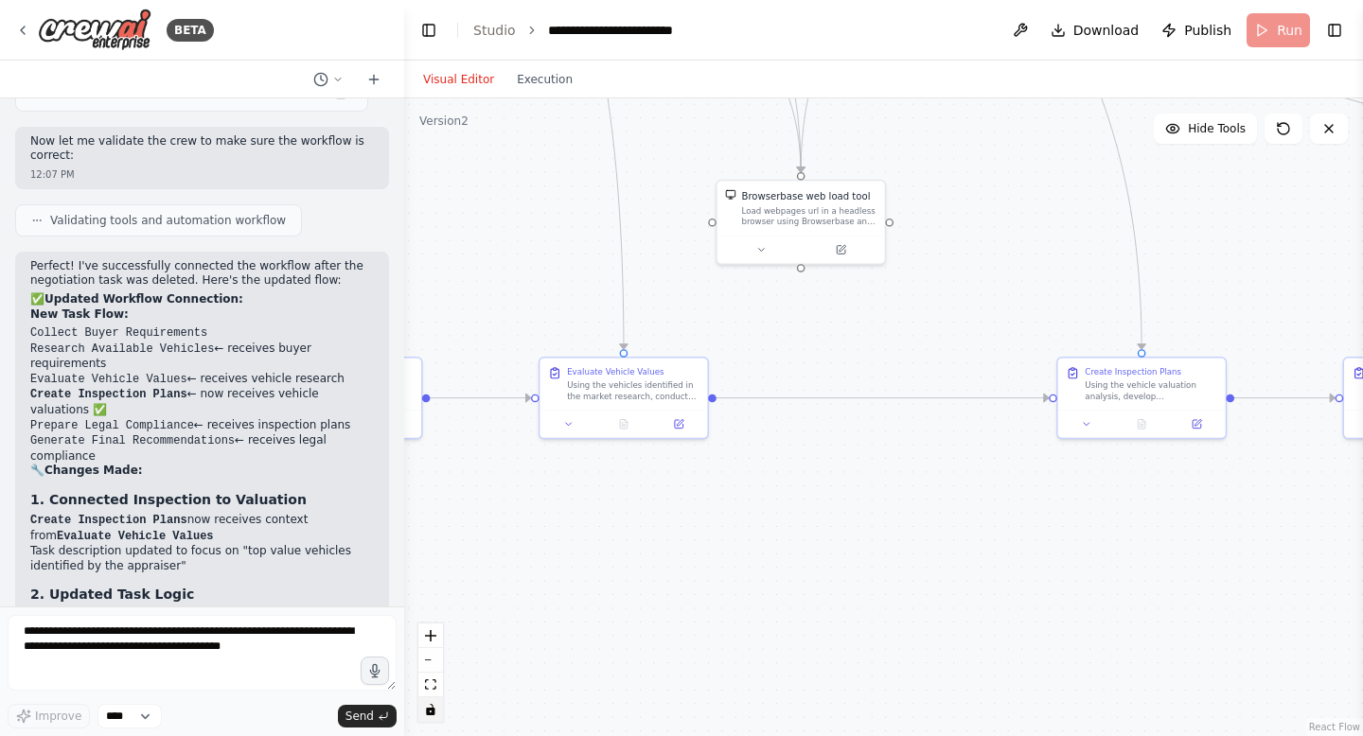
scroll to position [10967, 0]
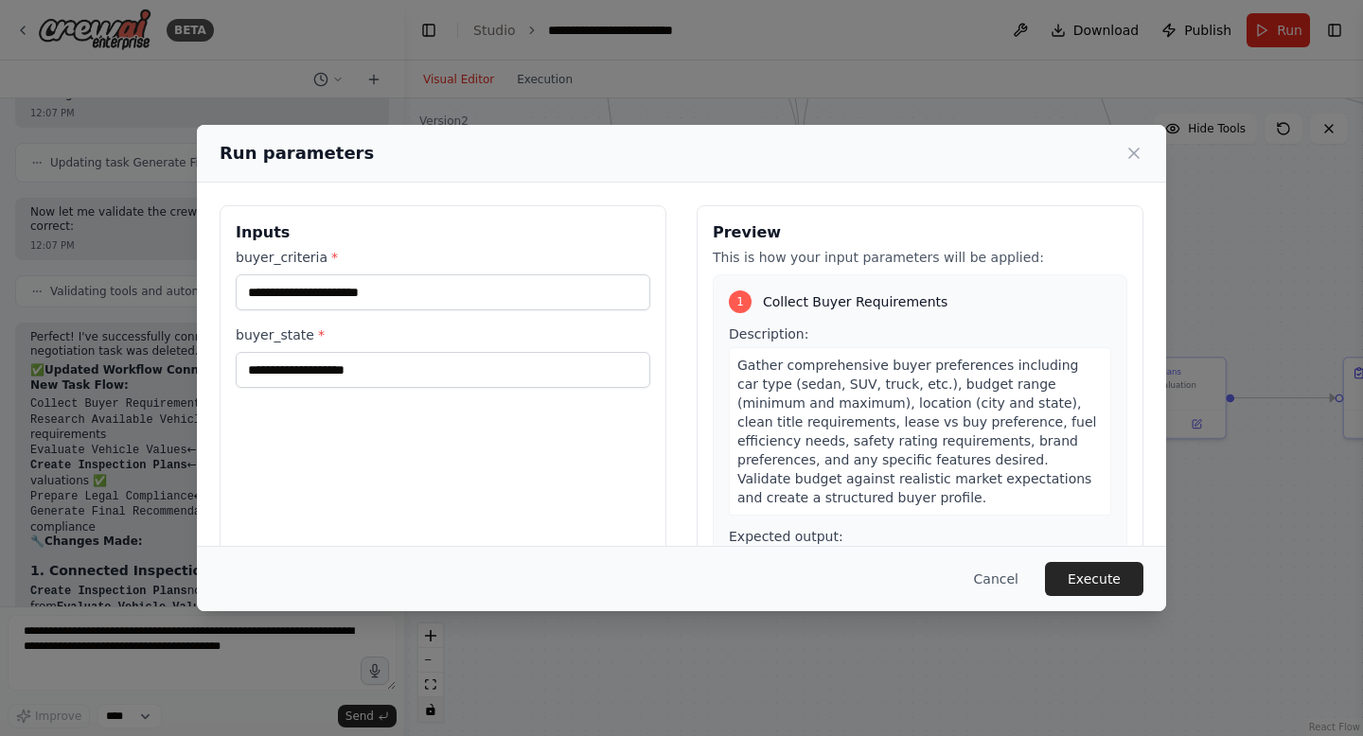
click at [430, 312] on div "buyer_criteria * buyer_state *" at bounding box center [443, 318] width 414 height 140
click at [410, 291] on input "buyer_criteria *" at bounding box center [443, 292] width 414 height 36
type input "*"
click at [421, 297] on input "**********" at bounding box center [443, 292] width 414 height 36
click at [465, 288] on input "**********" at bounding box center [443, 292] width 414 height 36
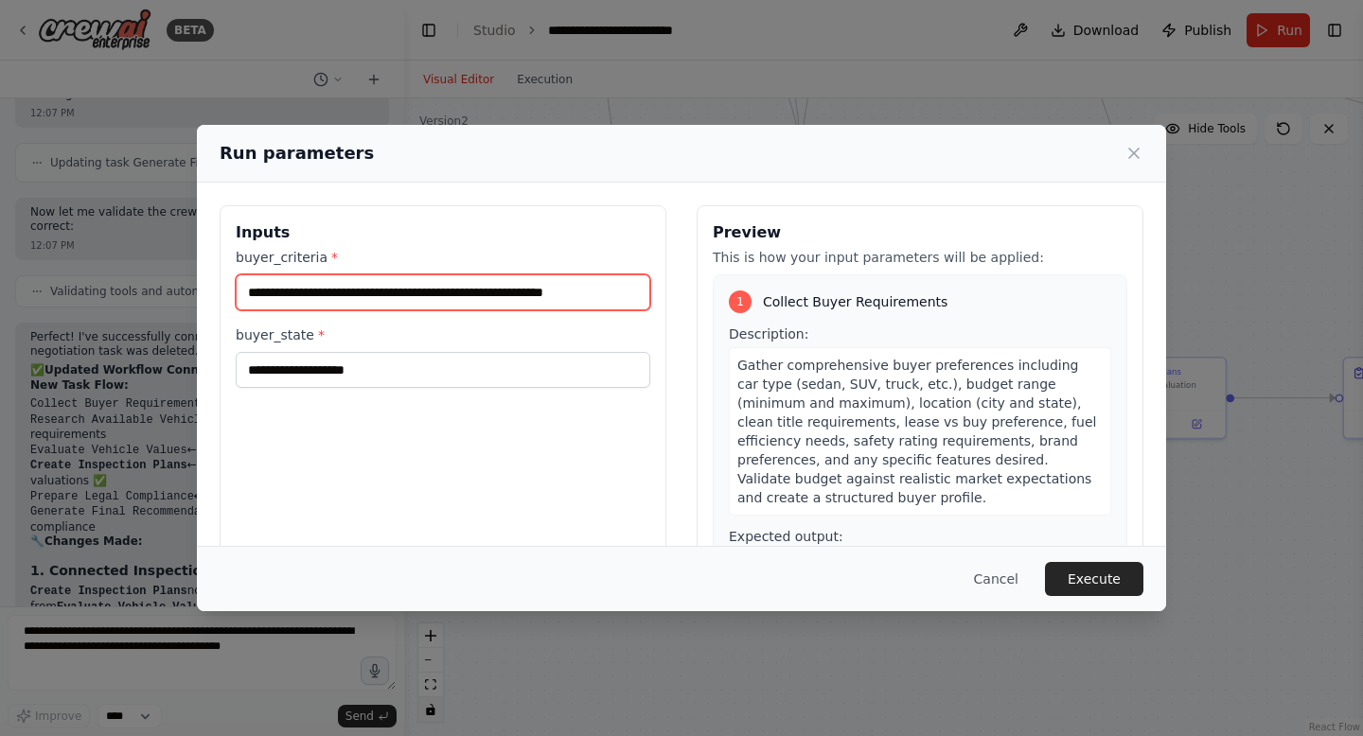
type input "**********"
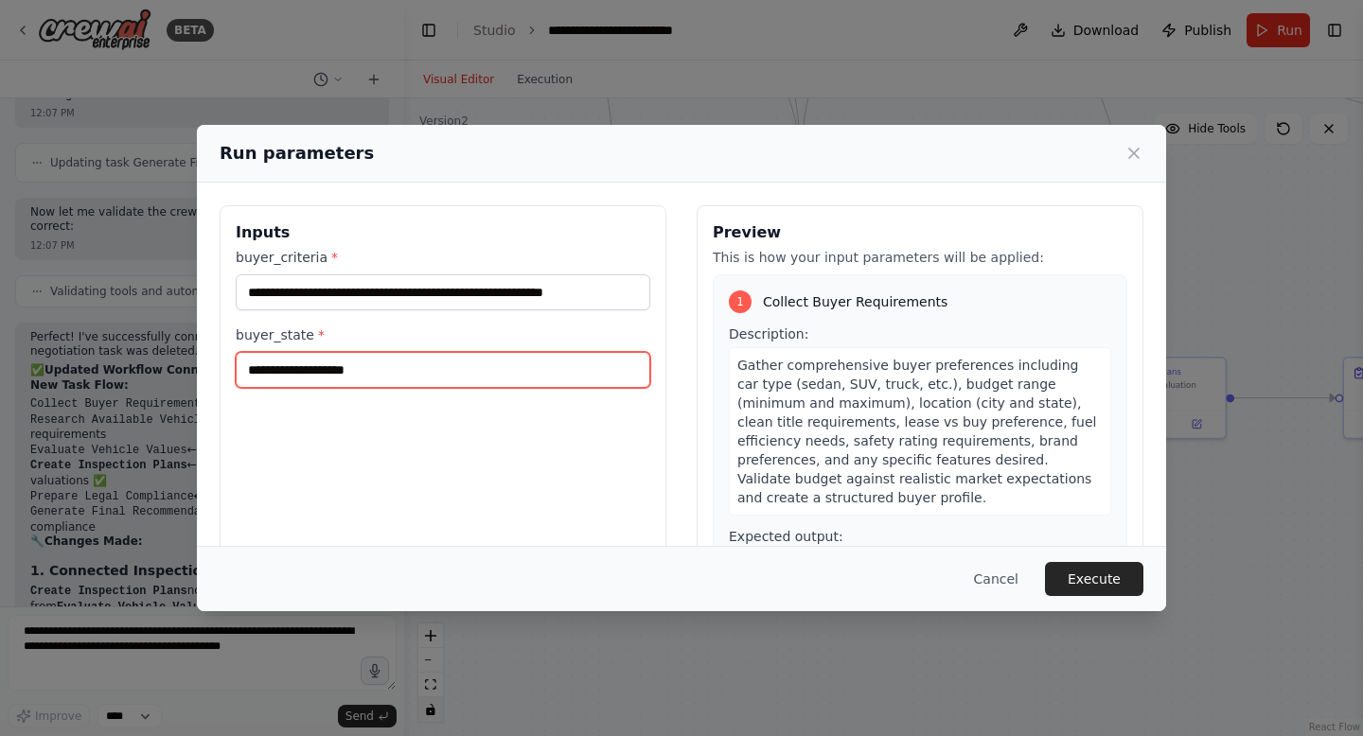
click at [334, 378] on input "buyer_state *" at bounding box center [443, 370] width 414 height 36
type input "**********"
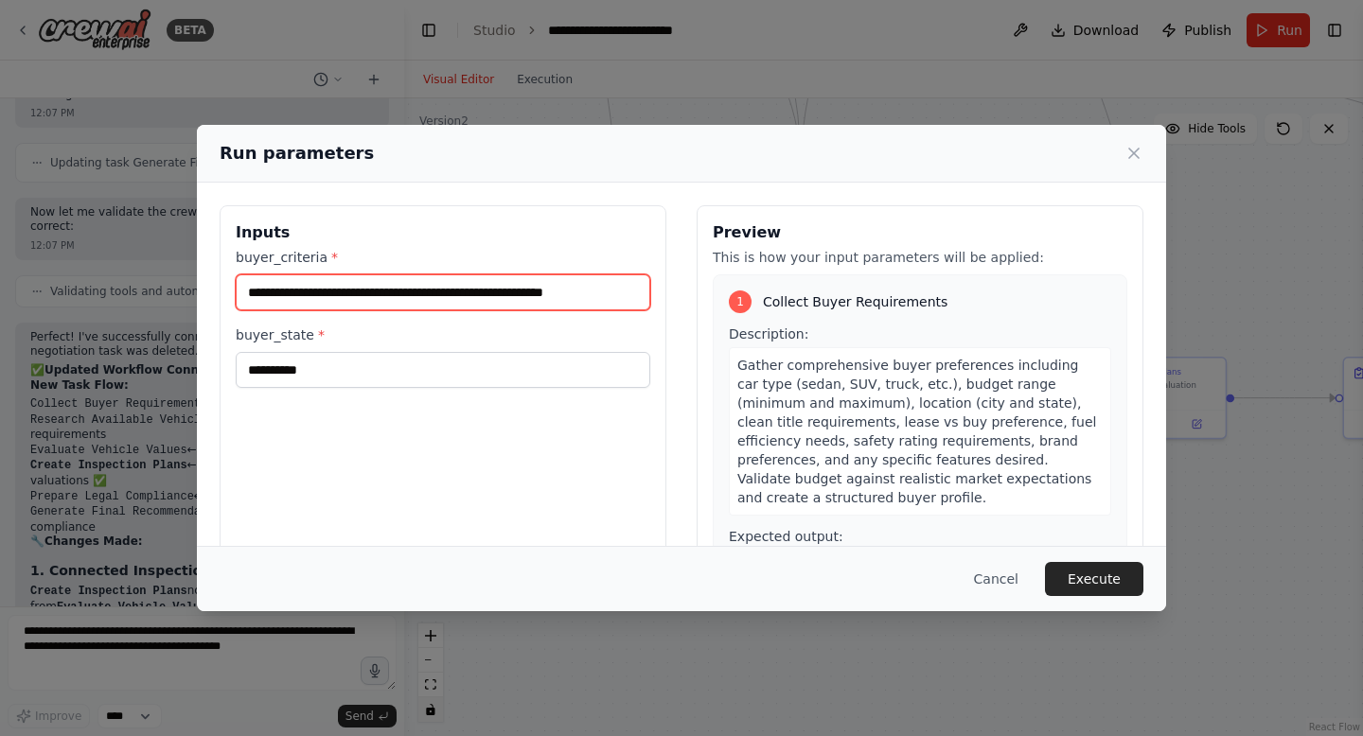
drag, startPoint x: 632, startPoint y: 296, endPoint x: 516, endPoint y: 291, distance: 116.5
click at [516, 291] on input "**********" at bounding box center [443, 292] width 414 height 36
type input "**********"
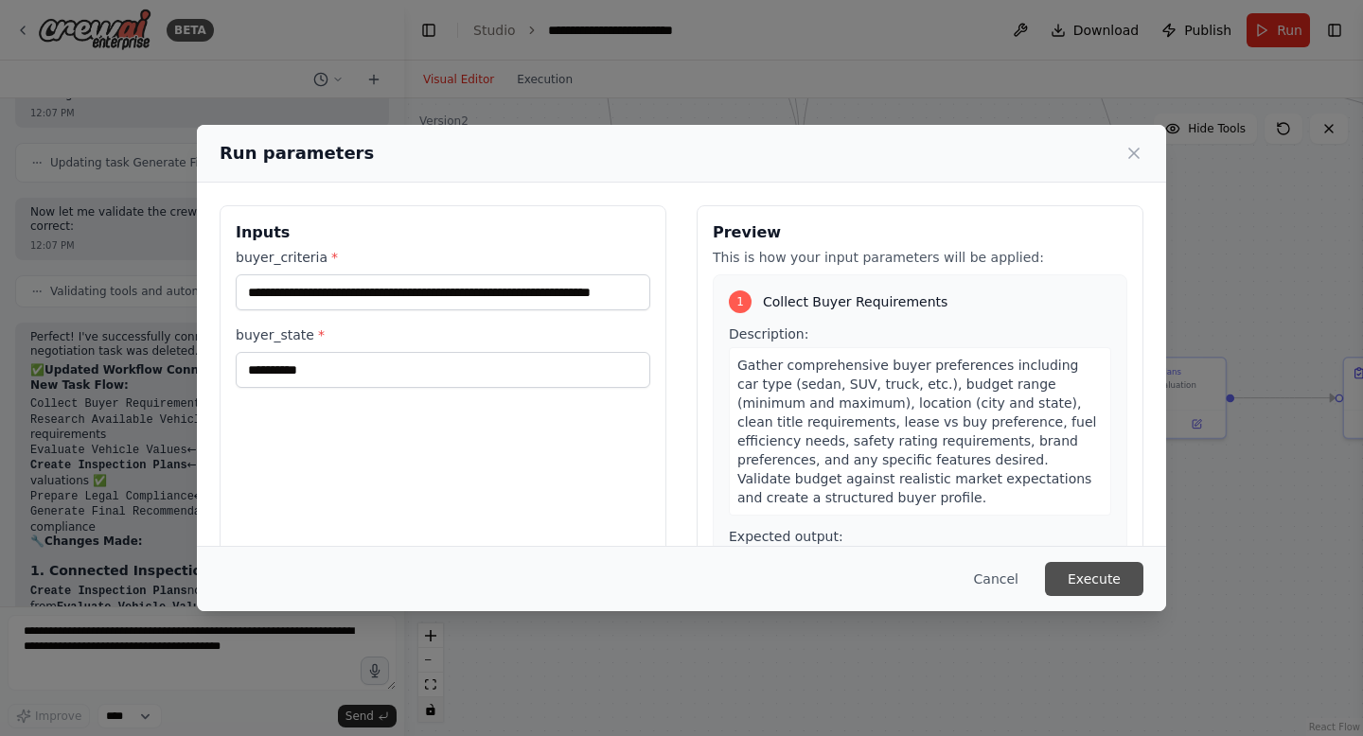
click at [1116, 581] on button "Execute" at bounding box center [1094, 579] width 98 height 34
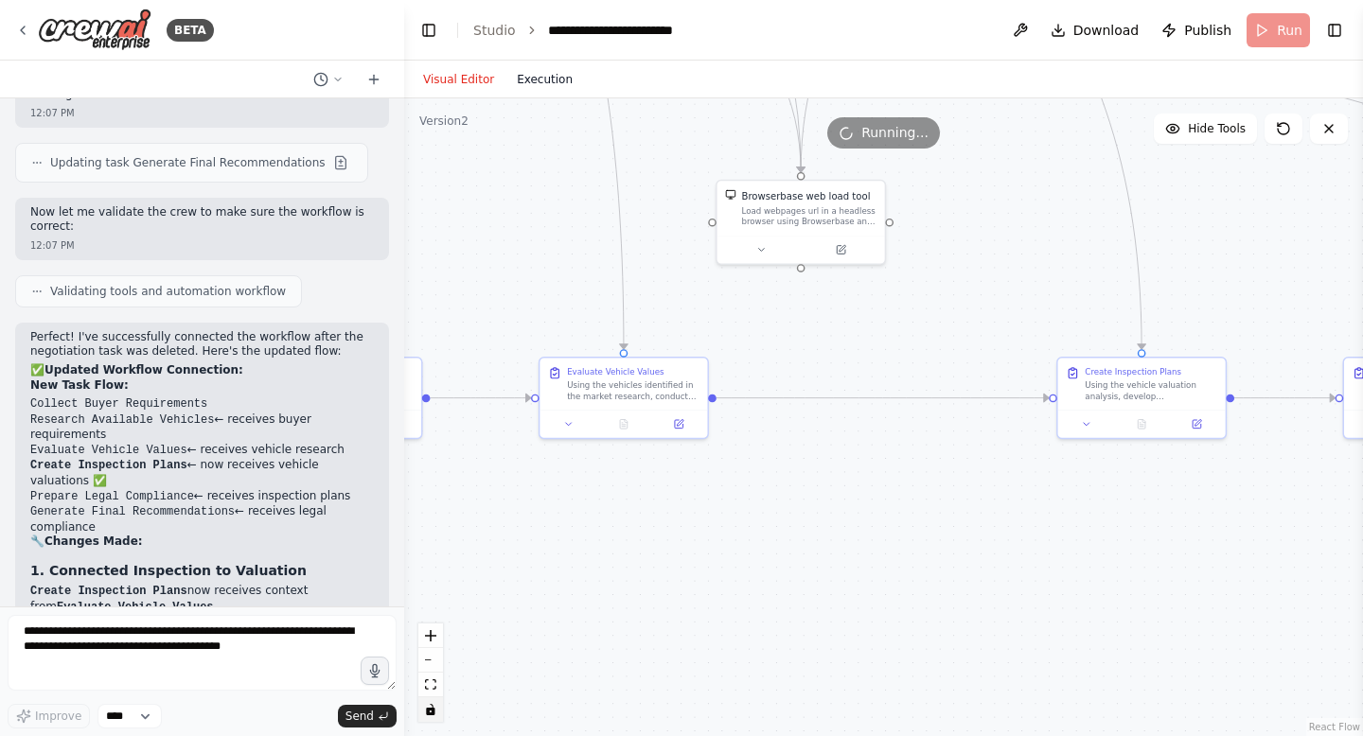
click at [541, 74] on button "Execution" at bounding box center [544, 79] width 79 height 23
